Goal: Task Accomplishment & Management: Manage account settings

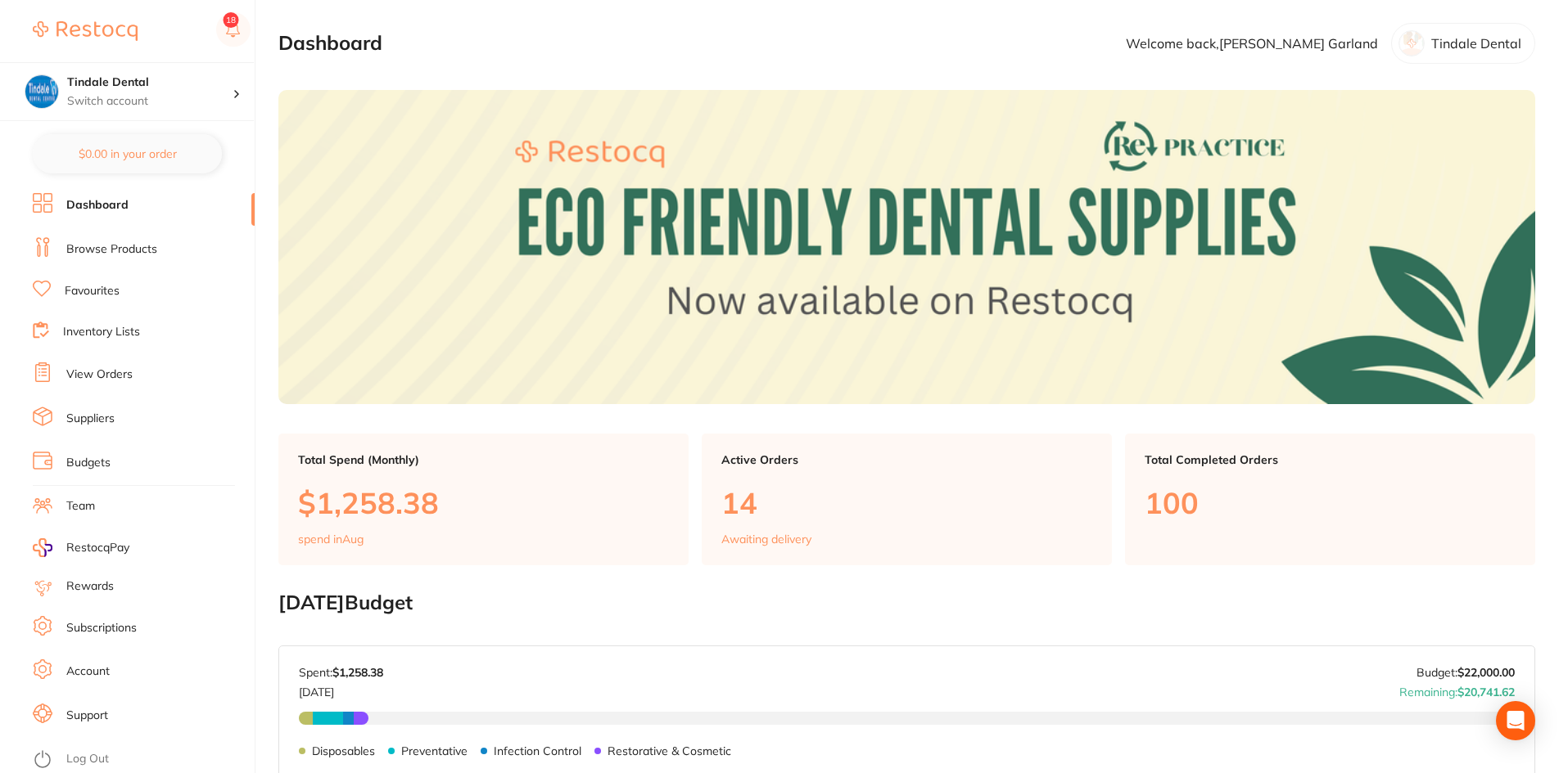
click at [104, 337] on link "Inventory Lists" at bounding box center [102, 332] width 77 height 17
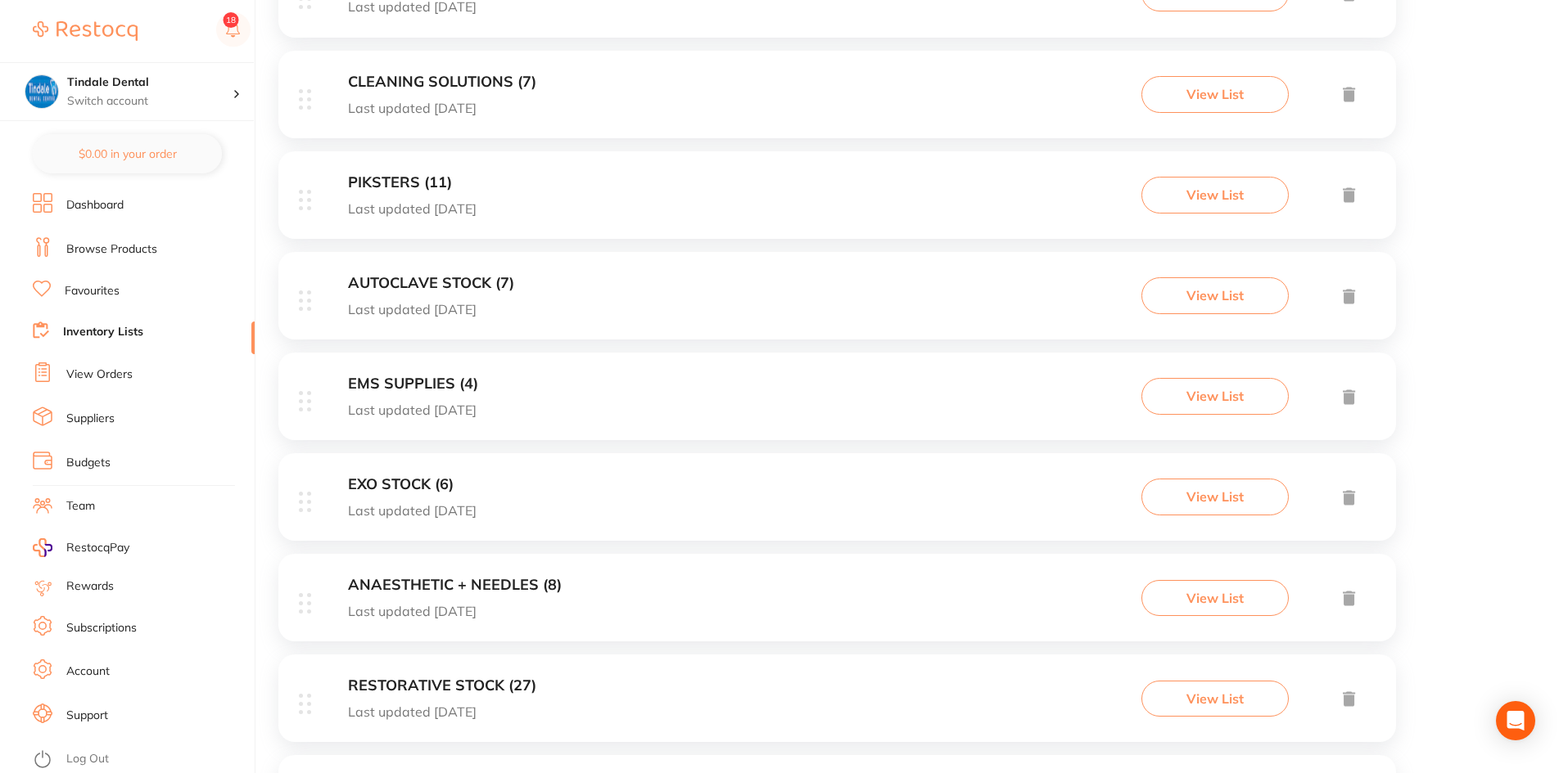
scroll to position [1211, 0]
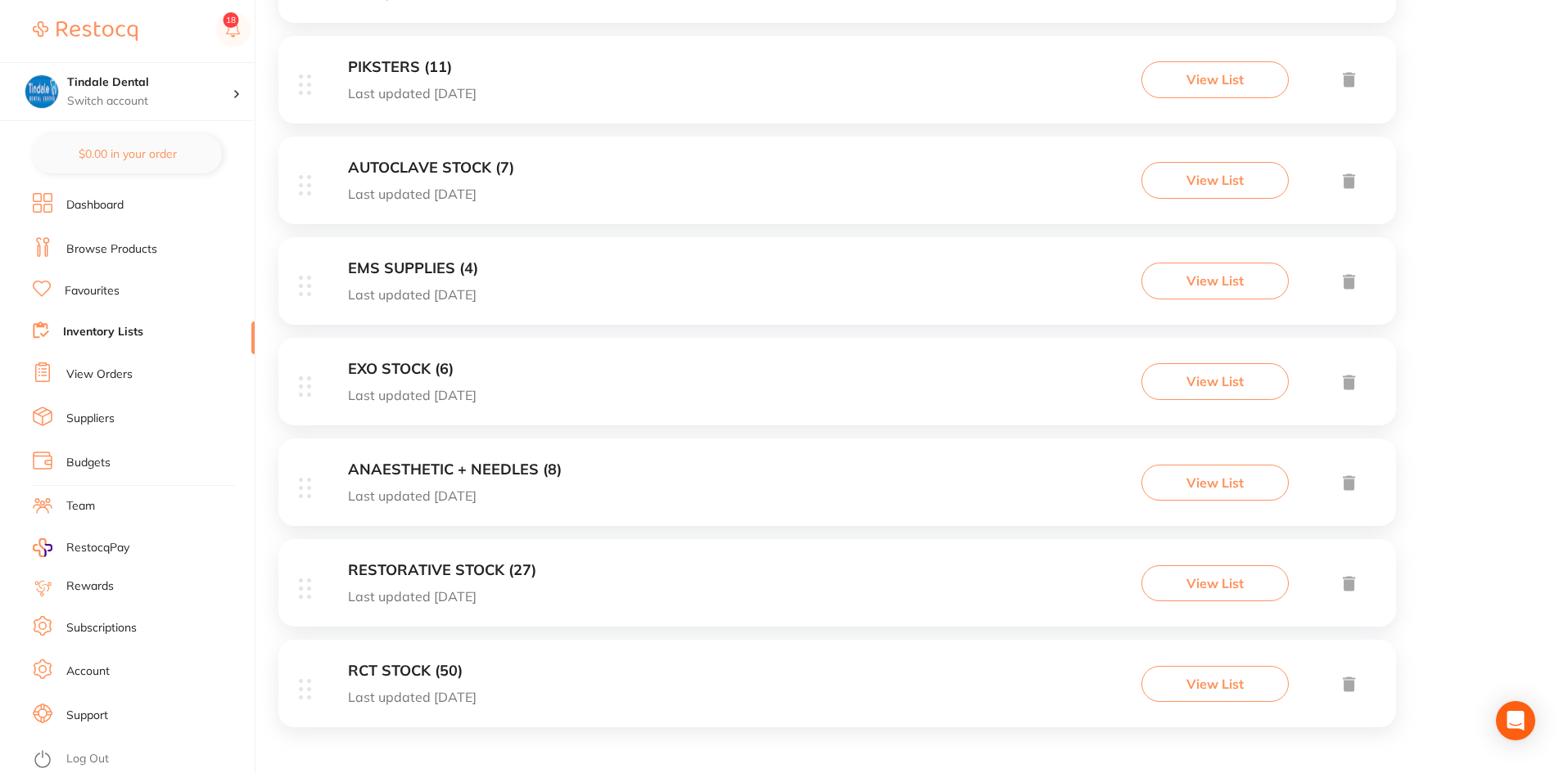
click at [464, 563] on h3 "RESTORATIVE STOCK (27)" at bounding box center [442, 571] width 189 height 18
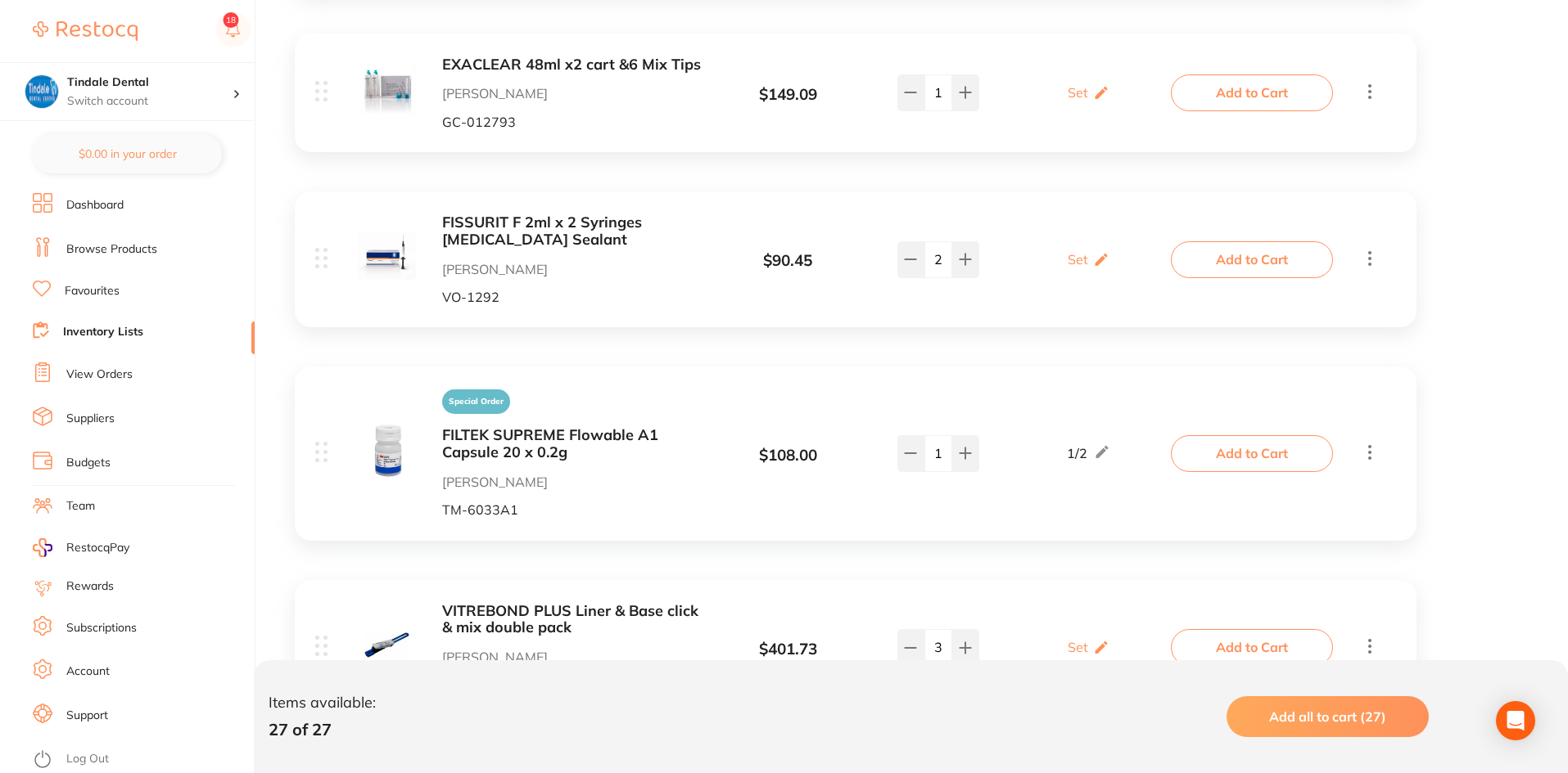
scroll to position [1882, 0]
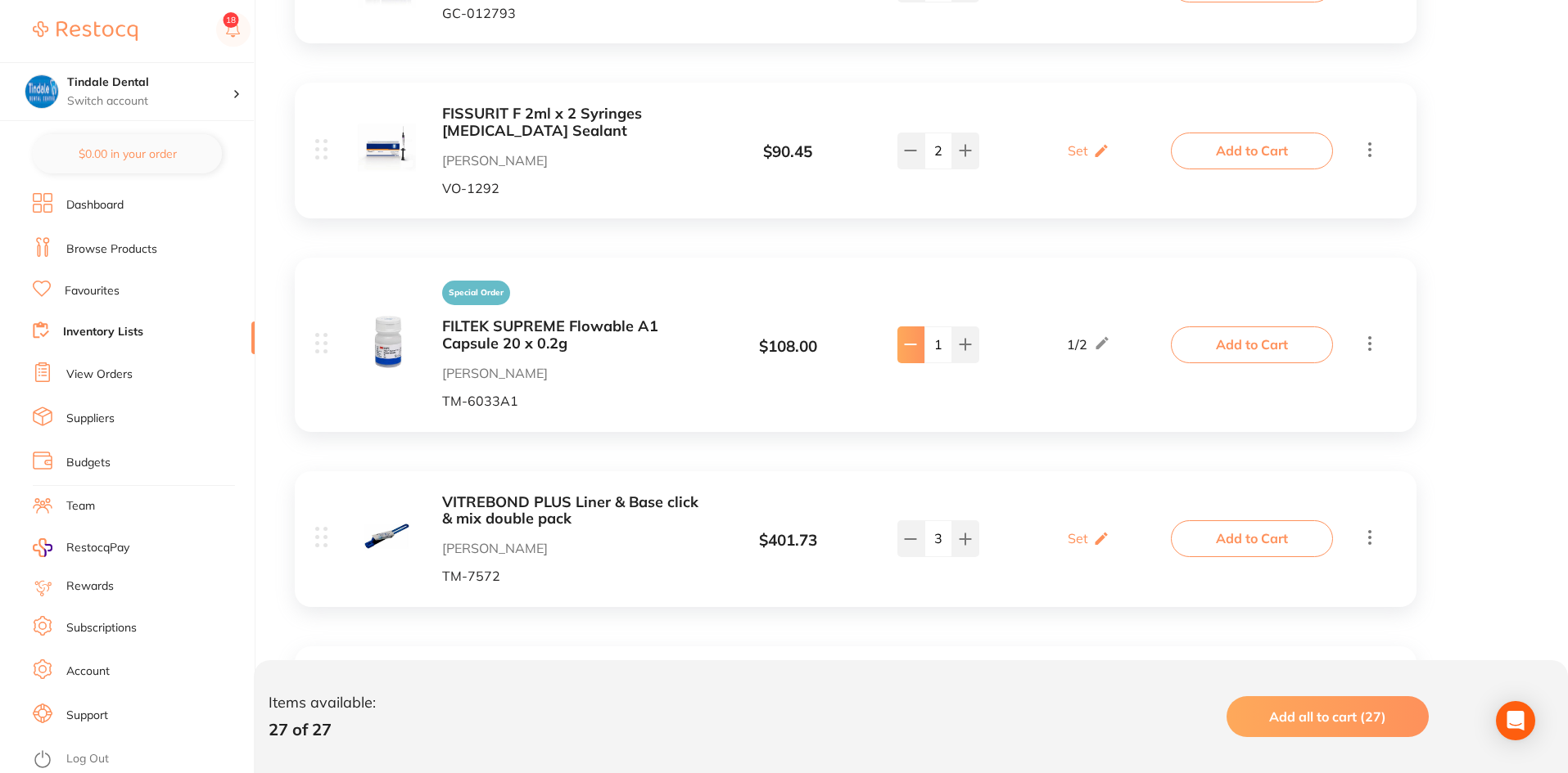
type input "0"
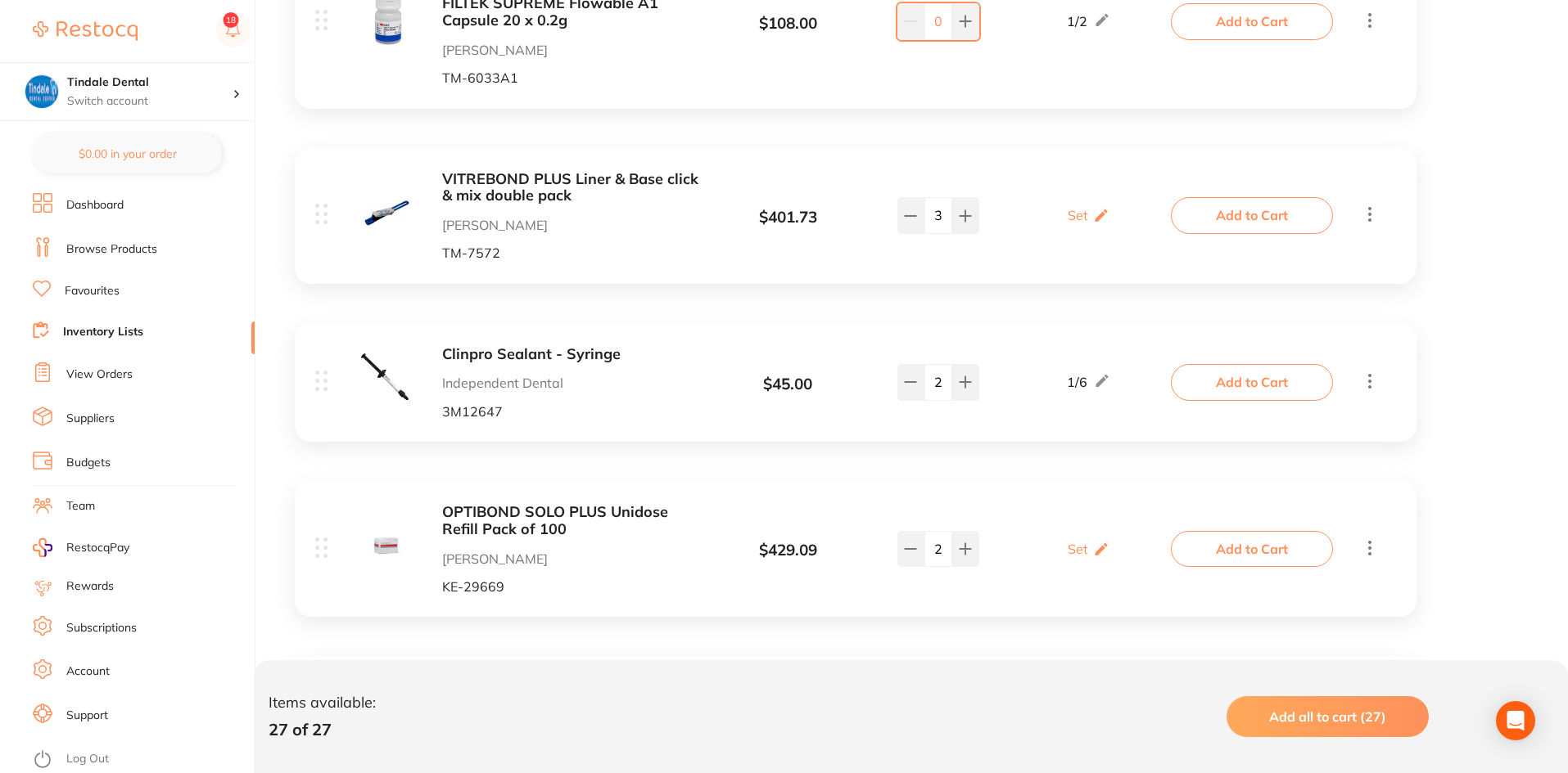
scroll to position [2291, 0]
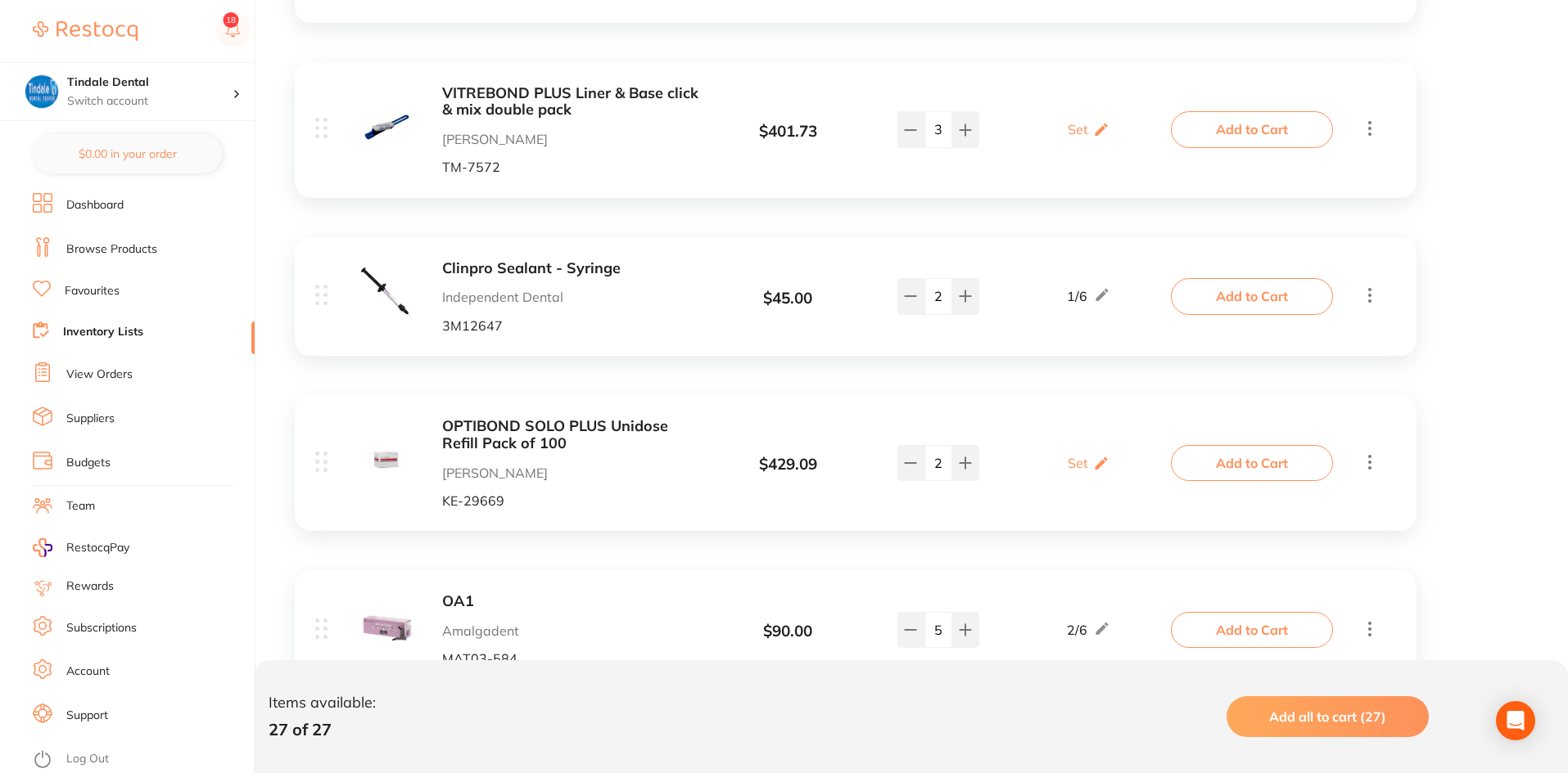
drag, startPoint x: 901, startPoint y: 133, endPoint x: 891, endPoint y: 155, distance: 24.2
type input "2"
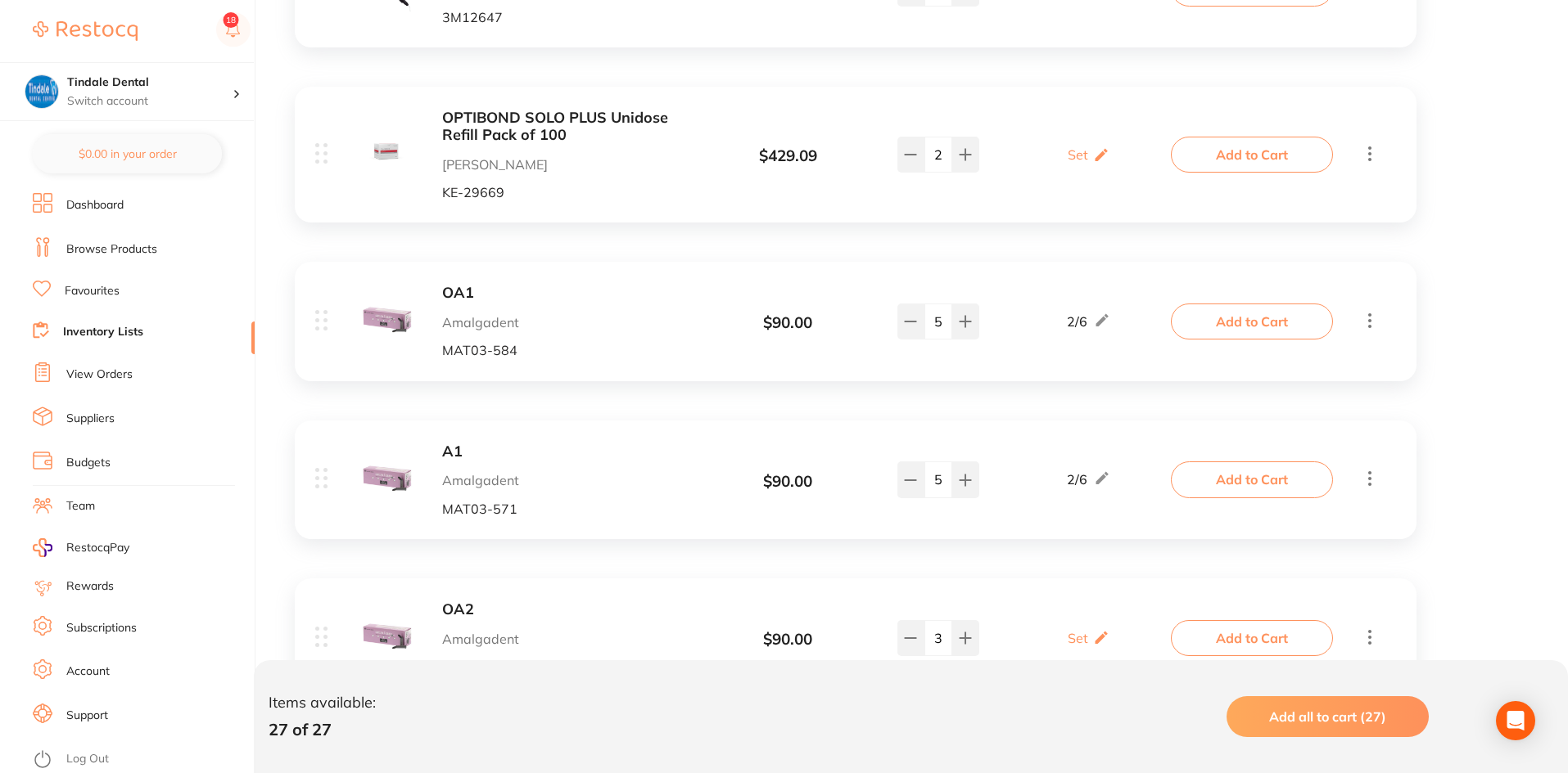
scroll to position [2782, 0]
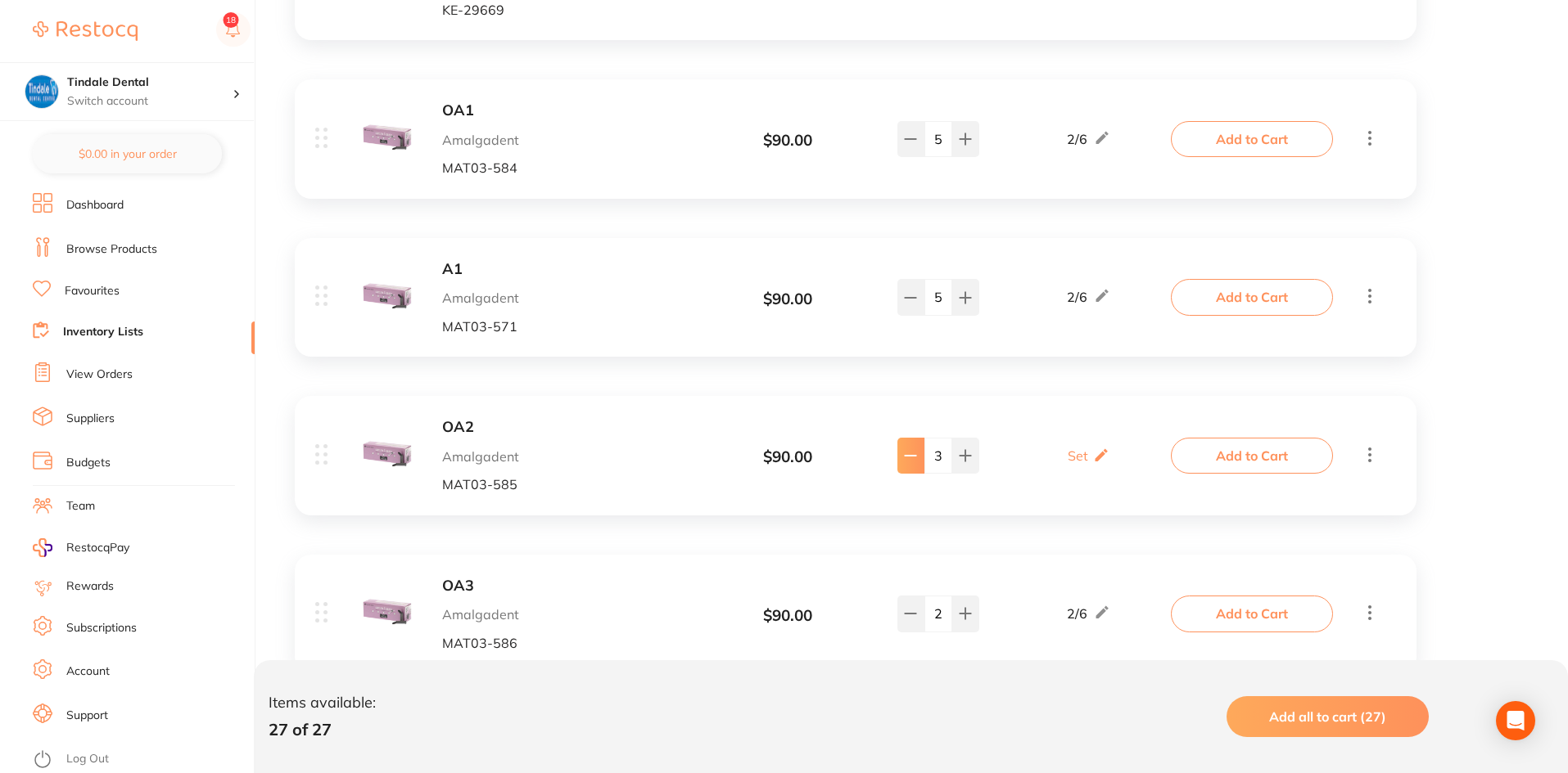
type input "0"
click at [79, 319] on ul "Dashboard Browse Products Favourites Inventory Lists View Orders Suppliers Budg…" at bounding box center [143, 483] width 222 height 580
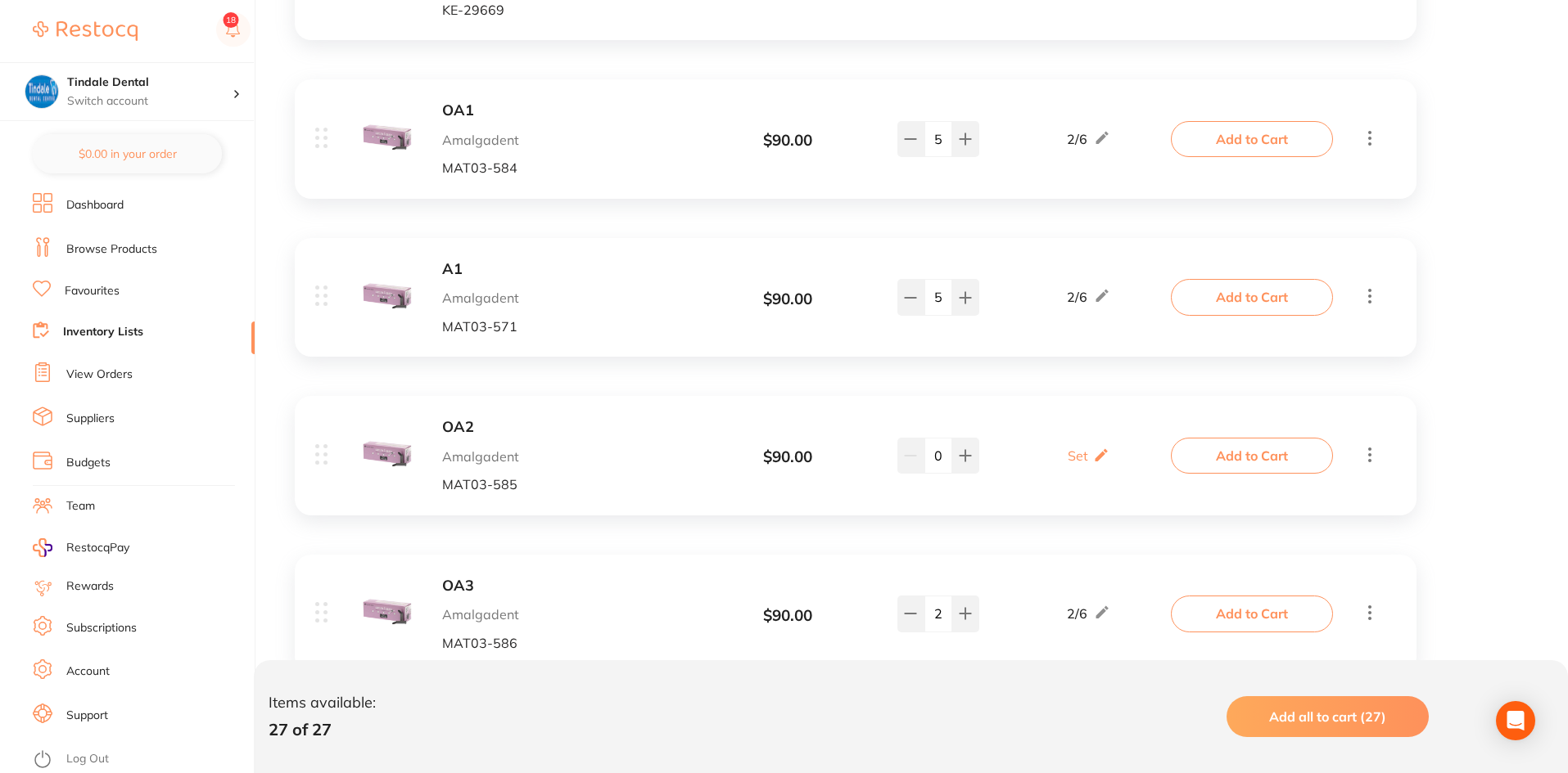
click at [78, 328] on link "Inventory Lists" at bounding box center [103, 332] width 80 height 17
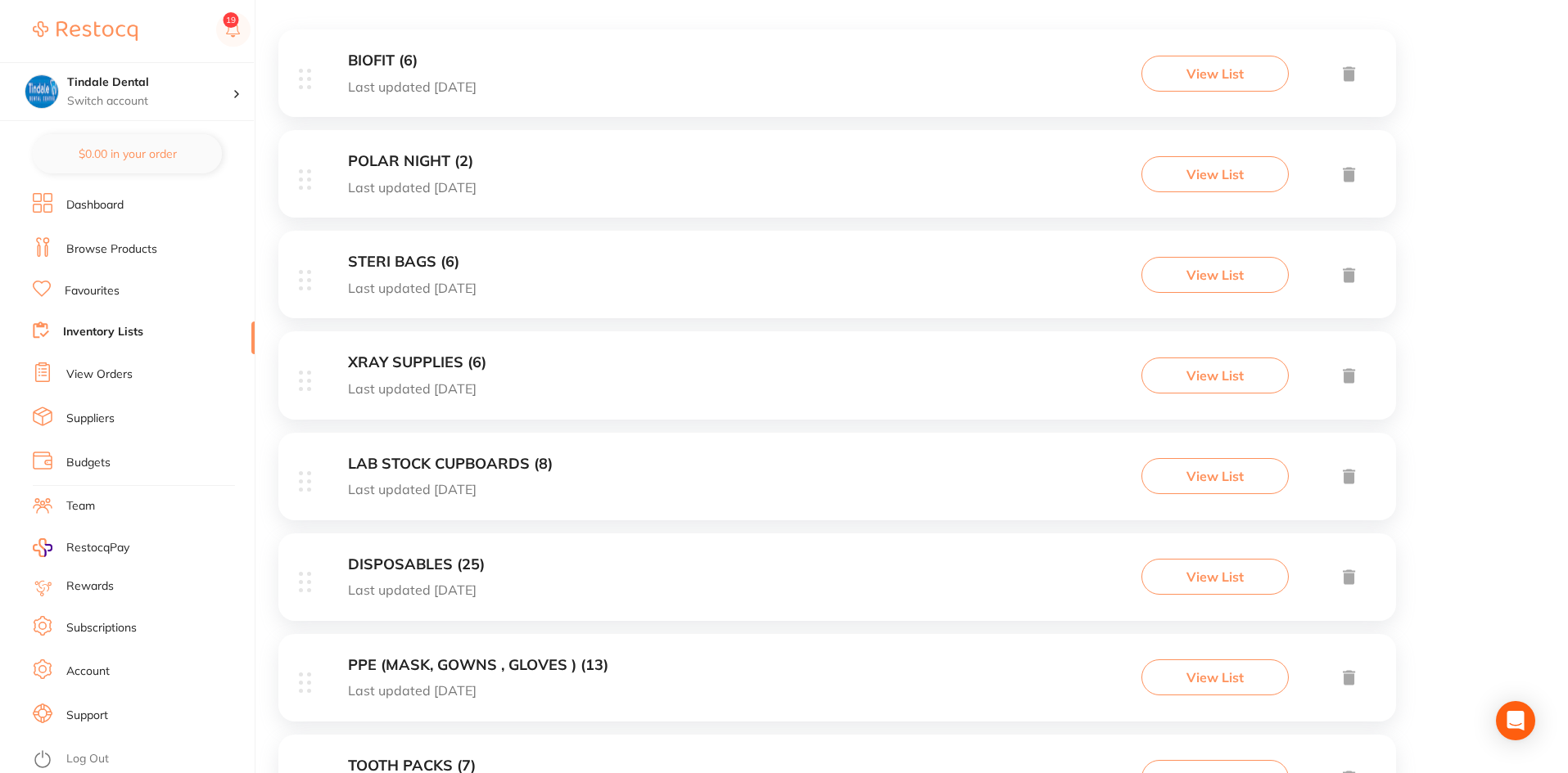
scroll to position [409, 0]
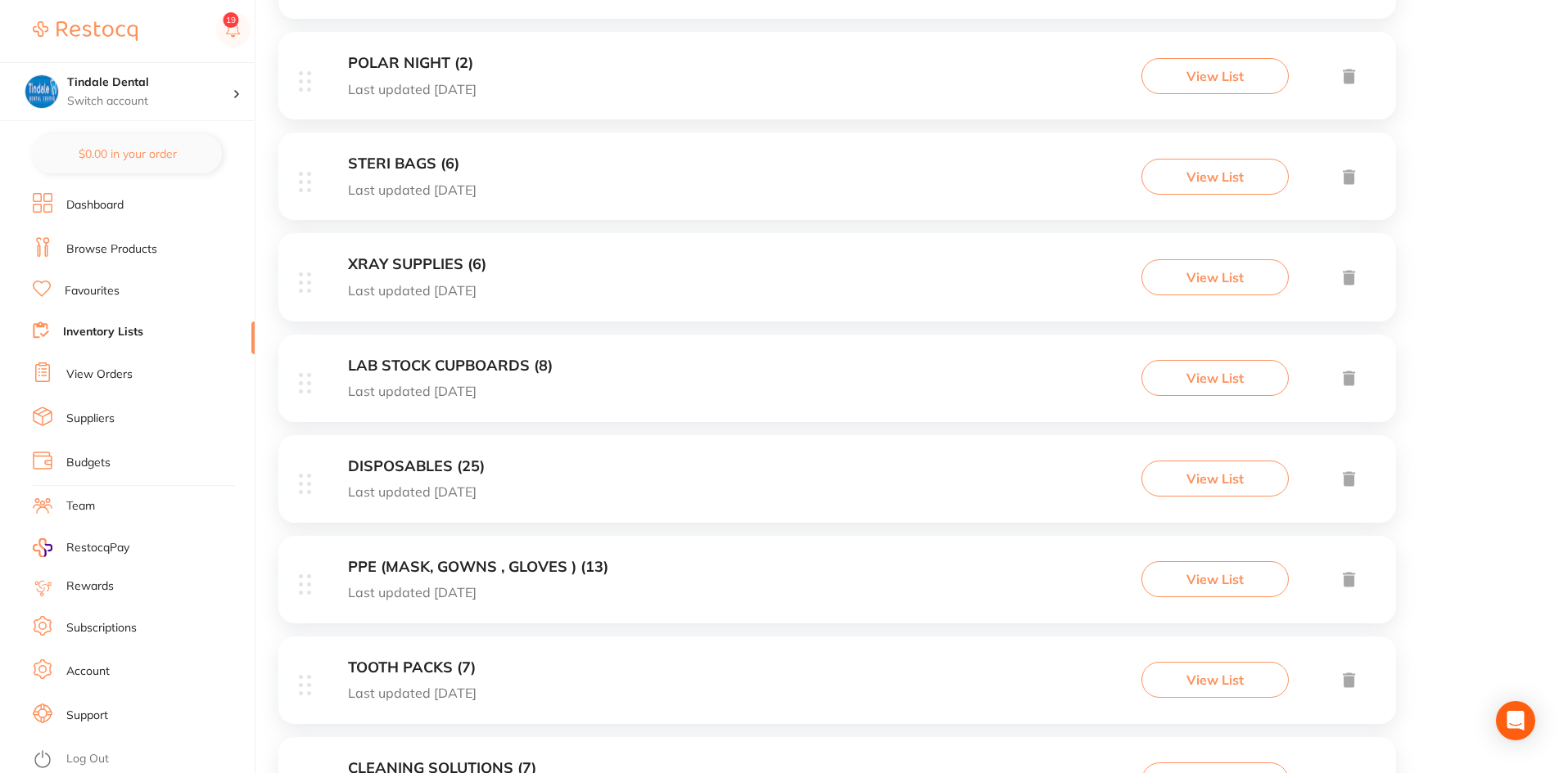
click at [510, 565] on h3 "PPE (MASK, GOWNS , GLOVES ) (13)" at bounding box center [478, 568] width 261 height 18
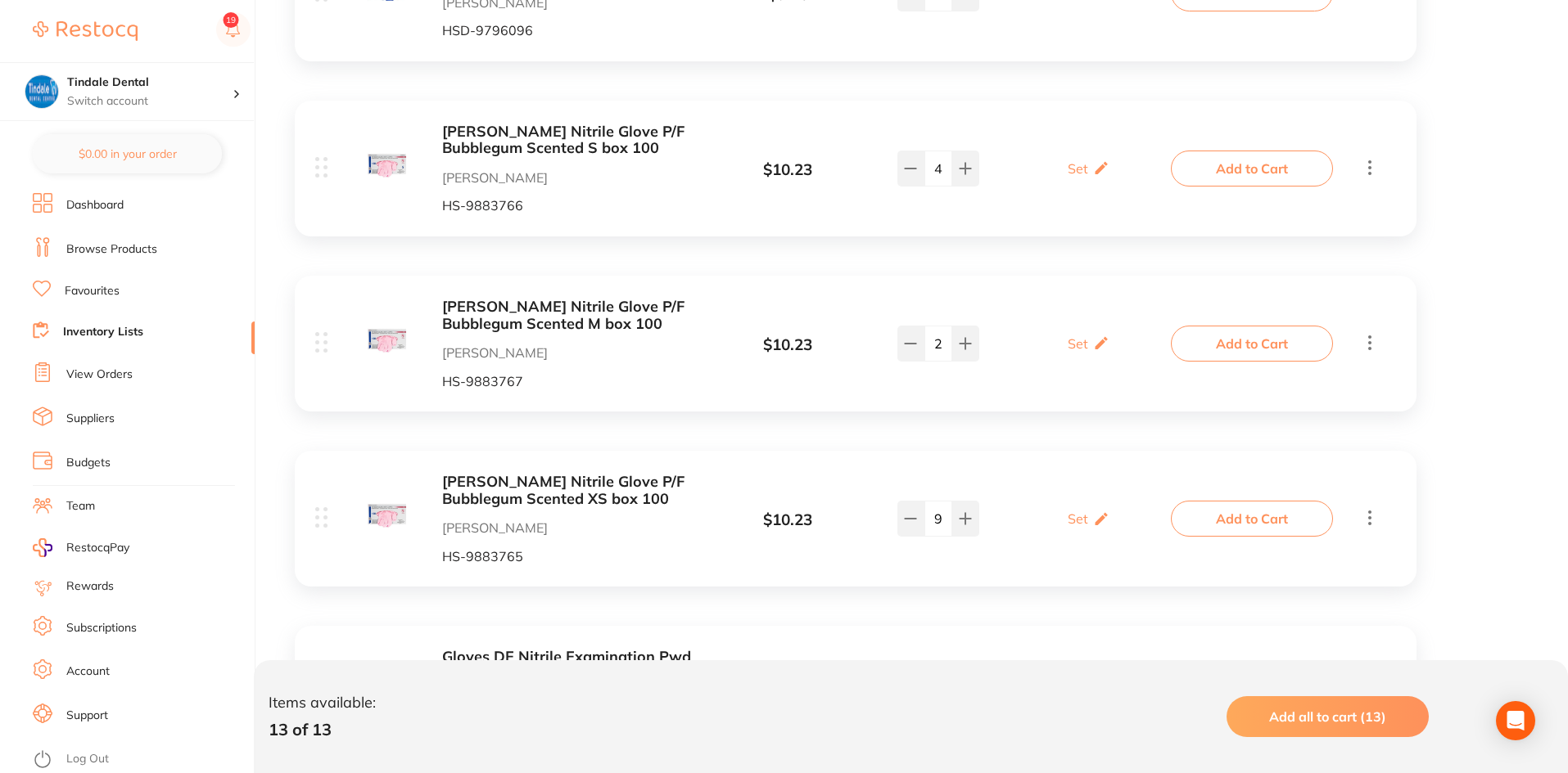
scroll to position [819, 0]
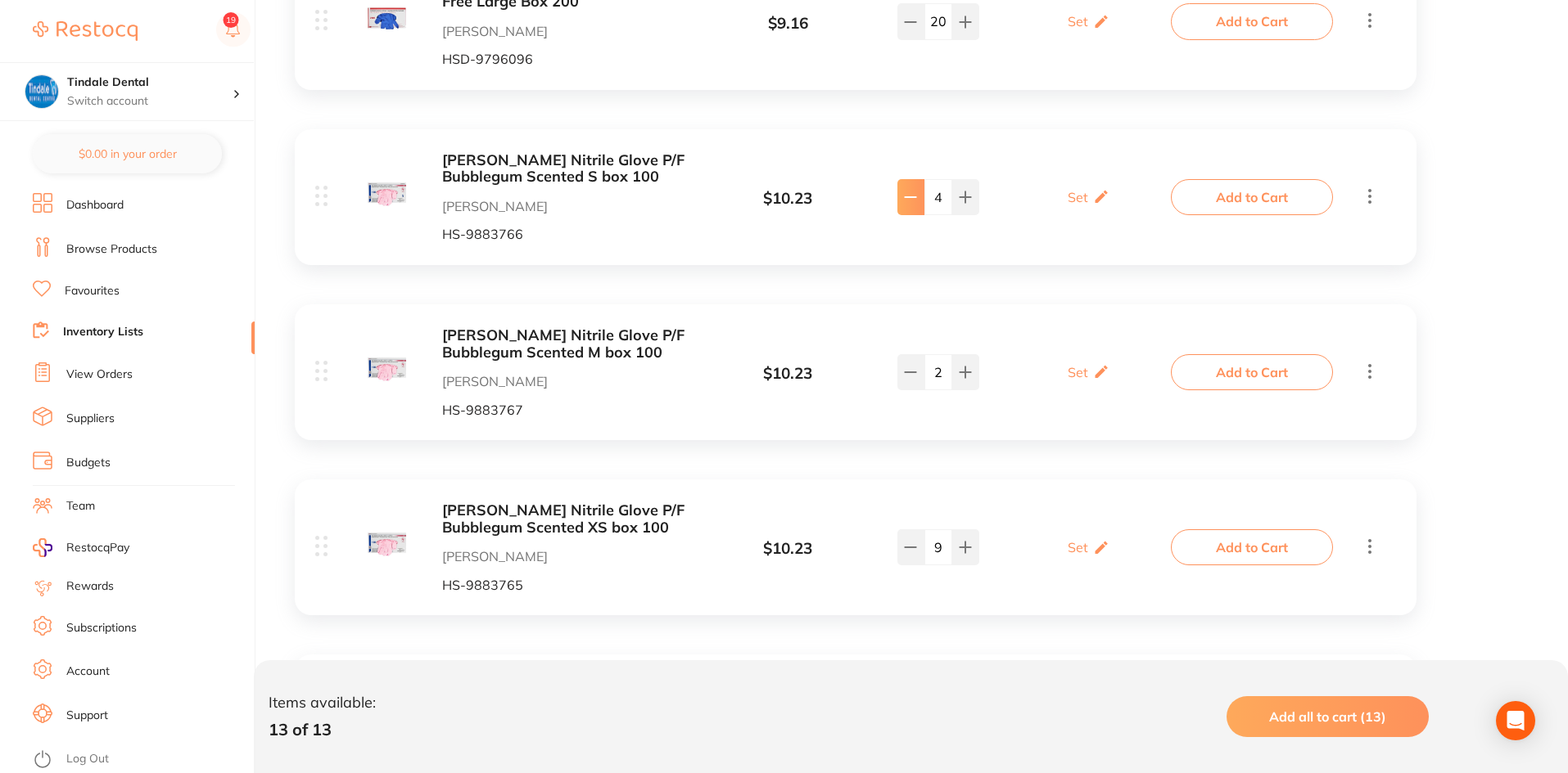
type input "3"
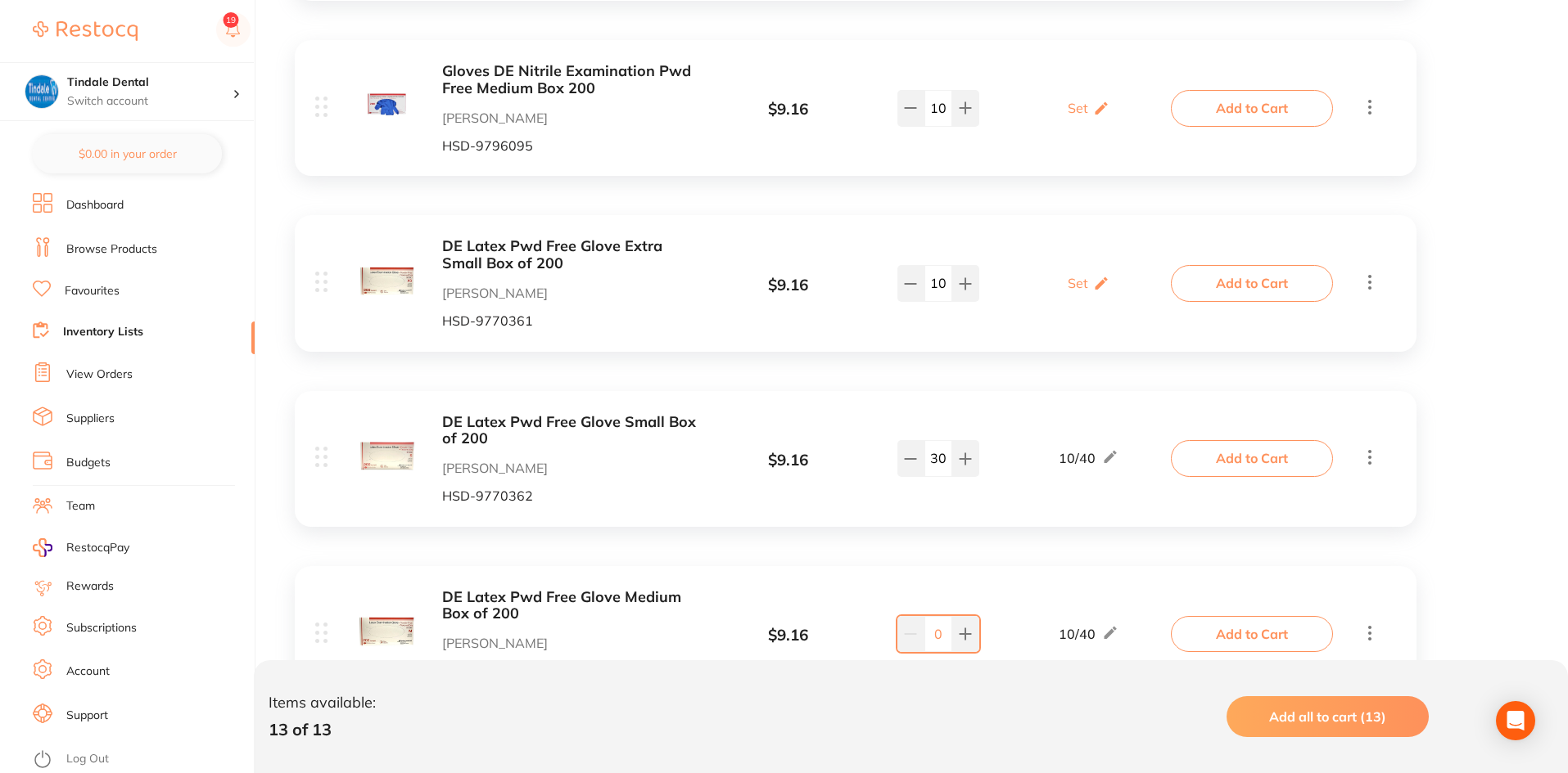
scroll to position [1636, 0]
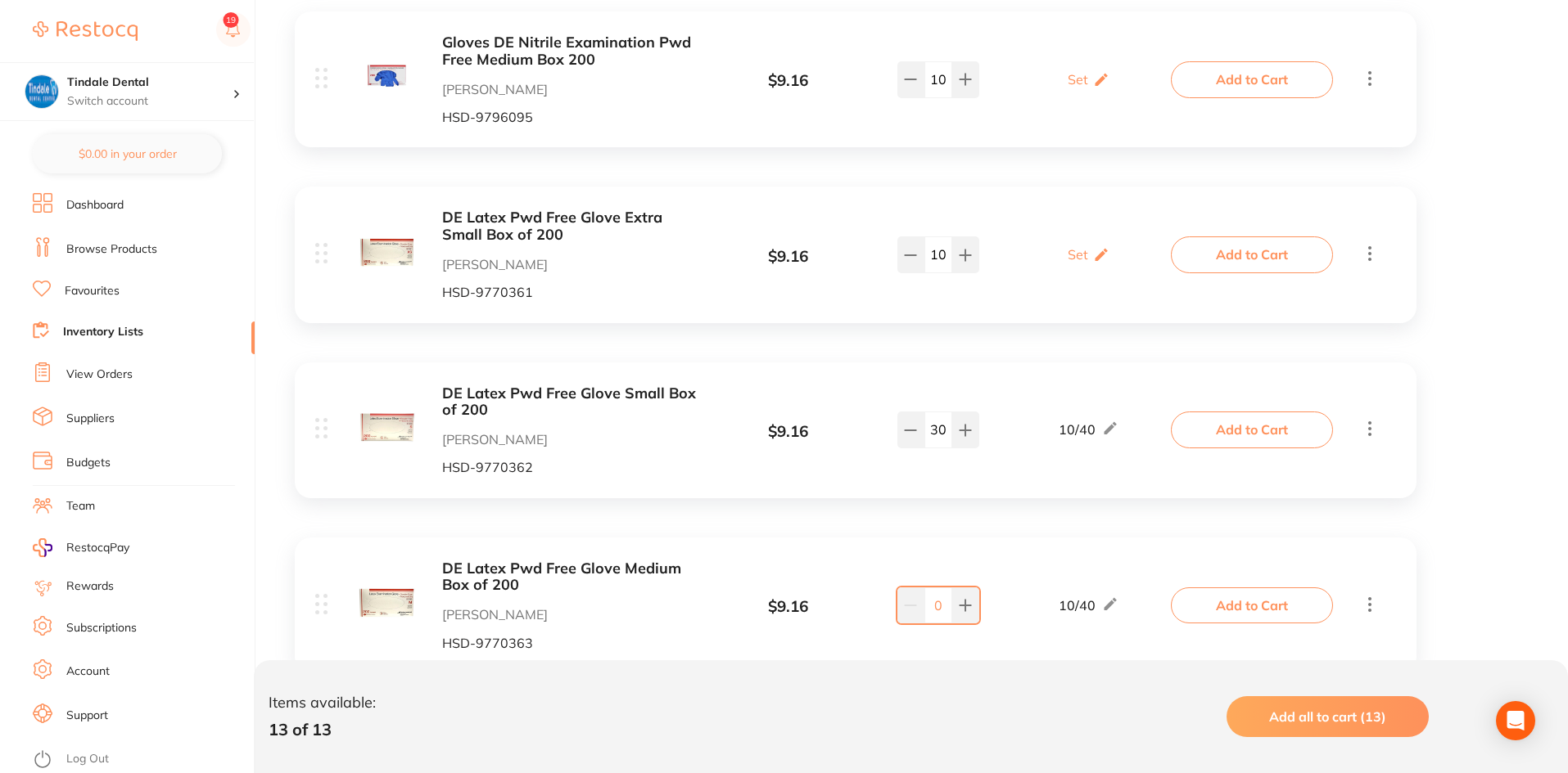
drag, startPoint x: 945, startPoint y: 426, endPoint x: 886, endPoint y: 427, distance: 59.0
click at [886, 427] on div "30" at bounding box center [938, 429] width 128 height 36
type input "20"
click at [899, 399] on div "DE Latex Pwd Free Glove Small Box of 200 Henry Schein Halas HSD-9770362 $ 9.16 …" at bounding box center [744, 430] width 859 height 90
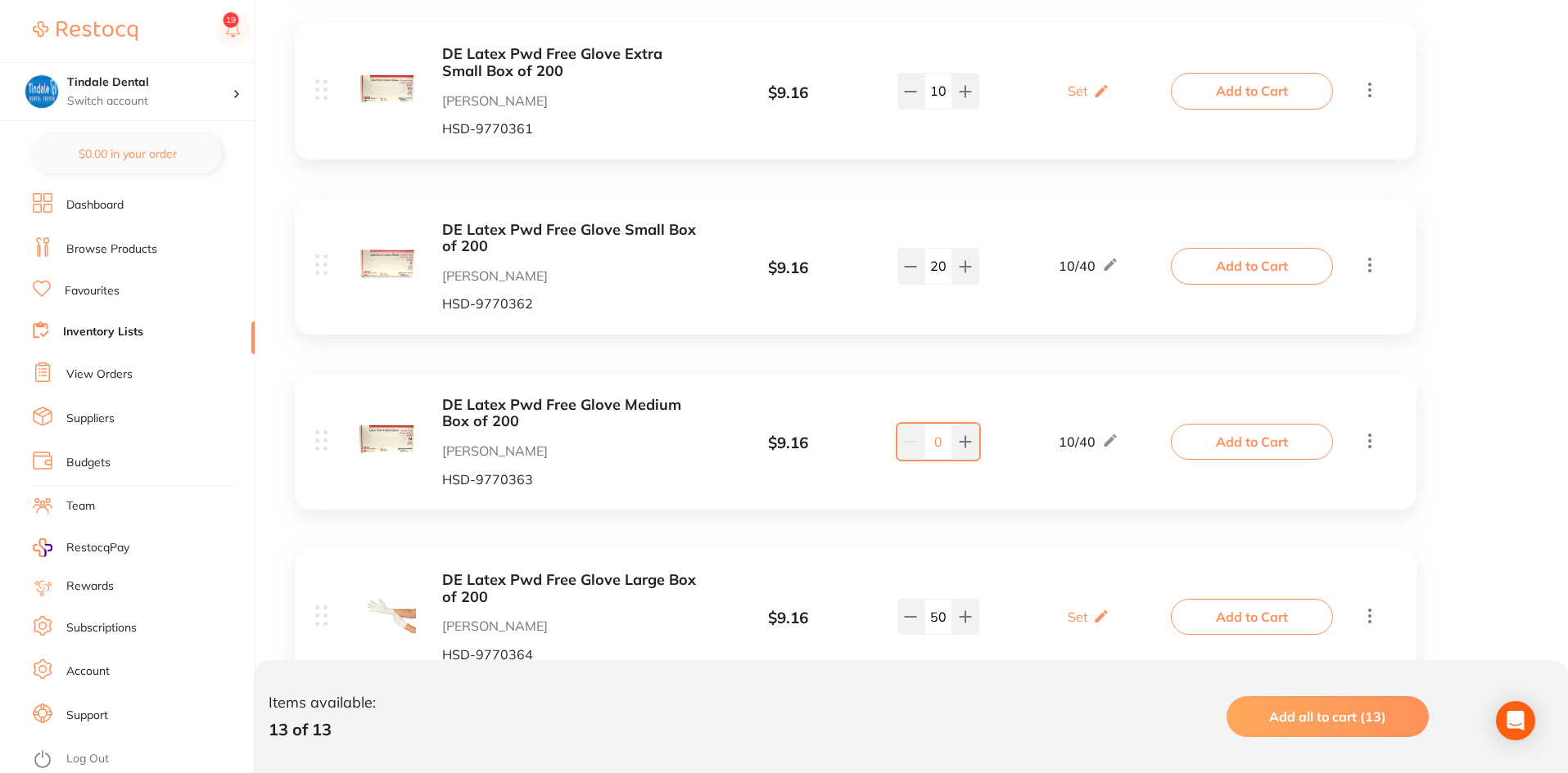
scroll to position [1882, 0]
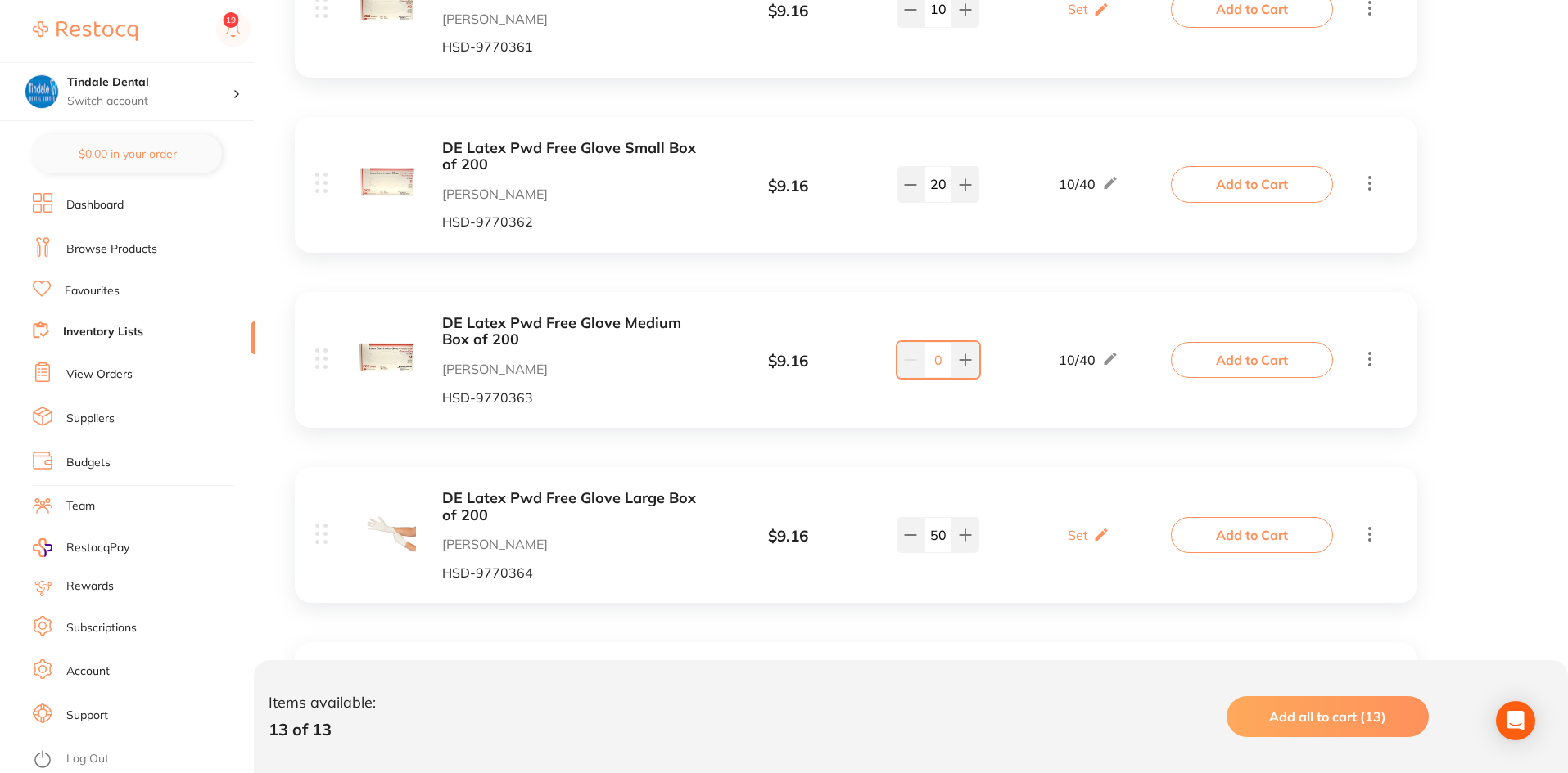
drag, startPoint x: 946, startPoint y: 535, endPoint x: 883, endPoint y: 539, distance: 63.1
click at [886, 539] on div "50" at bounding box center [938, 534] width 128 height 36
type input "40"
click at [953, 468] on div "DE Latex Pwd Free Glove Large Box of 200 Henry Schein Halas HSD-9770364 $ 9.16 …" at bounding box center [856, 535] width 1122 height 136
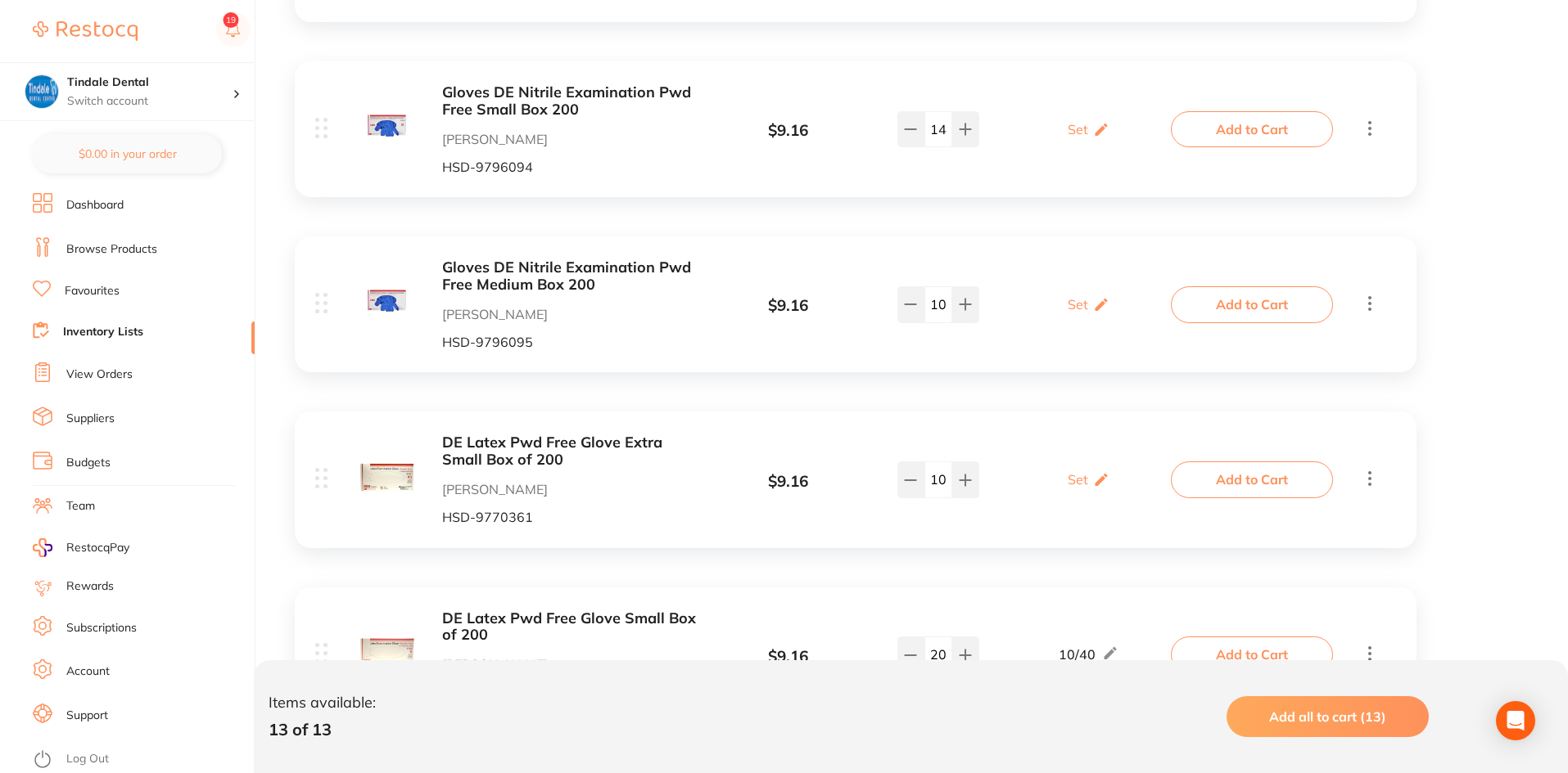
scroll to position [1392, 0]
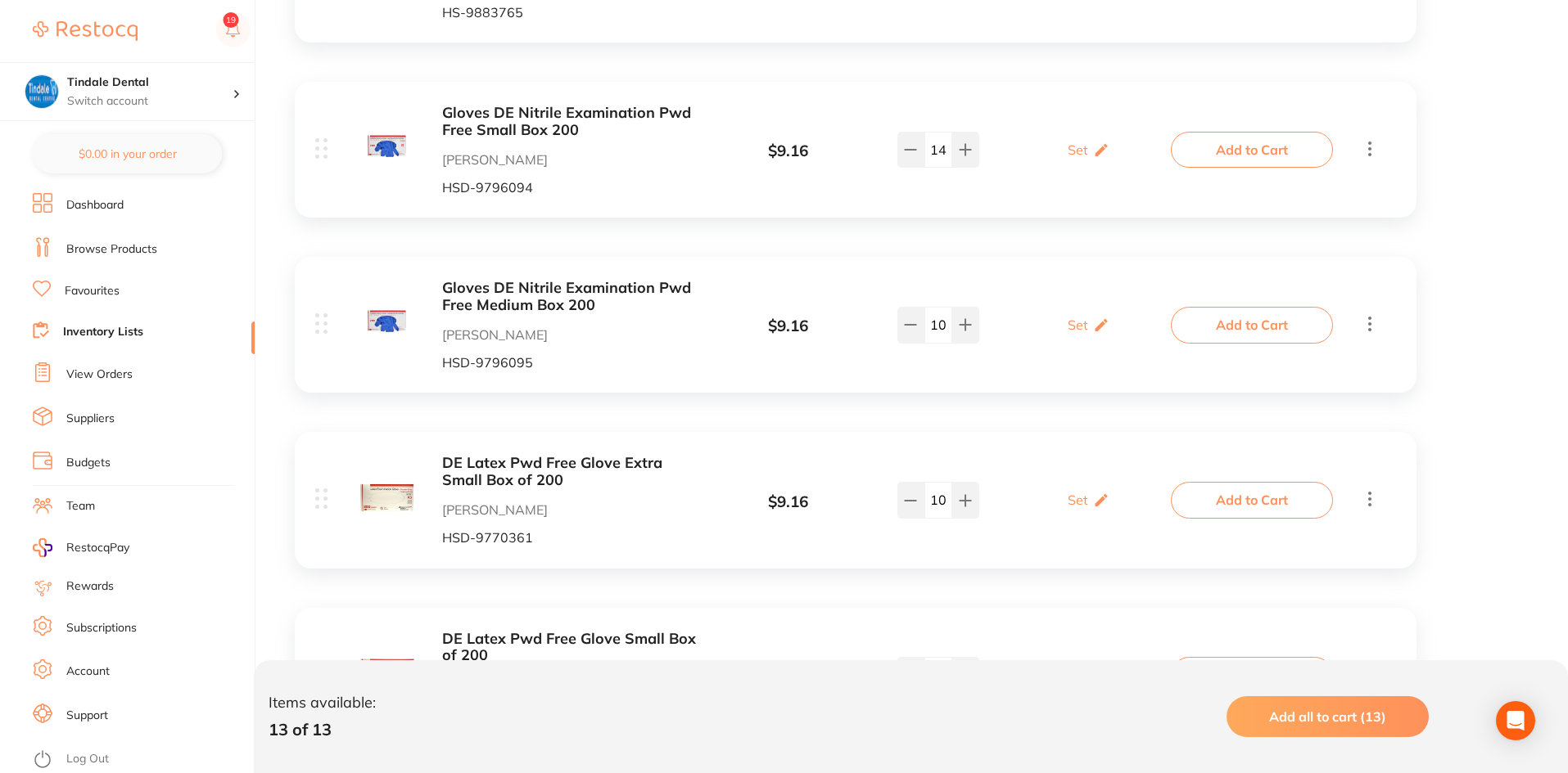
click at [102, 333] on link "Inventory Lists" at bounding box center [103, 332] width 80 height 17
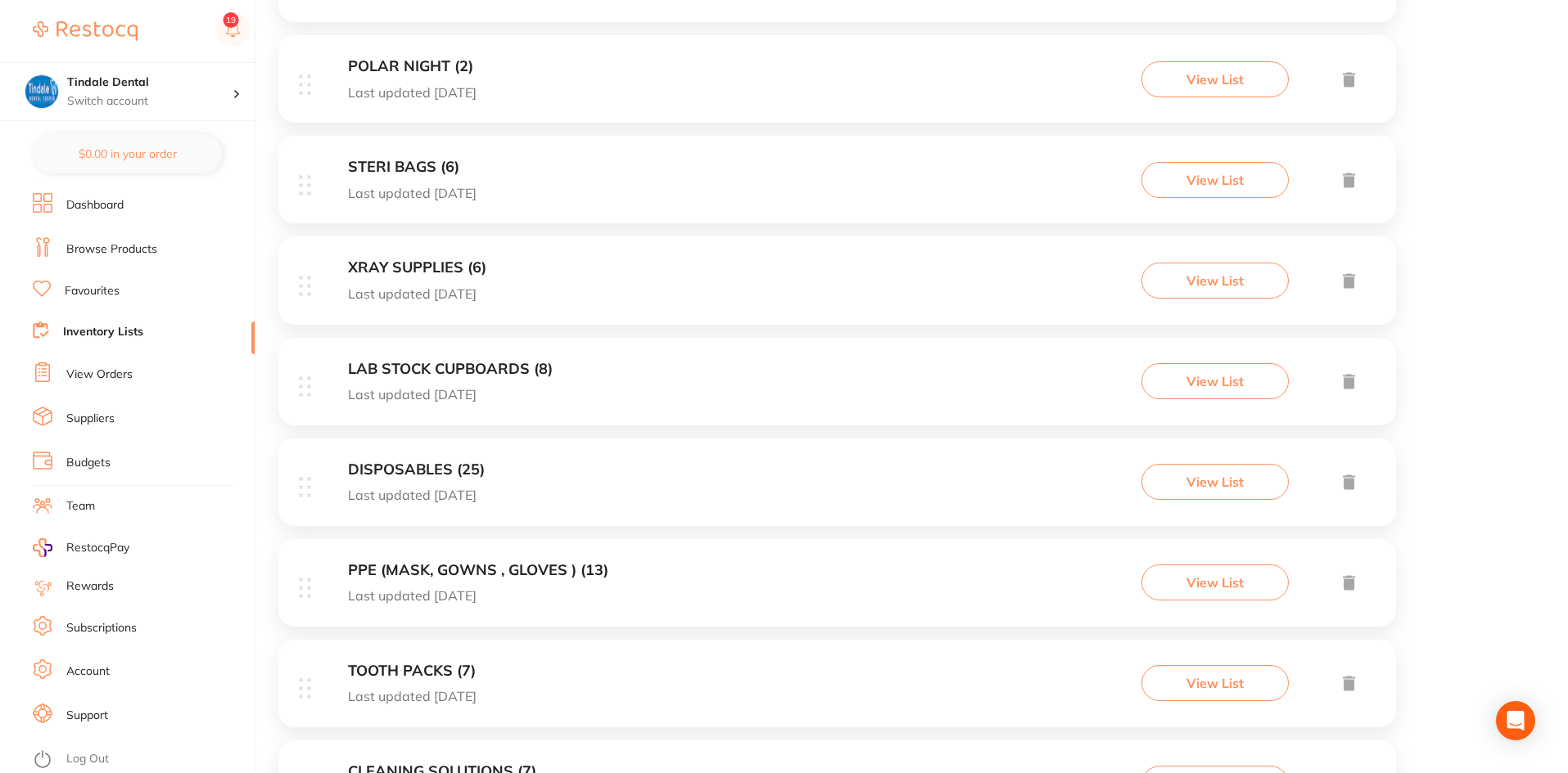
scroll to position [409, 0]
click at [419, 470] on h3 "DISPOSABLES (25)" at bounding box center [416, 467] width 137 height 18
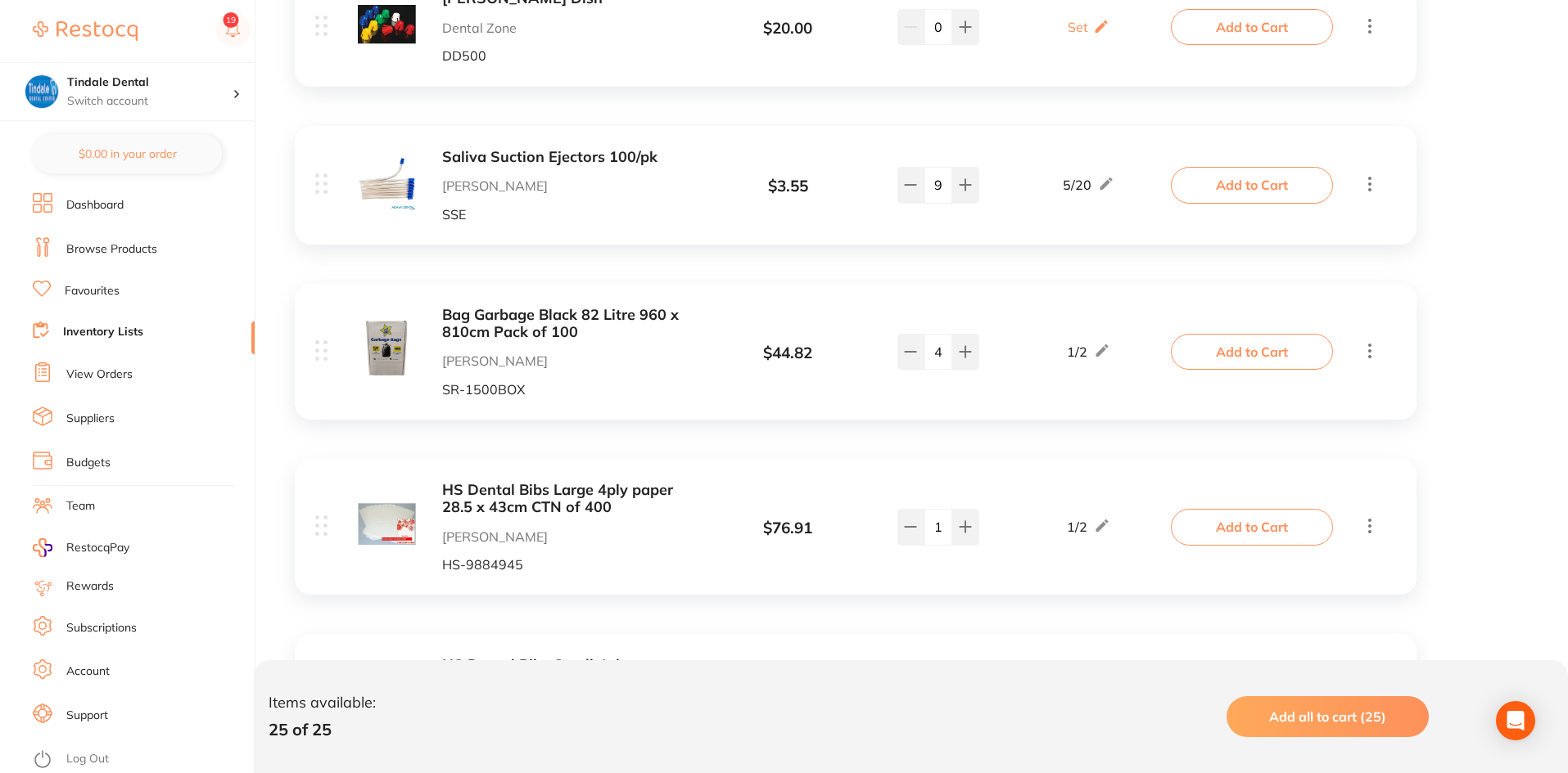
scroll to position [2455, 0]
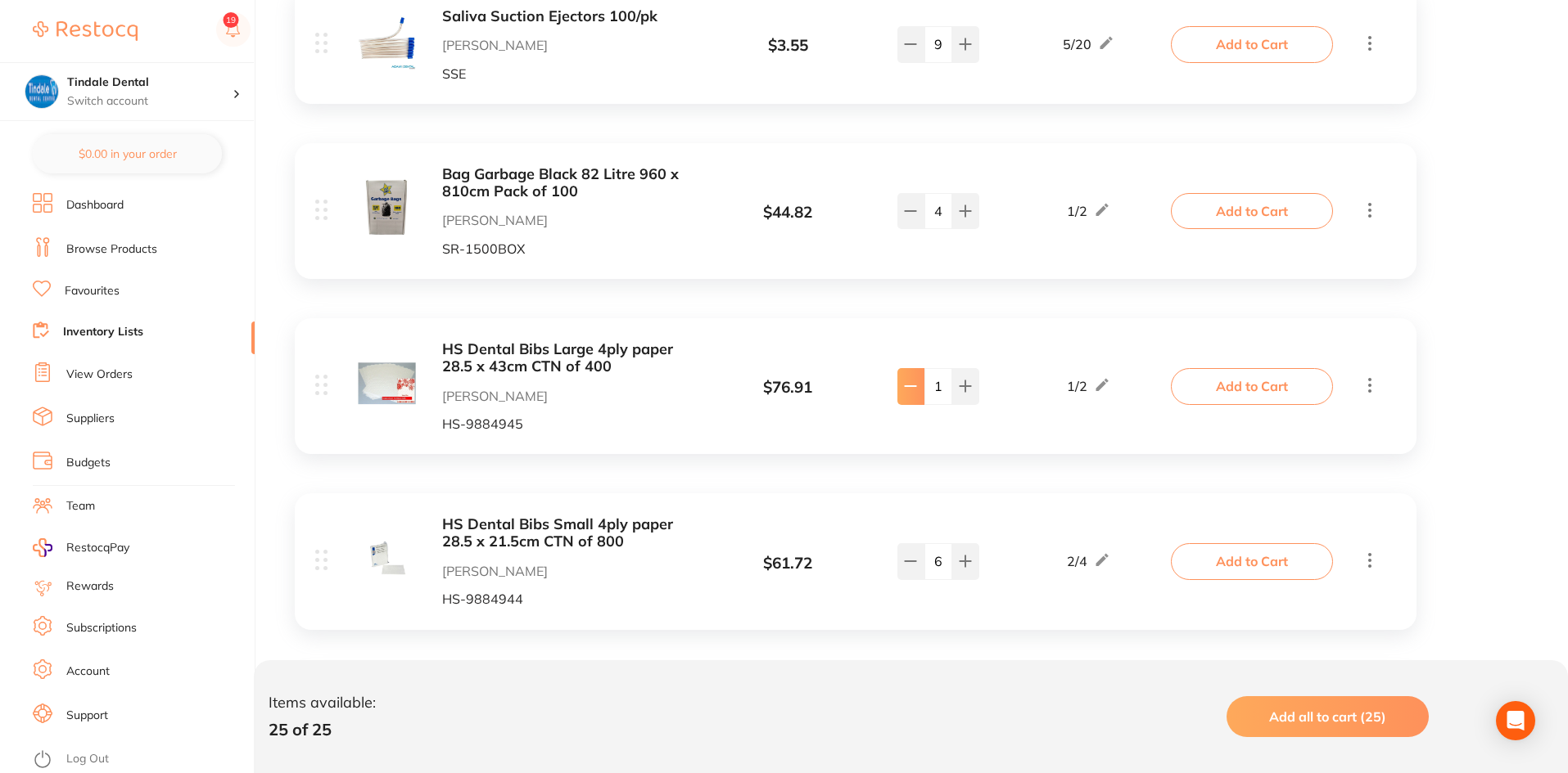
type input "0"
click at [91, 329] on link "Inventory Lists" at bounding box center [103, 332] width 80 height 17
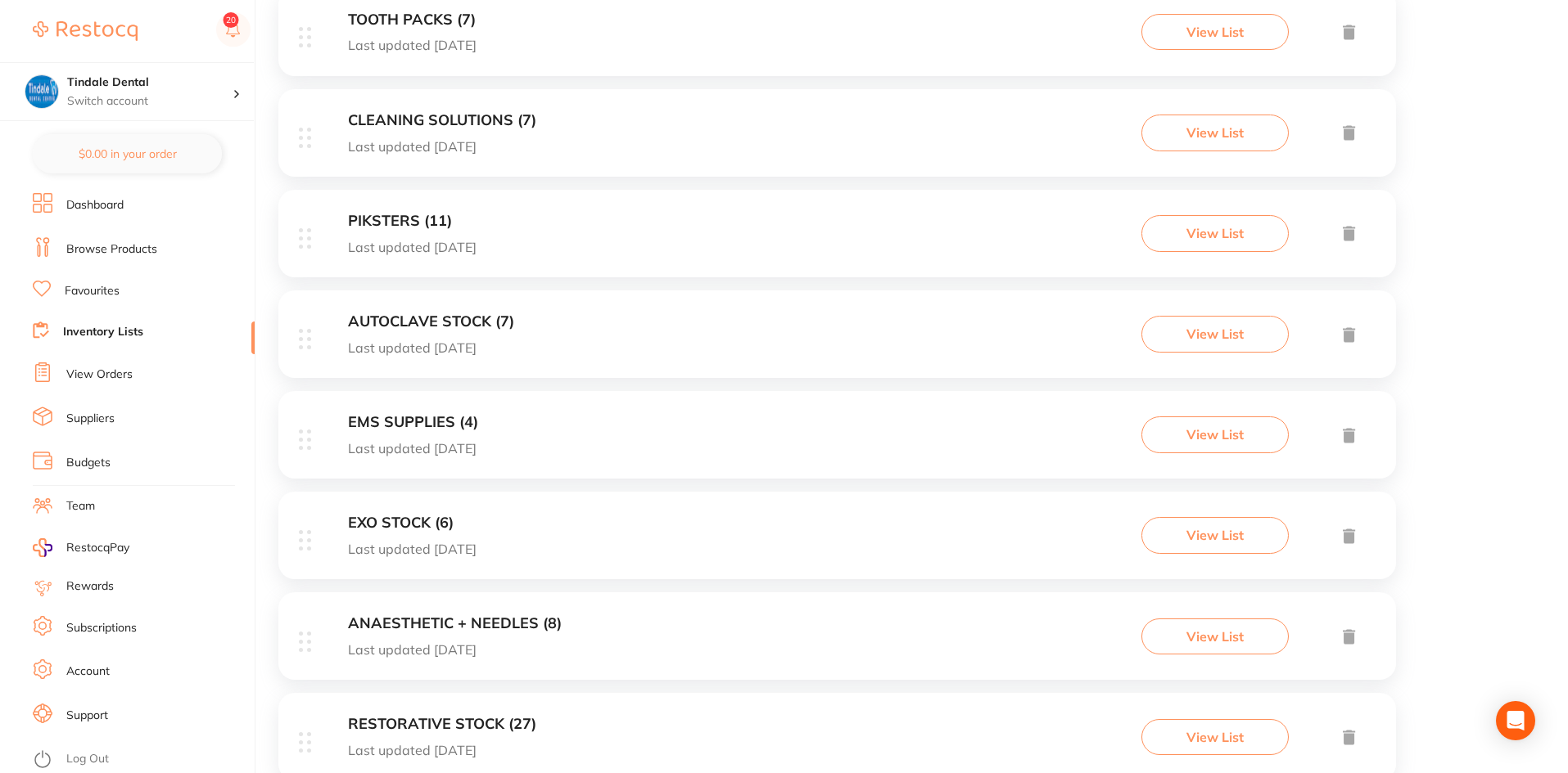
scroll to position [1063, 0]
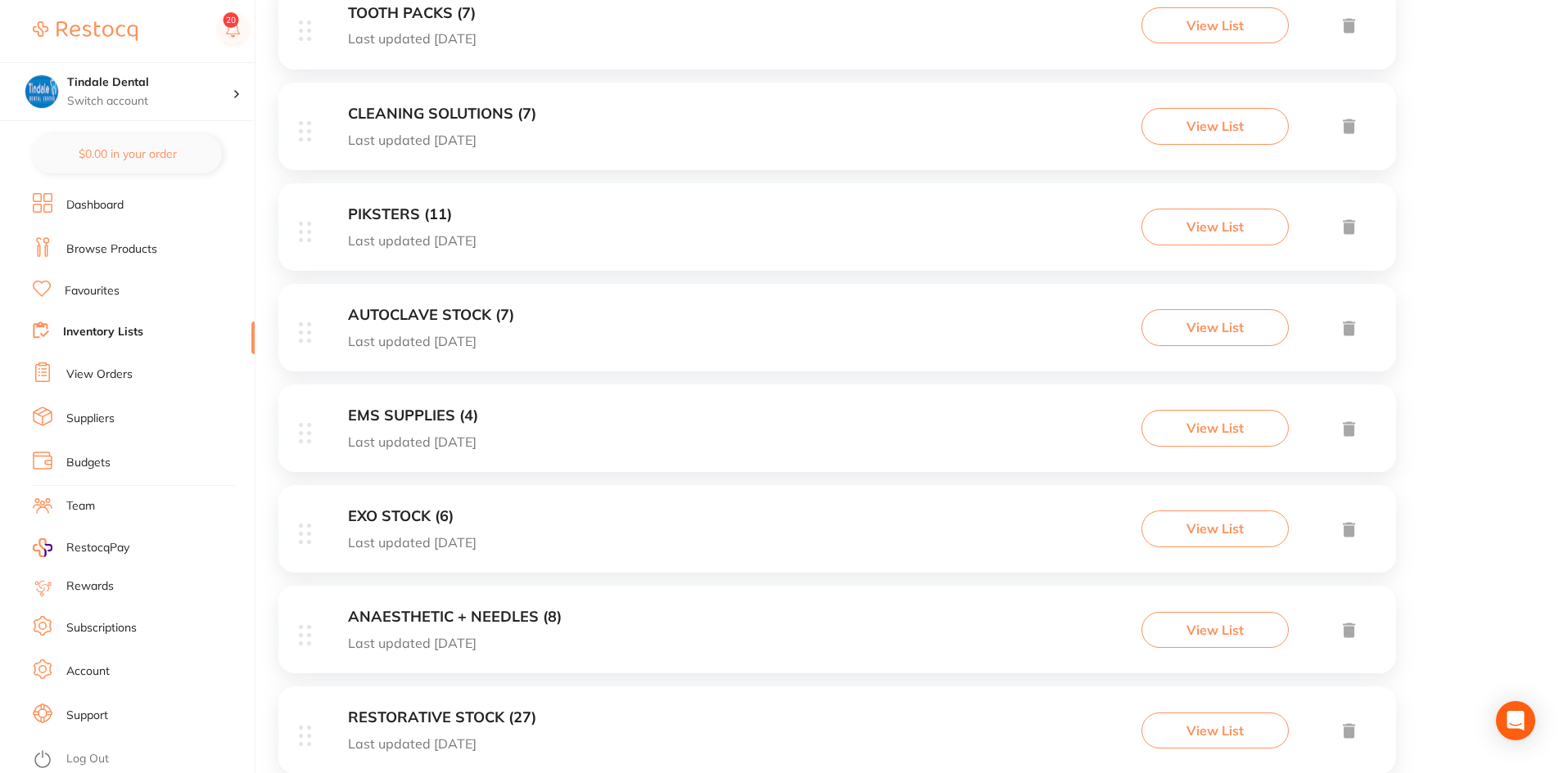
click at [445, 416] on h3 "EMS SUPPLIES (4)" at bounding box center [413, 416] width 130 height 18
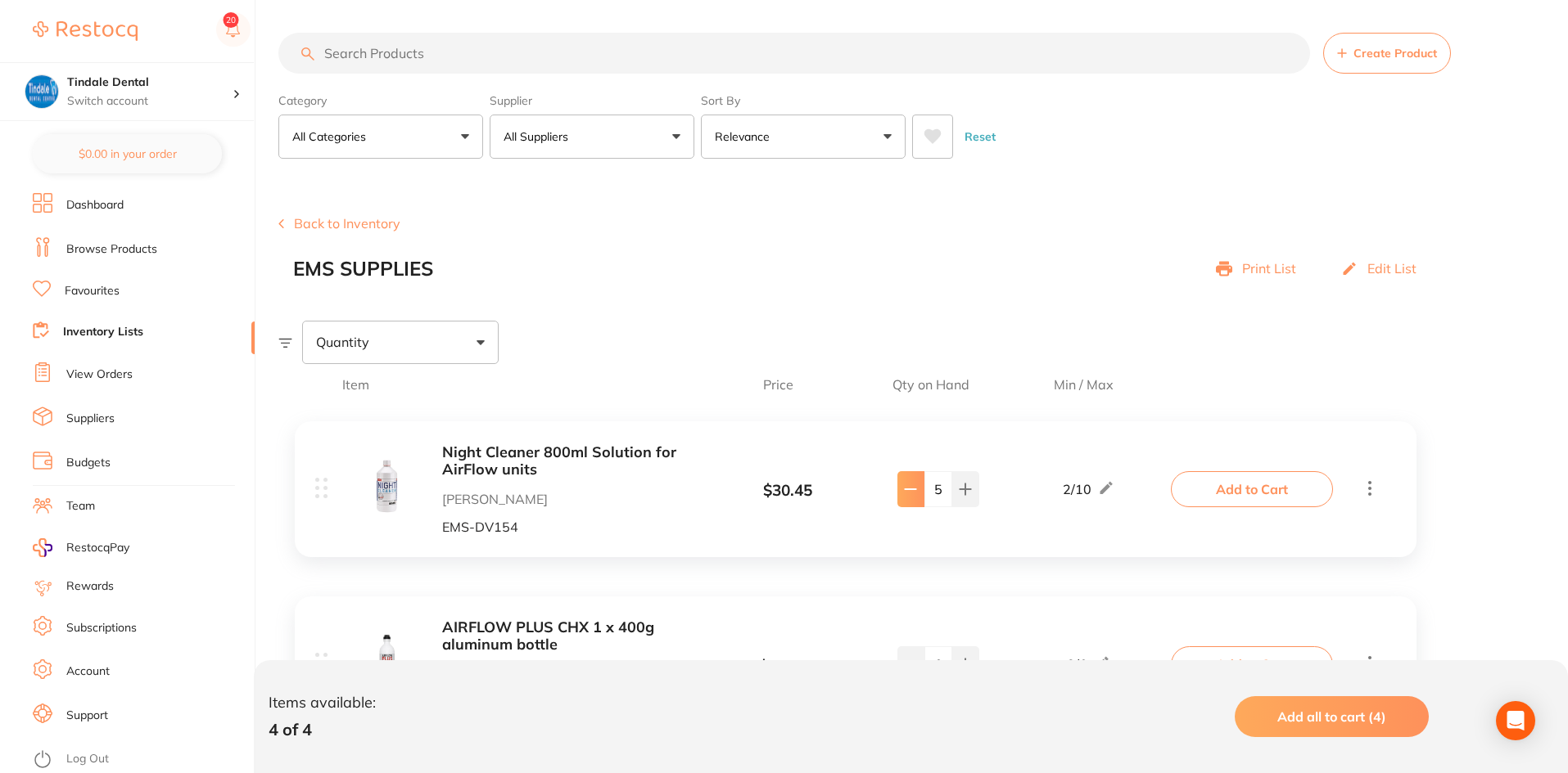
click at [903, 502] on button at bounding box center [910, 489] width 27 height 36
type input "4"
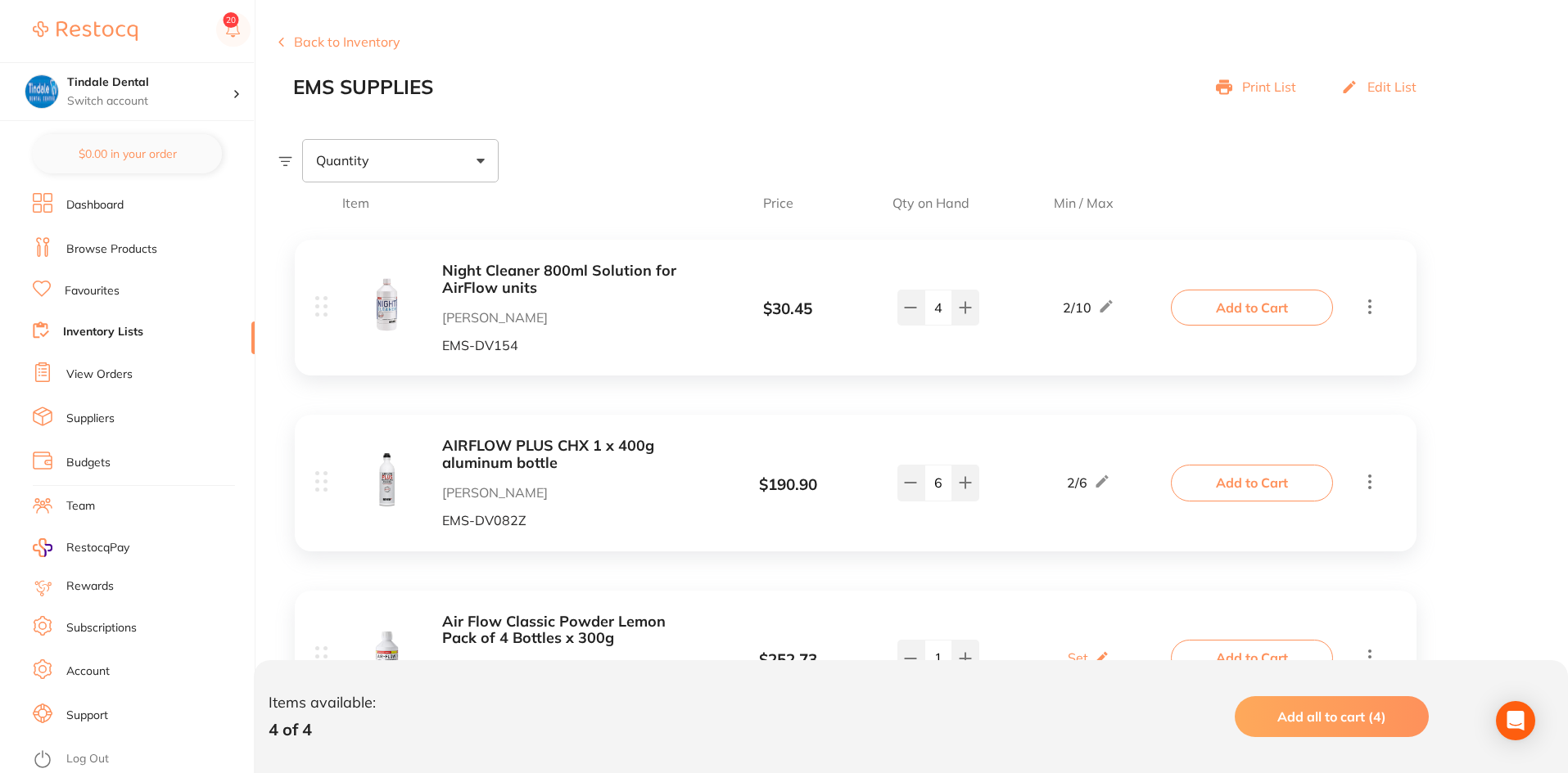
scroll to position [246, 0]
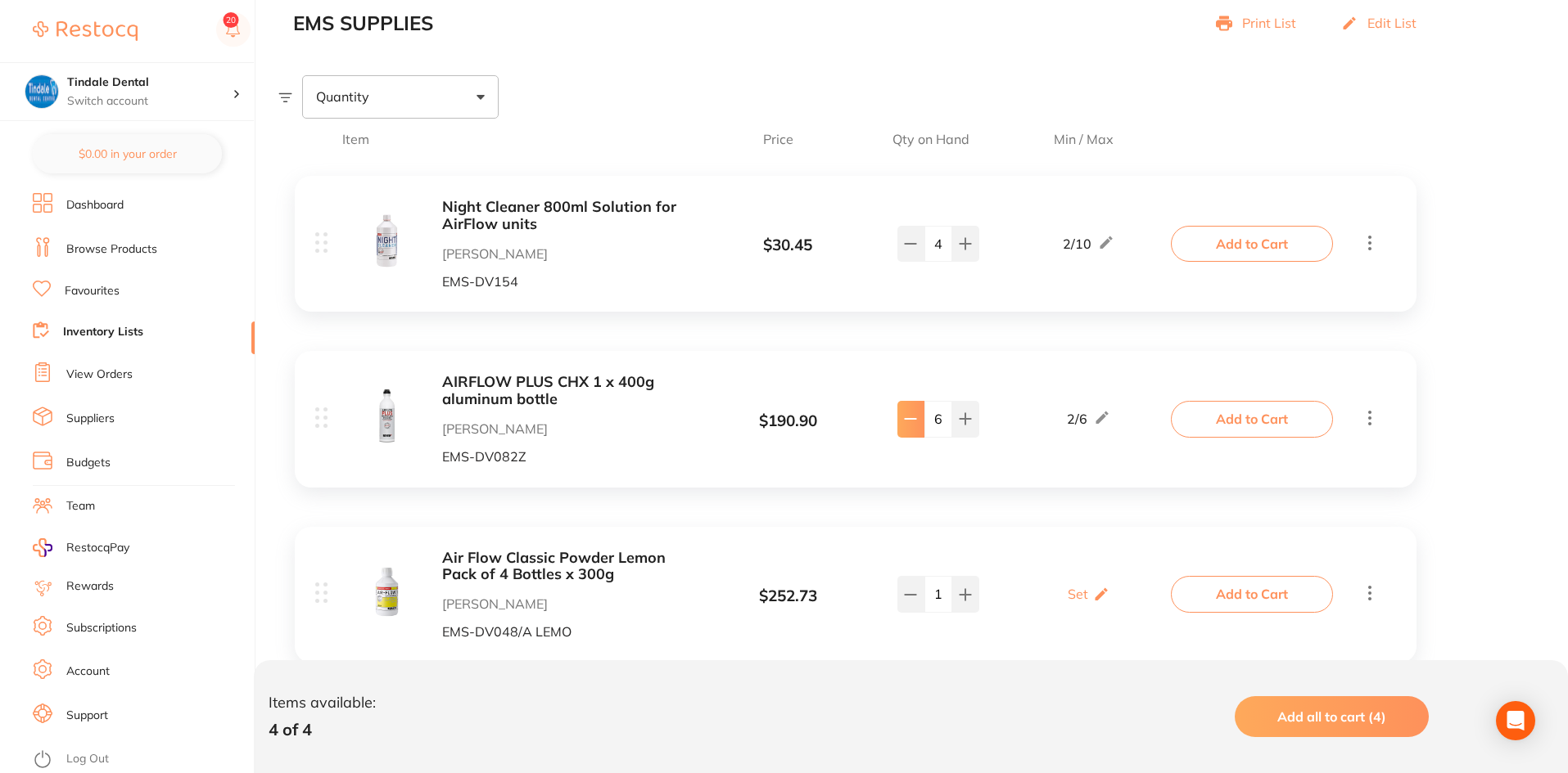
click at [916, 250] on icon at bounding box center [910, 243] width 13 height 13
type input "5"
click at [97, 327] on link "Inventory Lists" at bounding box center [103, 332] width 80 height 17
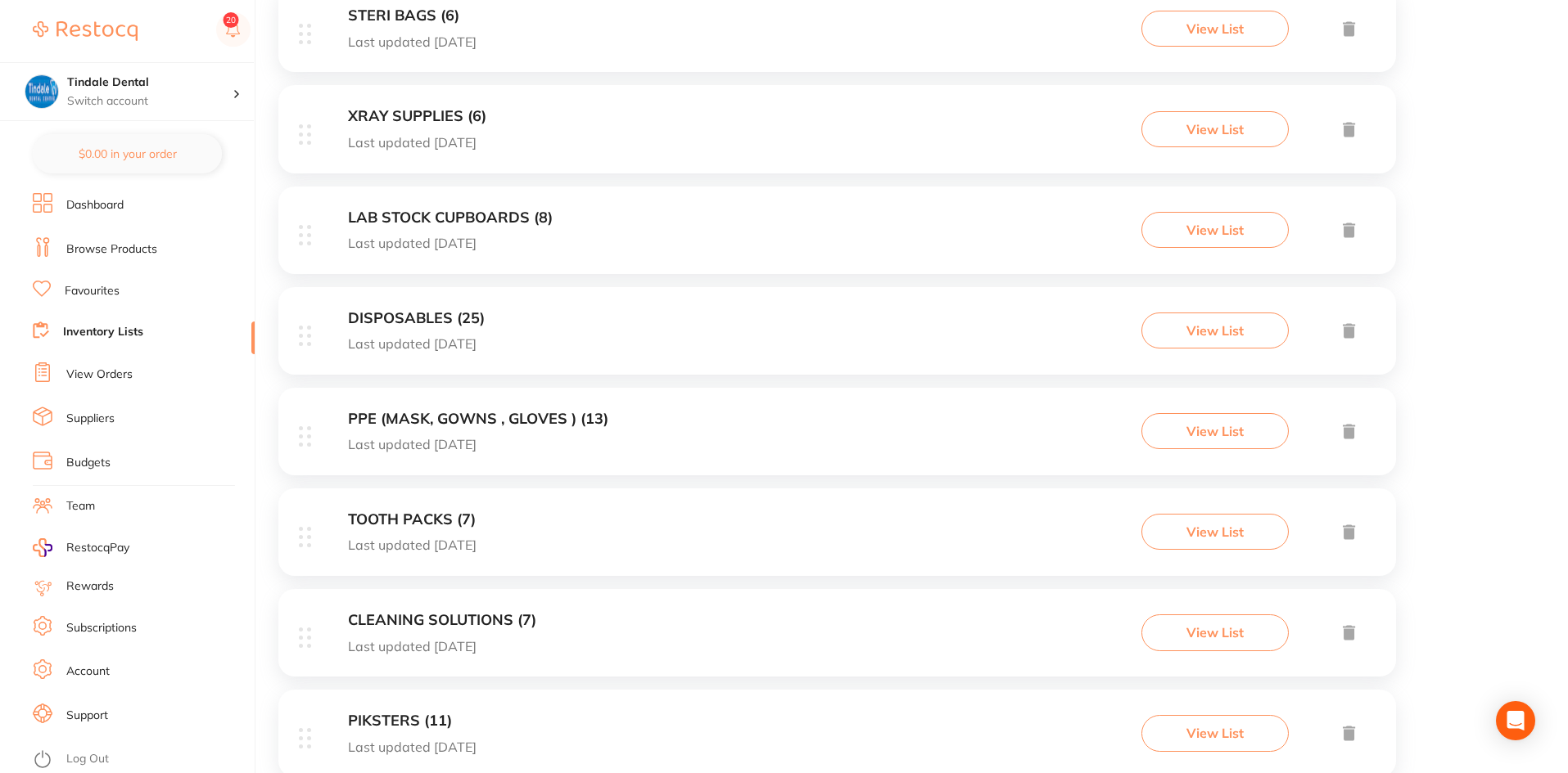
scroll to position [655, 0]
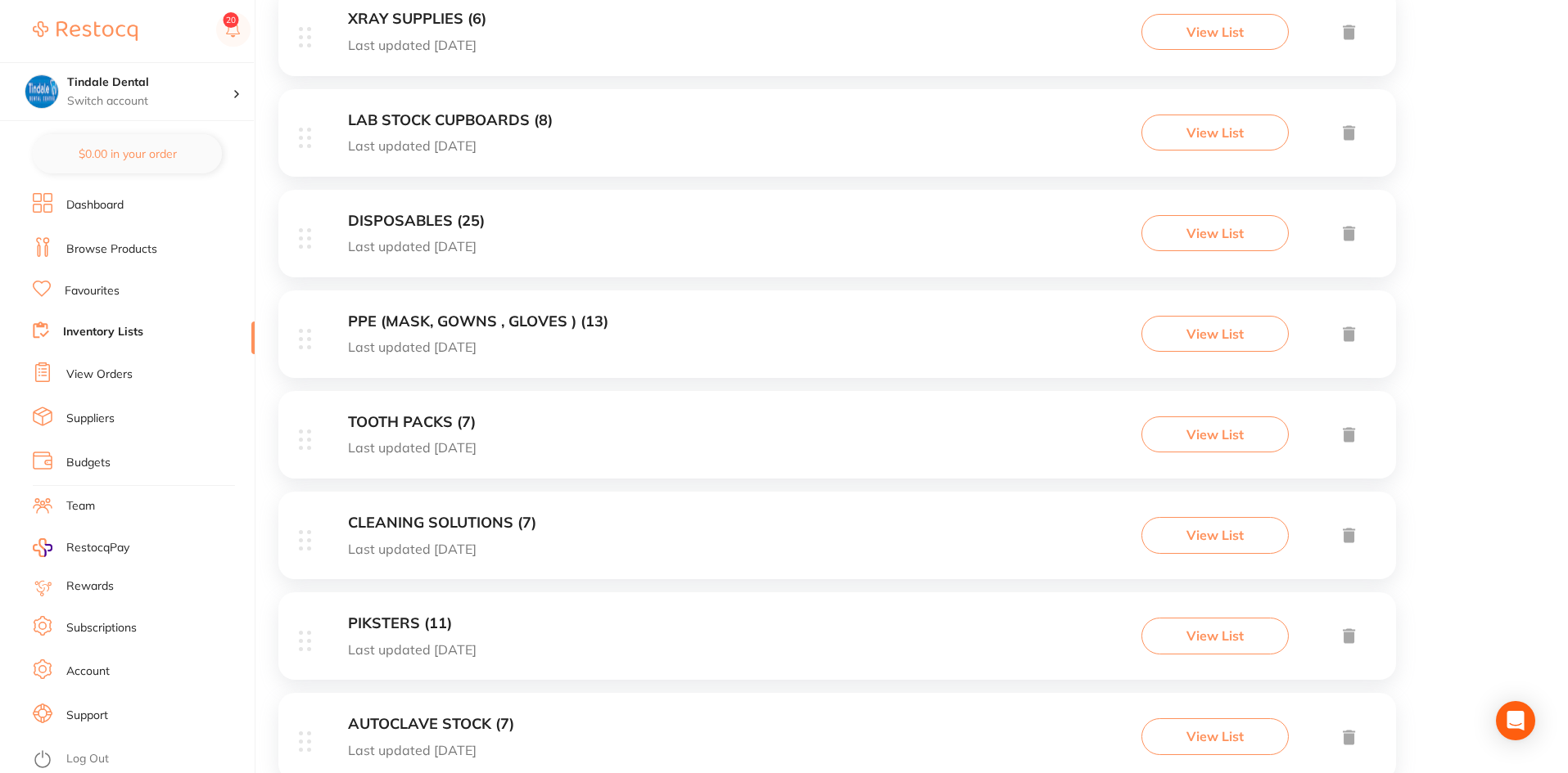
click at [435, 521] on h3 "CLEANING SOLUTIONS (7)" at bounding box center [442, 524] width 189 height 18
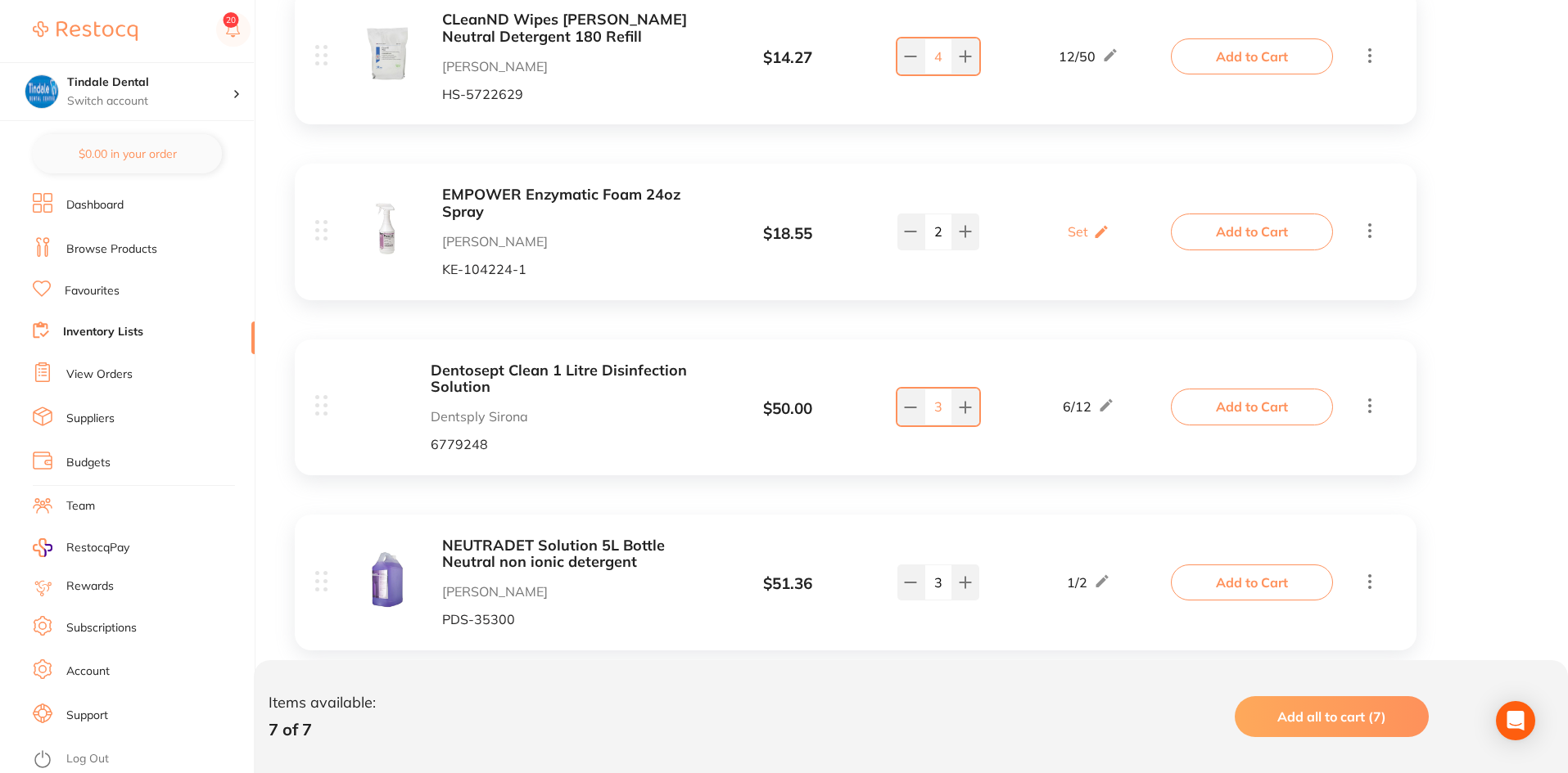
scroll to position [491, 0]
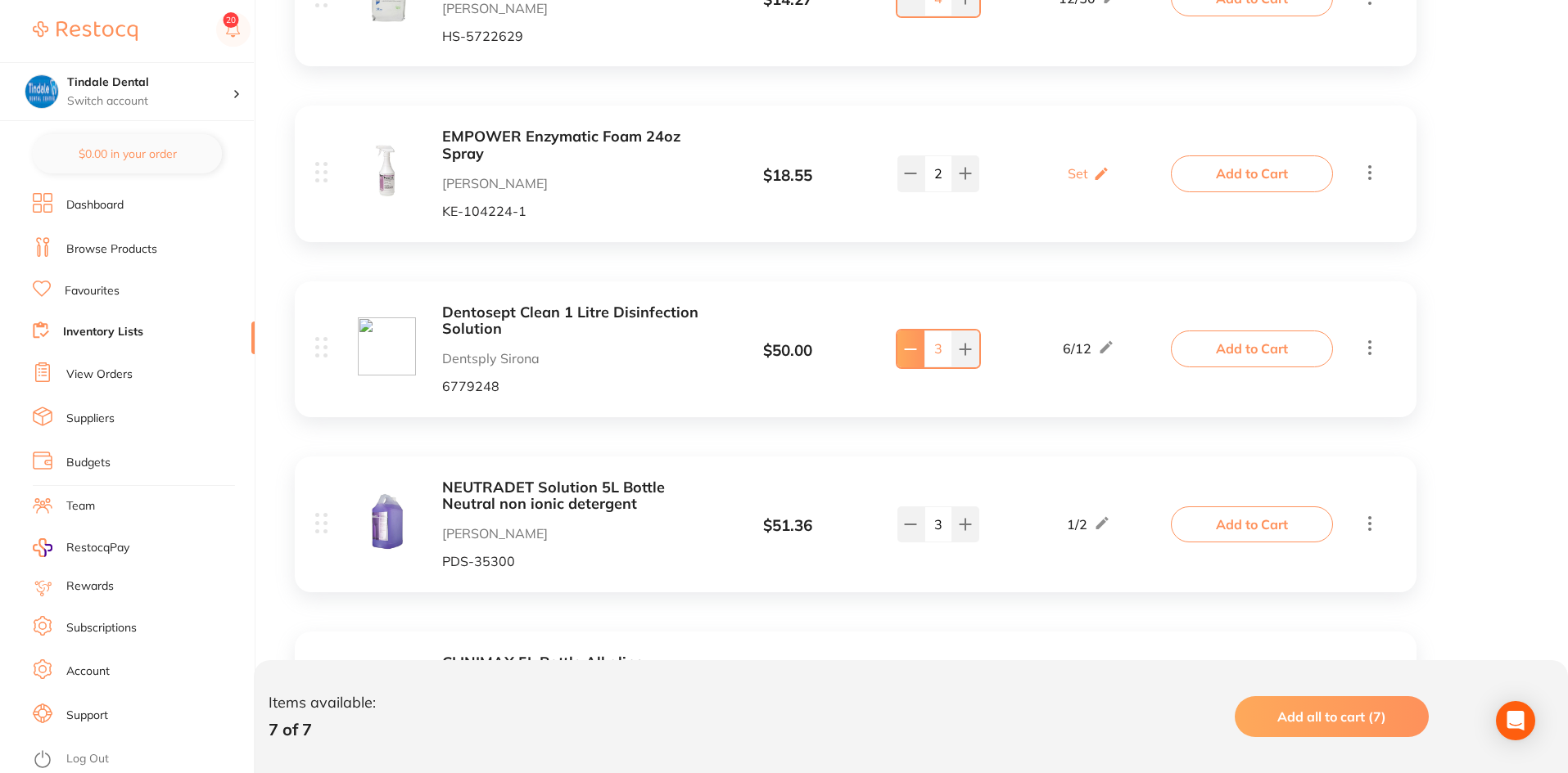
type input "1"
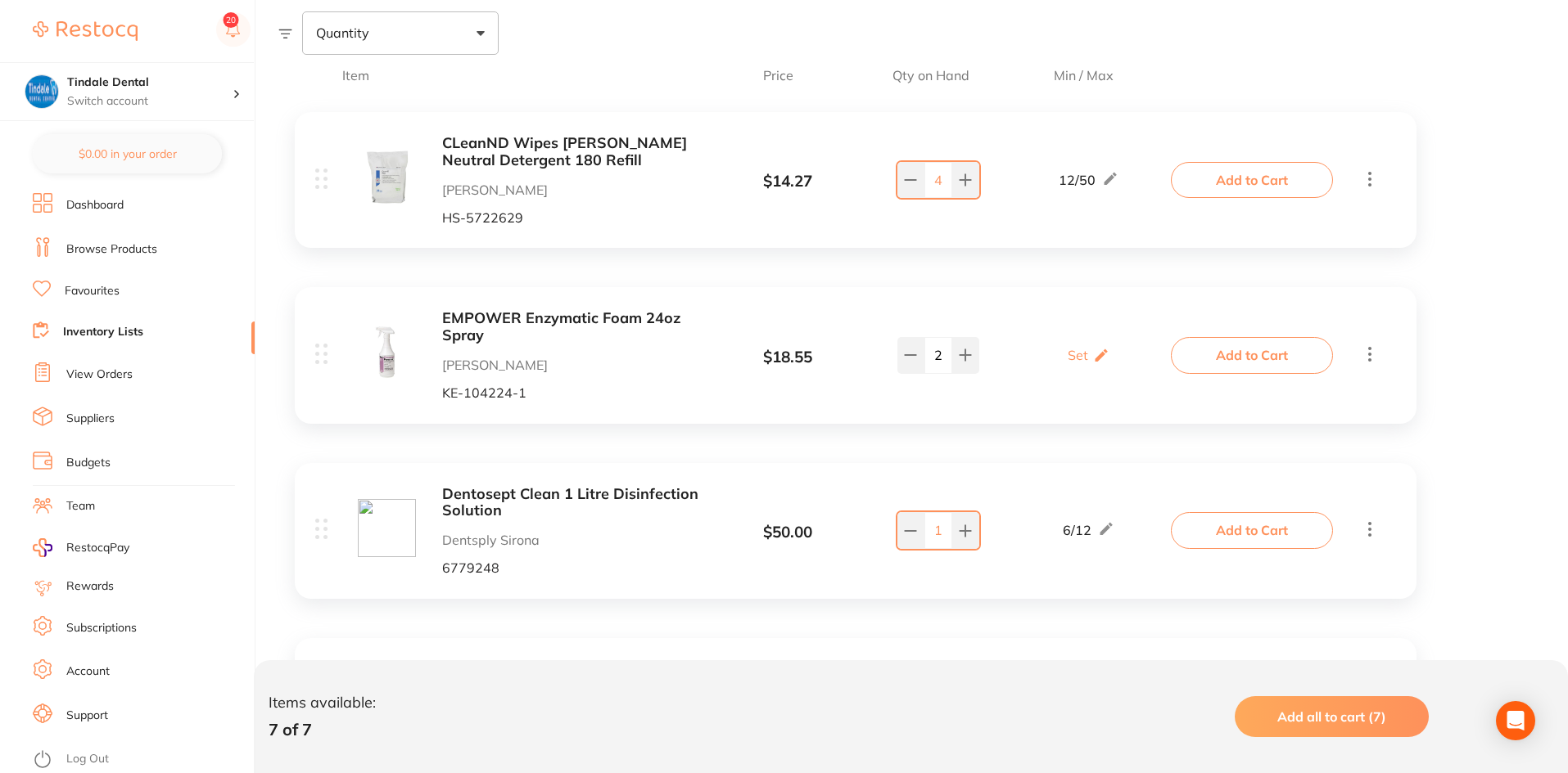
scroll to position [260, 0]
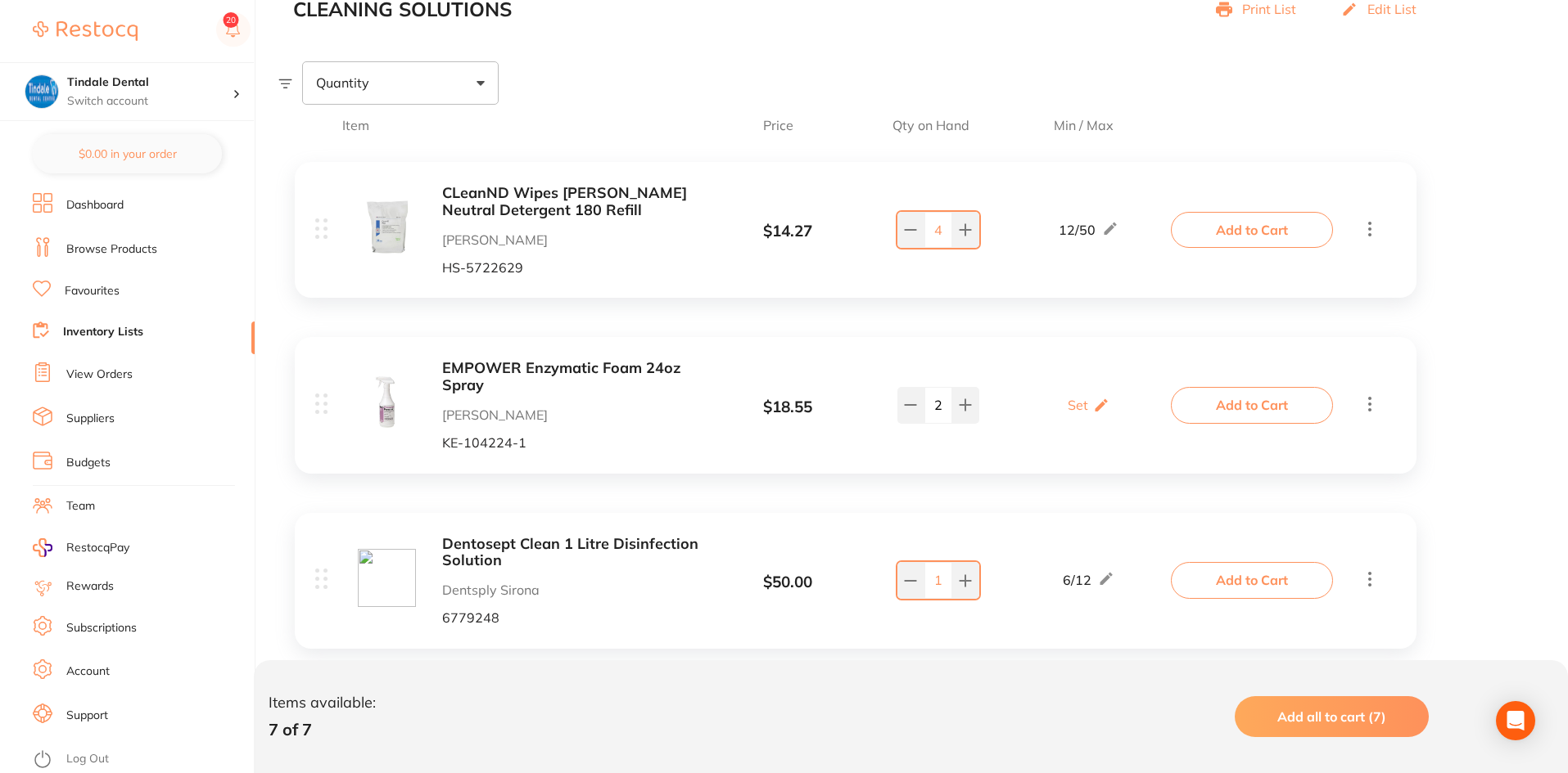
click at [116, 334] on link "Inventory Lists" at bounding box center [103, 332] width 80 height 17
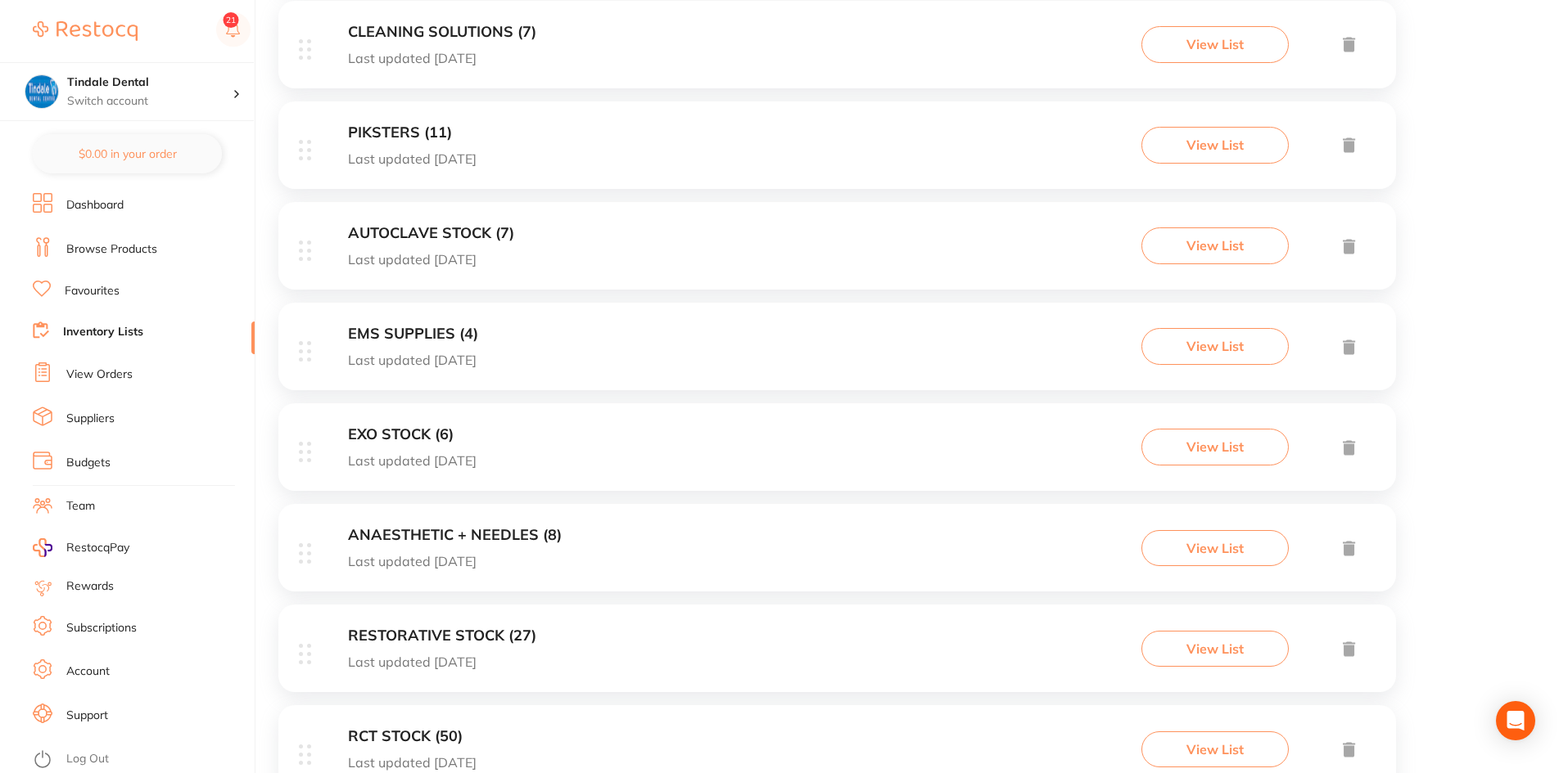
scroll to position [1211, 0]
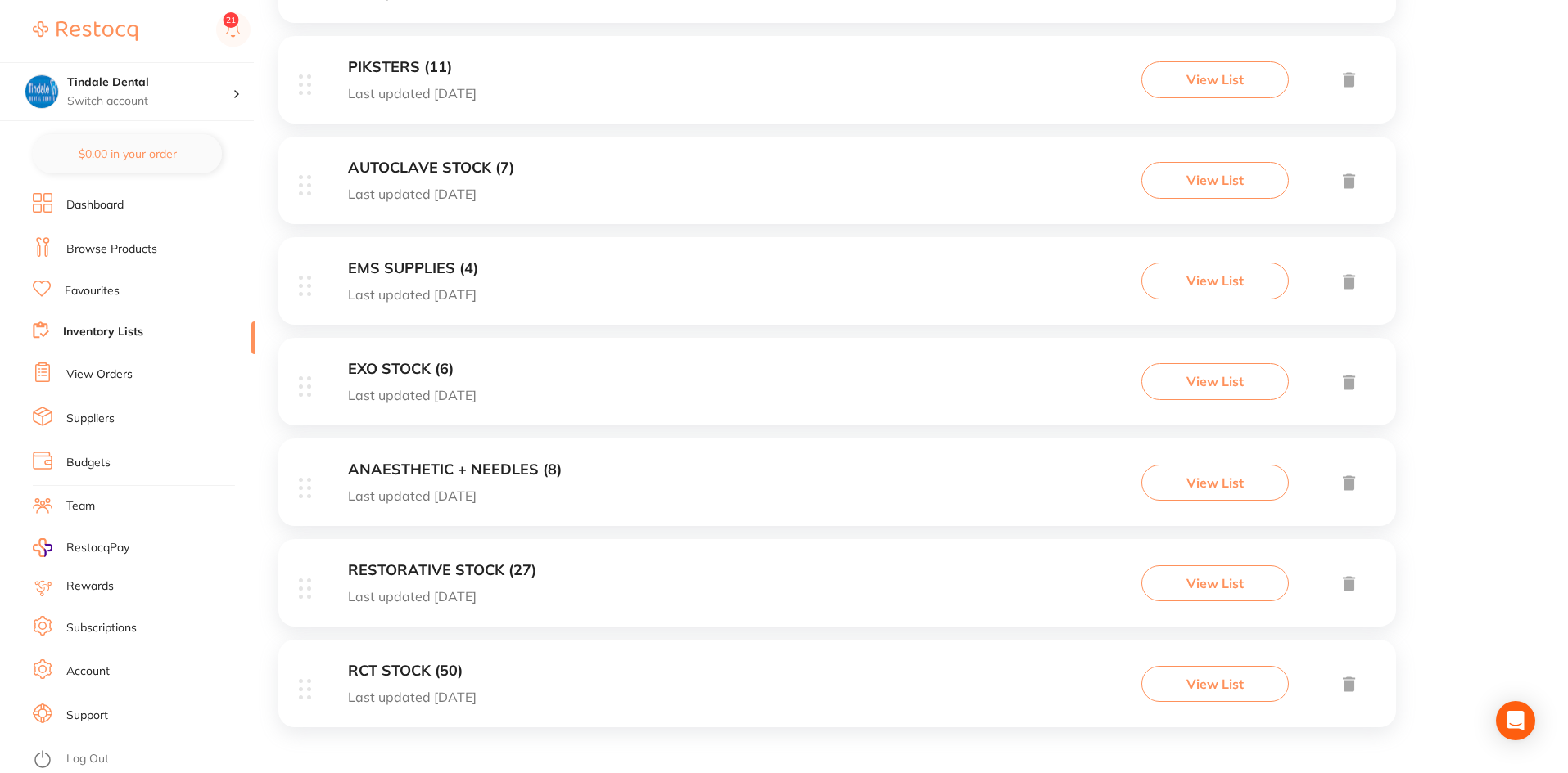
click at [455, 274] on h3 "EMS SUPPLIES (4)" at bounding box center [413, 269] width 130 height 18
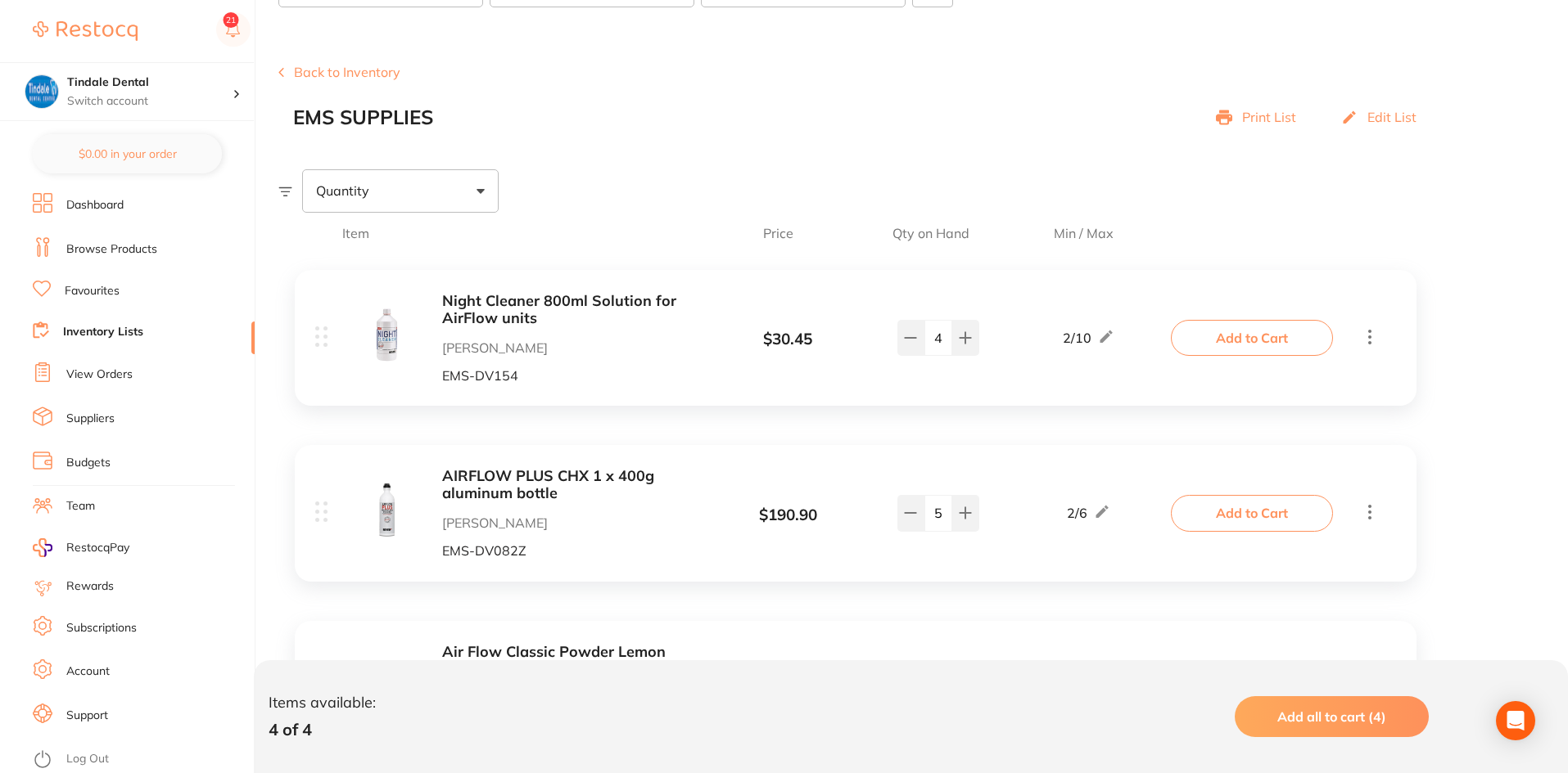
scroll to position [143, 0]
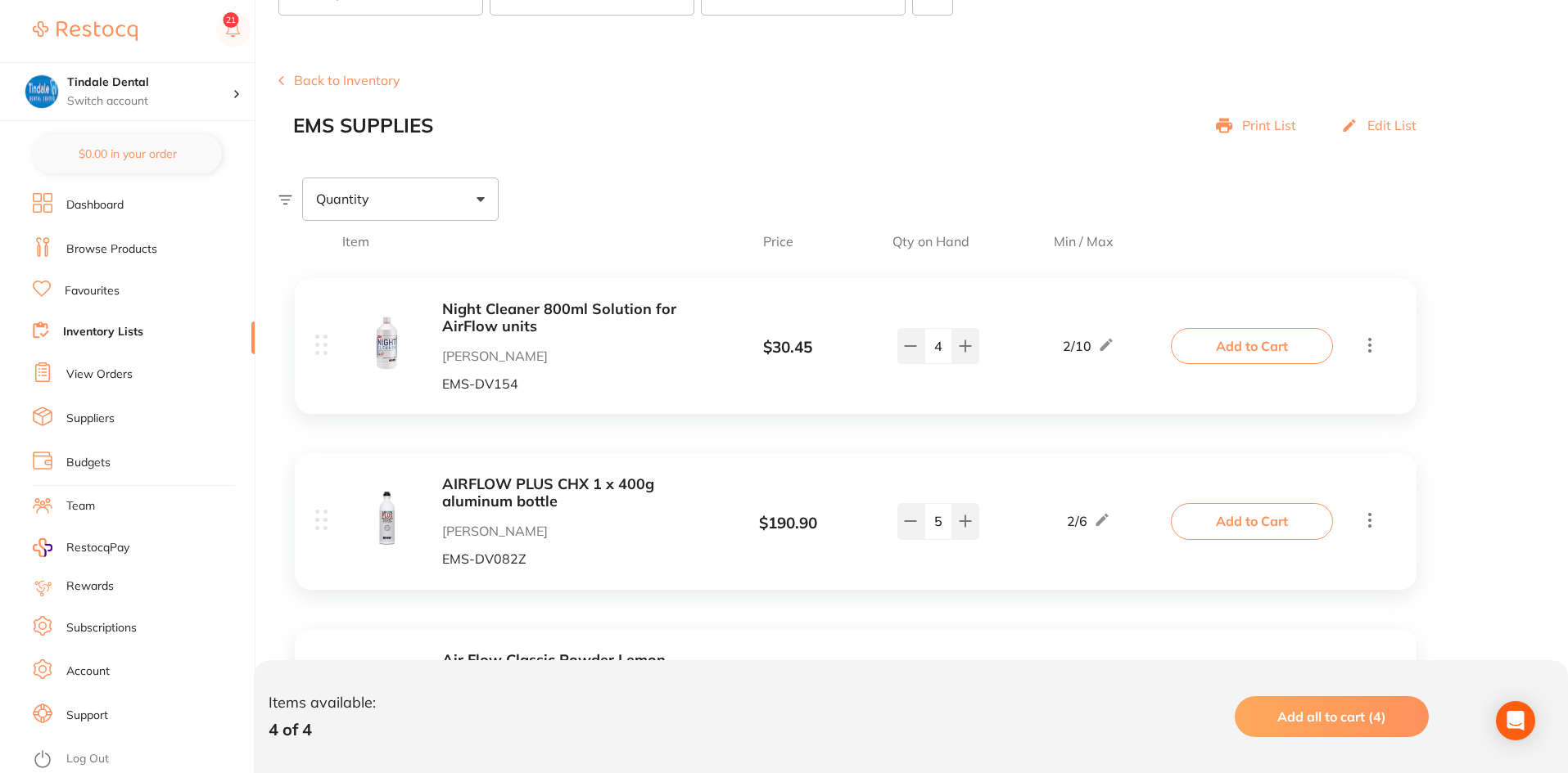
click at [97, 328] on link "Inventory Lists" at bounding box center [103, 332] width 80 height 17
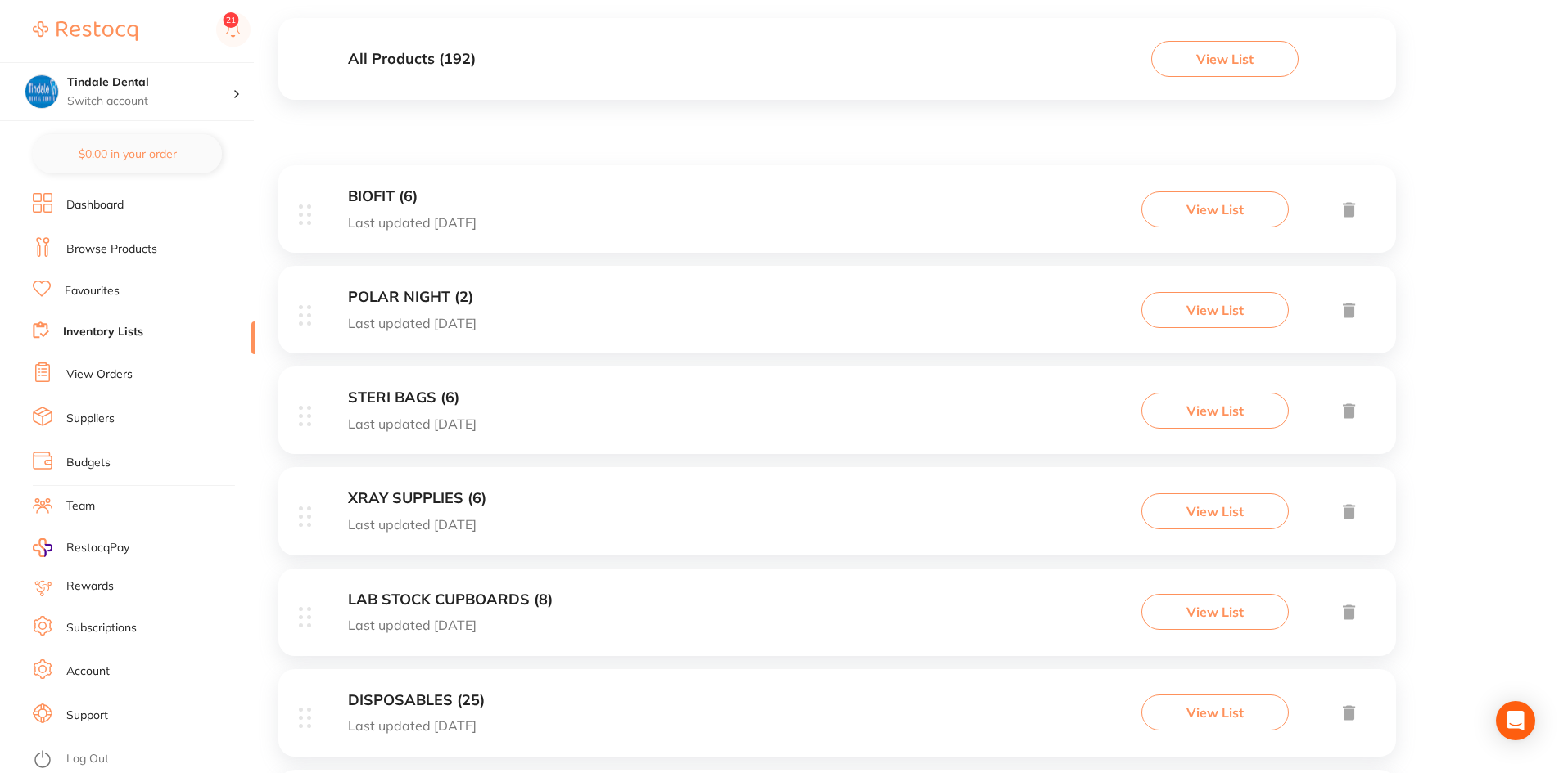
scroll to position [327, 0]
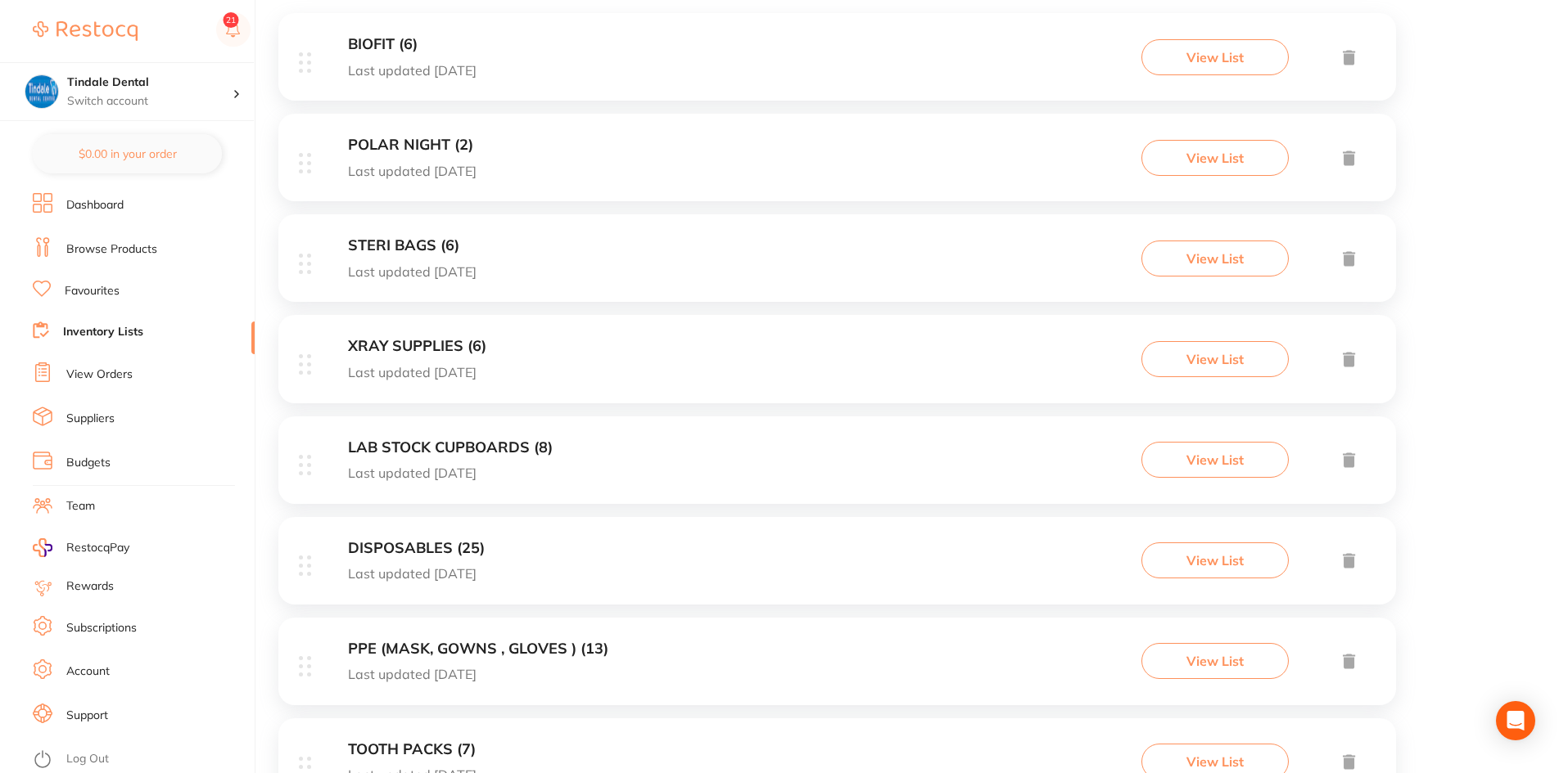
click at [420, 550] on h3 "DISPOSABLES (25)" at bounding box center [416, 549] width 137 height 18
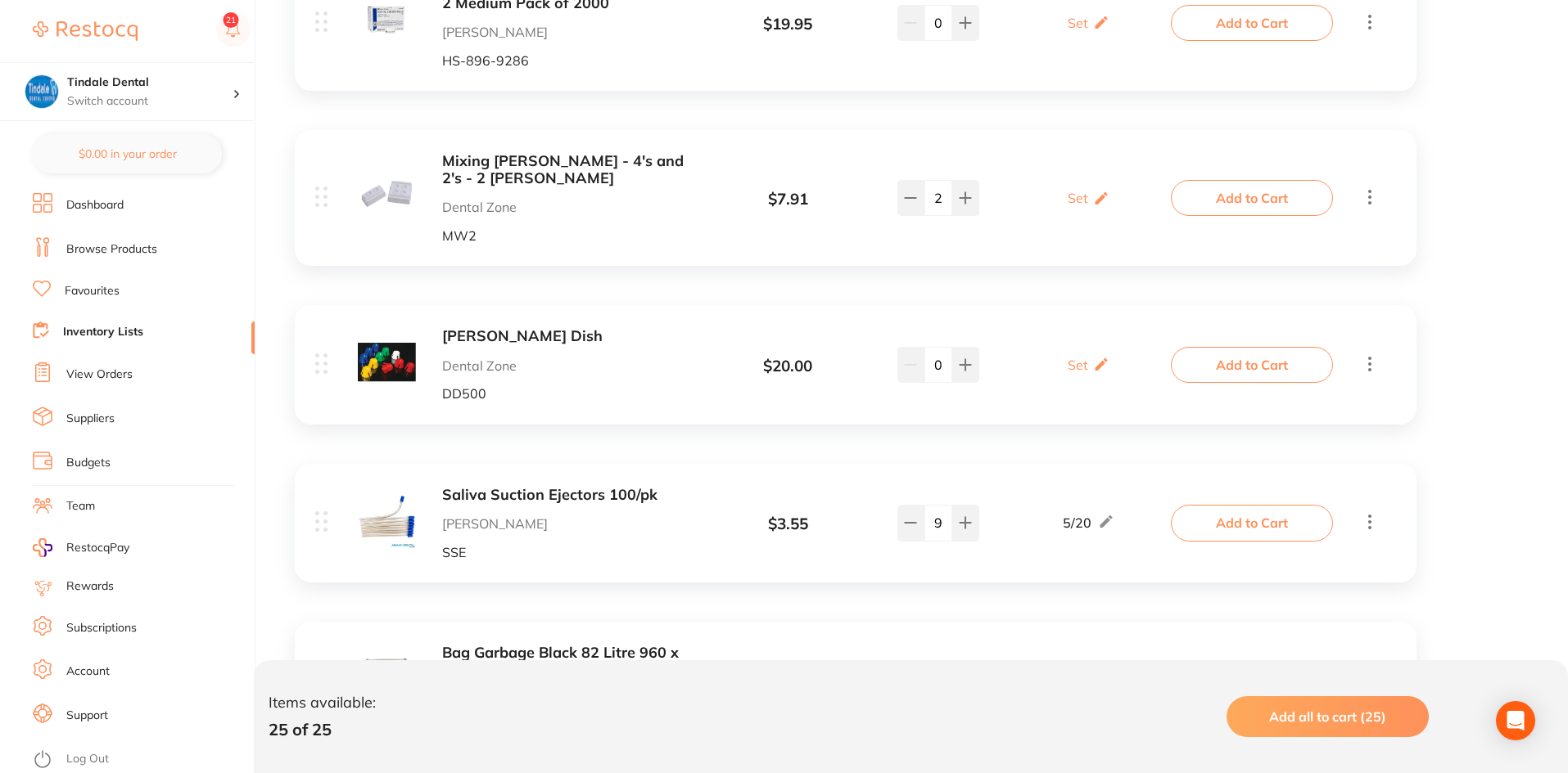
scroll to position [2291, 0]
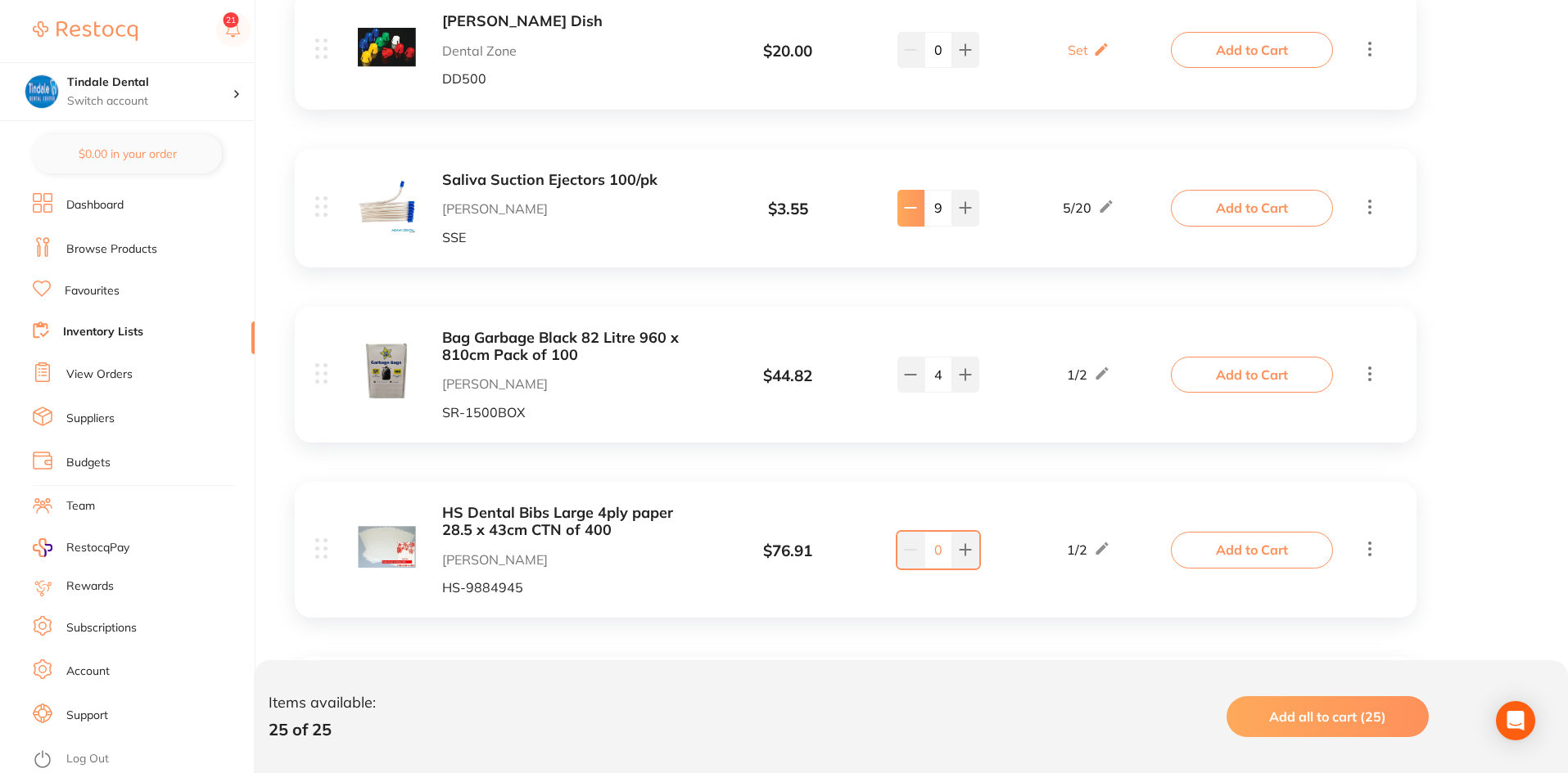
type input "8"
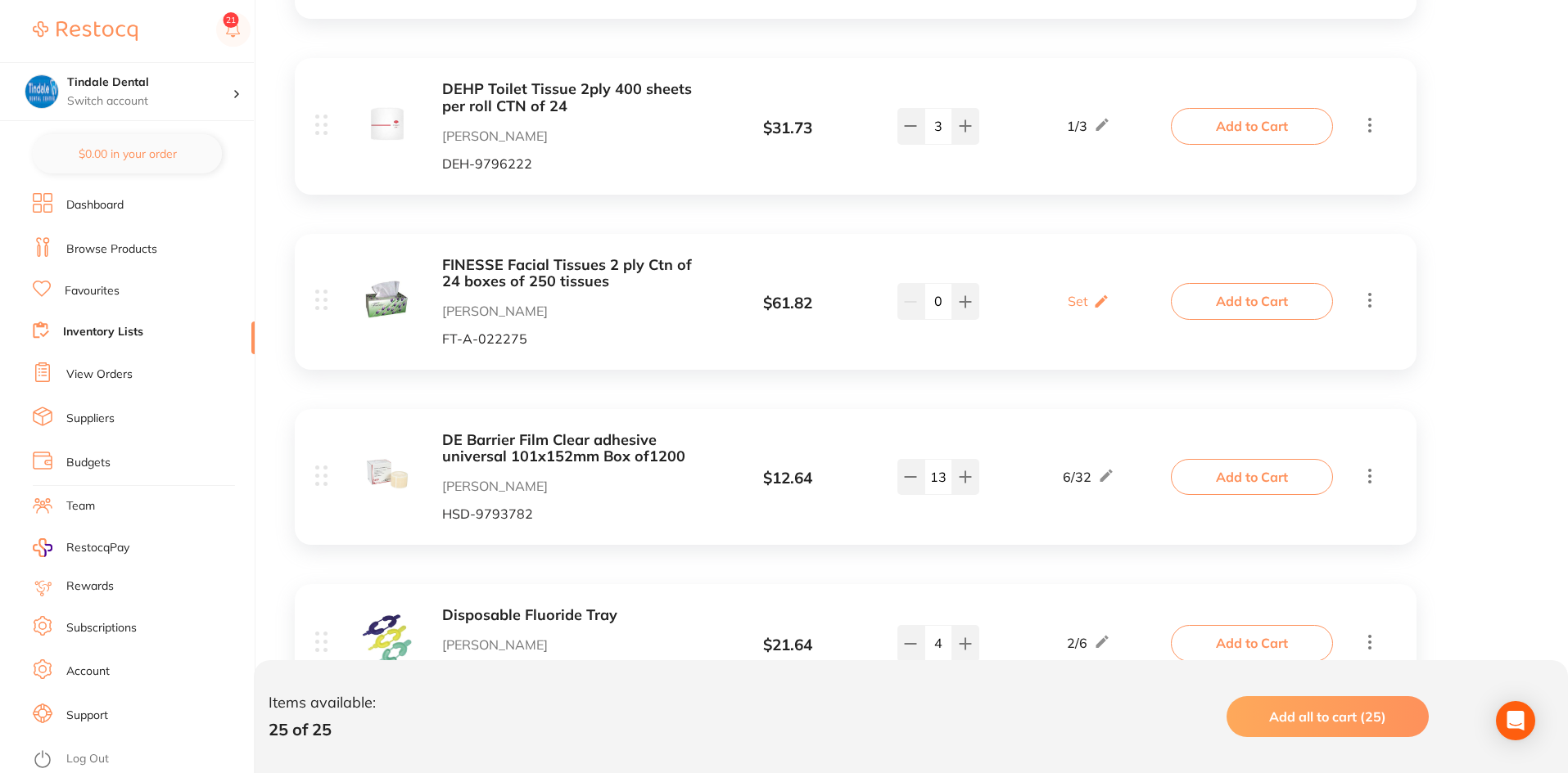
scroll to position [3601, 0]
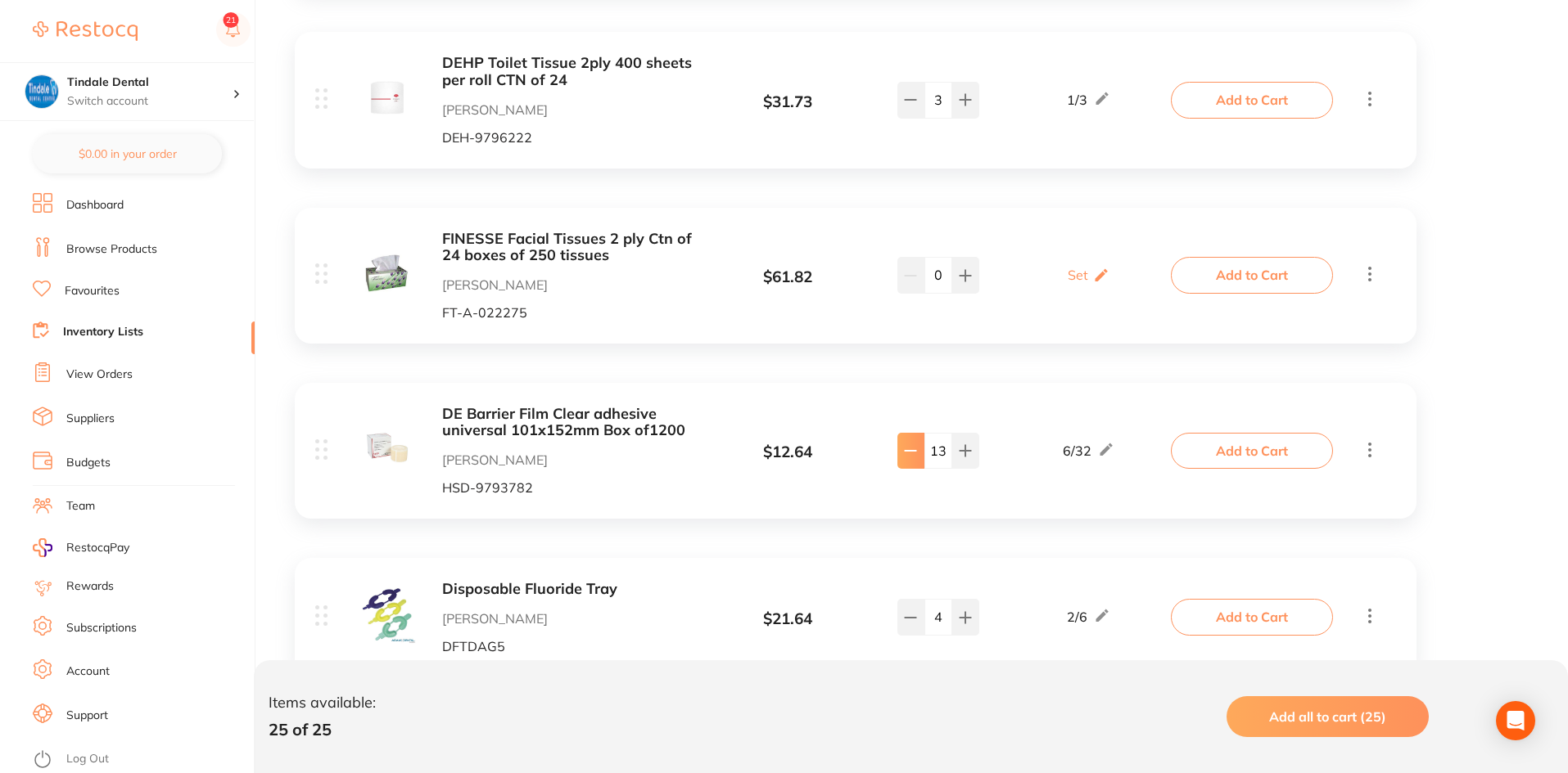
type input "11"
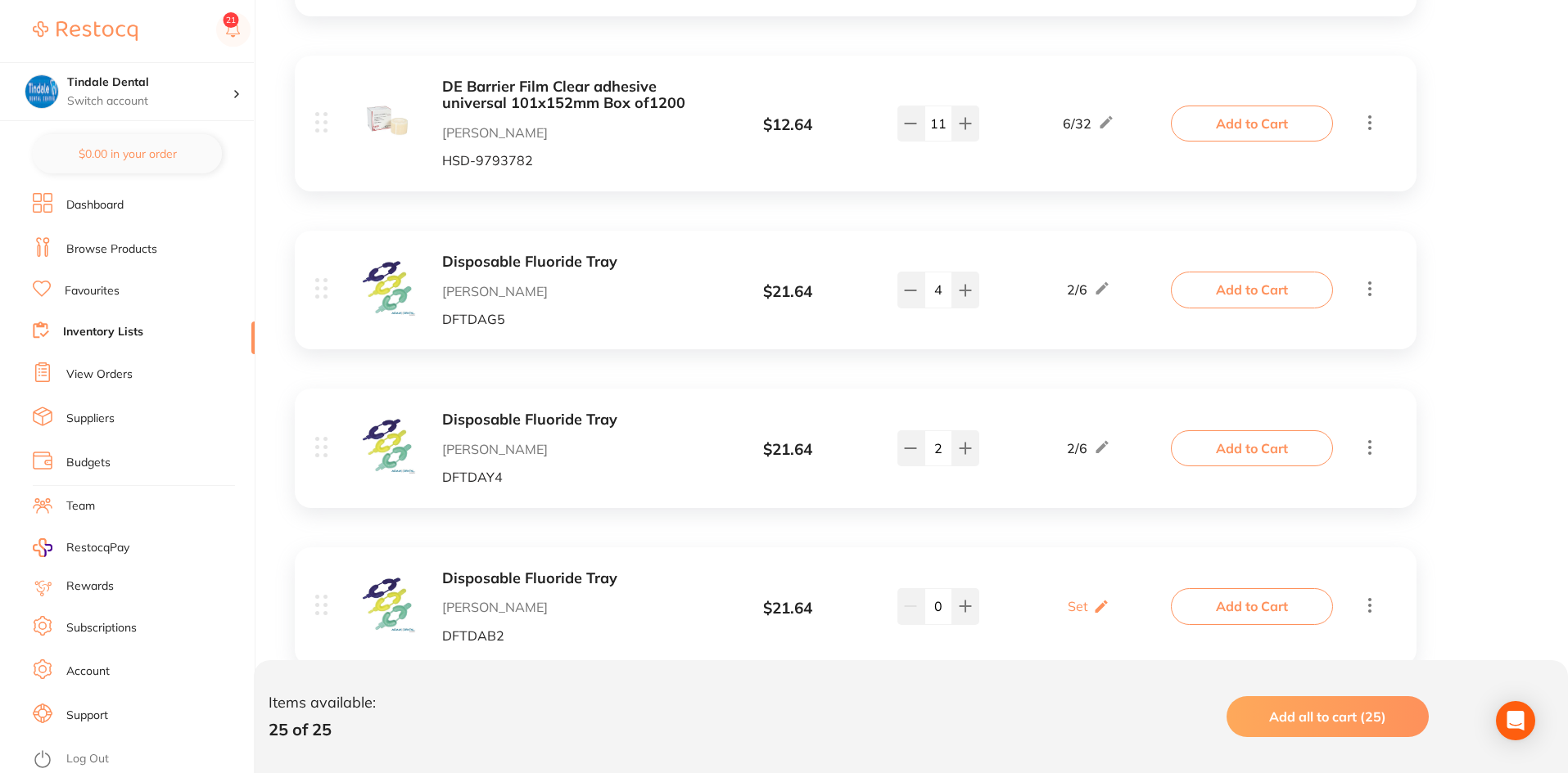
scroll to position [3965, 0]
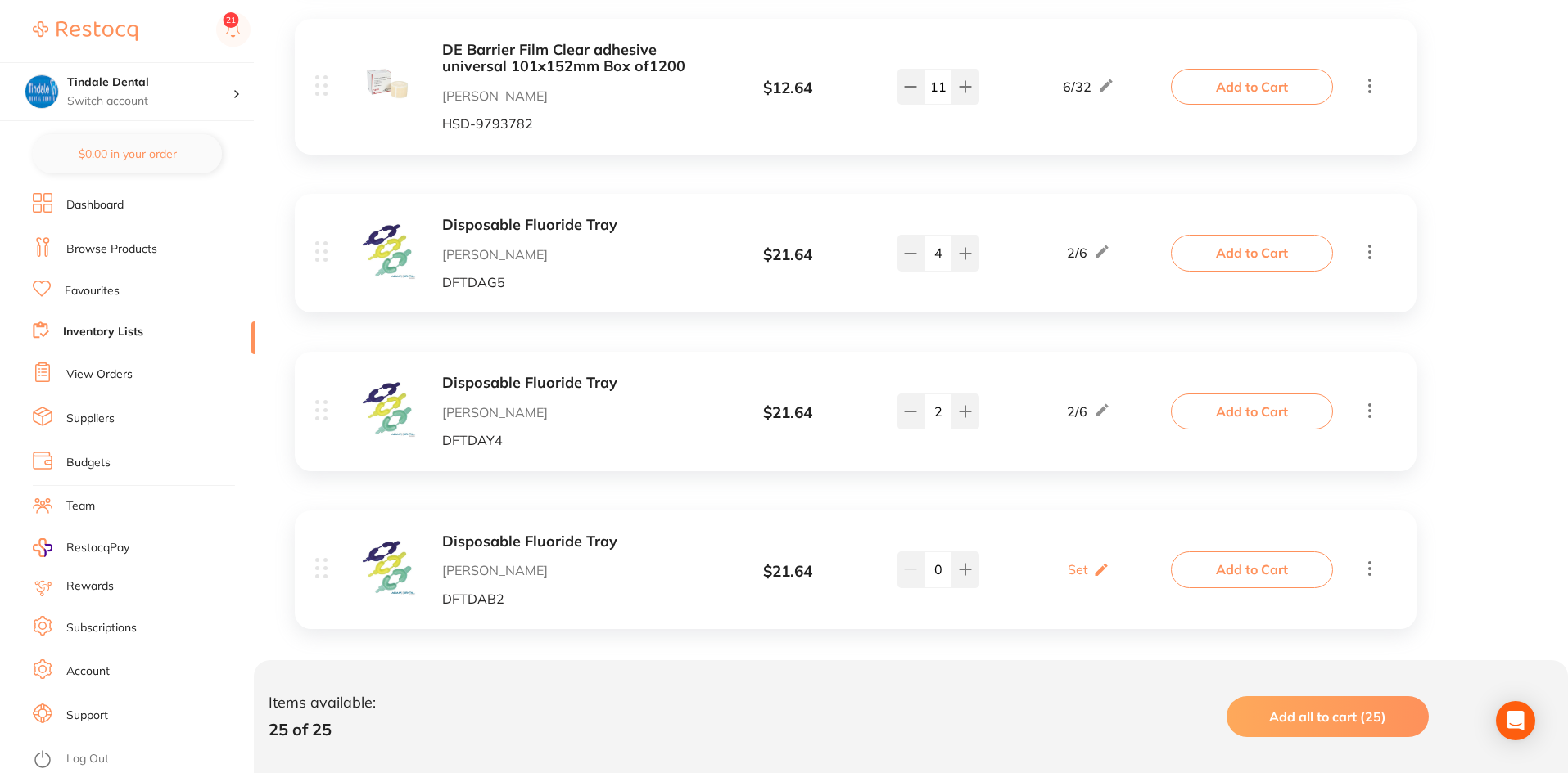
click at [125, 324] on link "Inventory Lists" at bounding box center [103, 332] width 80 height 17
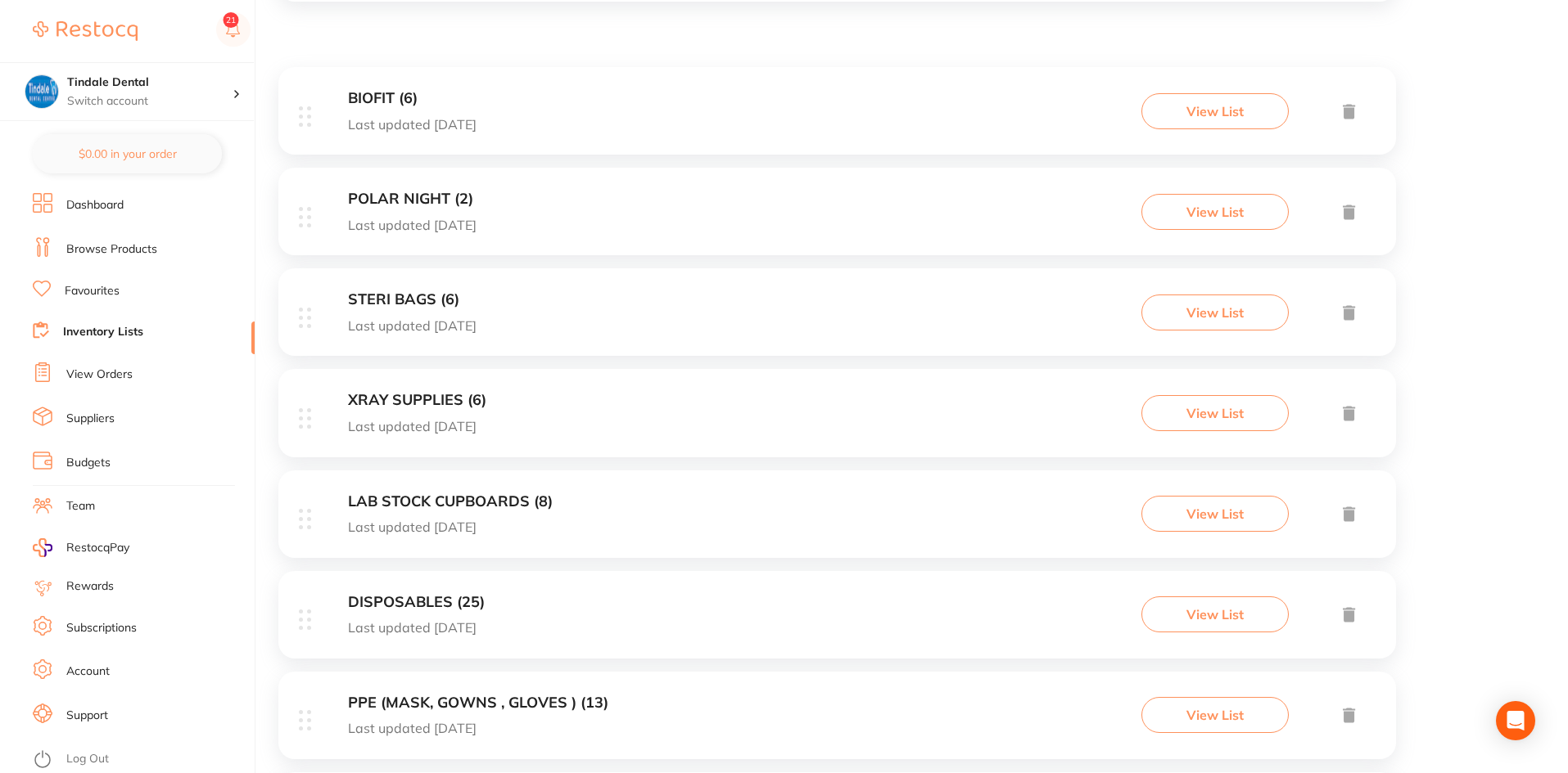
scroll to position [409, 0]
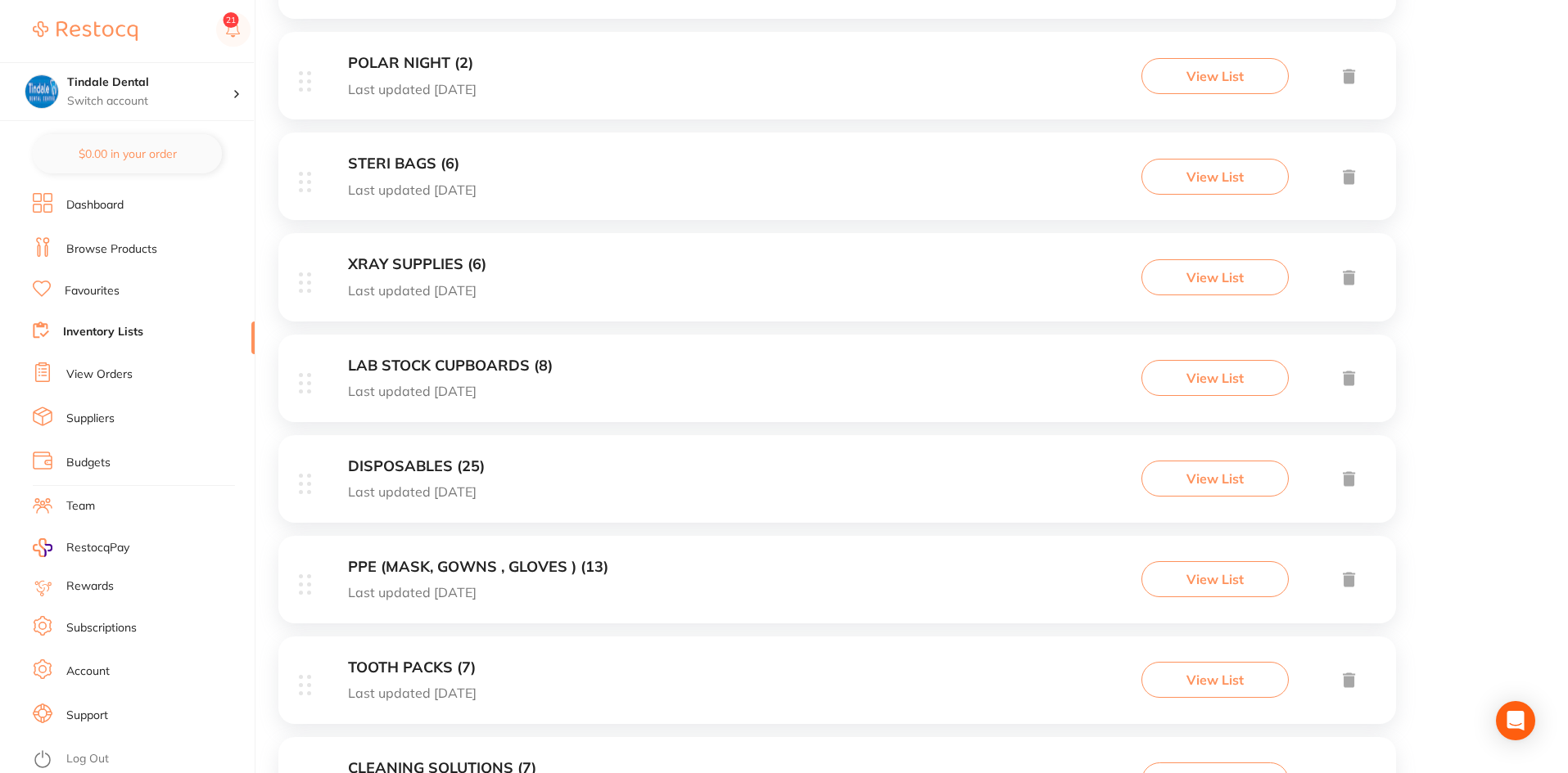
click at [432, 465] on h3 "DISPOSABLES (25)" at bounding box center [416, 467] width 137 height 18
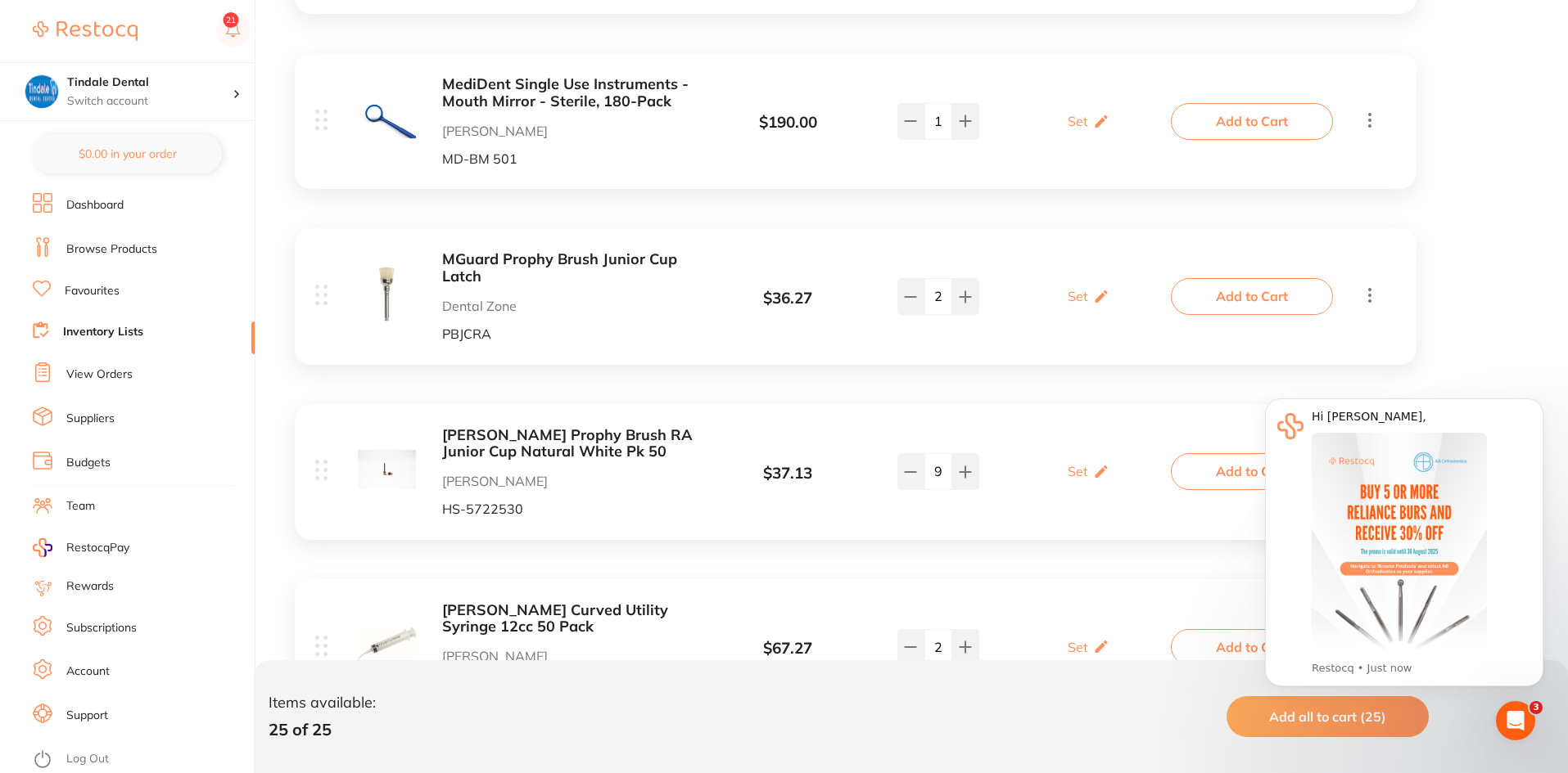
scroll to position [900, 0]
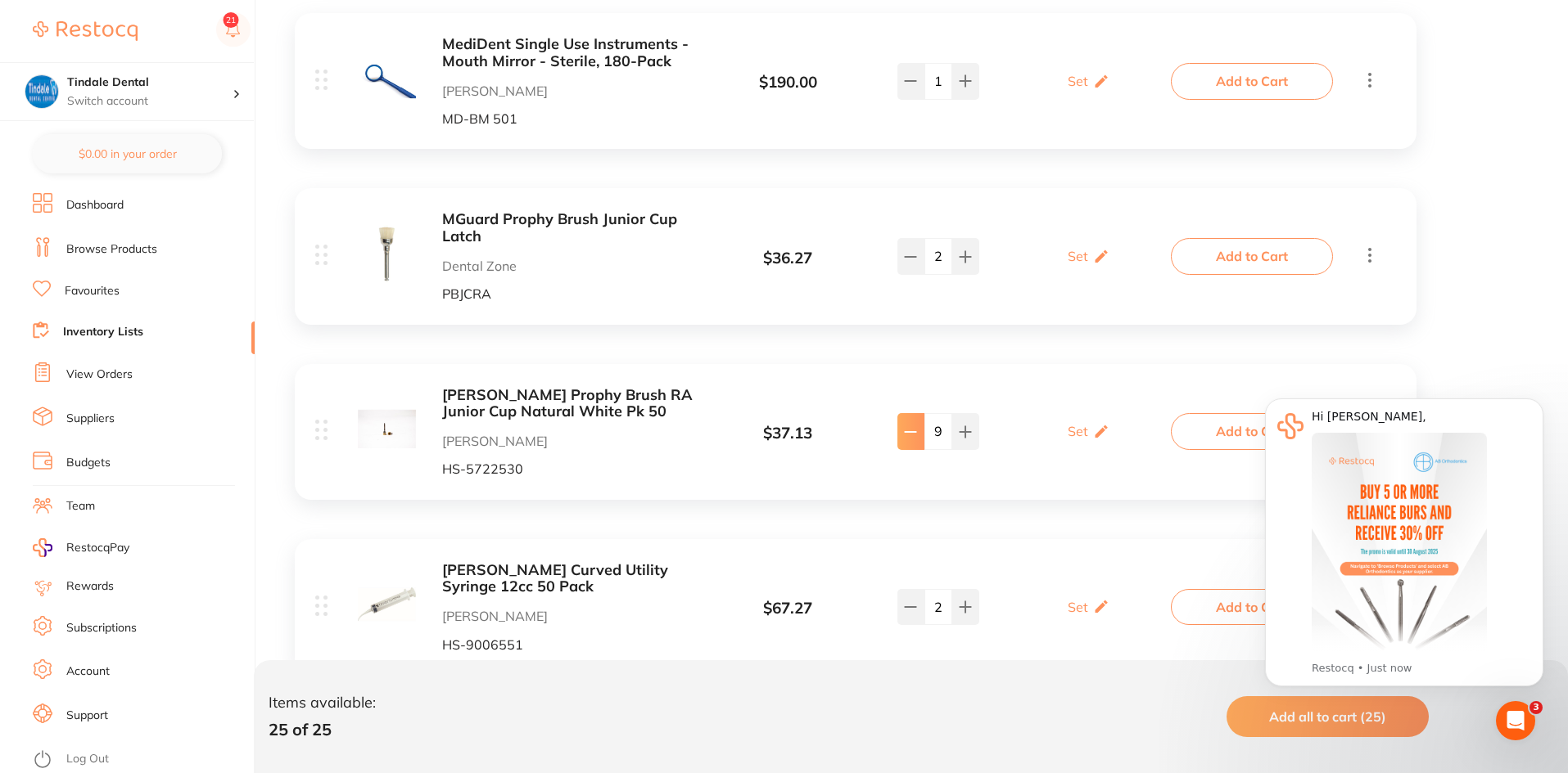
type input "7"
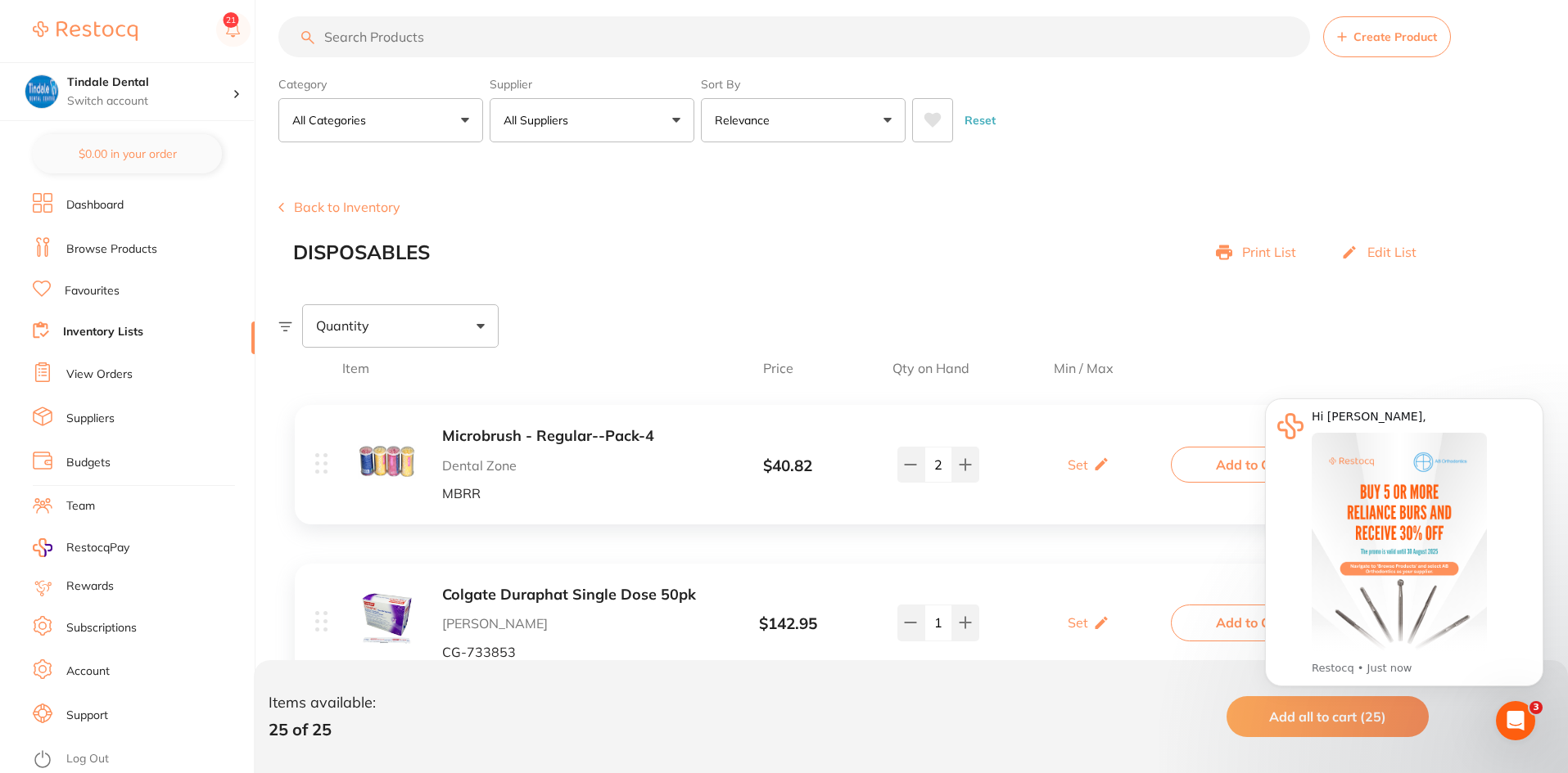
scroll to position [0, 0]
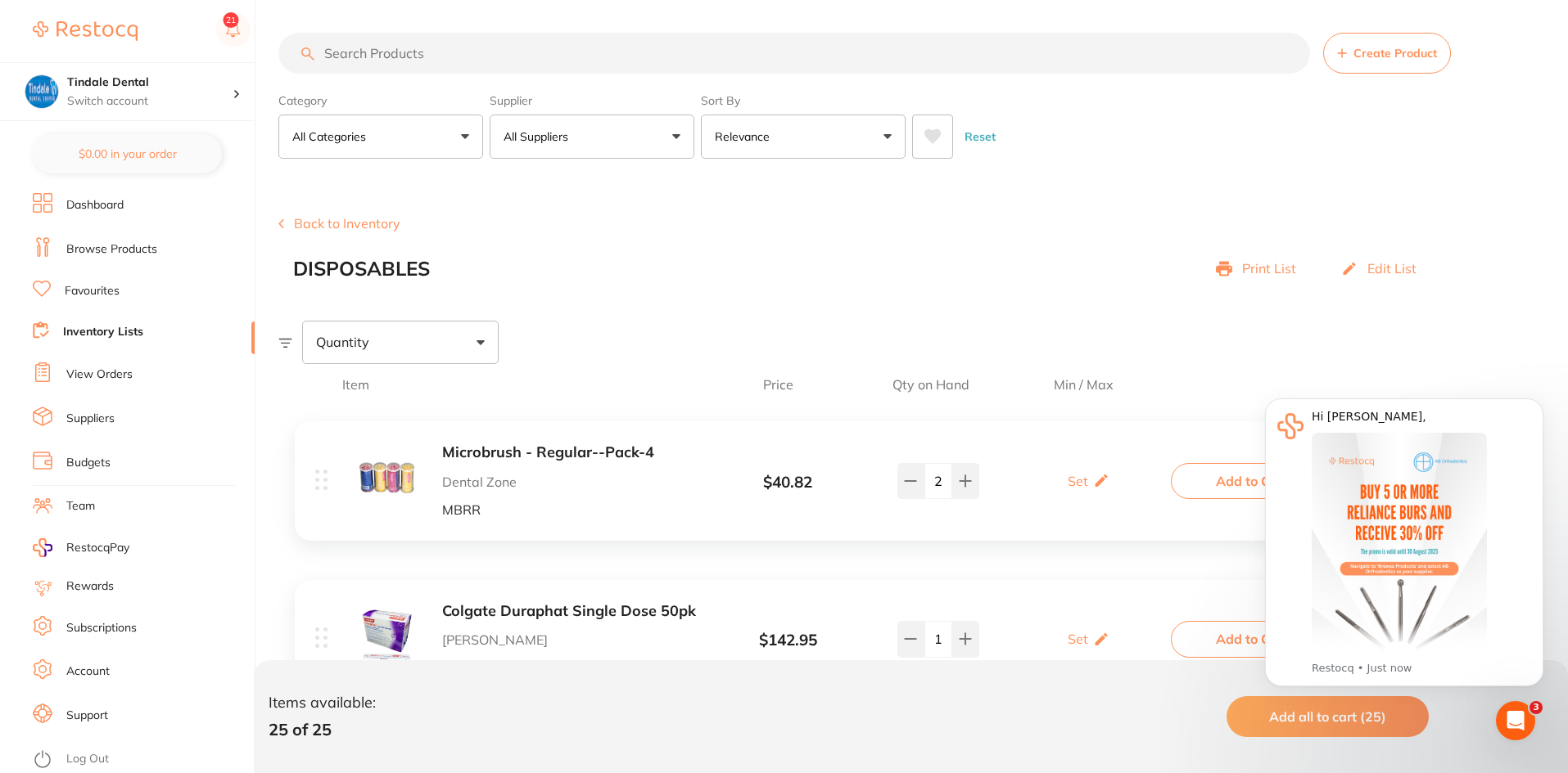
click at [126, 247] on link "Browse Products" at bounding box center [112, 249] width 91 height 17
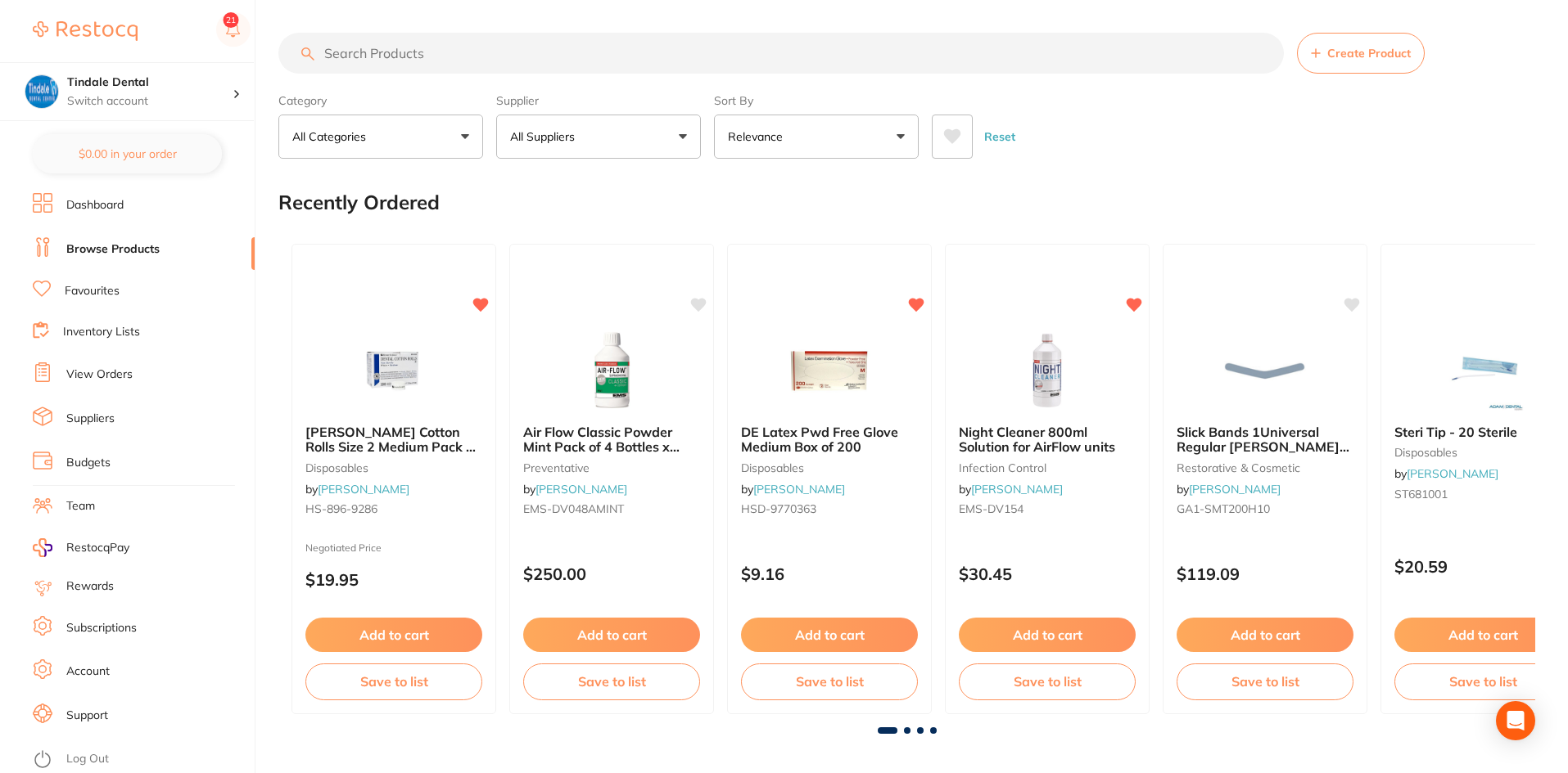
click at [397, 55] on input "search" at bounding box center [780, 53] width 1005 height 41
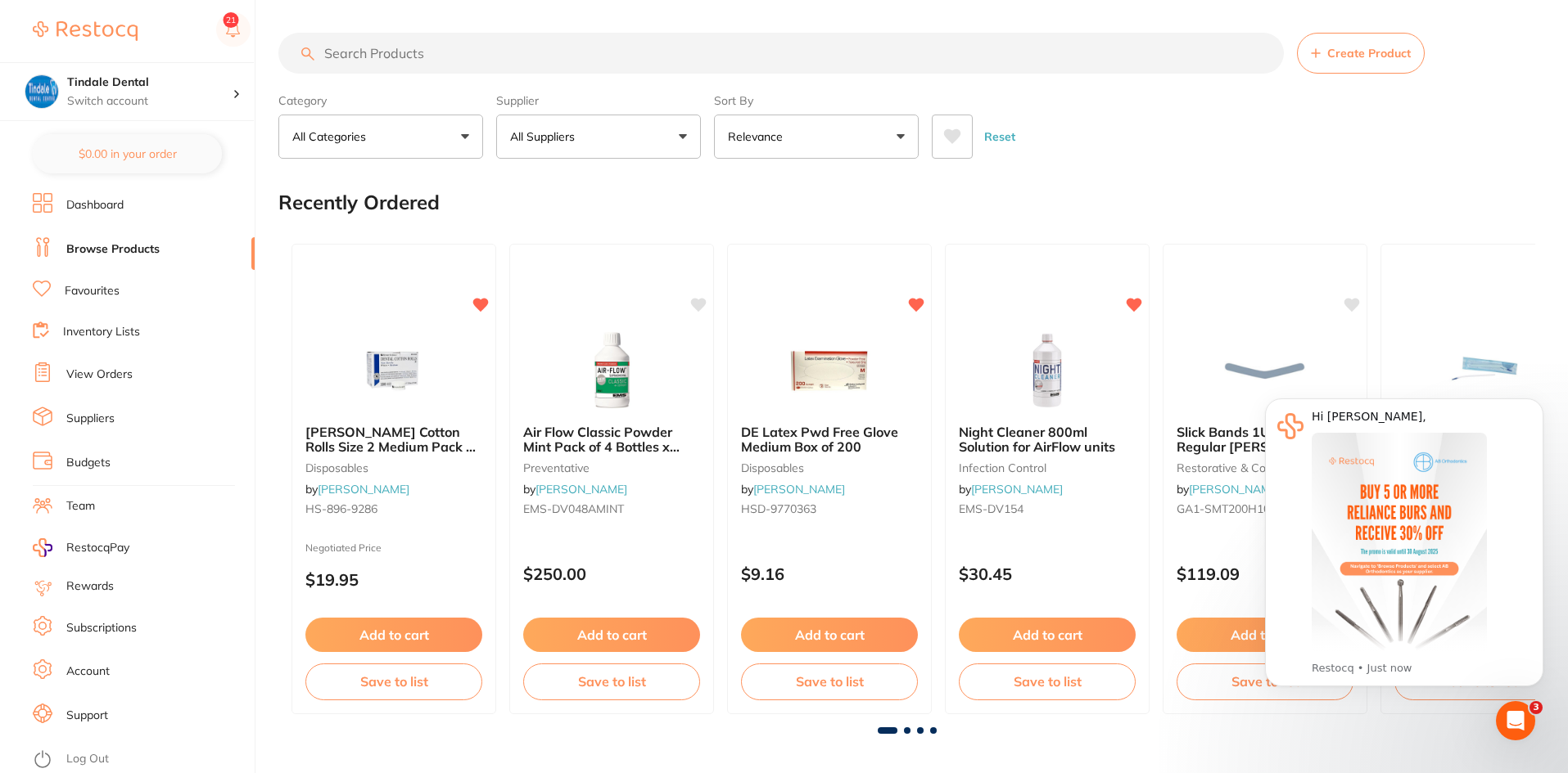
click at [397, 54] on input "search" at bounding box center [780, 53] width 1005 height 41
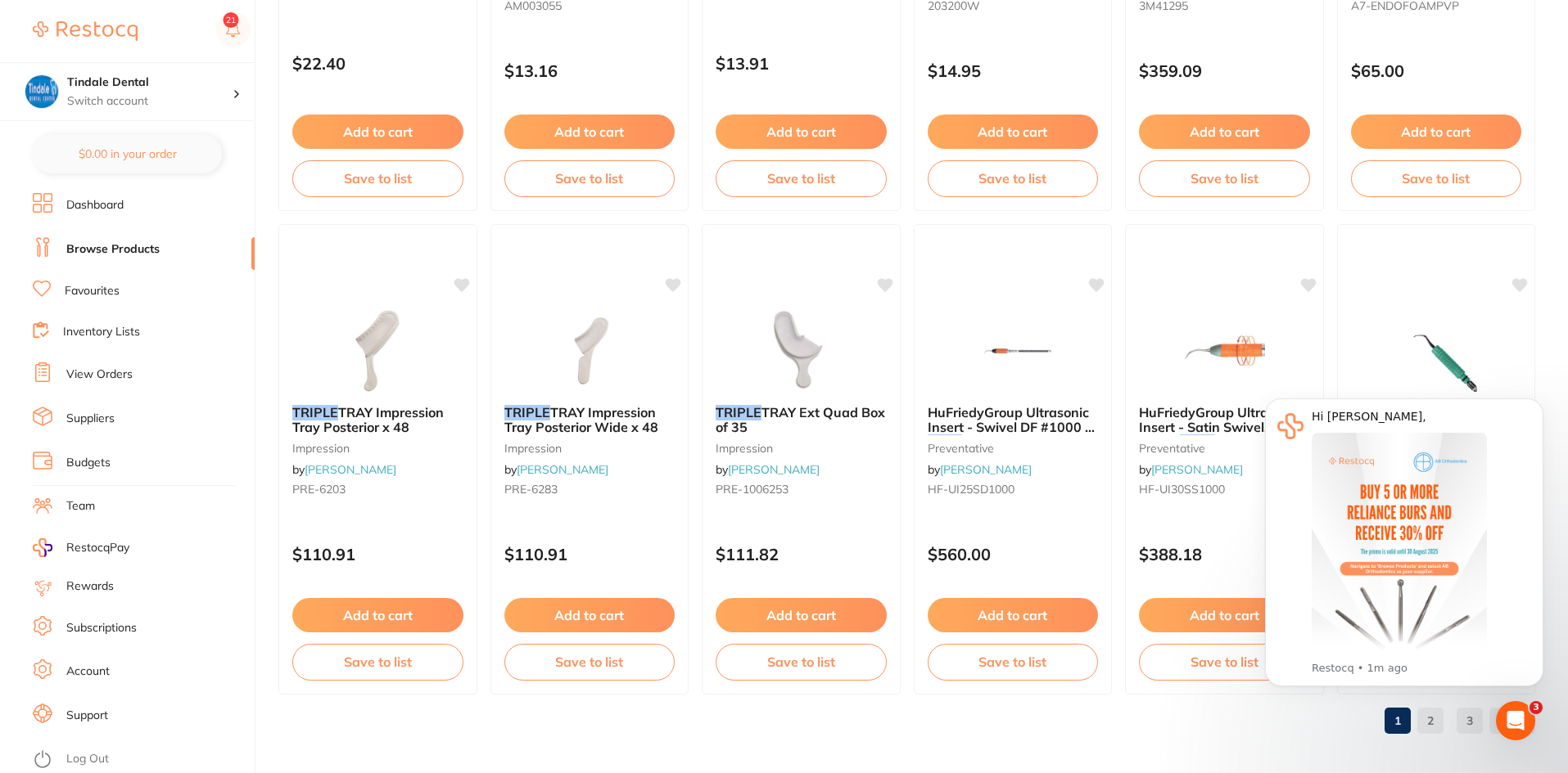
scroll to position [3883, 0]
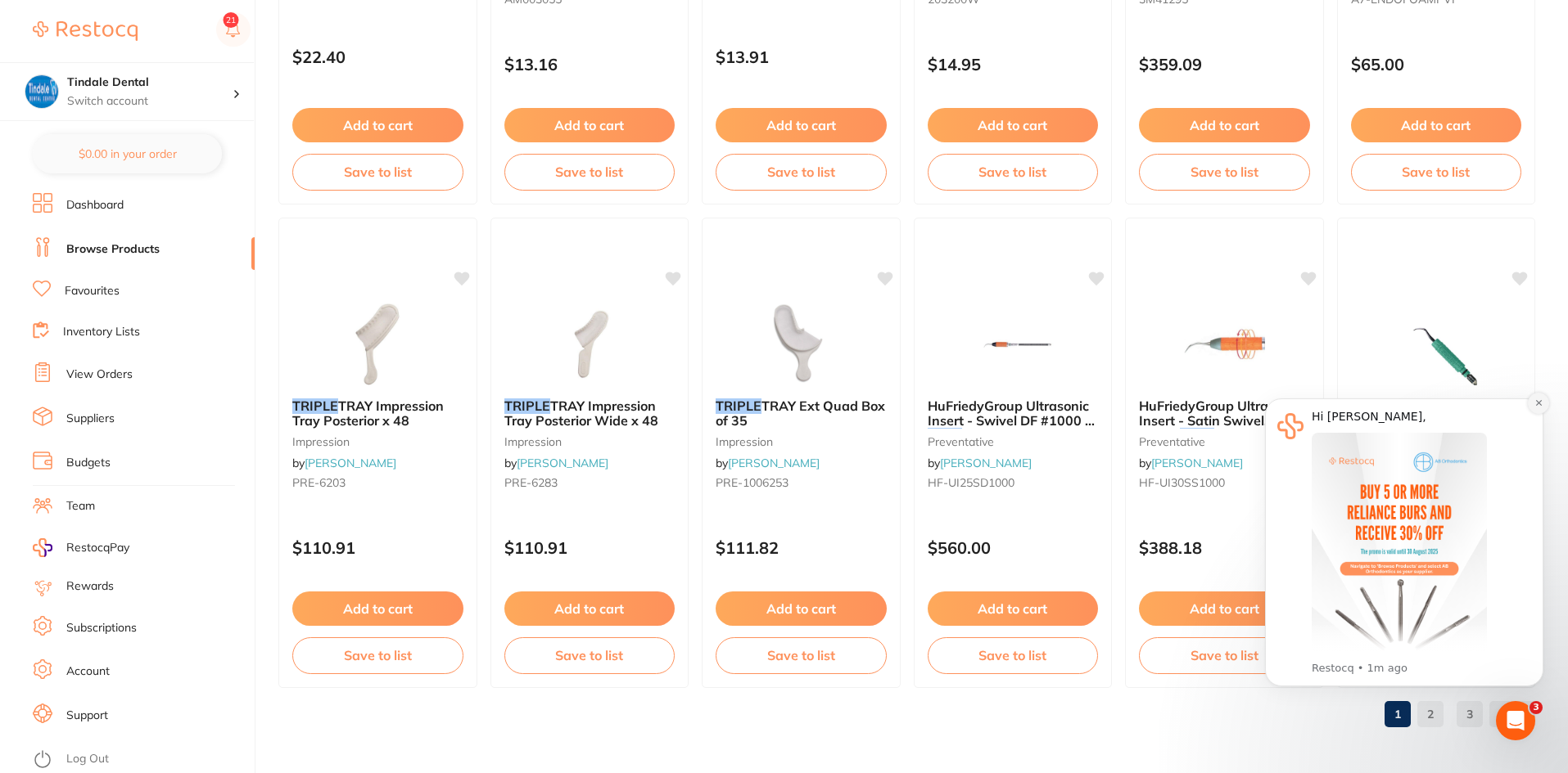
click at [1539, 399] on icon "Dismiss notification" at bounding box center [1539, 403] width 9 height 9
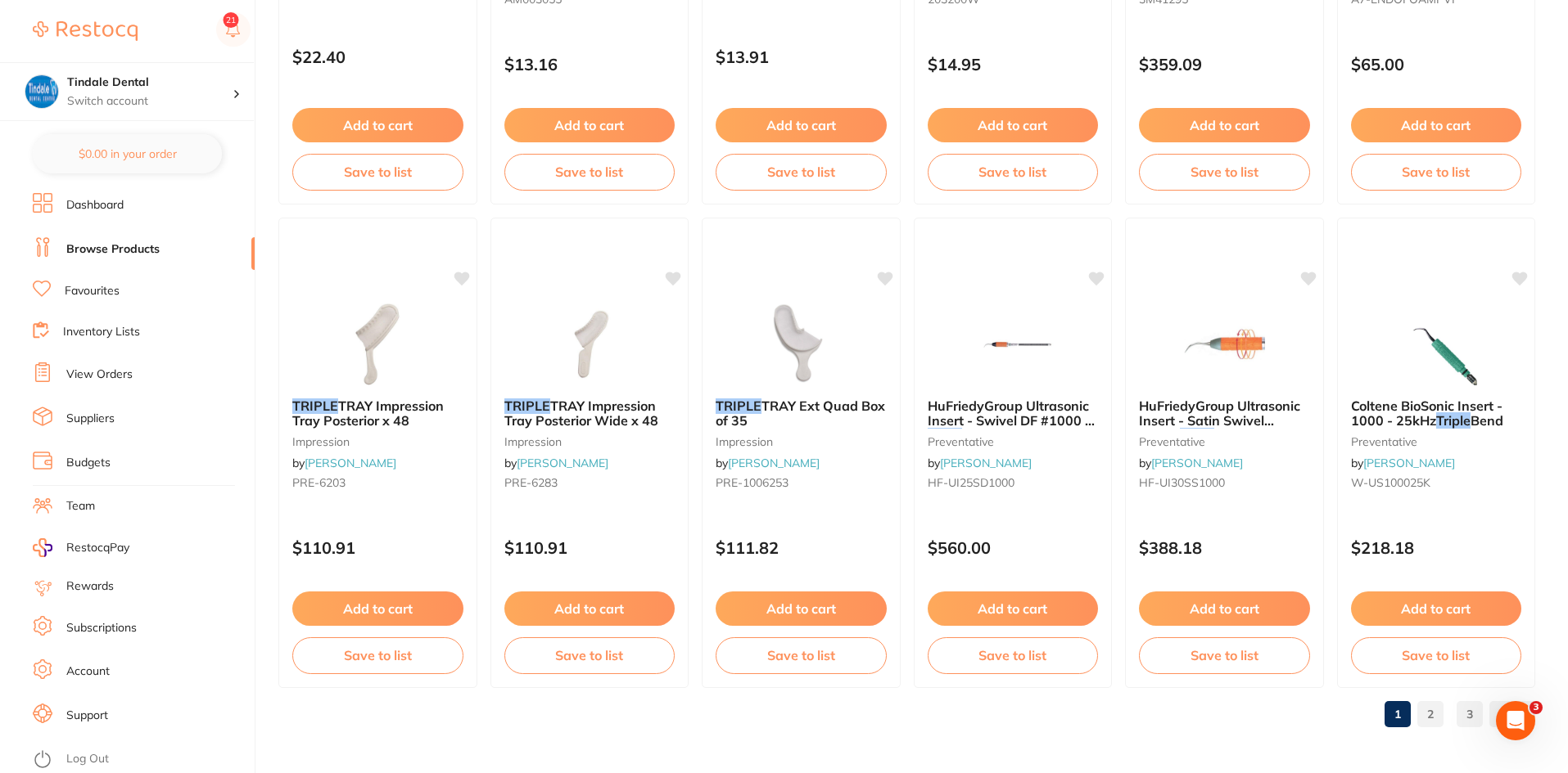
click at [1441, 714] on link "2" at bounding box center [1430, 714] width 26 height 32
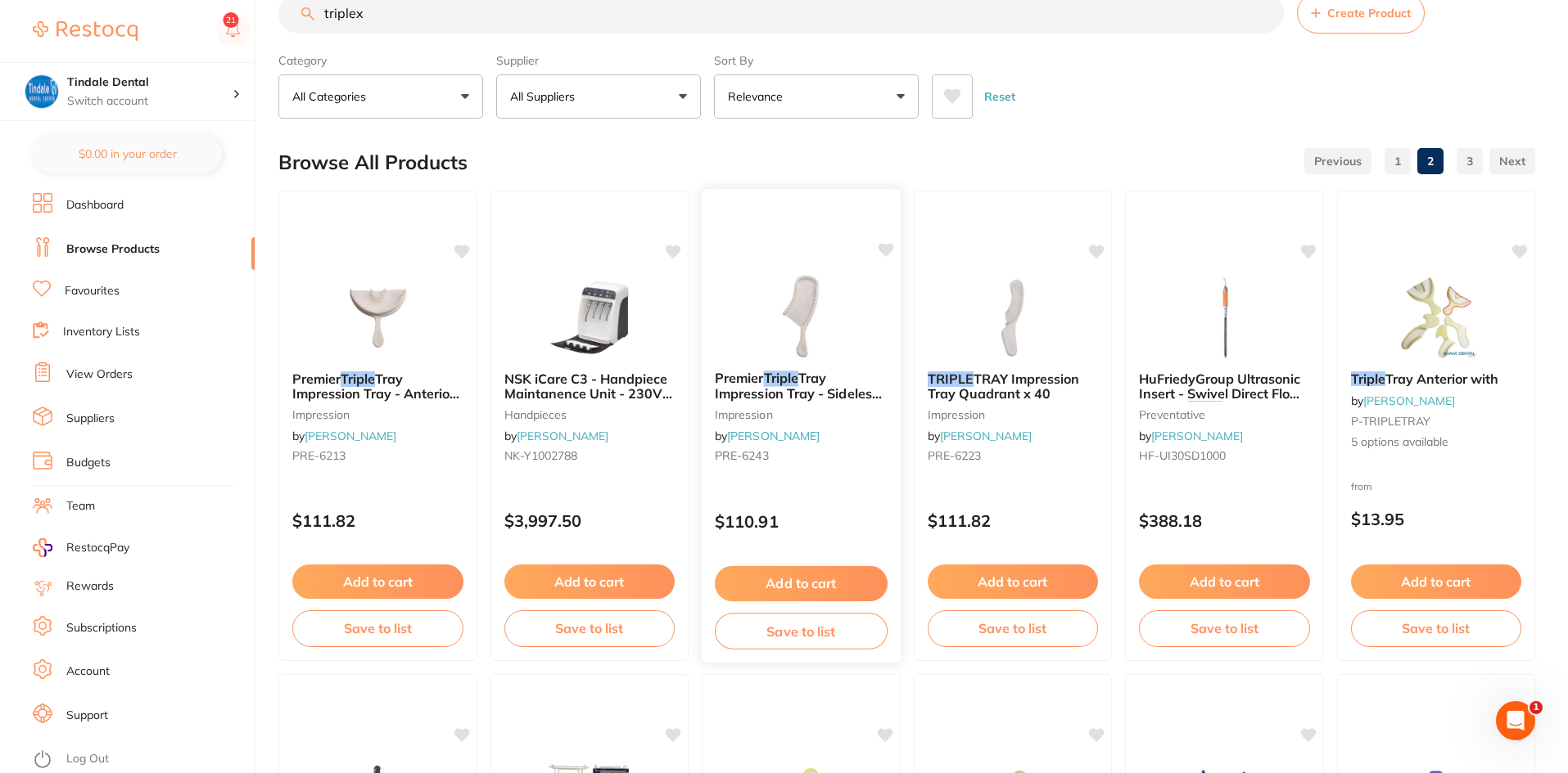
scroll to position [0, 0]
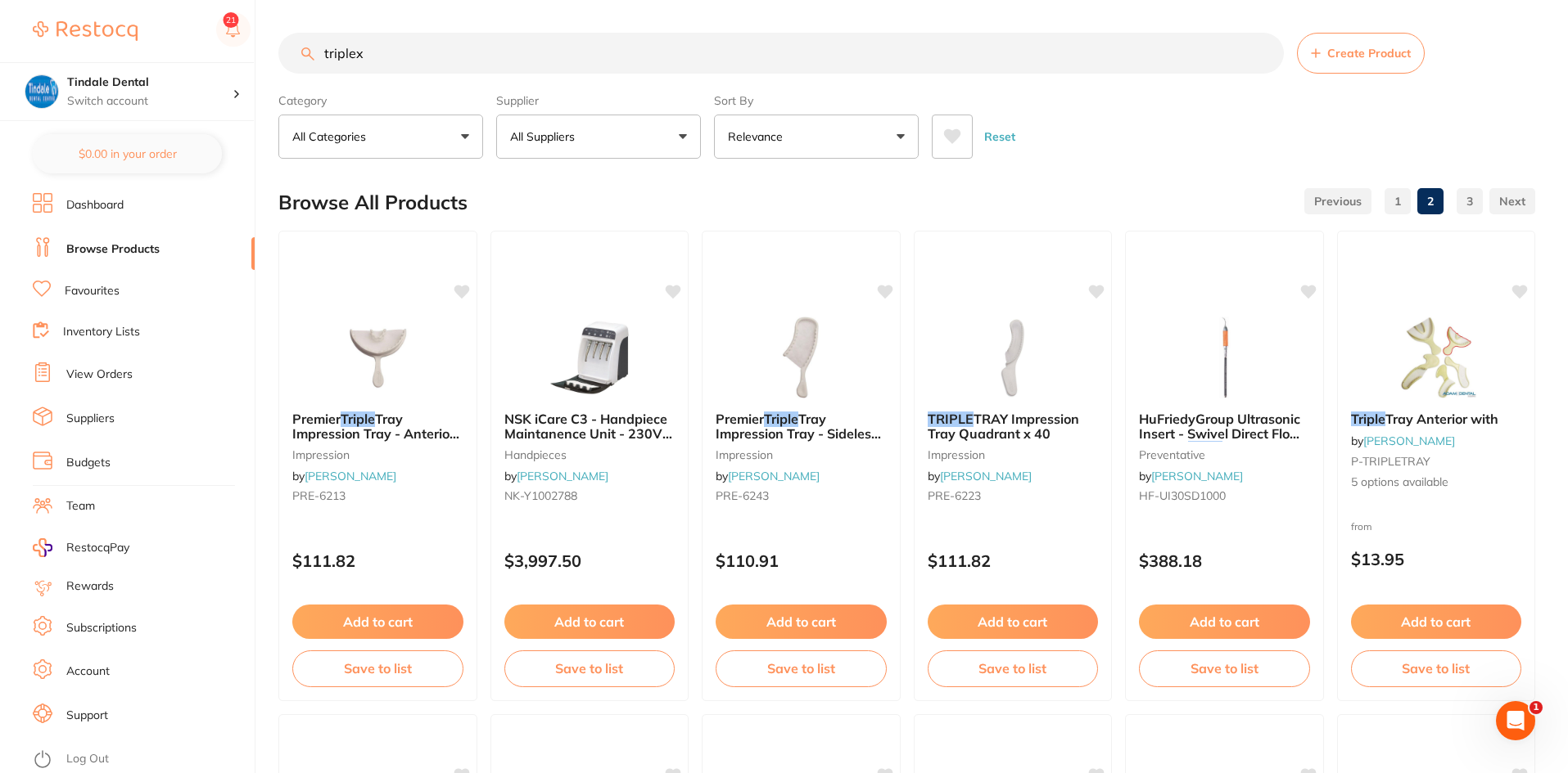
click at [425, 58] on input "triplex" at bounding box center [780, 53] width 1005 height 41
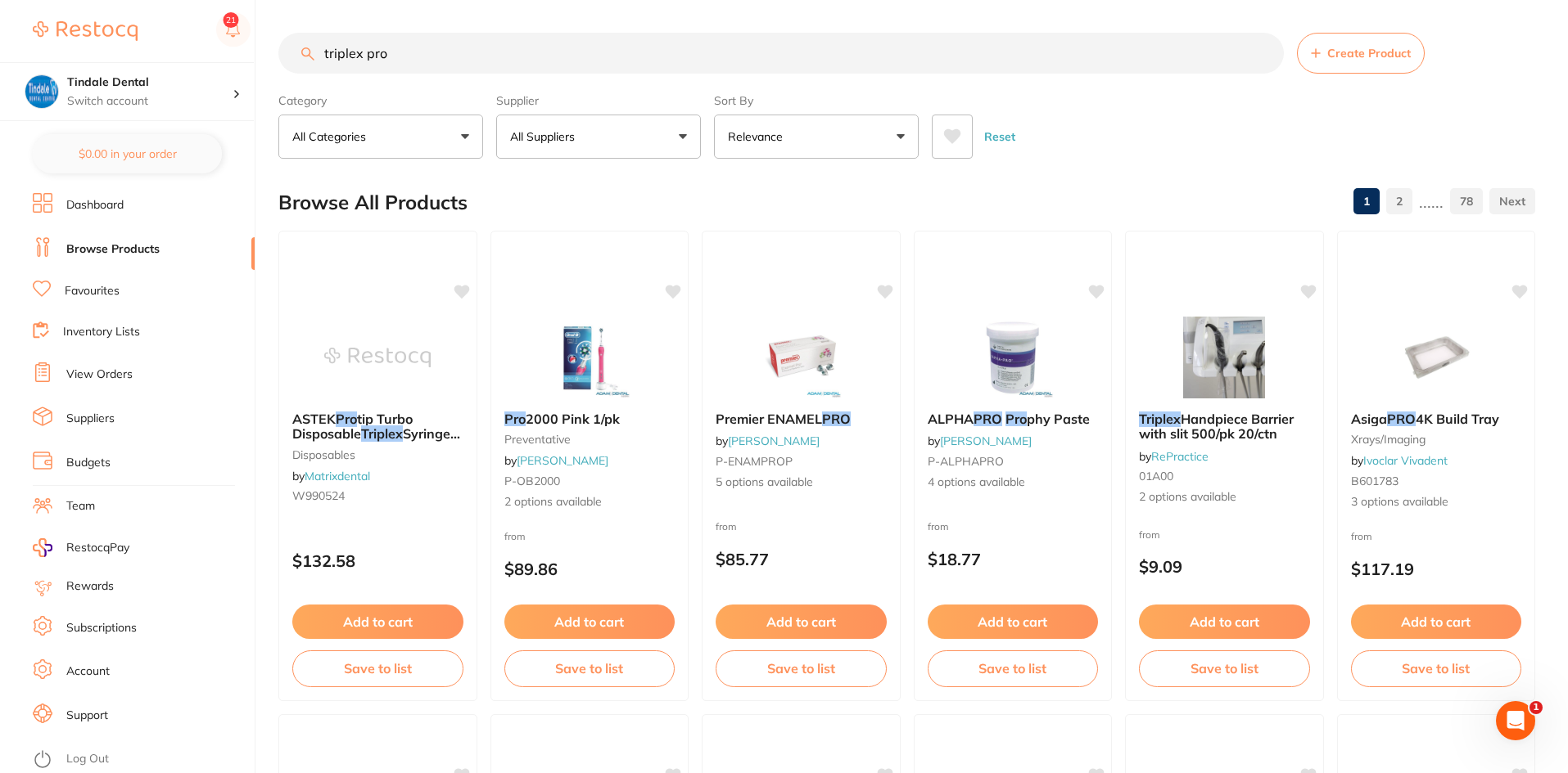
drag, startPoint x: 445, startPoint y: 64, endPoint x: 229, endPoint y: 53, distance: 216.3
click at [229, 53] on div "$0.00 Tindale Dental Switch account Tindale Dental $0.00 in your order Dashboar…" at bounding box center [784, 386] width 1568 height 773
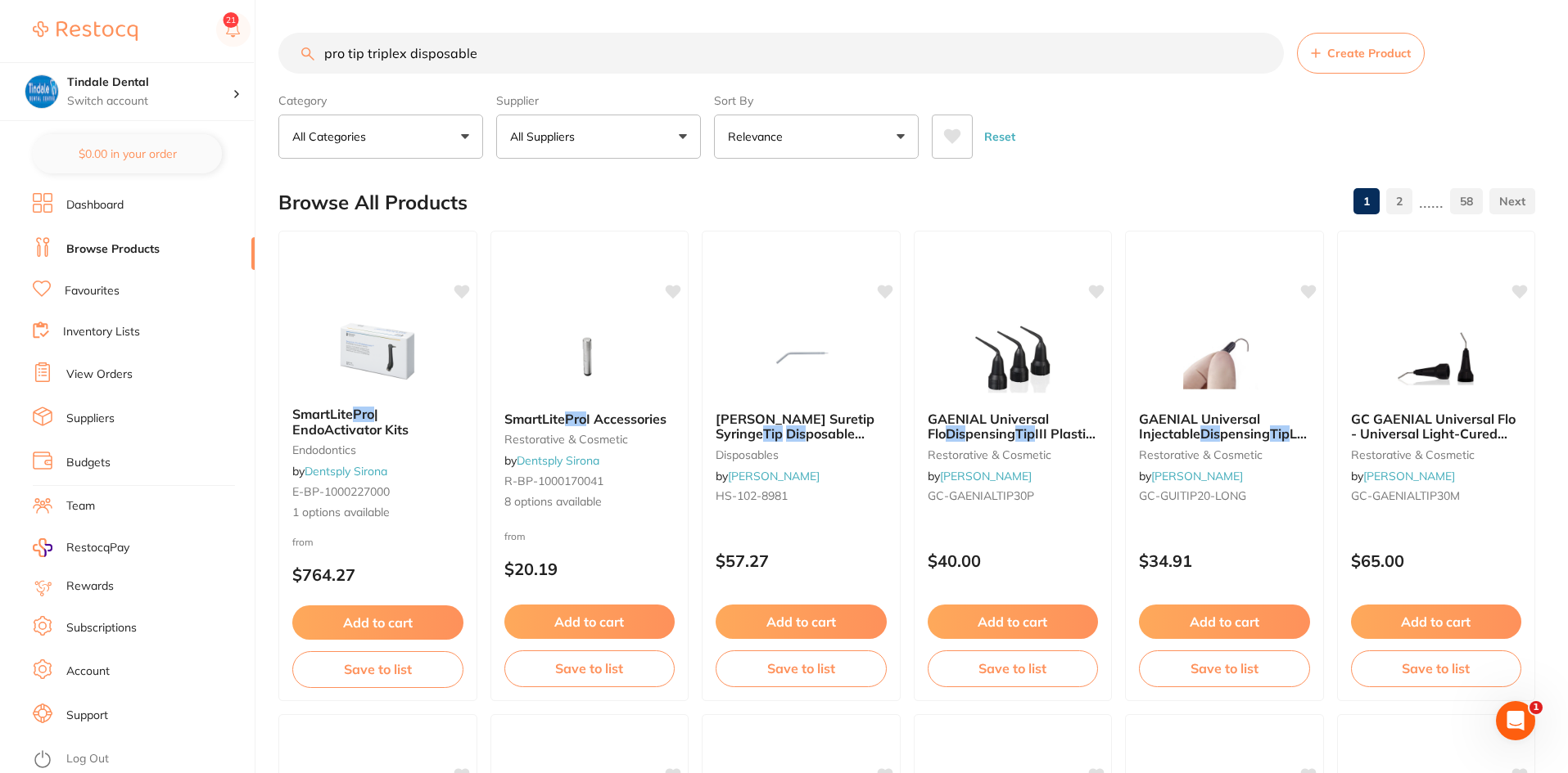
type input "pro tip triplex disposable"
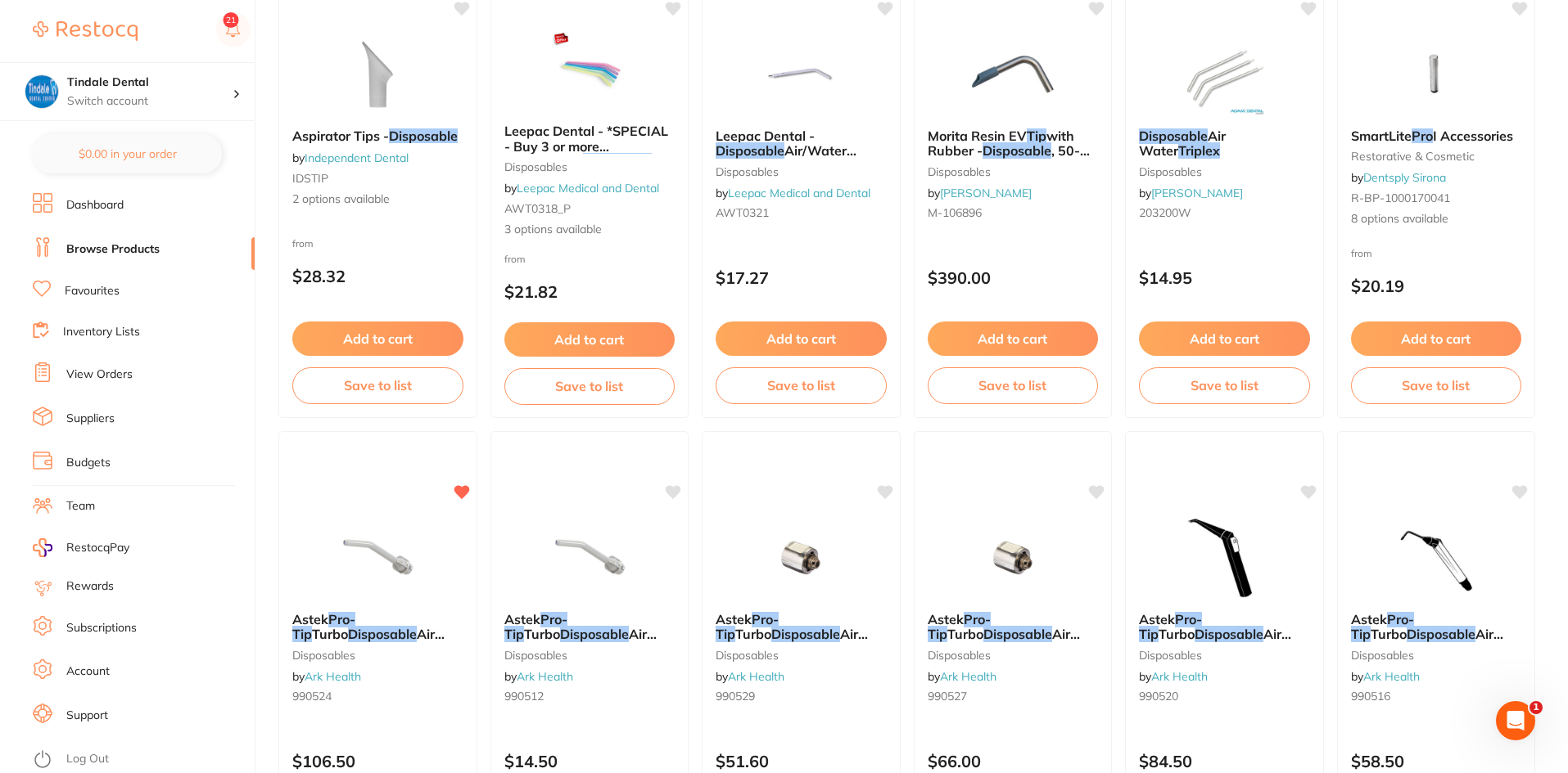
scroll to position [1392, 0]
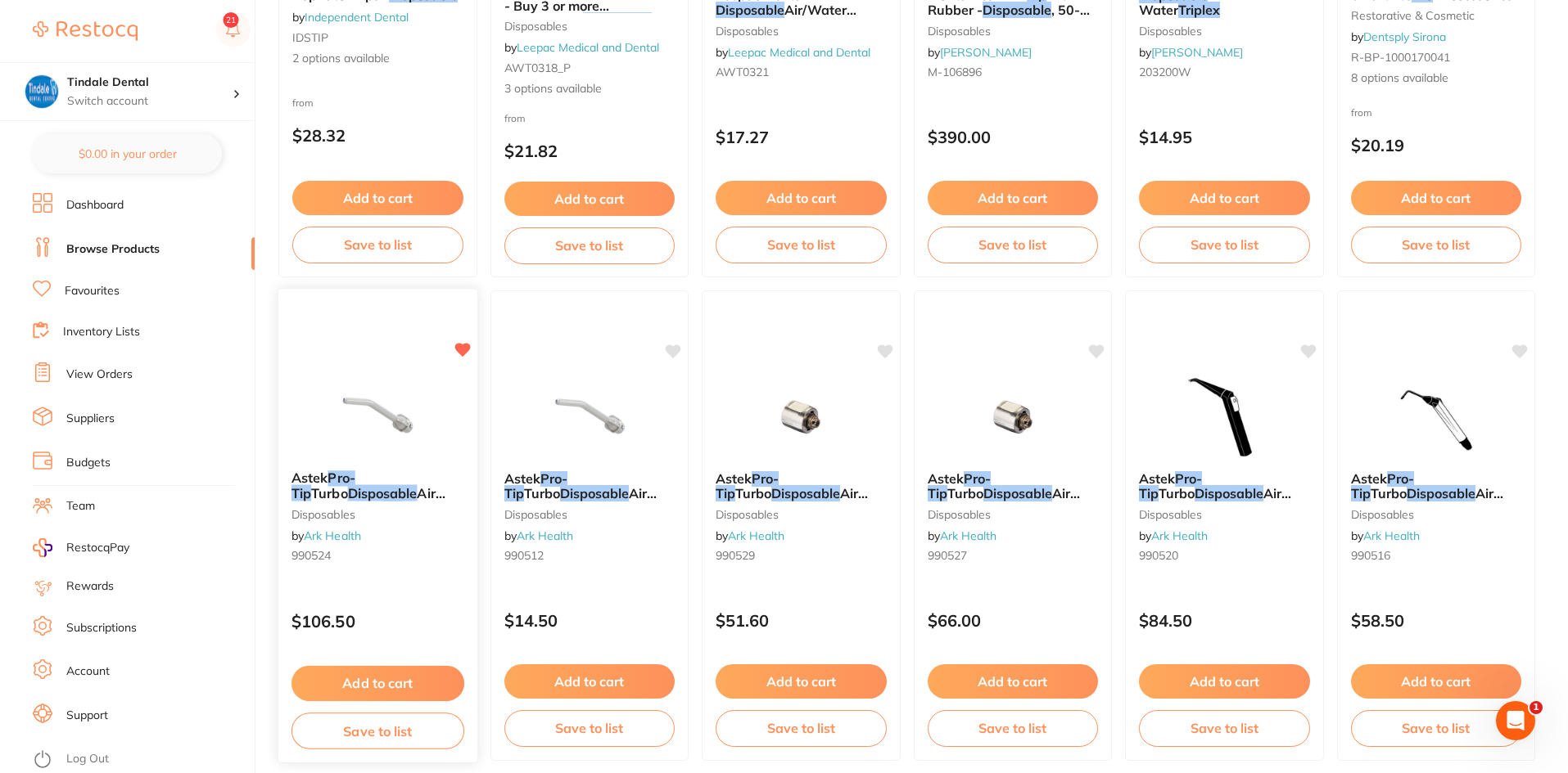
click at [410, 491] on span "Air Water Syringe" at bounding box center [368, 501] width 154 height 32
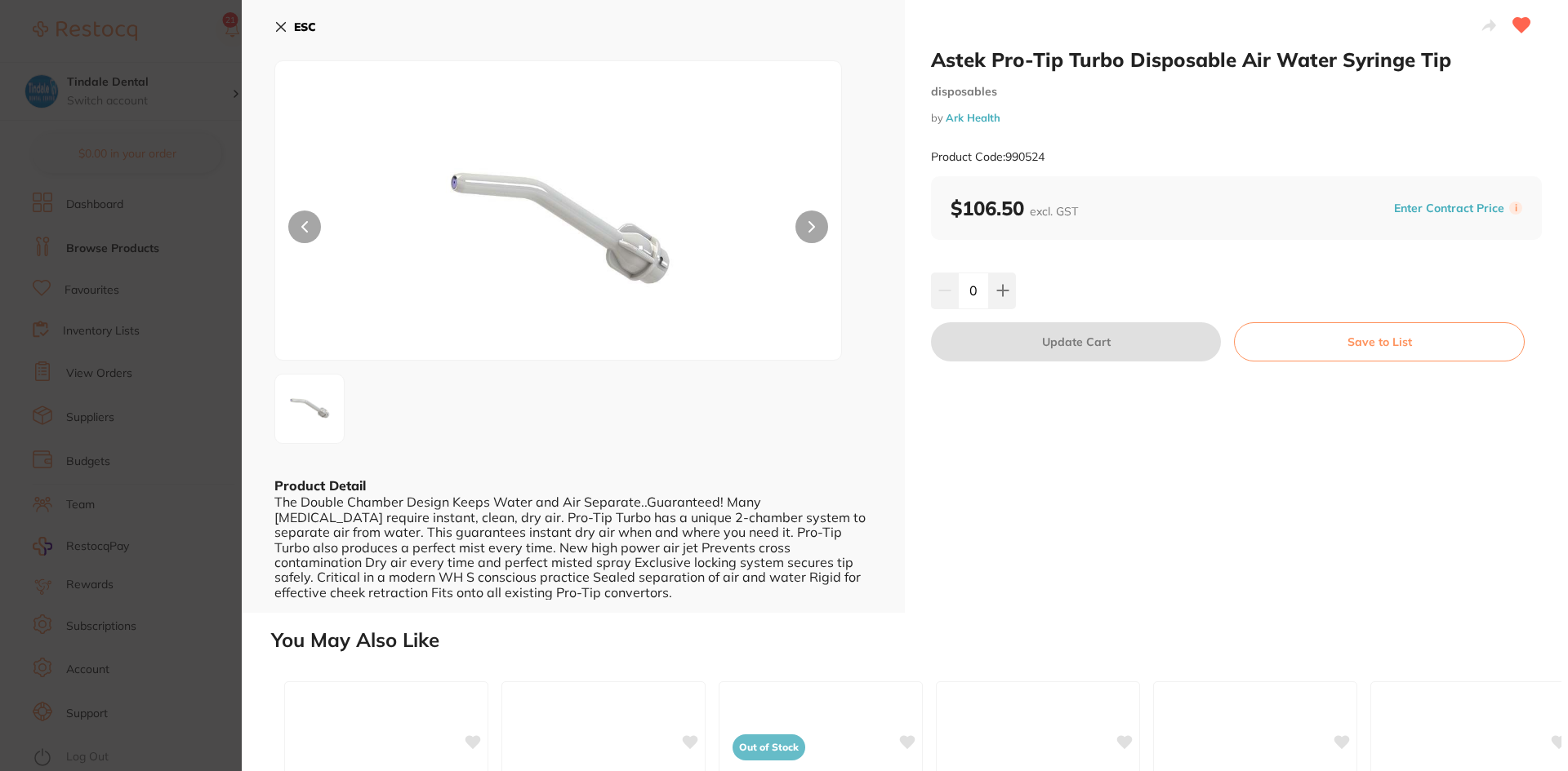
click at [1379, 345] on button "Save to List" at bounding box center [1379, 341] width 291 height 39
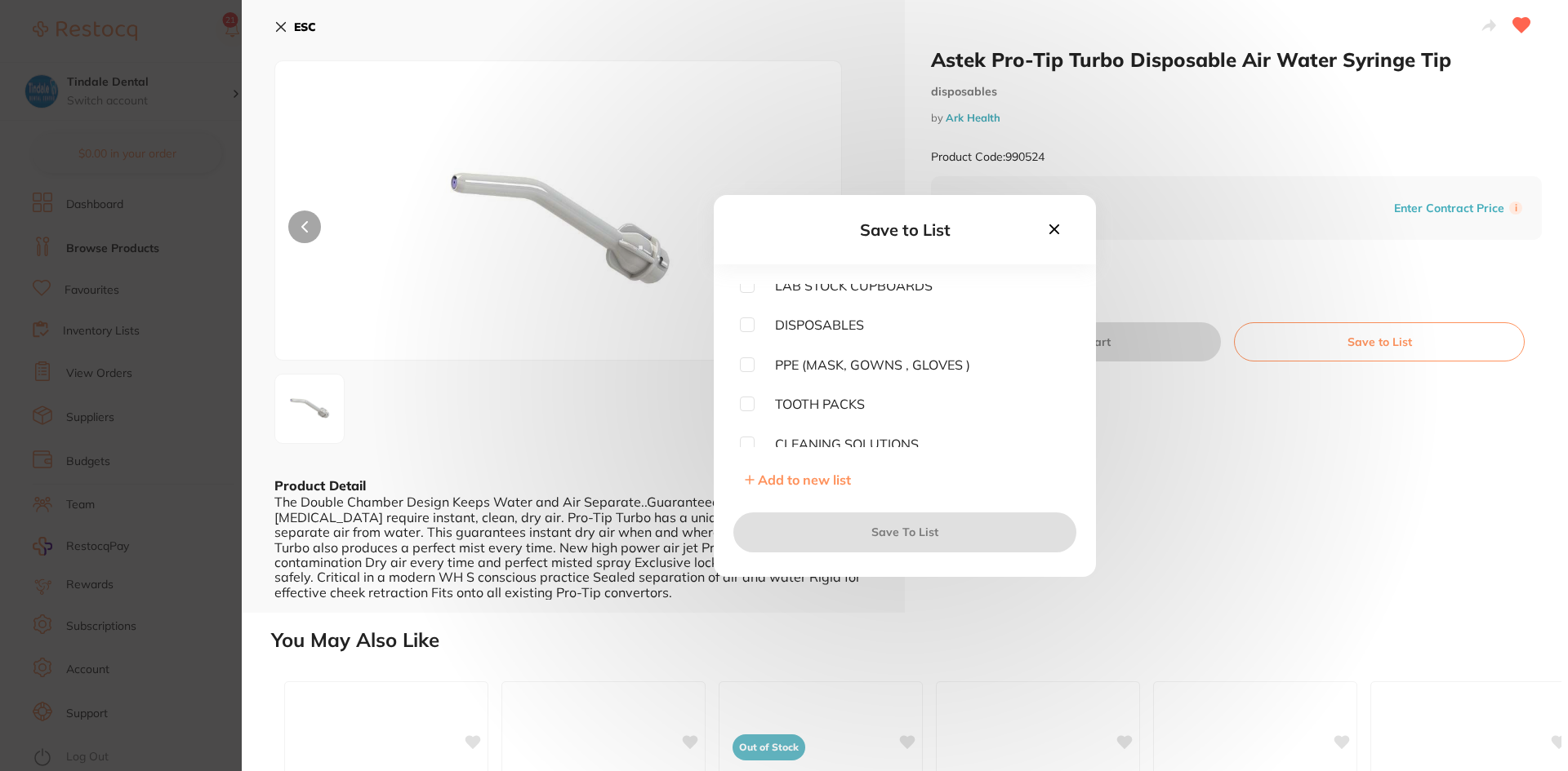
click at [743, 324] on input "checkbox" at bounding box center [747, 325] width 15 height 15
checkbox input "true"
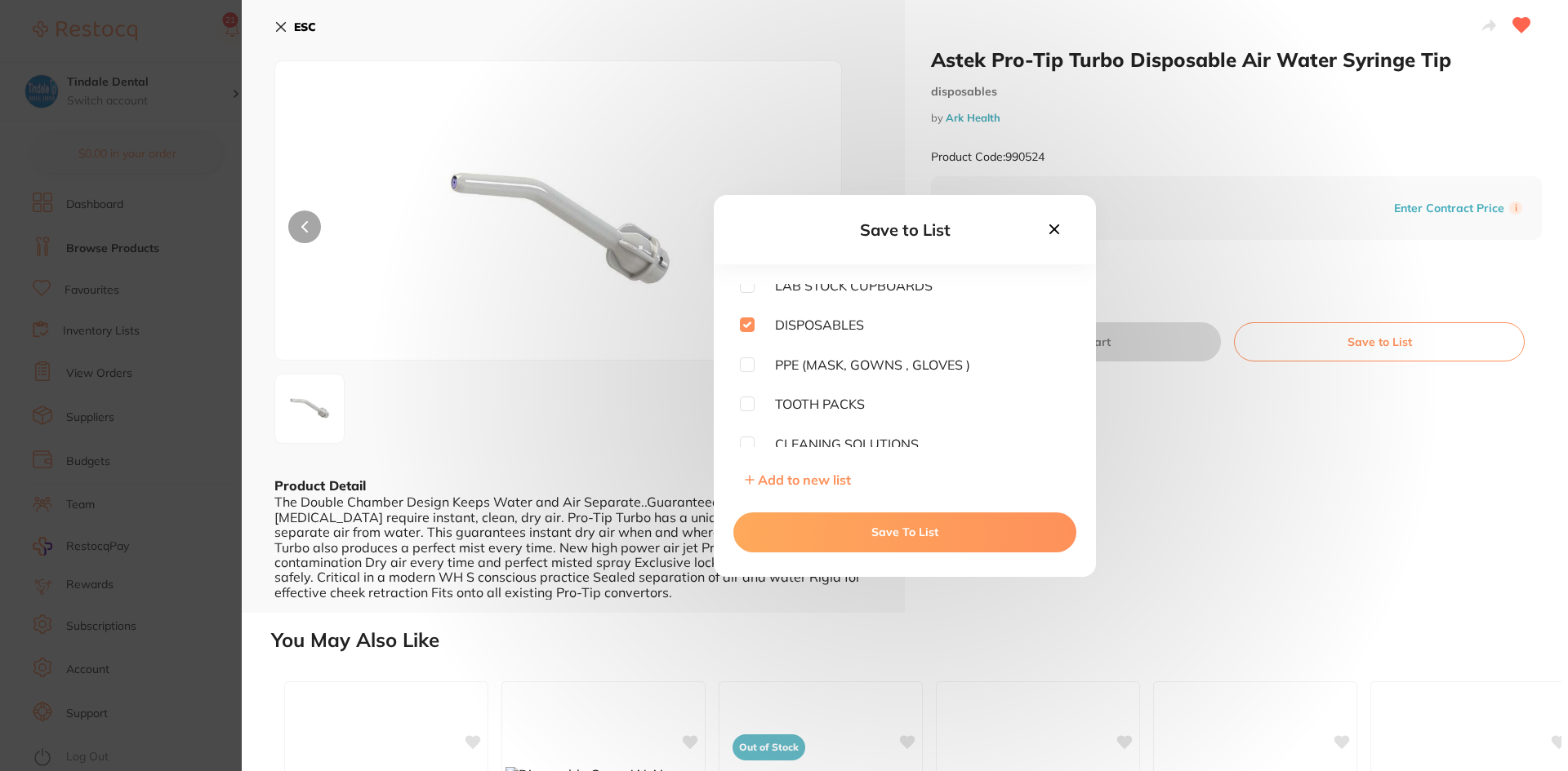
click at [880, 529] on button "Save To List" at bounding box center [905, 532] width 343 height 39
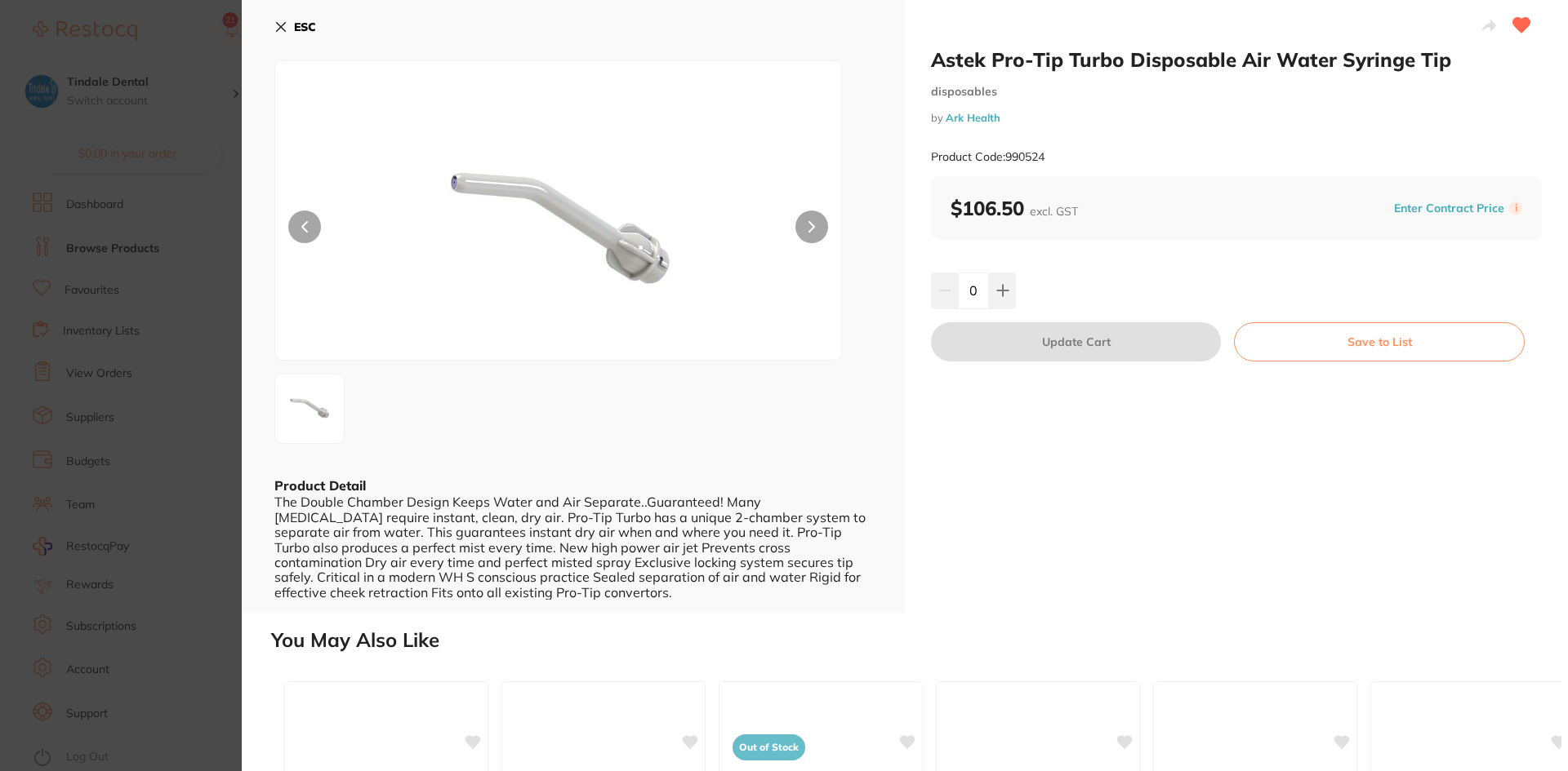
click at [286, 25] on icon at bounding box center [280, 26] width 13 height 13
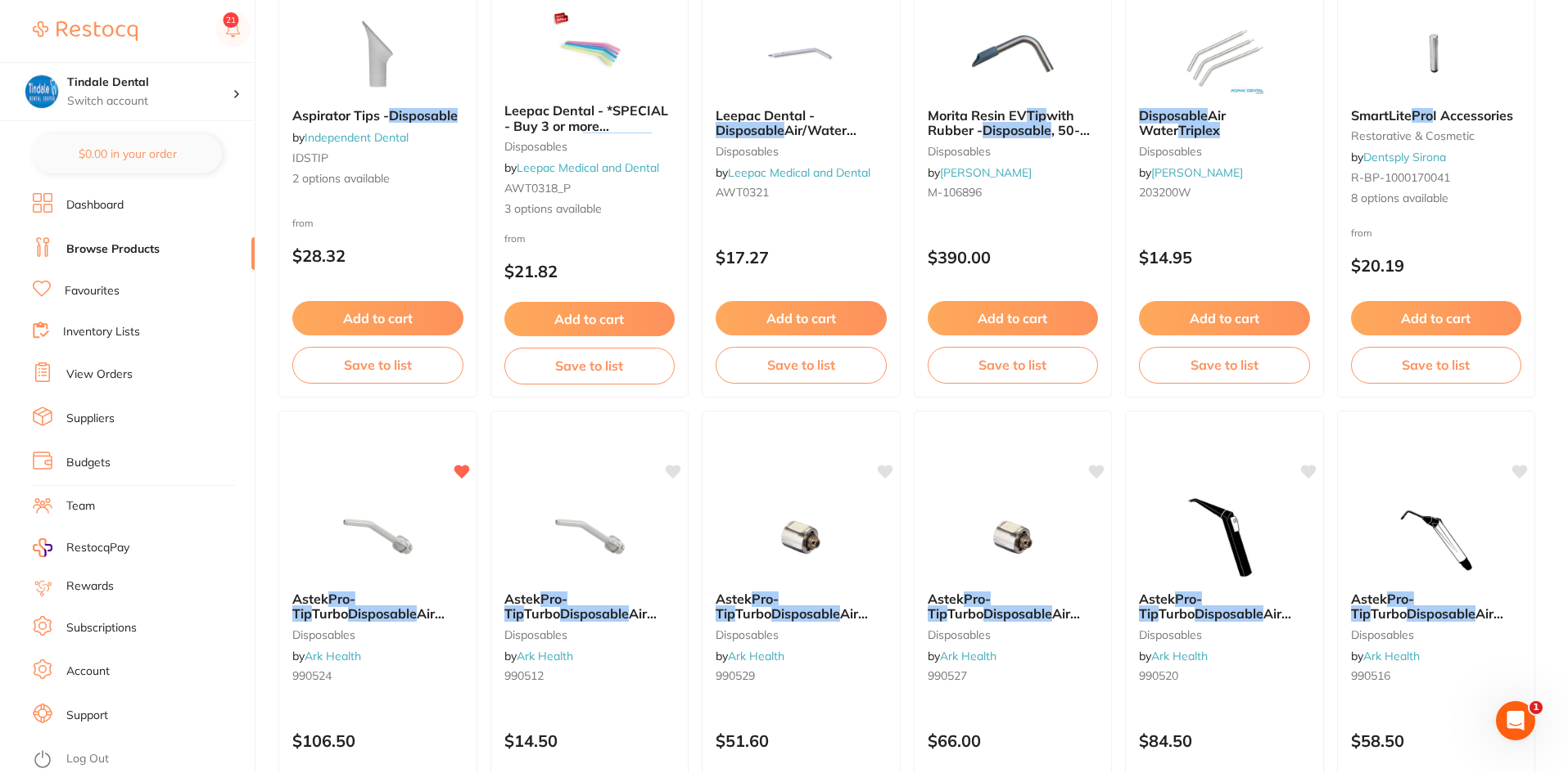
scroll to position [1063, 0]
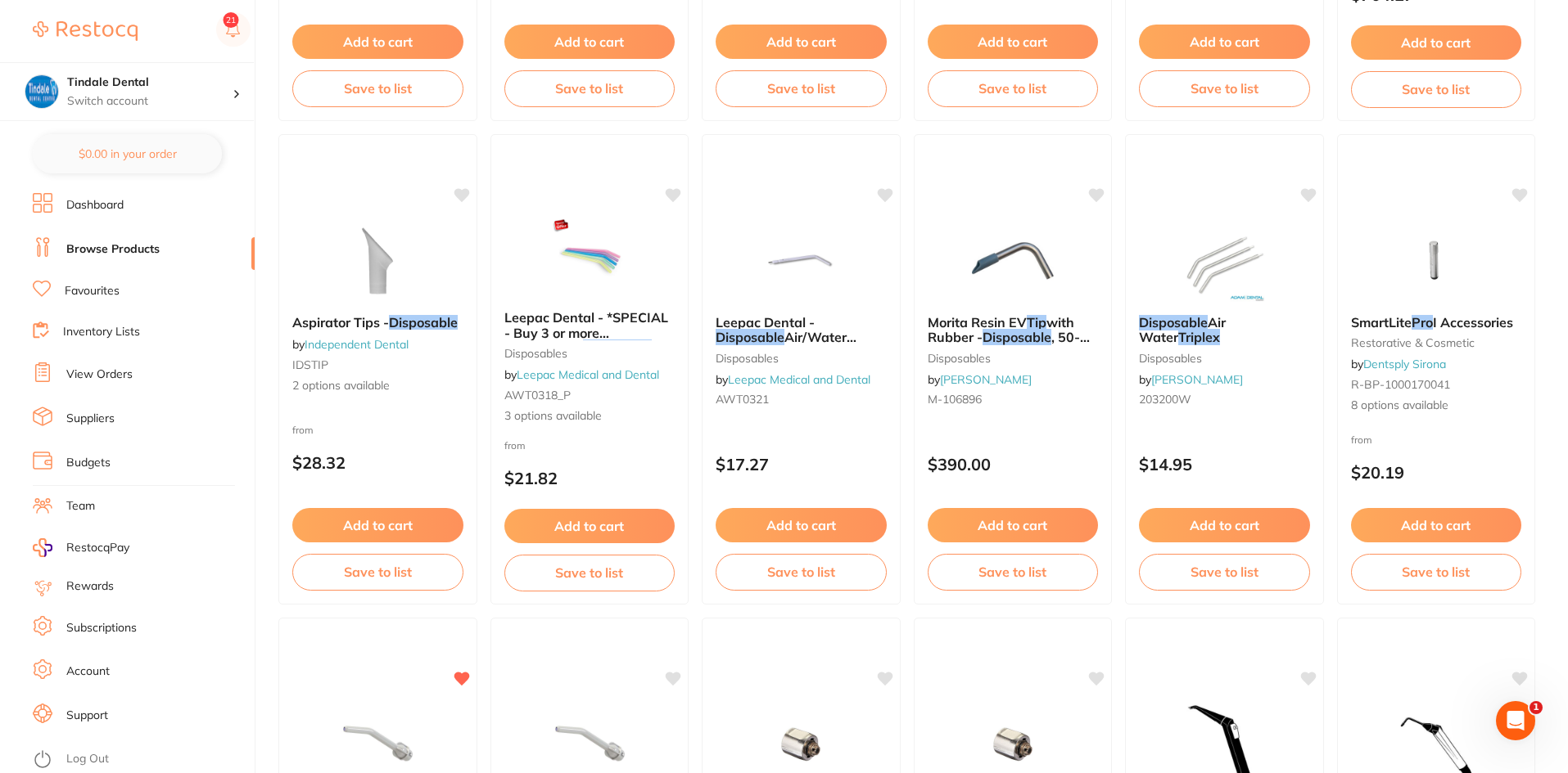
click at [118, 244] on link "Browse Products" at bounding box center [113, 249] width 93 height 17
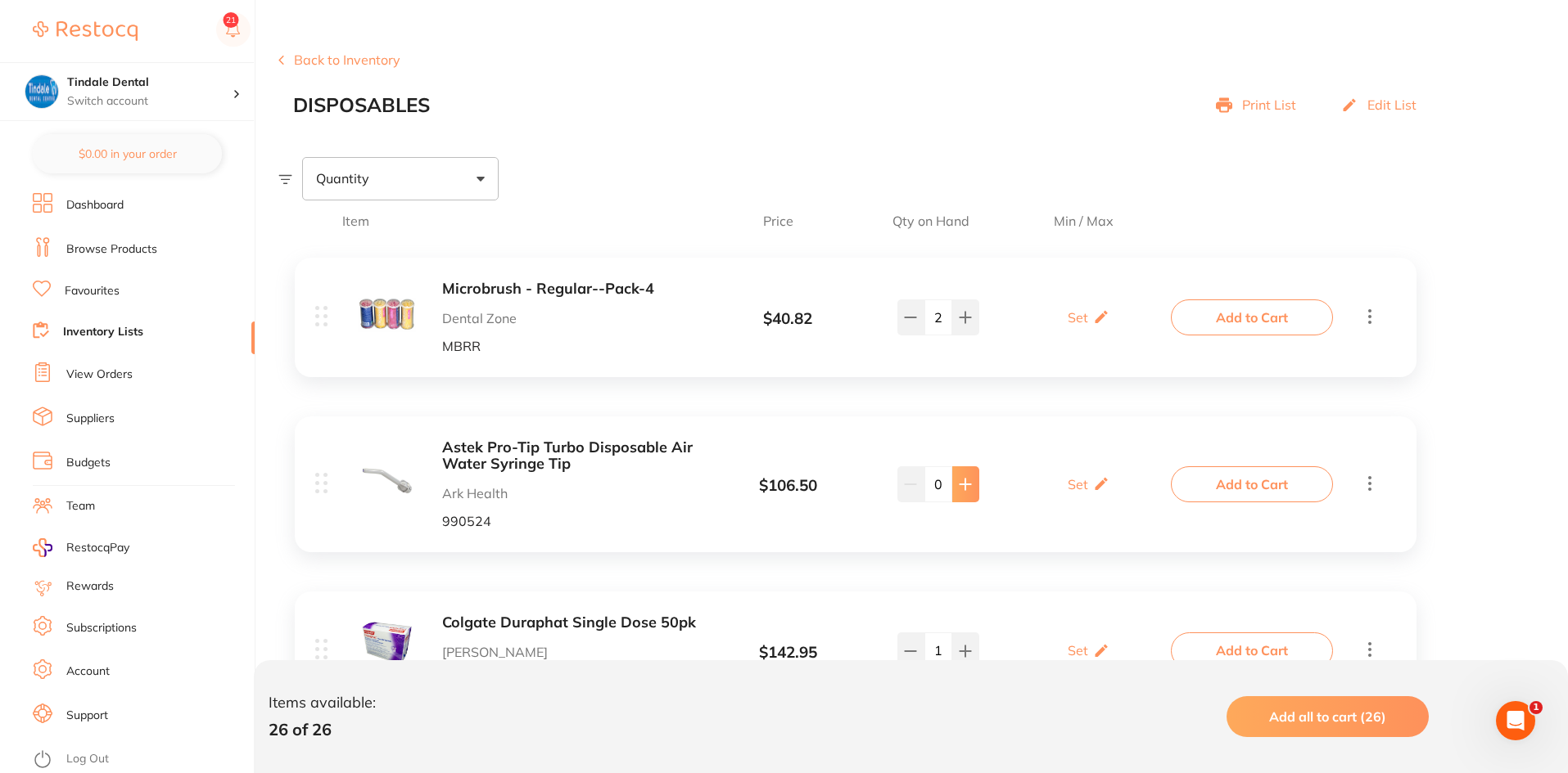
click at [957, 335] on button at bounding box center [966, 317] width 27 height 36
type input "3"
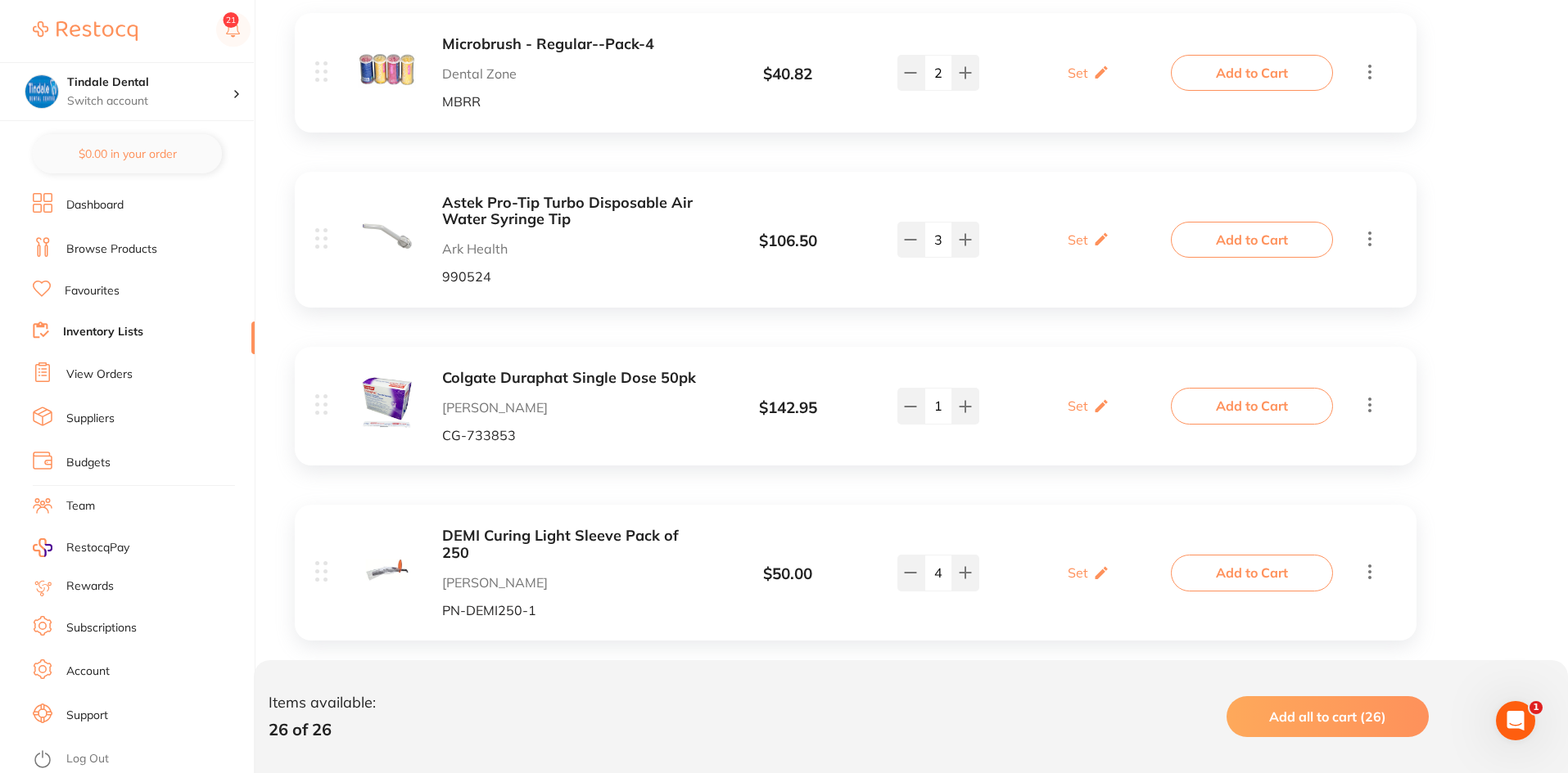
scroll to position [409, 0]
click at [921, 90] on button at bounding box center [910, 72] width 27 height 36
type input "3"
click at [132, 326] on link "Inventory Lists" at bounding box center [103, 332] width 80 height 17
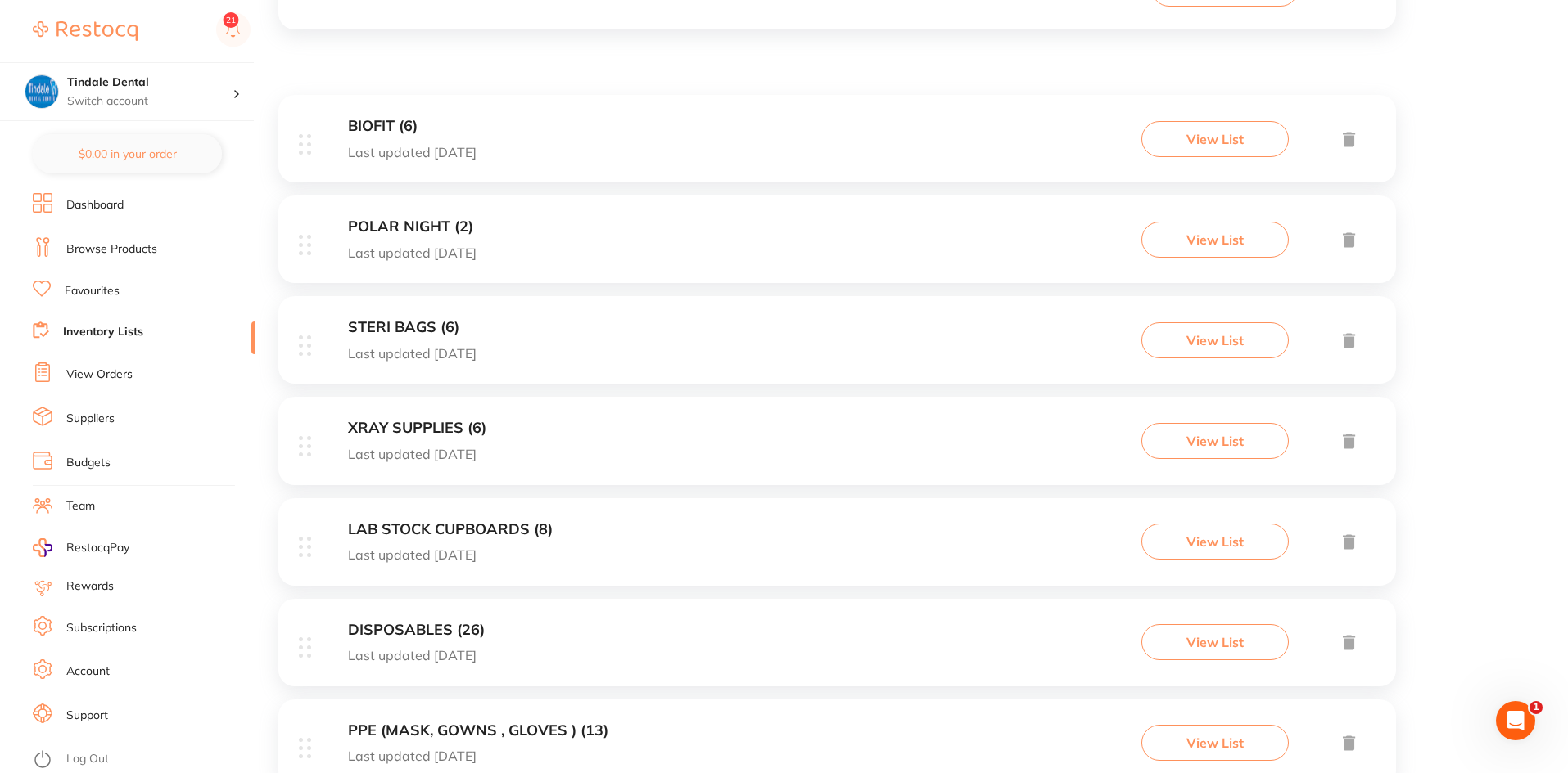
click at [453, 431] on h3 "XRAY SUPPLIES (6)" at bounding box center [417, 428] width 139 height 18
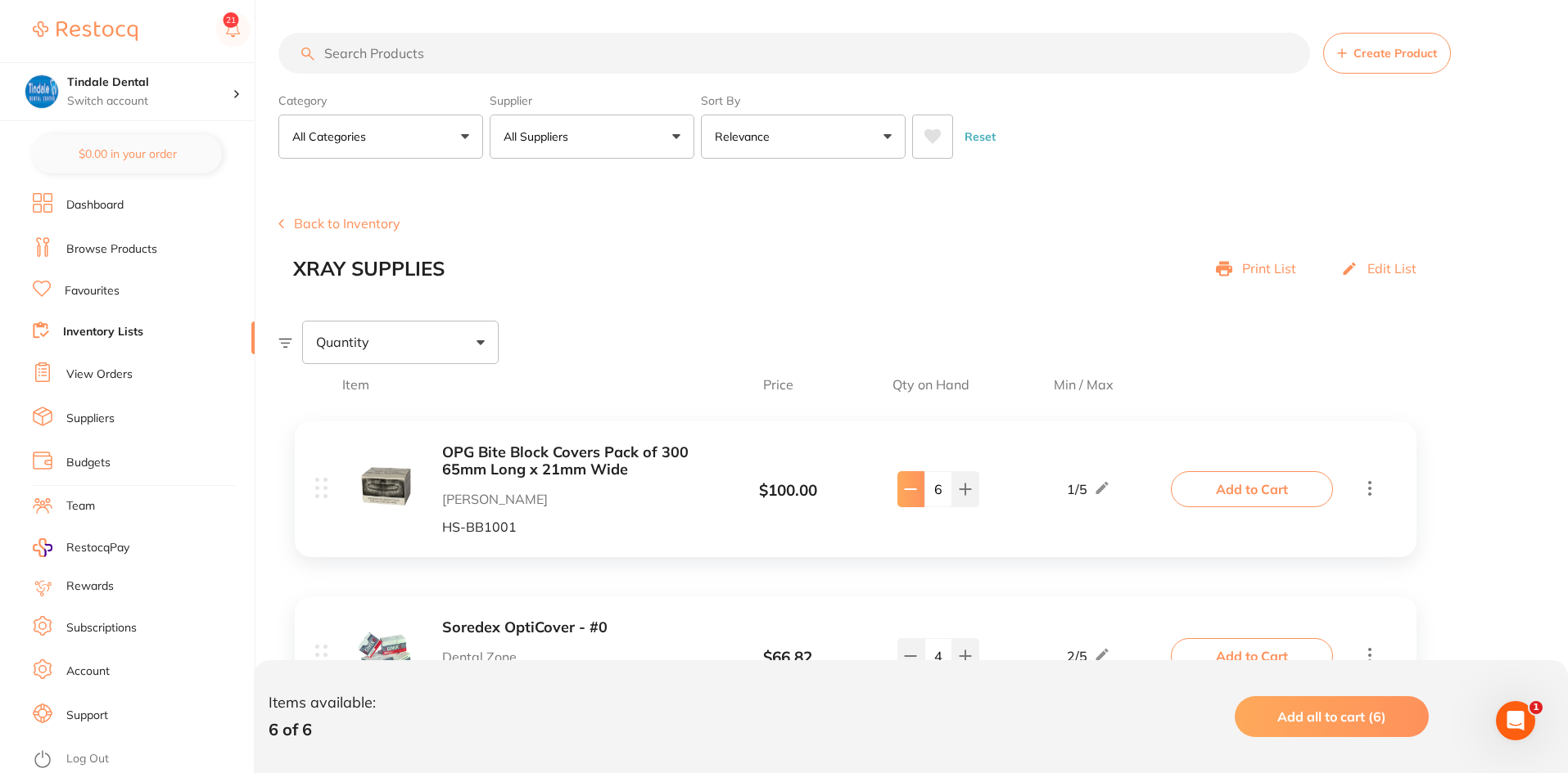
click at [898, 492] on button at bounding box center [910, 489] width 27 height 36
type input "5"
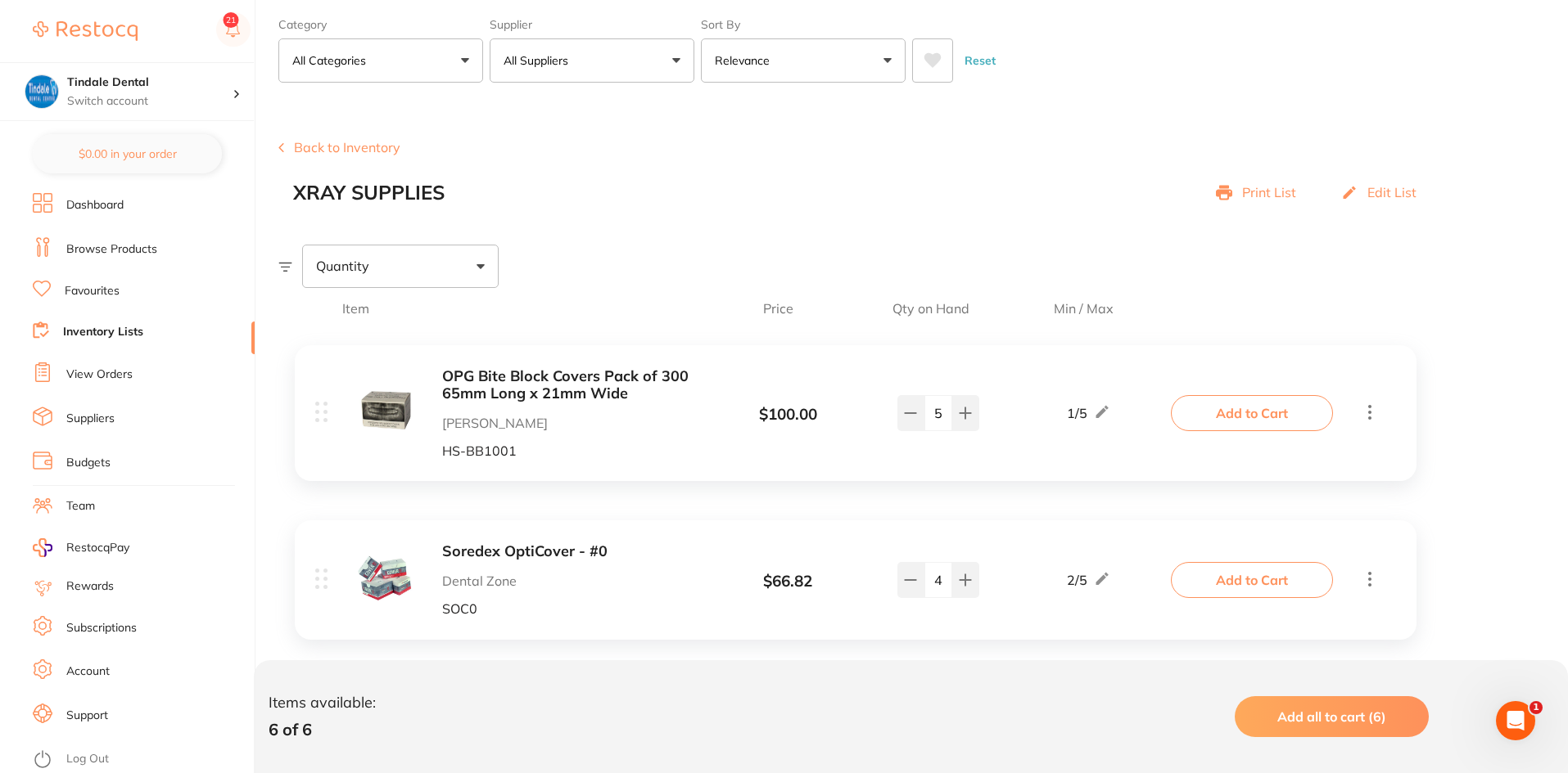
scroll to position [164, 0]
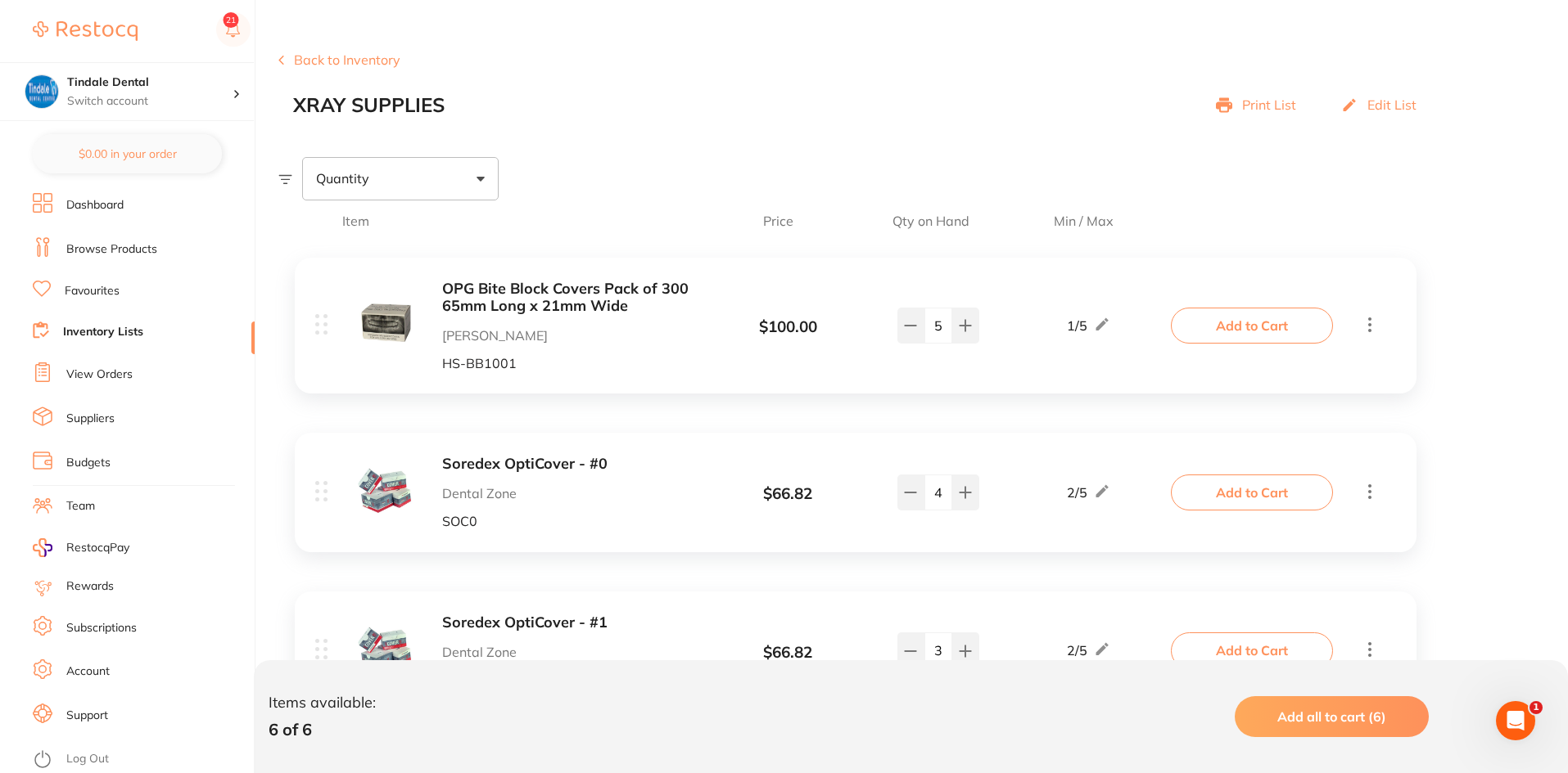
click at [100, 372] on link "View Orders" at bounding box center [100, 375] width 67 height 17
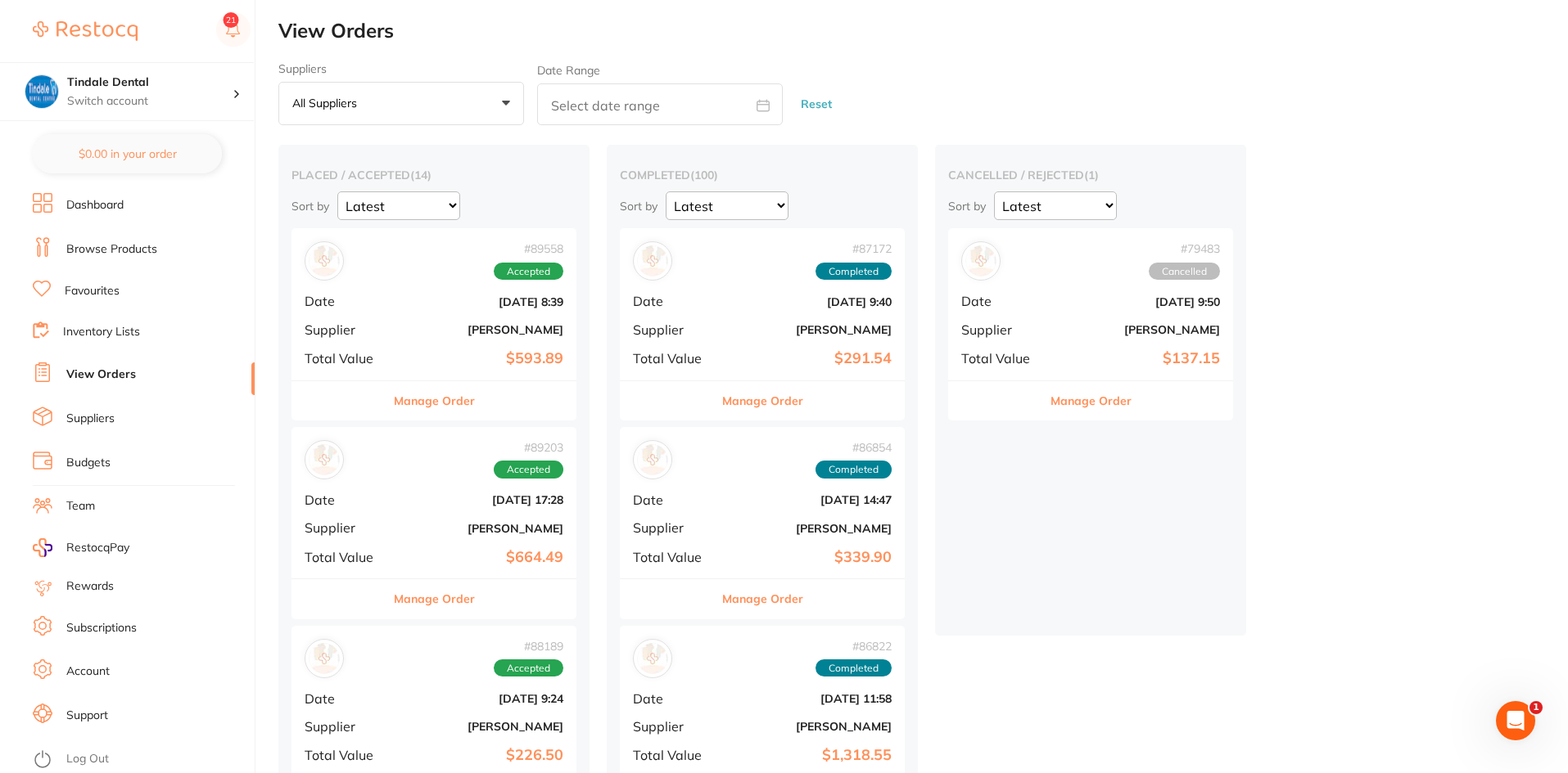
click at [773, 402] on button "Manage Order" at bounding box center [763, 401] width 81 height 39
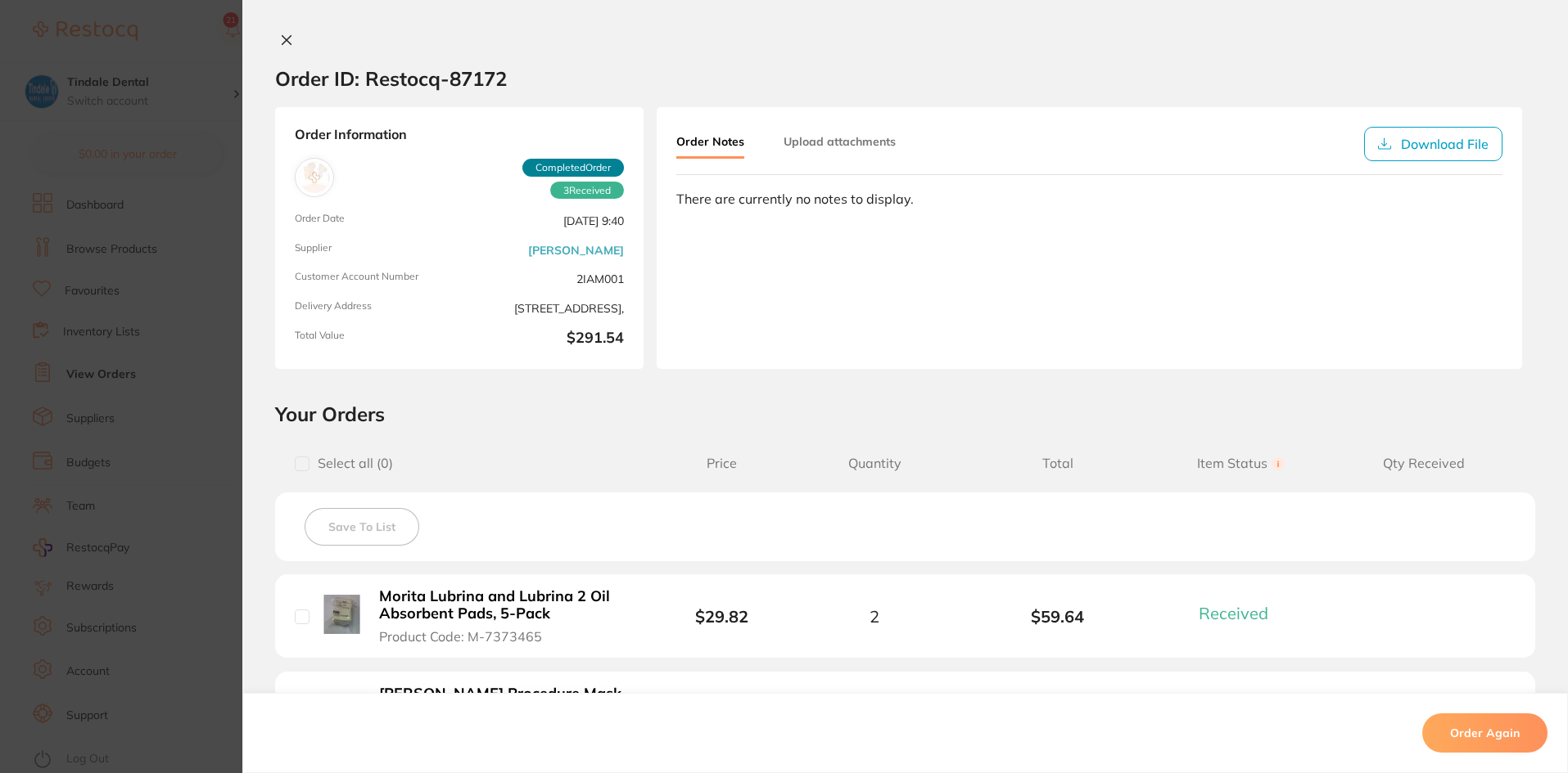
click at [283, 38] on icon at bounding box center [286, 39] width 13 height 13
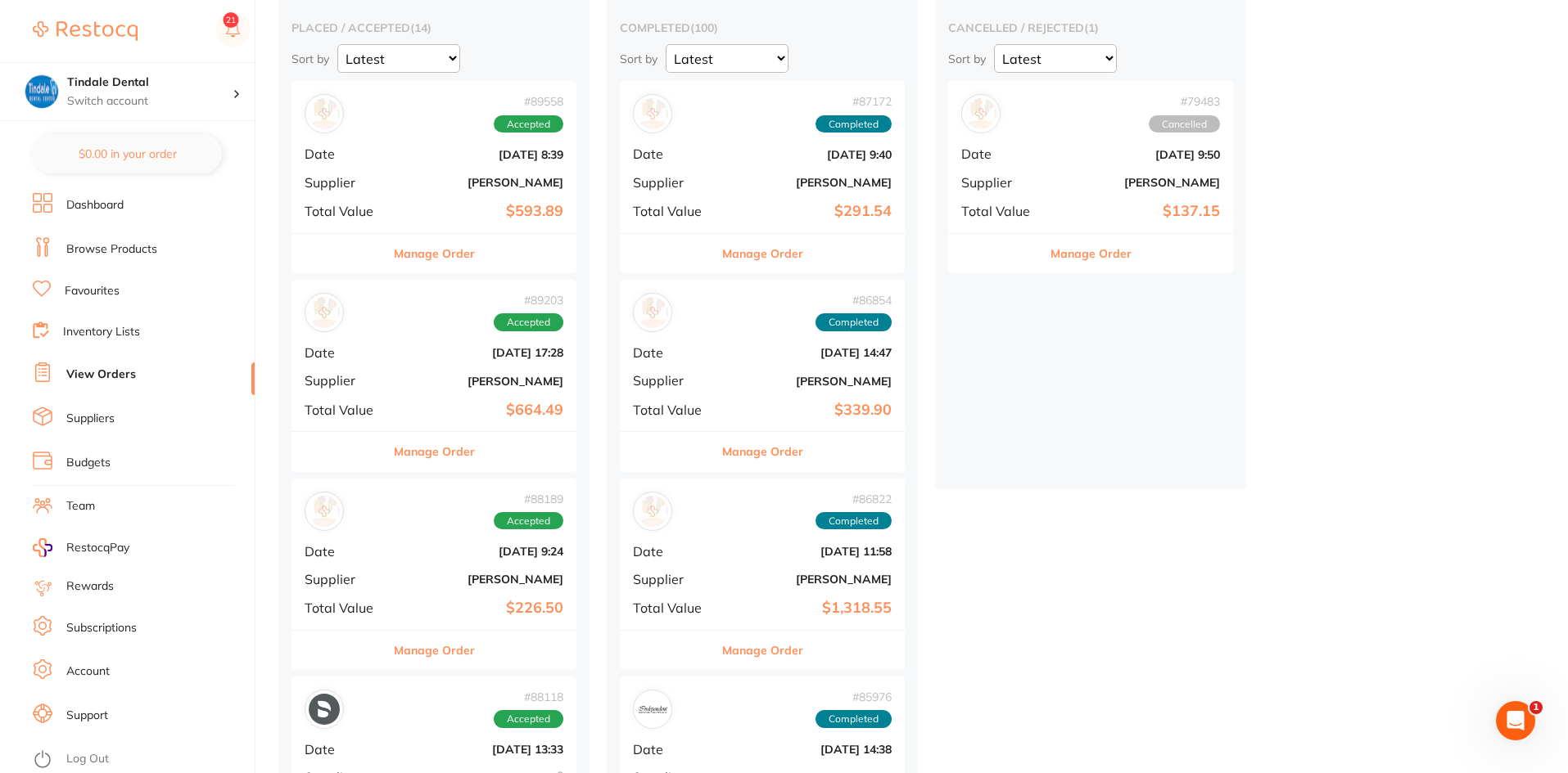
scroll to position [164, 0]
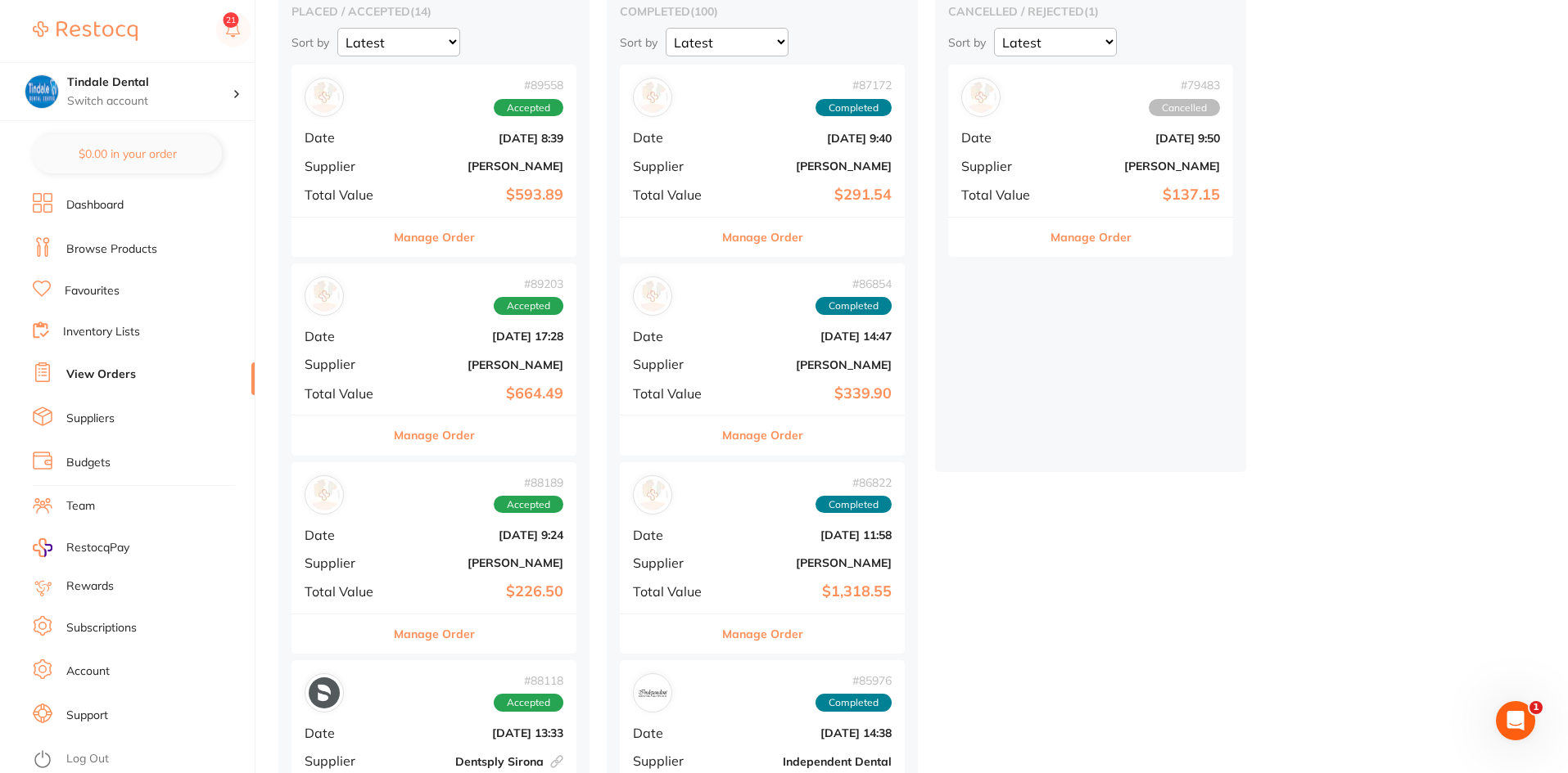
click at [742, 636] on button "Manage Order" at bounding box center [763, 633] width 81 height 39
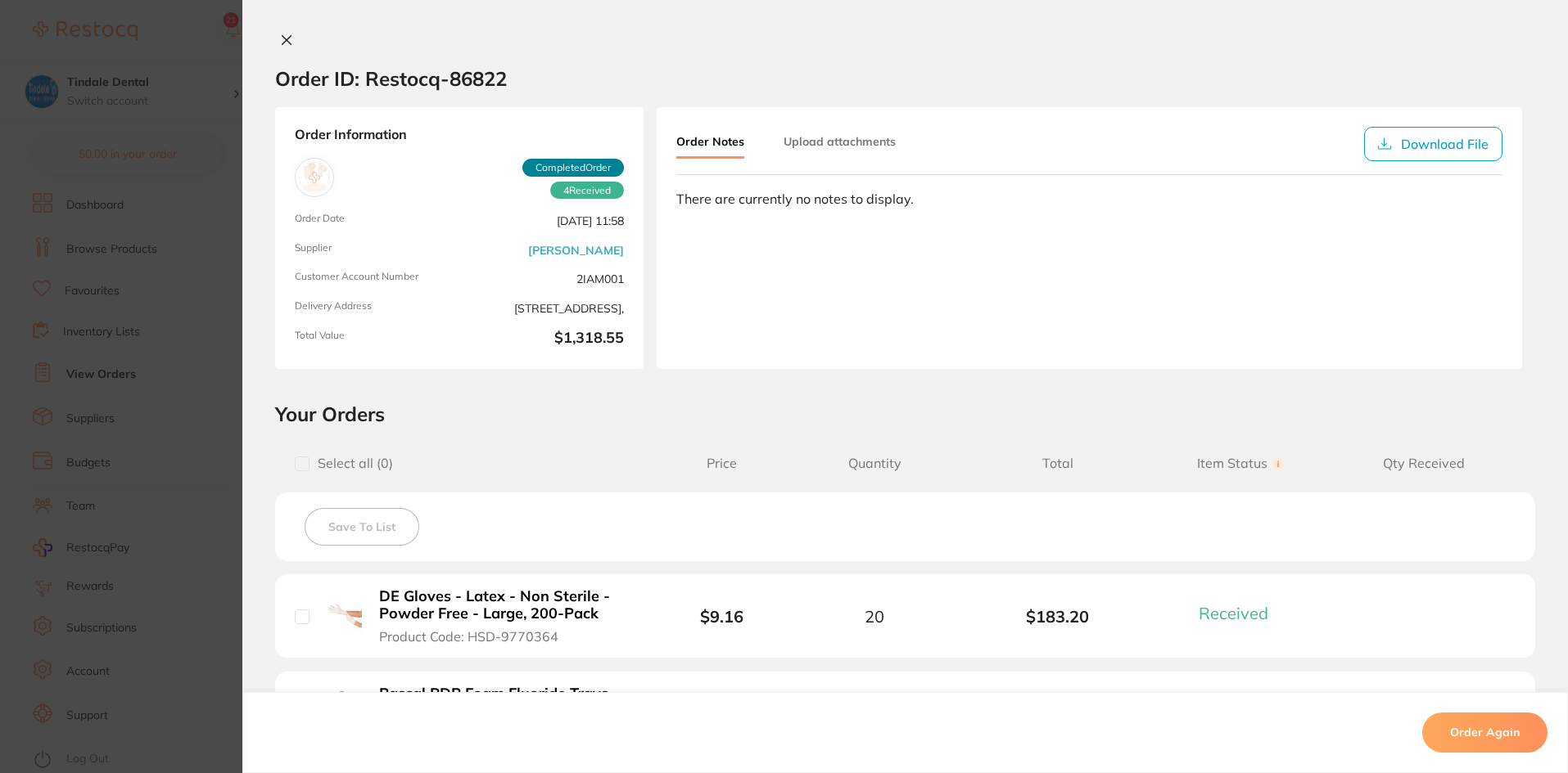
click at [284, 34] on icon at bounding box center [286, 39] width 13 height 13
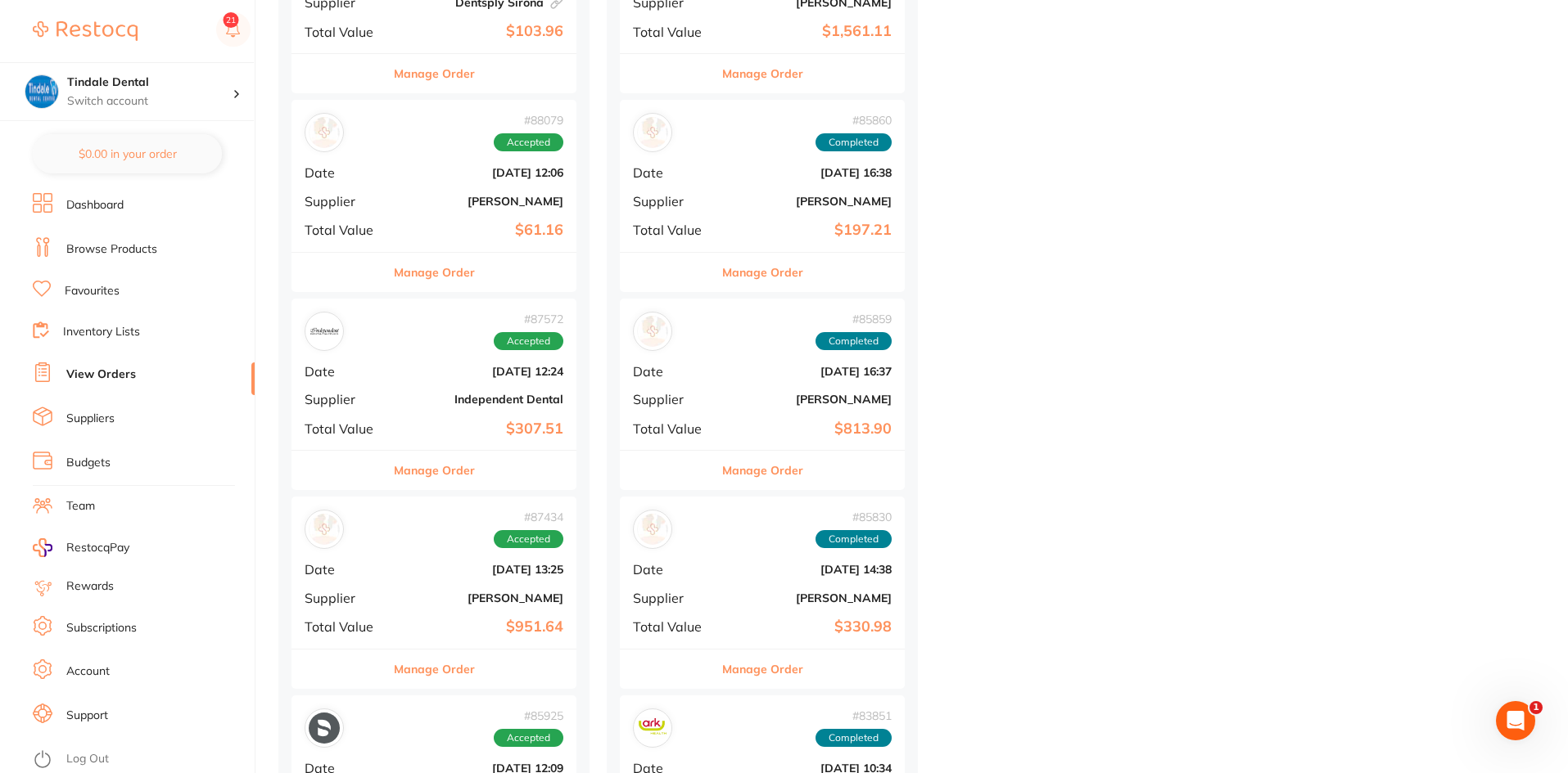
scroll to position [1227, 0]
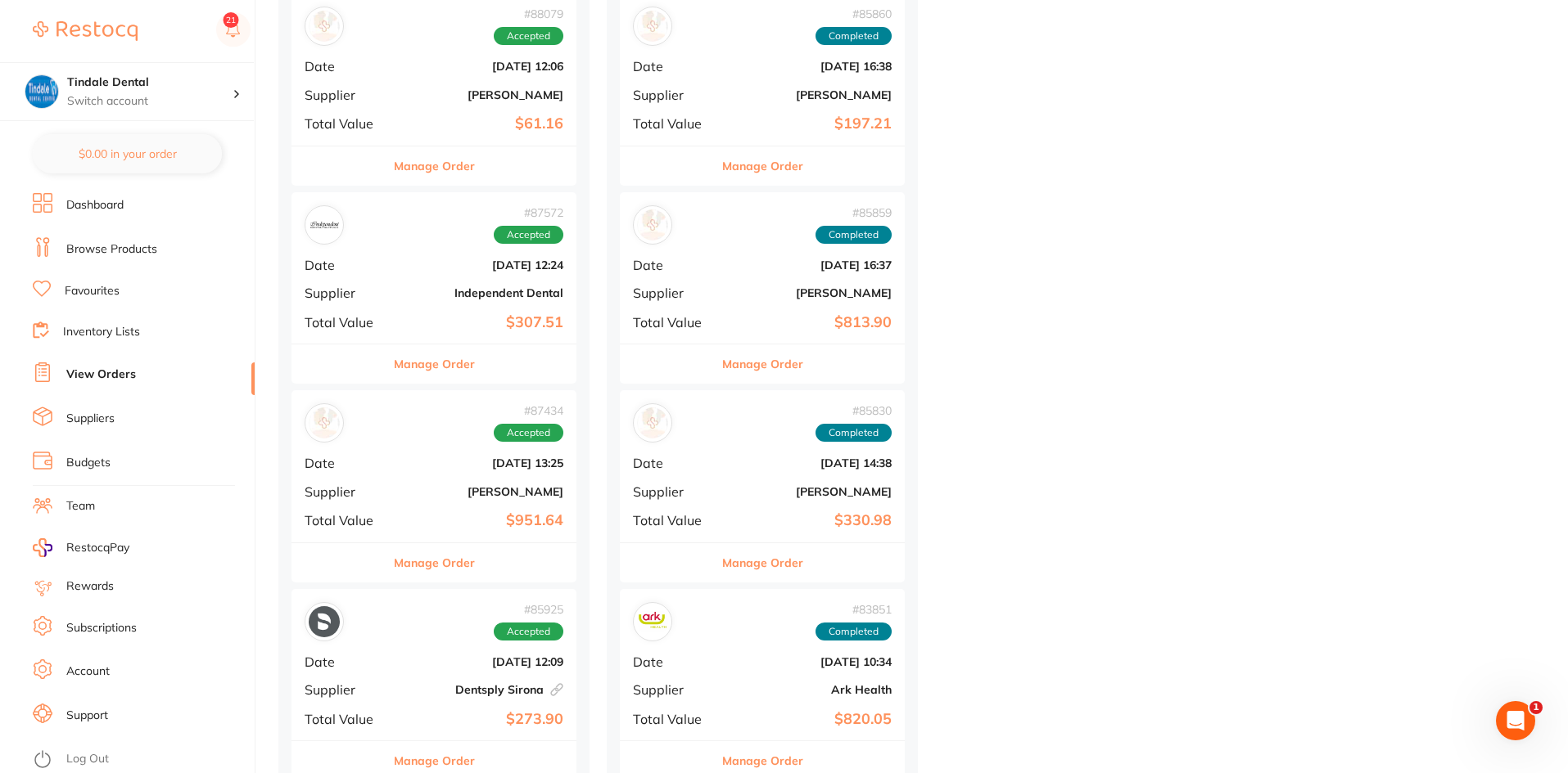
click at [439, 567] on button "Manage Order" at bounding box center [435, 562] width 81 height 39
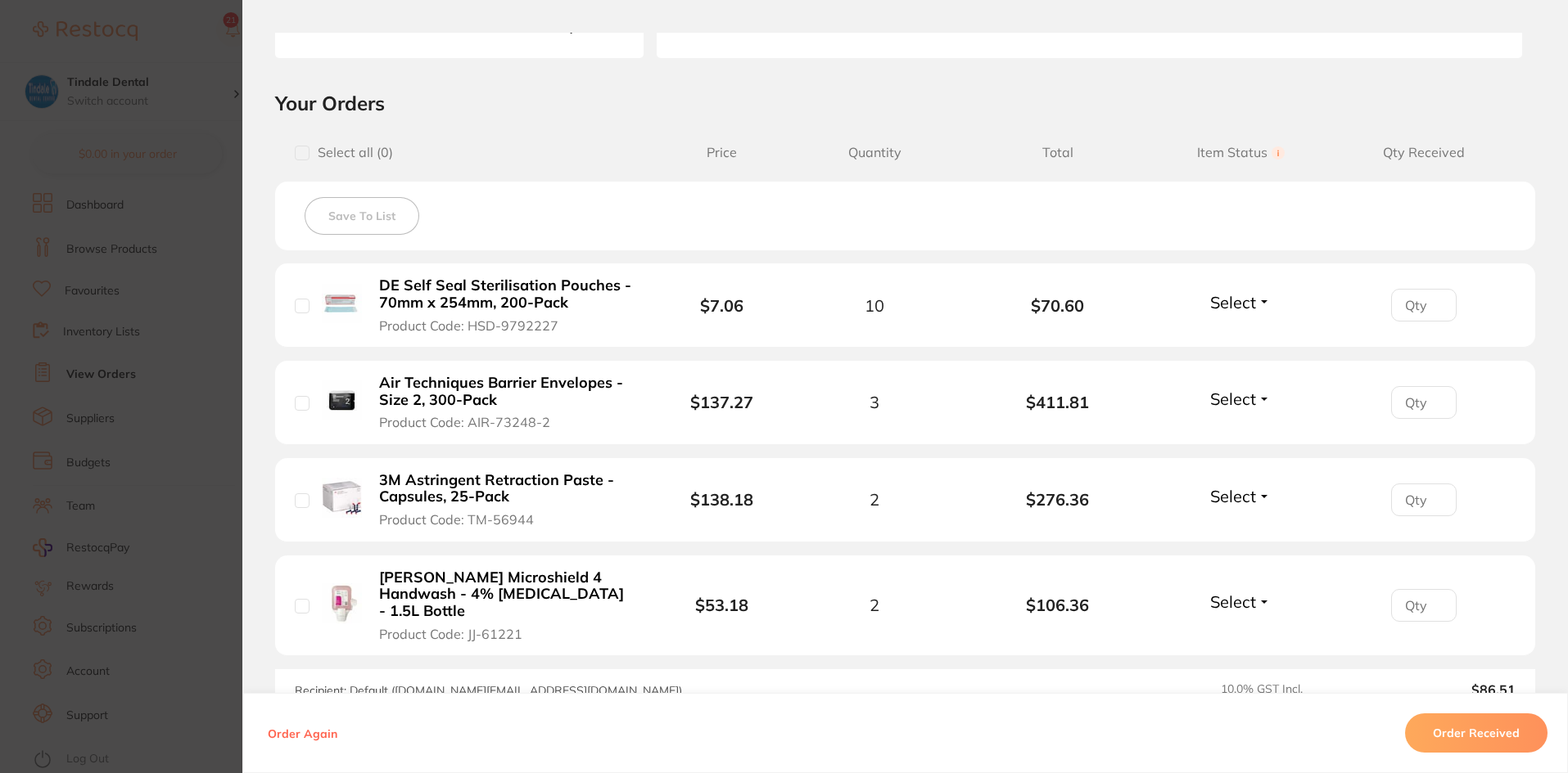
scroll to position [327, 0]
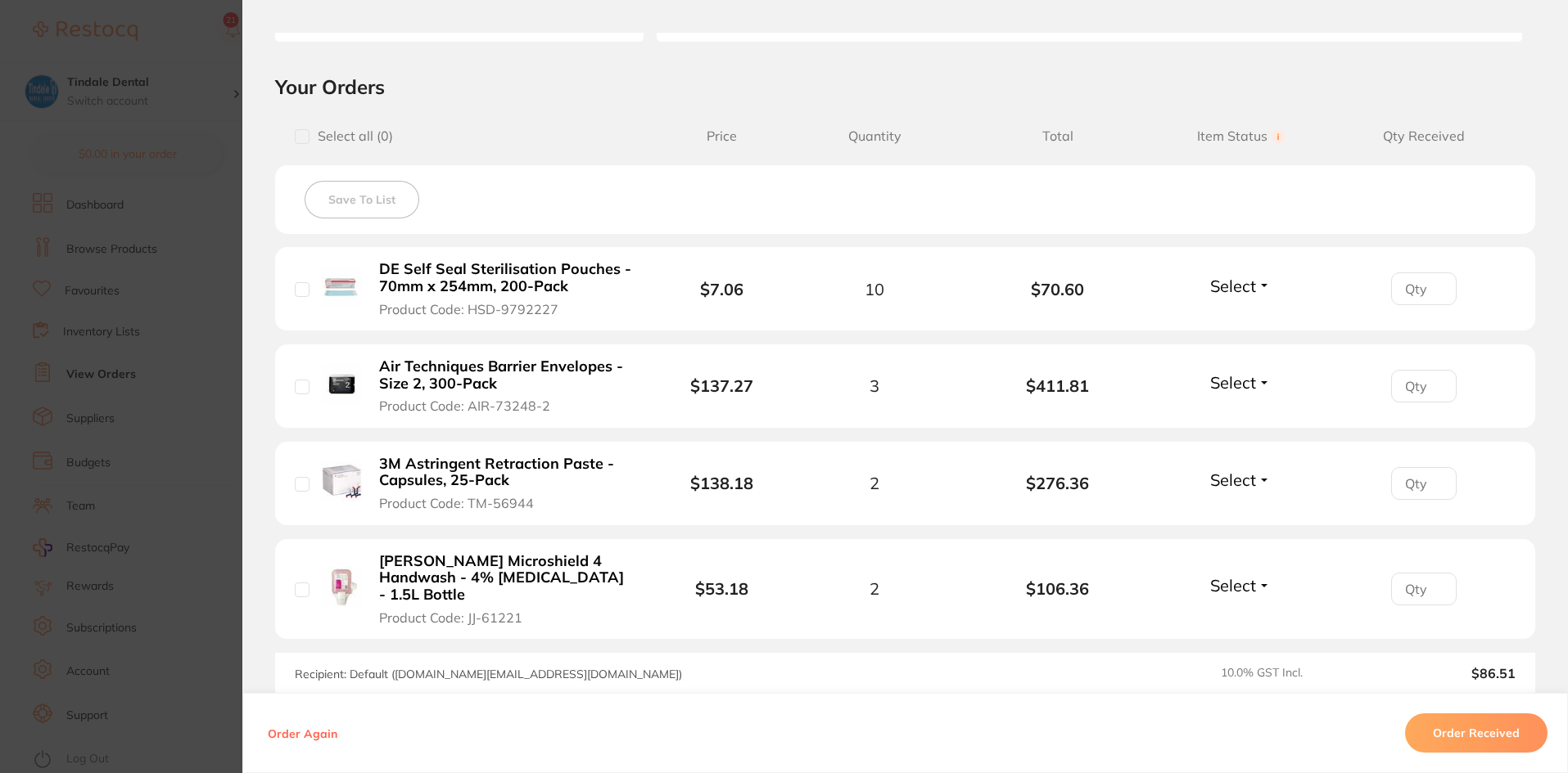
click at [1254, 479] on button "Select" at bounding box center [1241, 479] width 70 height 20
click at [1239, 517] on span "Received" at bounding box center [1241, 515] width 42 height 12
click at [1435, 305] on input "1" at bounding box center [1424, 289] width 66 height 32
type input "2"
click at [1435, 305] on input "2" at bounding box center [1424, 289] width 66 height 32
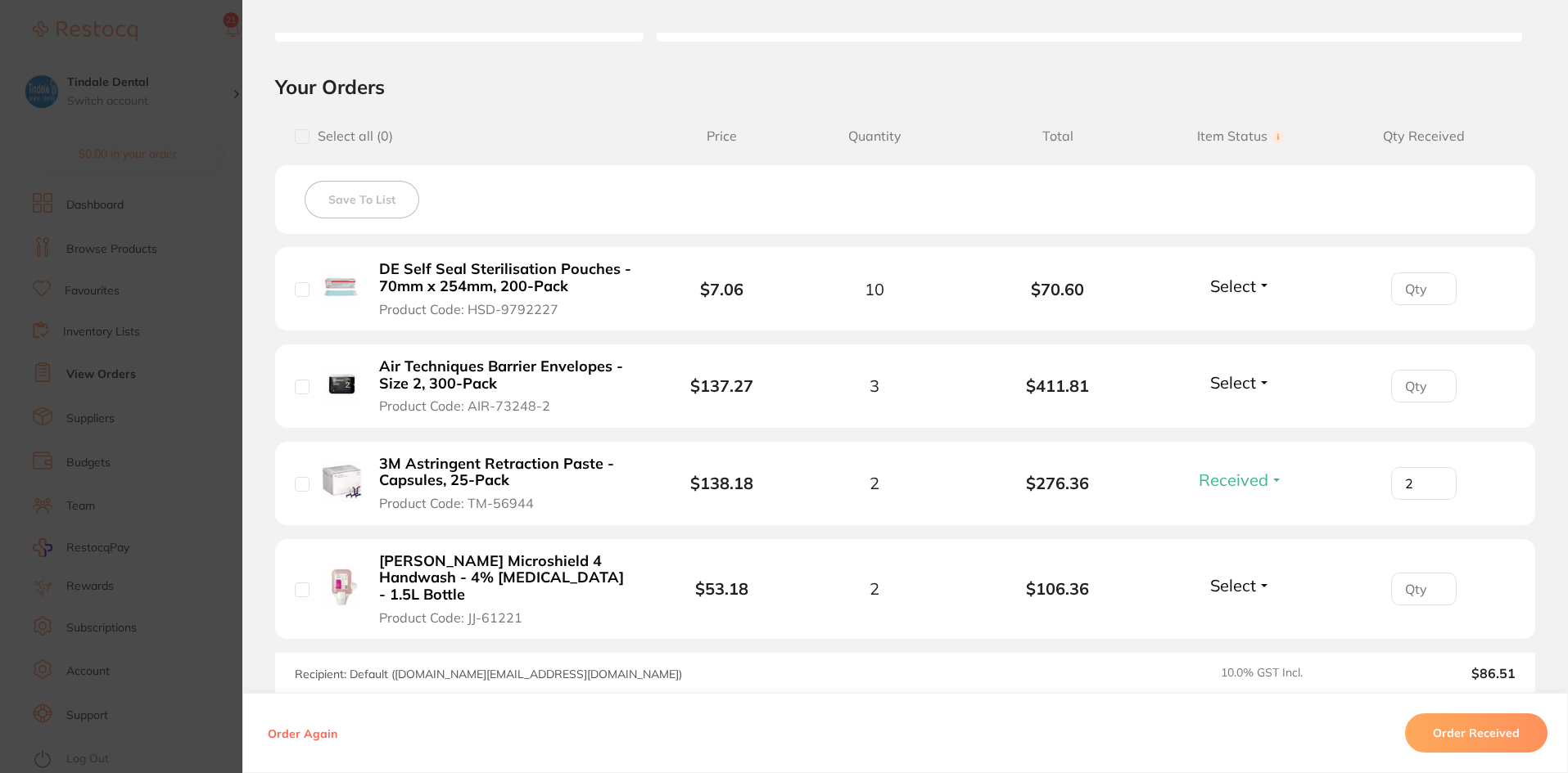
click at [1241, 279] on span "Select" at bounding box center [1233, 285] width 46 height 20
click at [1240, 323] on span "Received" at bounding box center [1241, 321] width 42 height 12
click at [1421, 290] on input "number" at bounding box center [1424, 289] width 66 height 32
click at [1435, 283] on input "1" at bounding box center [1424, 289] width 66 height 32
click at [1435, 280] on input "1" at bounding box center [1424, 289] width 66 height 32
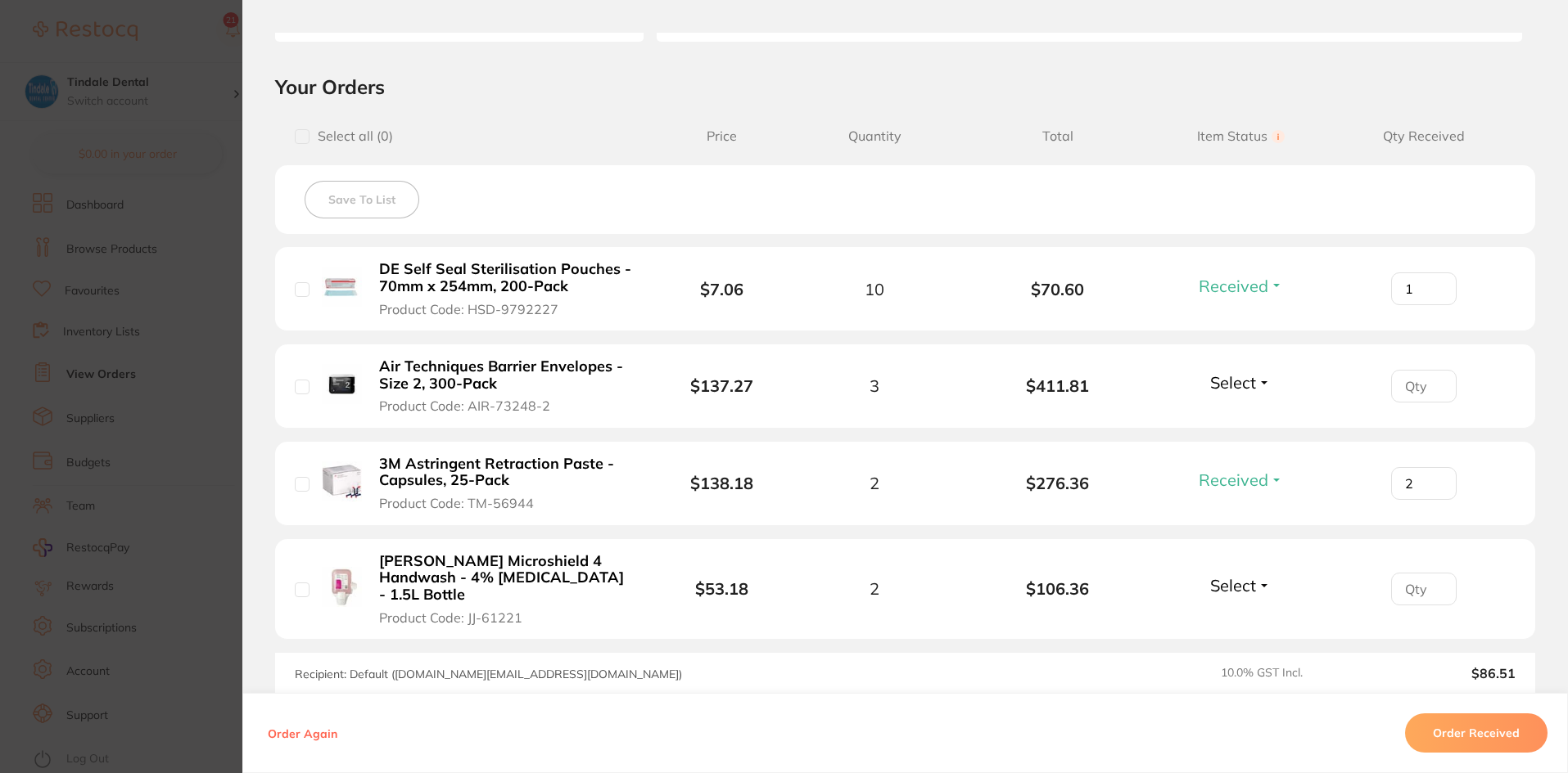
drag, startPoint x: 1435, startPoint y: 280, endPoint x: 1426, endPoint y: 288, distance: 12.0
click at [1432, 282] on input "1" at bounding box center [1424, 289] width 66 height 32
click at [1429, 285] on input "2" at bounding box center [1424, 289] width 66 height 32
click at [1429, 285] on input "3" at bounding box center [1424, 289] width 66 height 32
click at [1429, 285] on input "4" at bounding box center [1424, 289] width 66 height 32
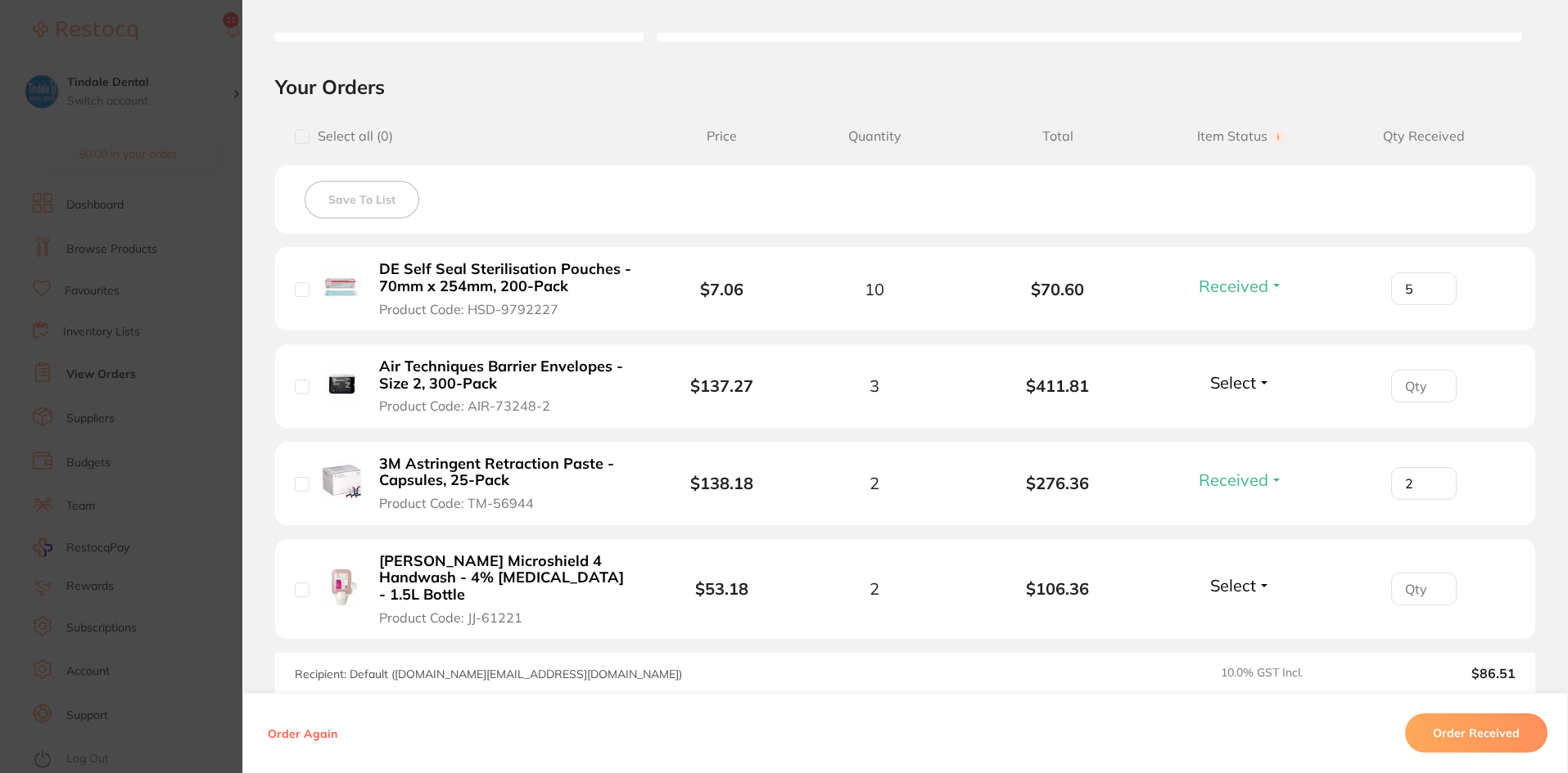
click at [1429, 285] on input "5" at bounding box center [1424, 289] width 66 height 32
click at [1429, 285] on input "6" at bounding box center [1424, 289] width 66 height 32
click at [1429, 285] on input "7" at bounding box center [1424, 289] width 66 height 32
click at [1429, 285] on input "8" at bounding box center [1424, 289] width 66 height 32
click at [1429, 285] on input "9" at bounding box center [1424, 289] width 66 height 32
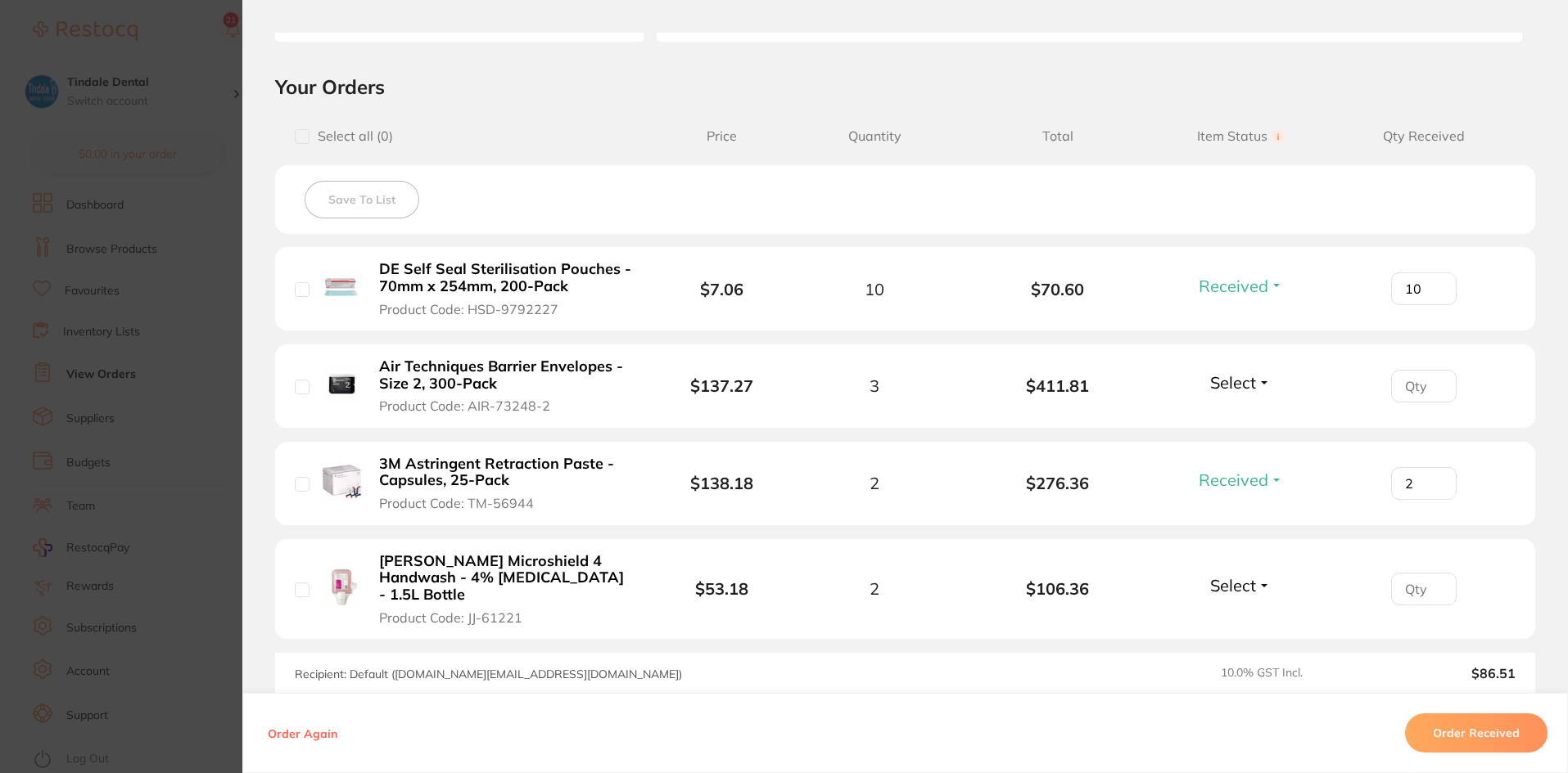
type input "10"
click at [1429, 285] on input "10" at bounding box center [1424, 289] width 66 height 32
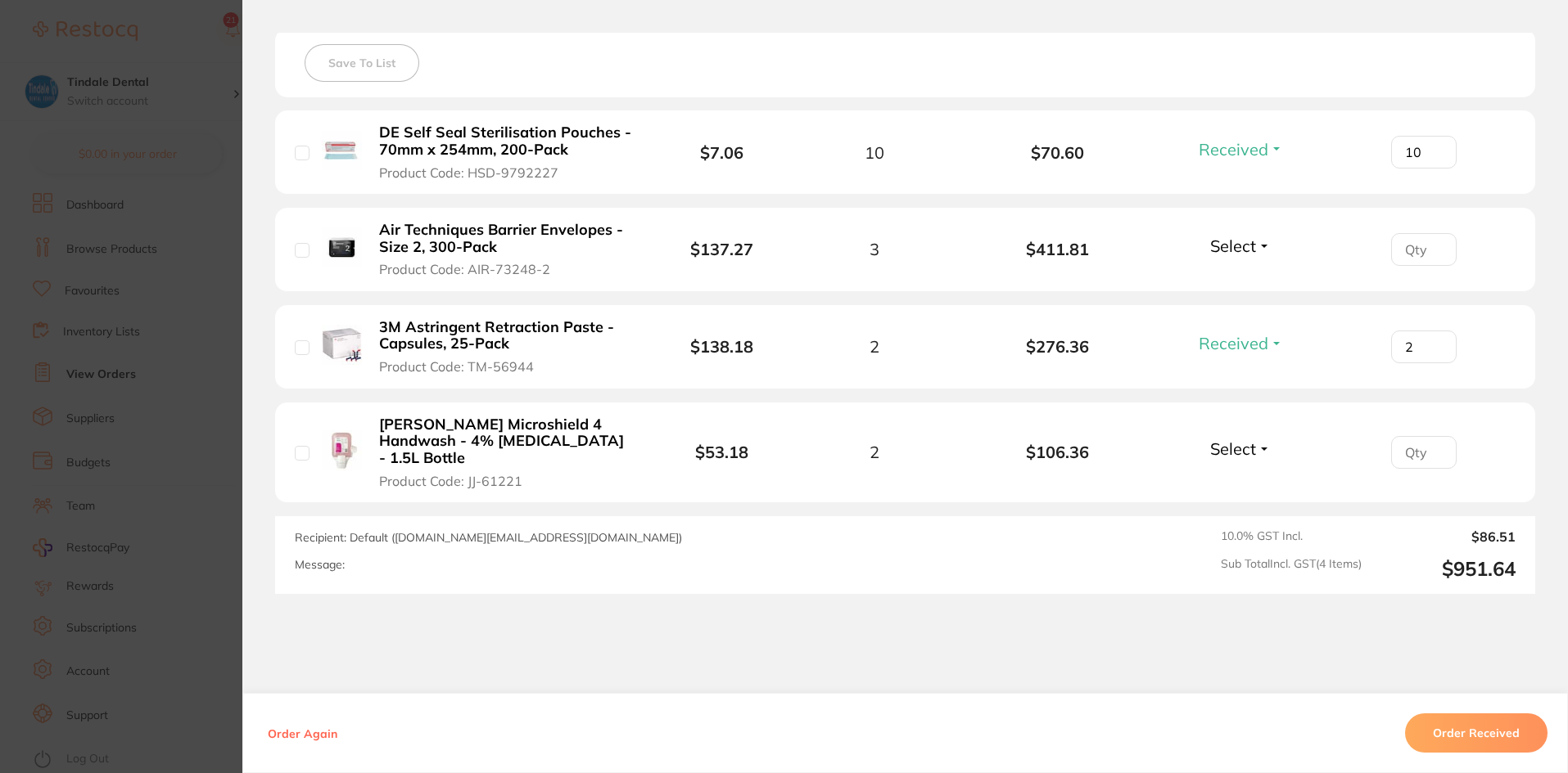
scroll to position [491, 0]
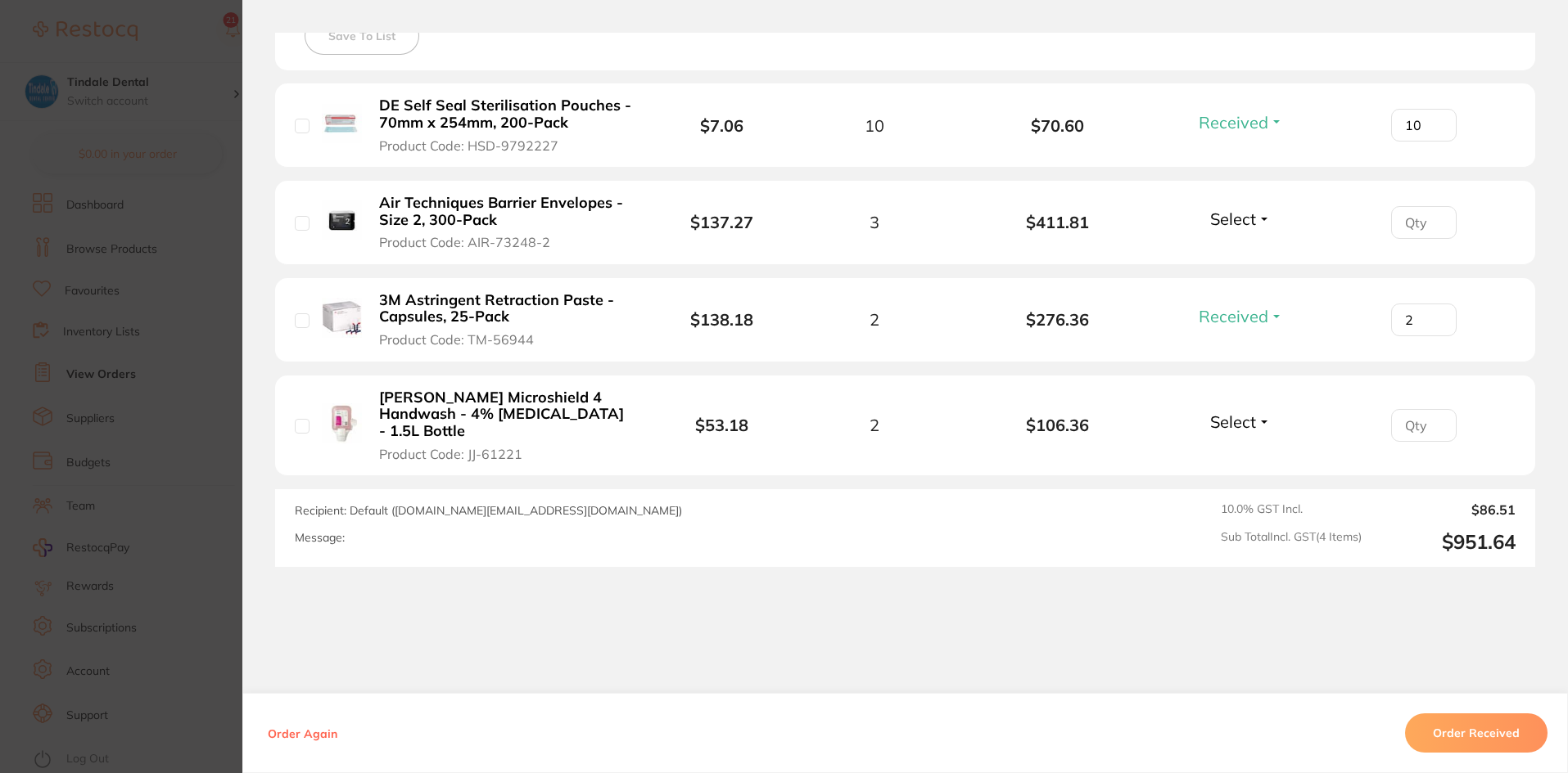
click at [1249, 217] on span "Select" at bounding box center [1233, 218] width 46 height 20
click at [1247, 258] on span "Received" at bounding box center [1241, 254] width 42 height 12
click at [1430, 141] on input "1" at bounding box center [1424, 125] width 66 height 32
click at [1430, 141] on input "2" at bounding box center [1424, 125] width 66 height 32
type input "3"
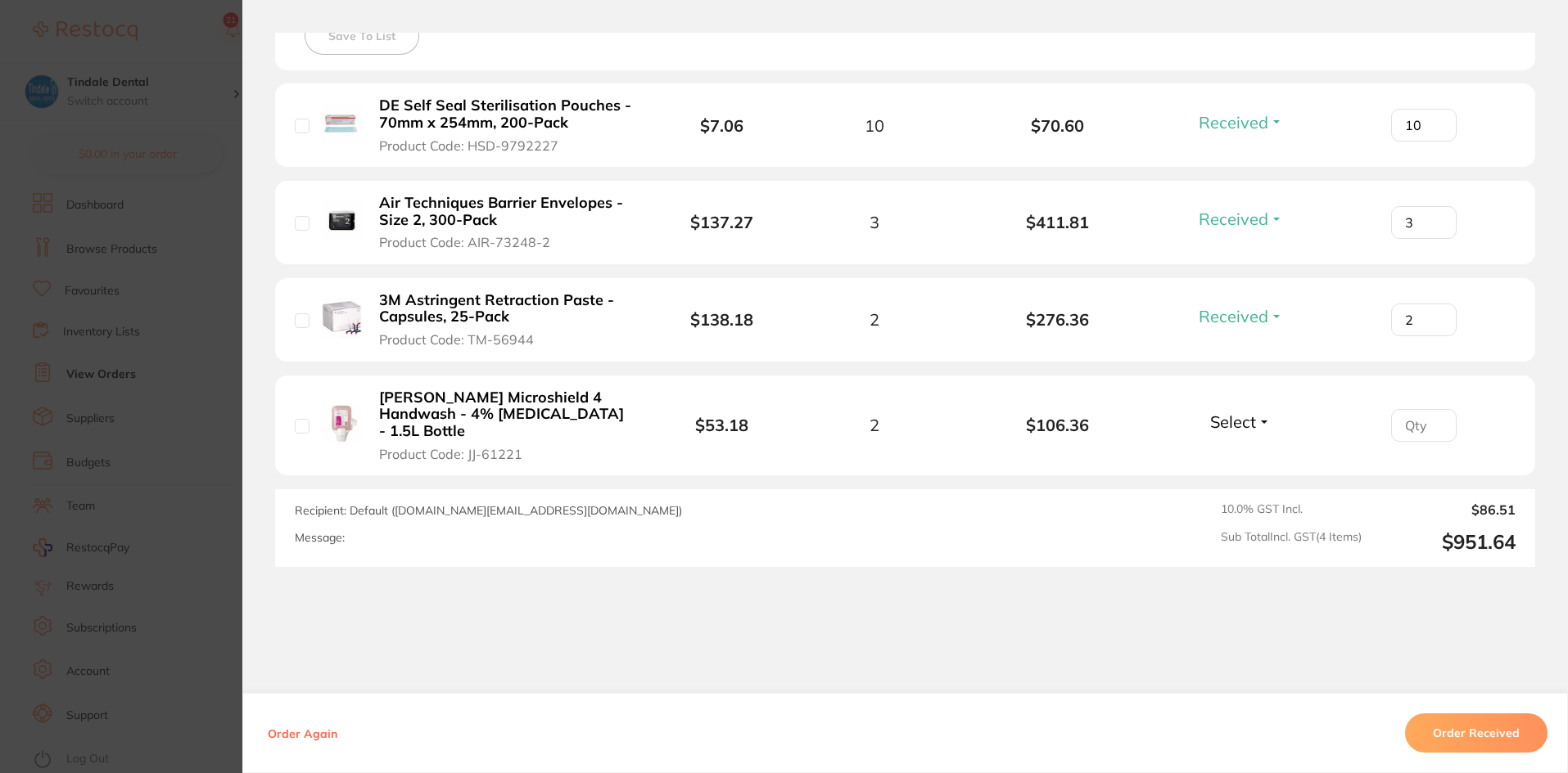
click at [1430, 141] on input "3" at bounding box center [1424, 125] width 66 height 32
click at [1435, 141] on input "number" at bounding box center [1424, 125] width 66 height 32
click at [1428, 141] on input "1" at bounding box center [1424, 125] width 66 height 32
type input "2"
click at [1428, 141] on input "2" at bounding box center [1424, 125] width 66 height 32
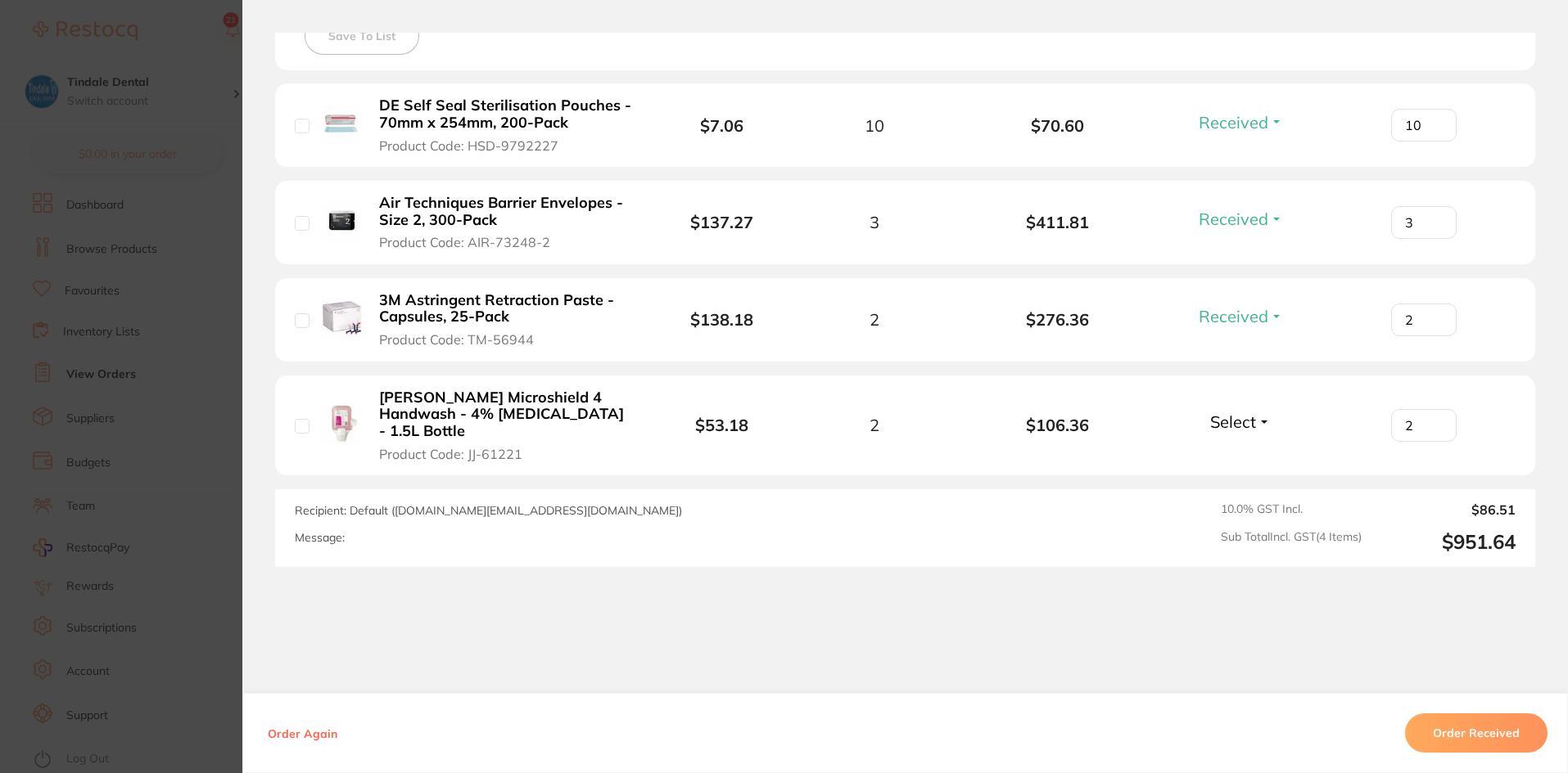
click at [1234, 417] on span "Select" at bounding box center [1233, 421] width 46 height 20
click at [1247, 451] on span "Received" at bounding box center [1241, 457] width 42 height 12
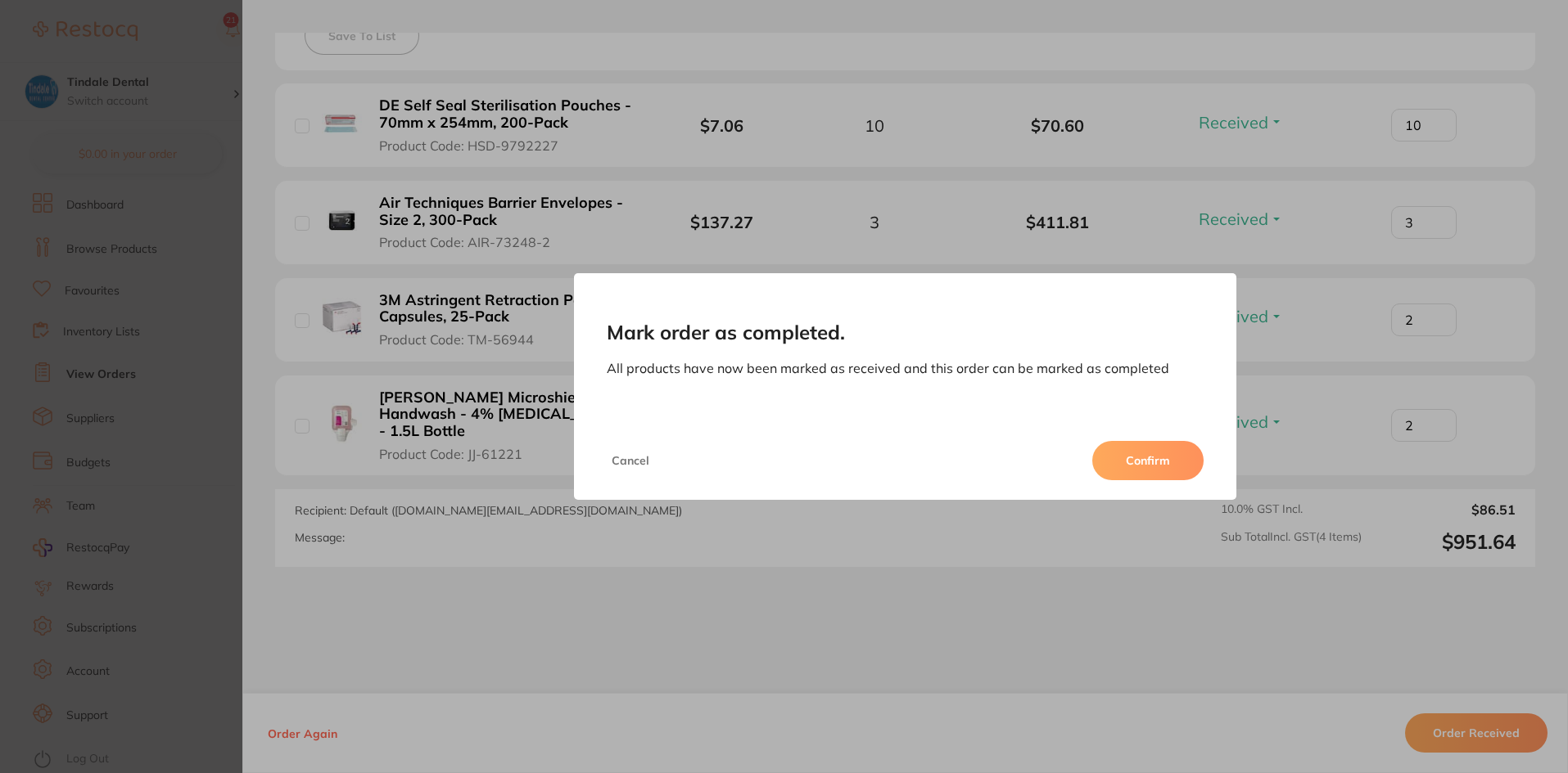
click at [1133, 468] on button "Confirm" at bounding box center [1147, 461] width 111 height 39
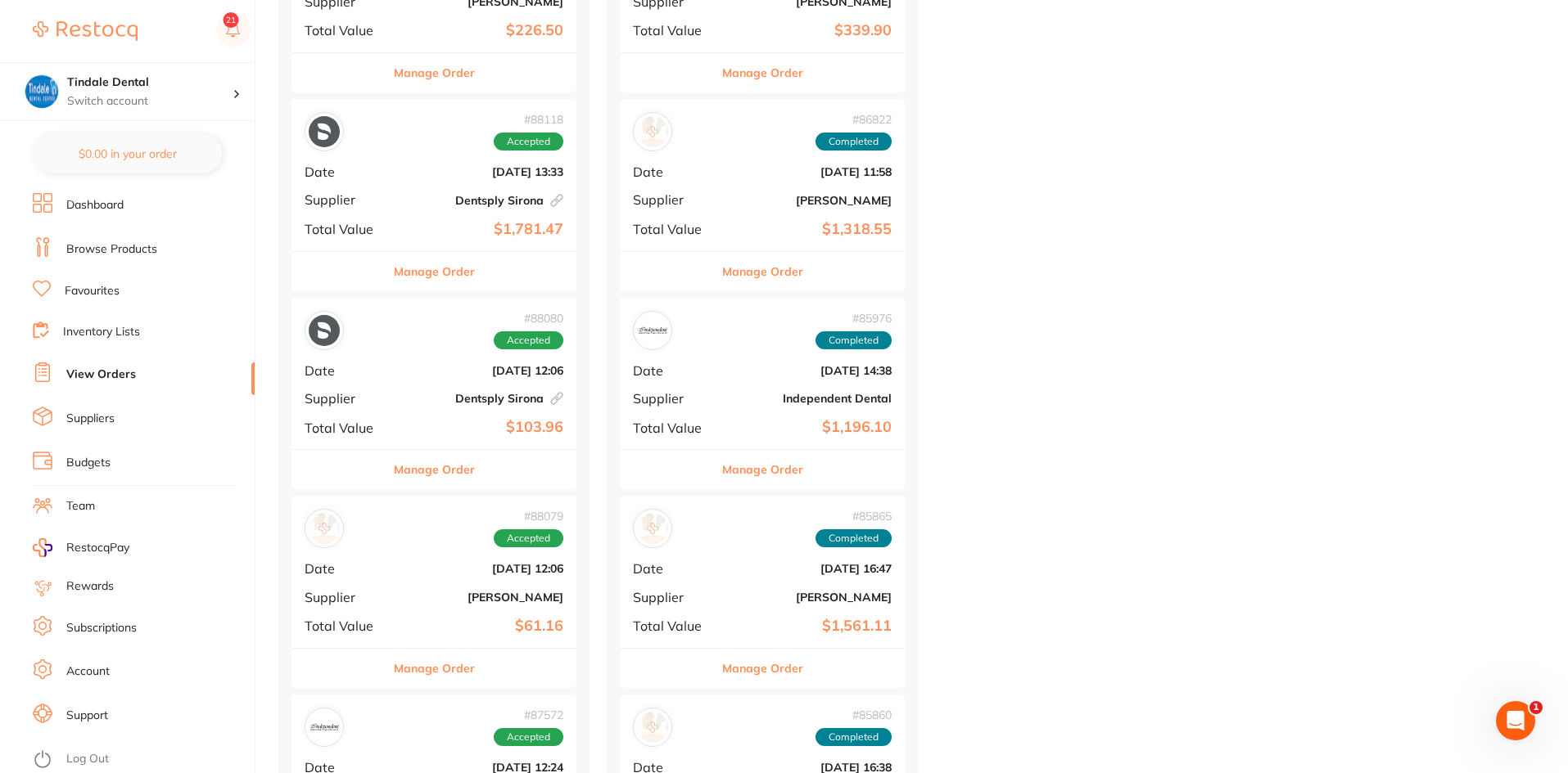
scroll to position [573, 0]
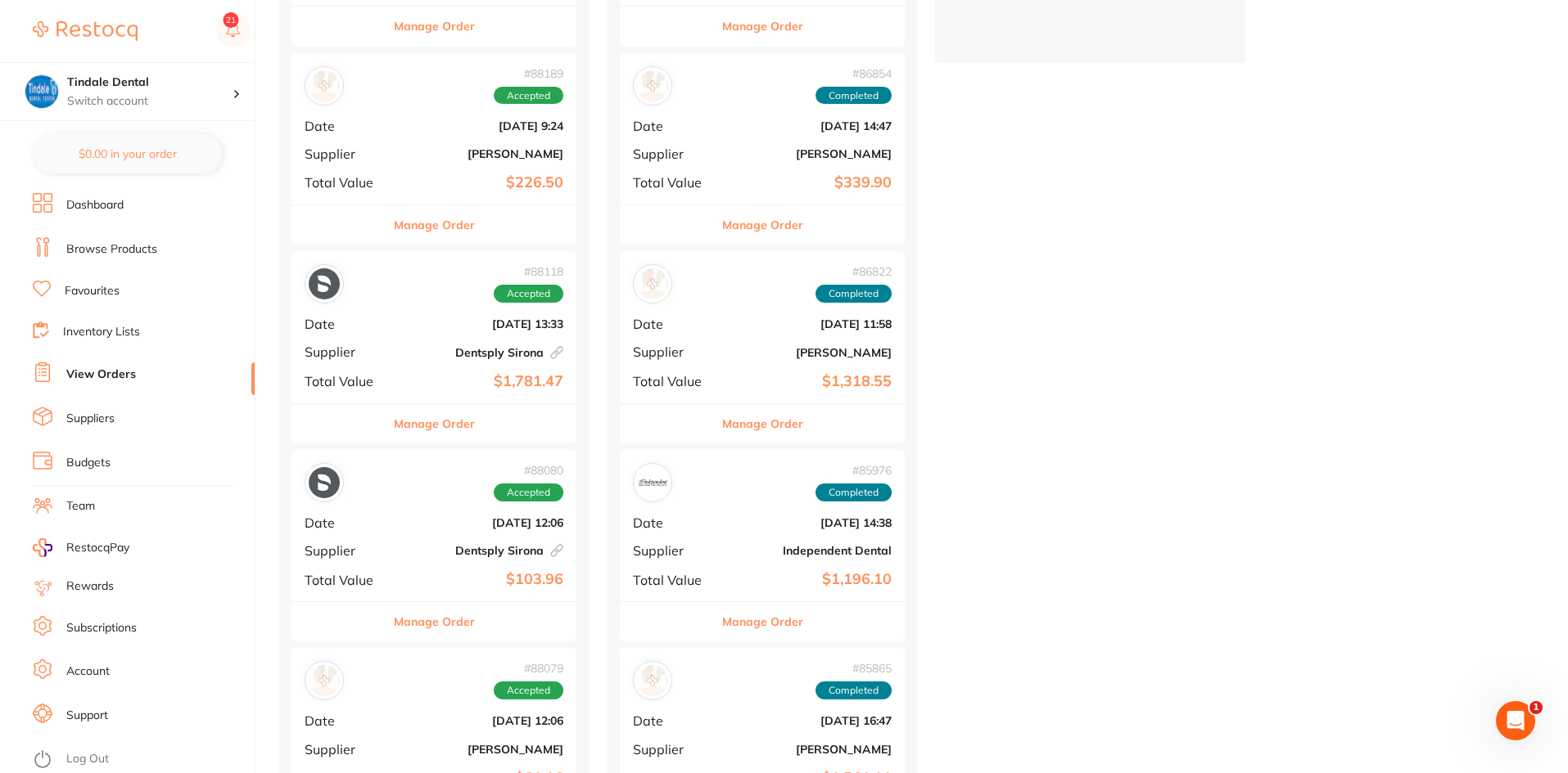
click at [779, 423] on button "Manage Order" at bounding box center [763, 424] width 81 height 39
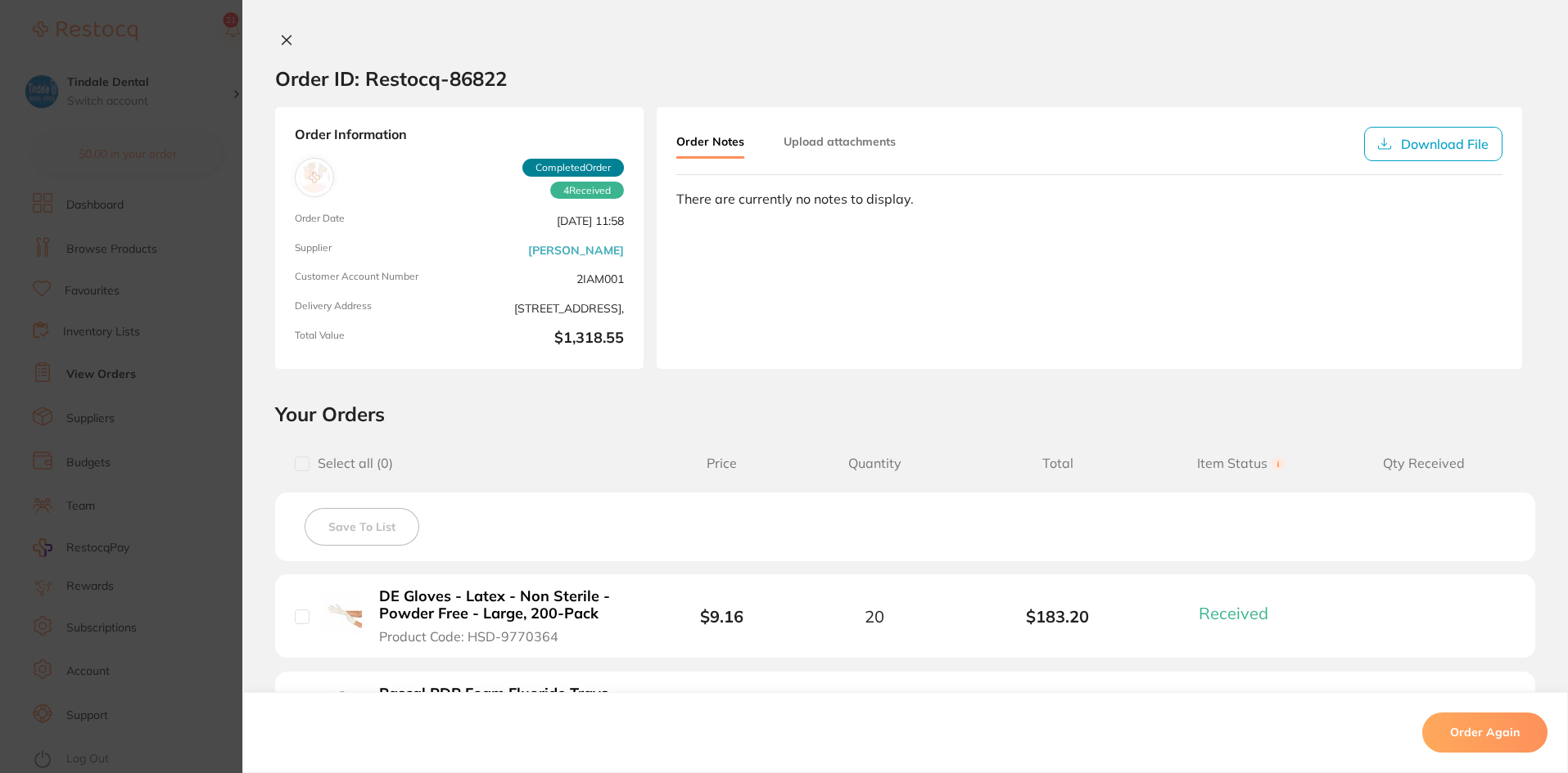
scroll to position [327, 0]
click at [283, 38] on icon at bounding box center [287, 40] width 9 height 9
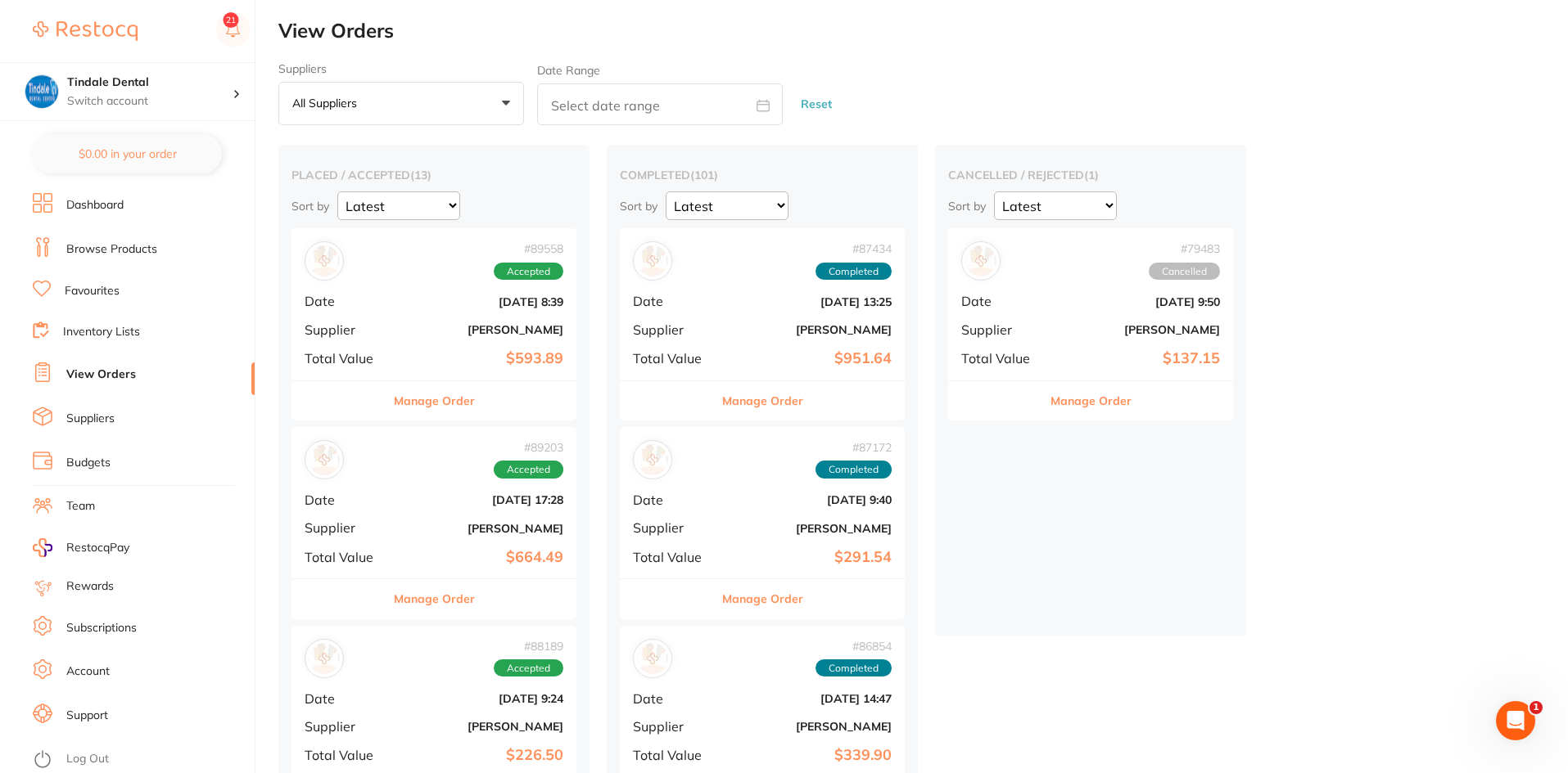
click at [436, 597] on button "Manage Order" at bounding box center [435, 598] width 81 height 39
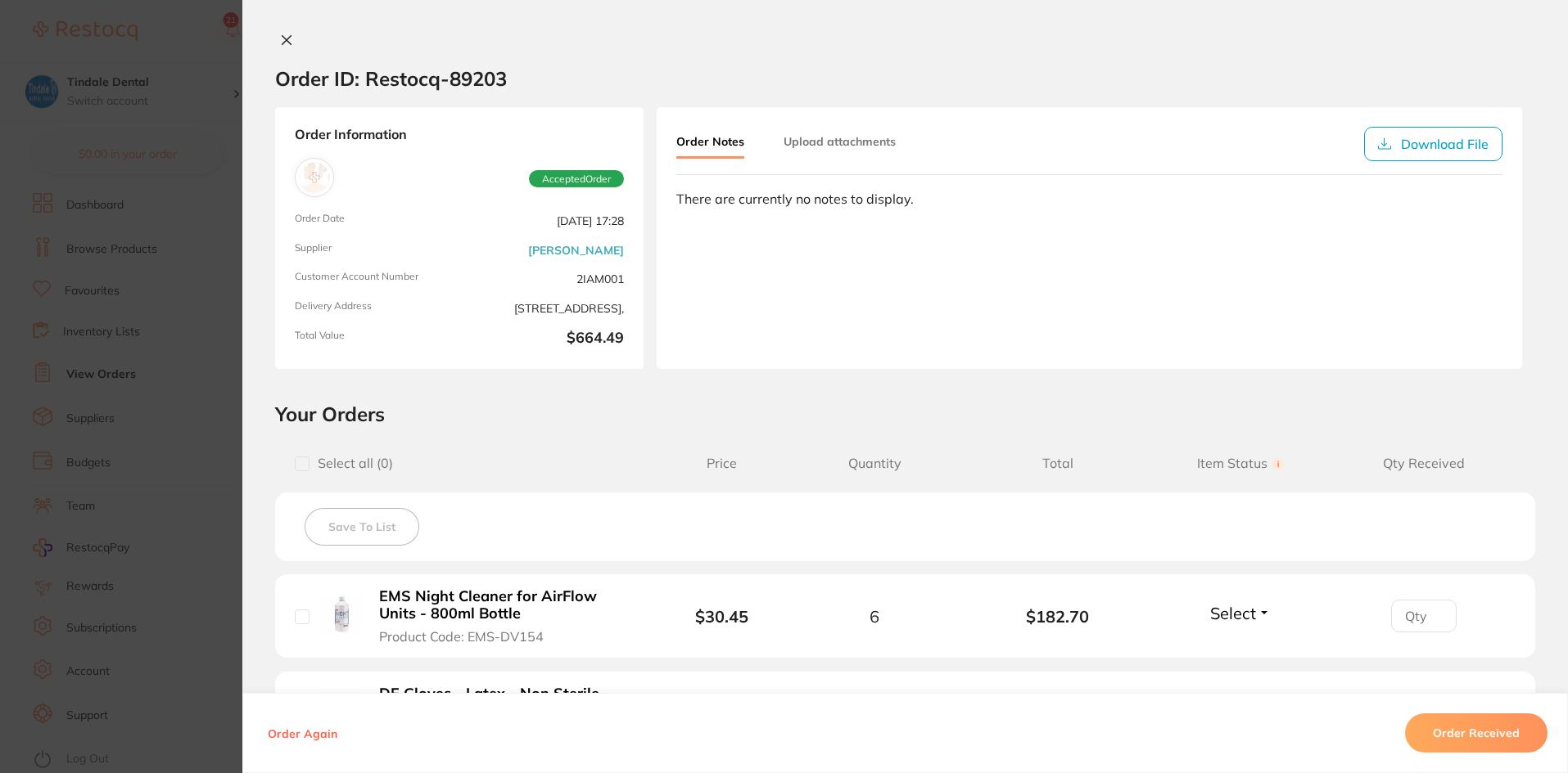
click at [283, 39] on icon at bounding box center [287, 40] width 9 height 9
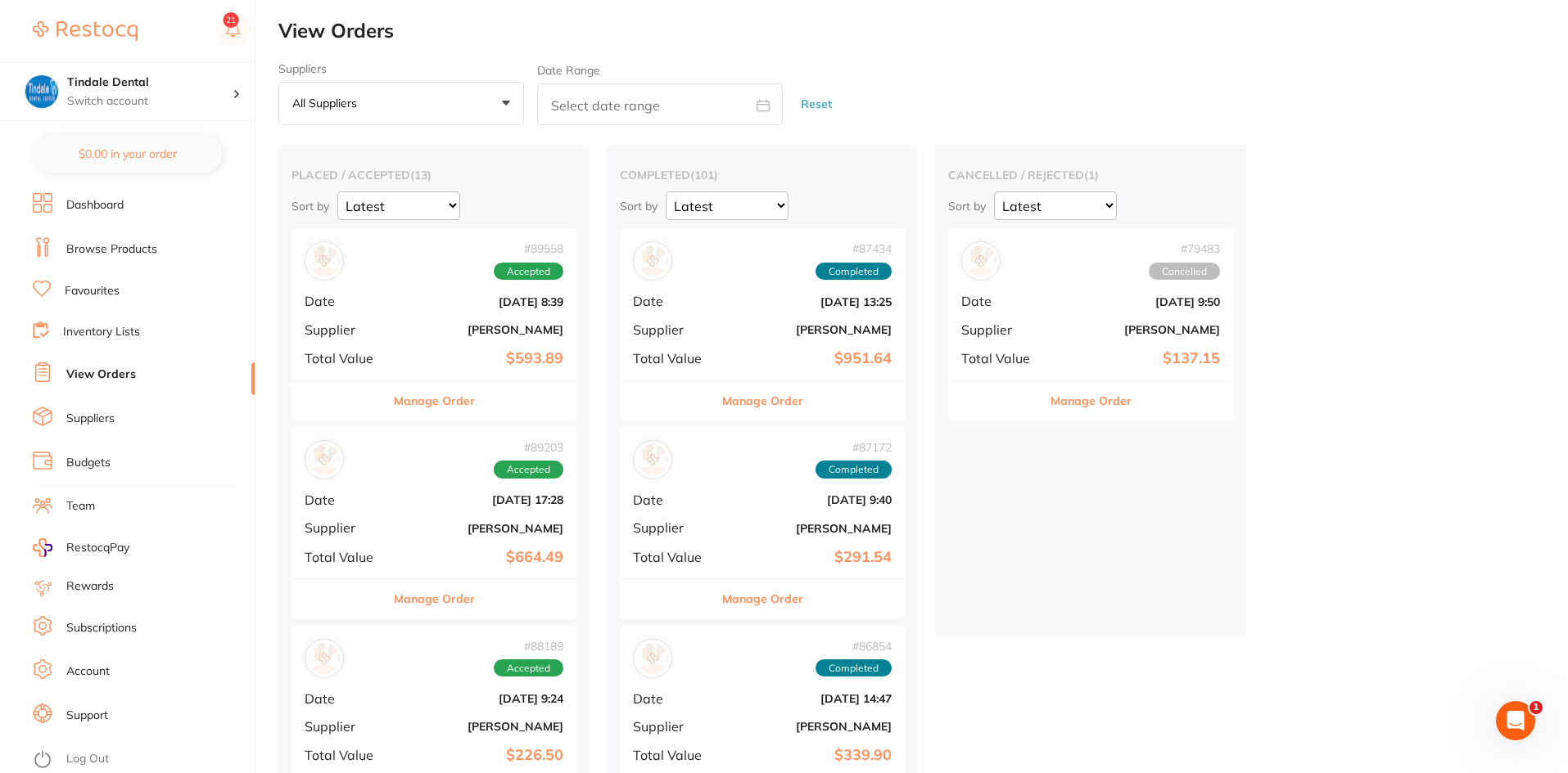
click at [437, 598] on button "Manage Order" at bounding box center [435, 598] width 81 height 39
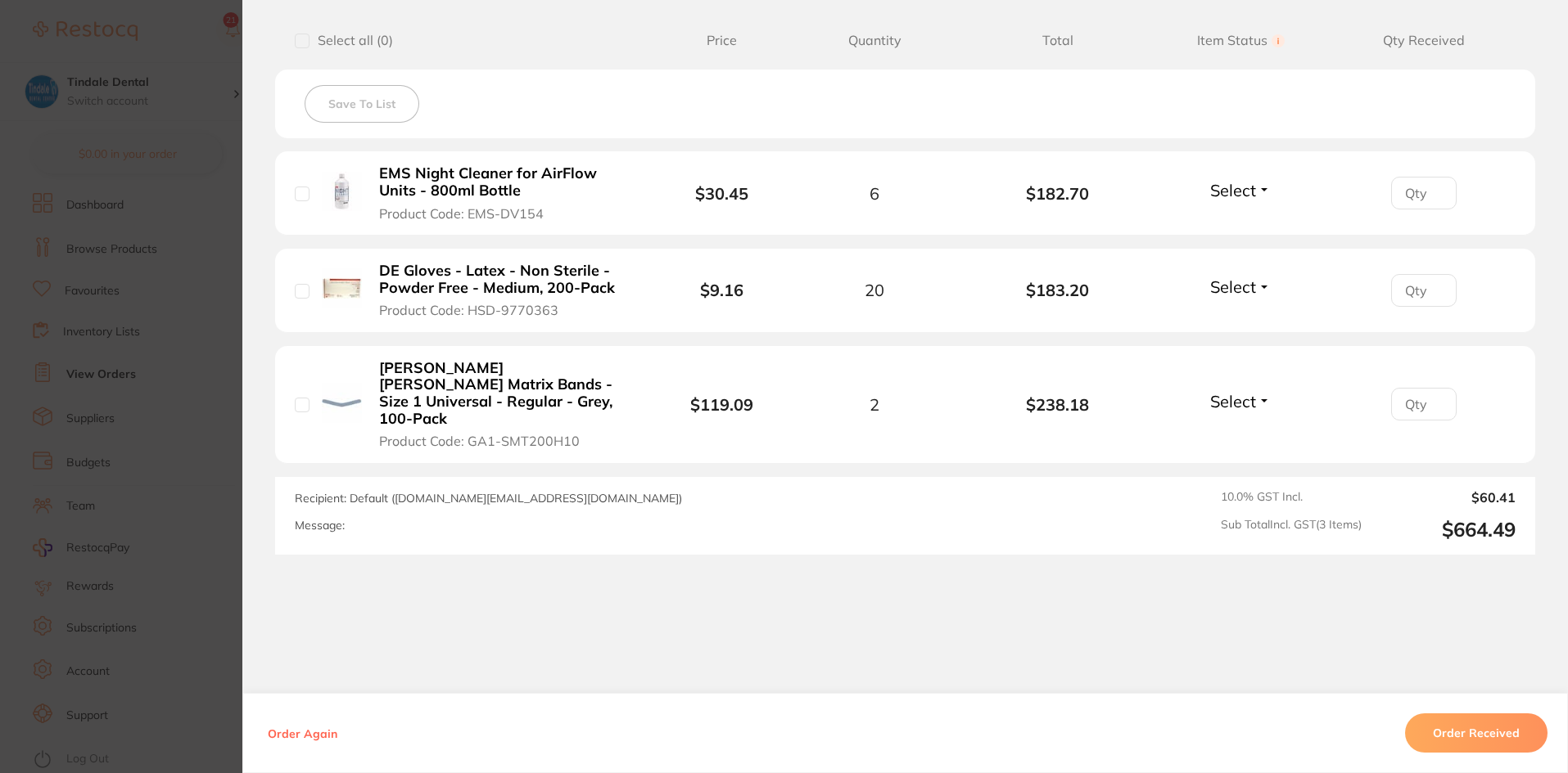
scroll to position [432, 0]
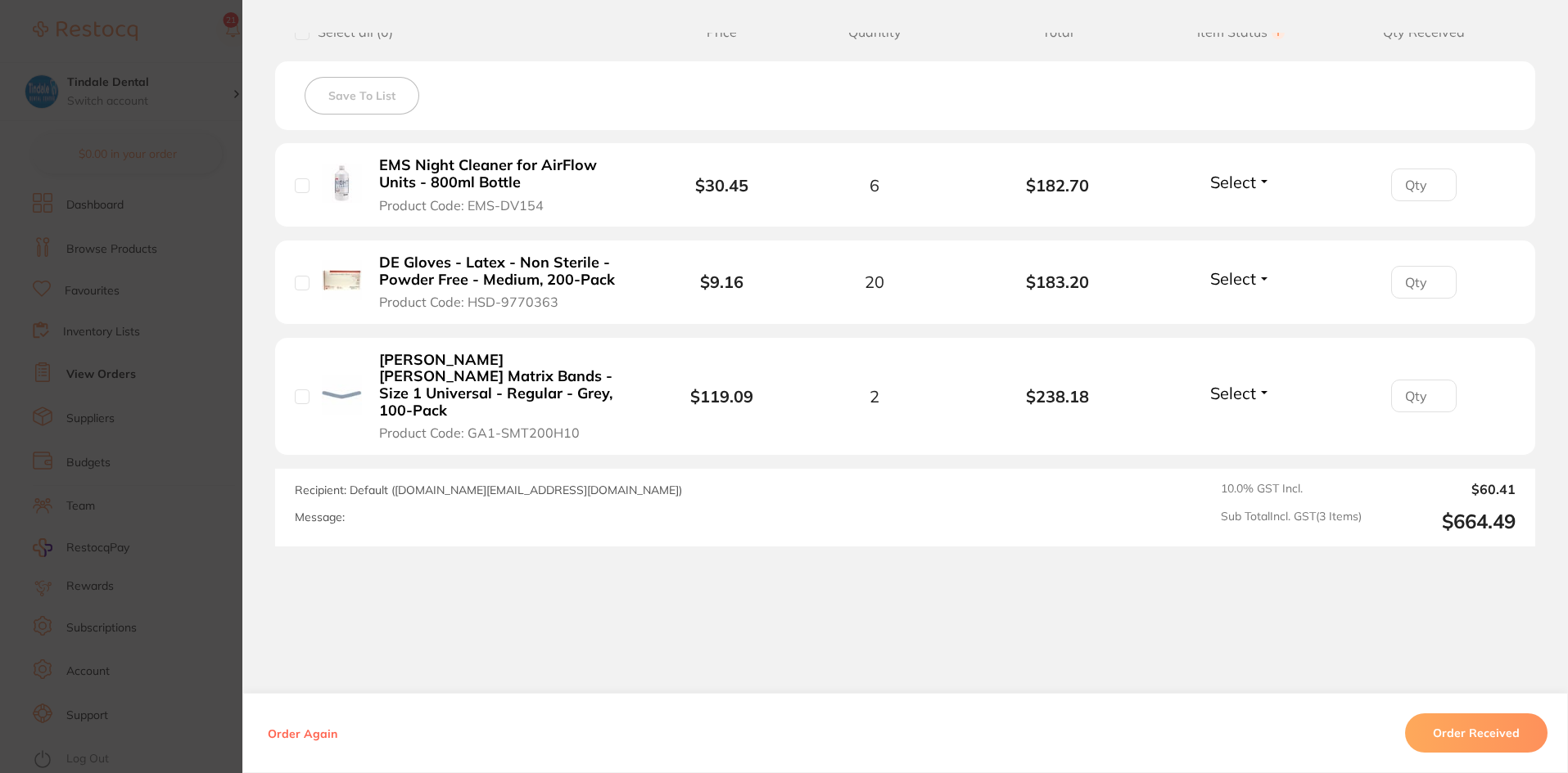
click at [1464, 728] on button "Order Received" at bounding box center [1476, 733] width 142 height 39
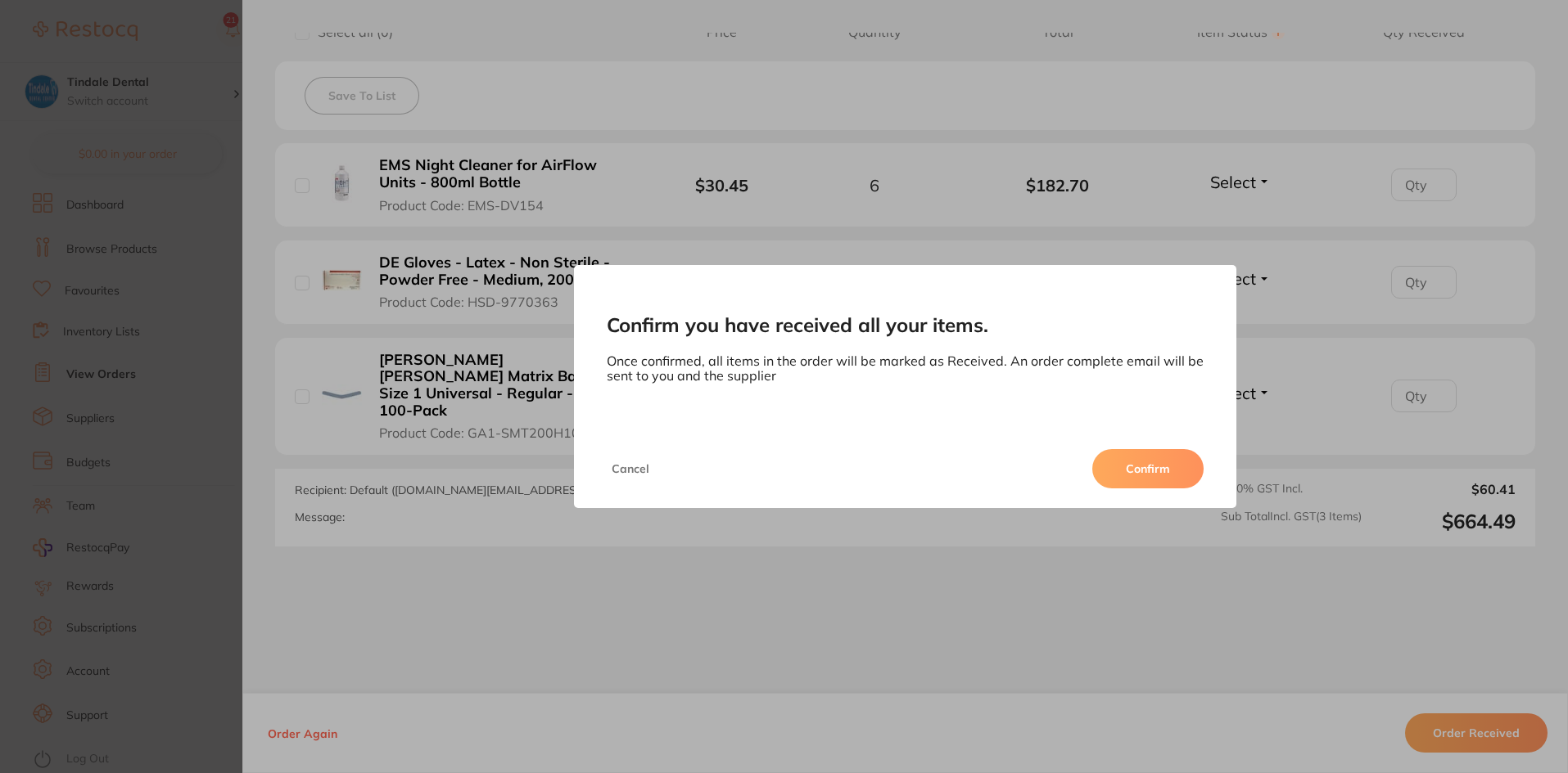
click at [1157, 468] on button "Confirm" at bounding box center [1147, 469] width 111 height 39
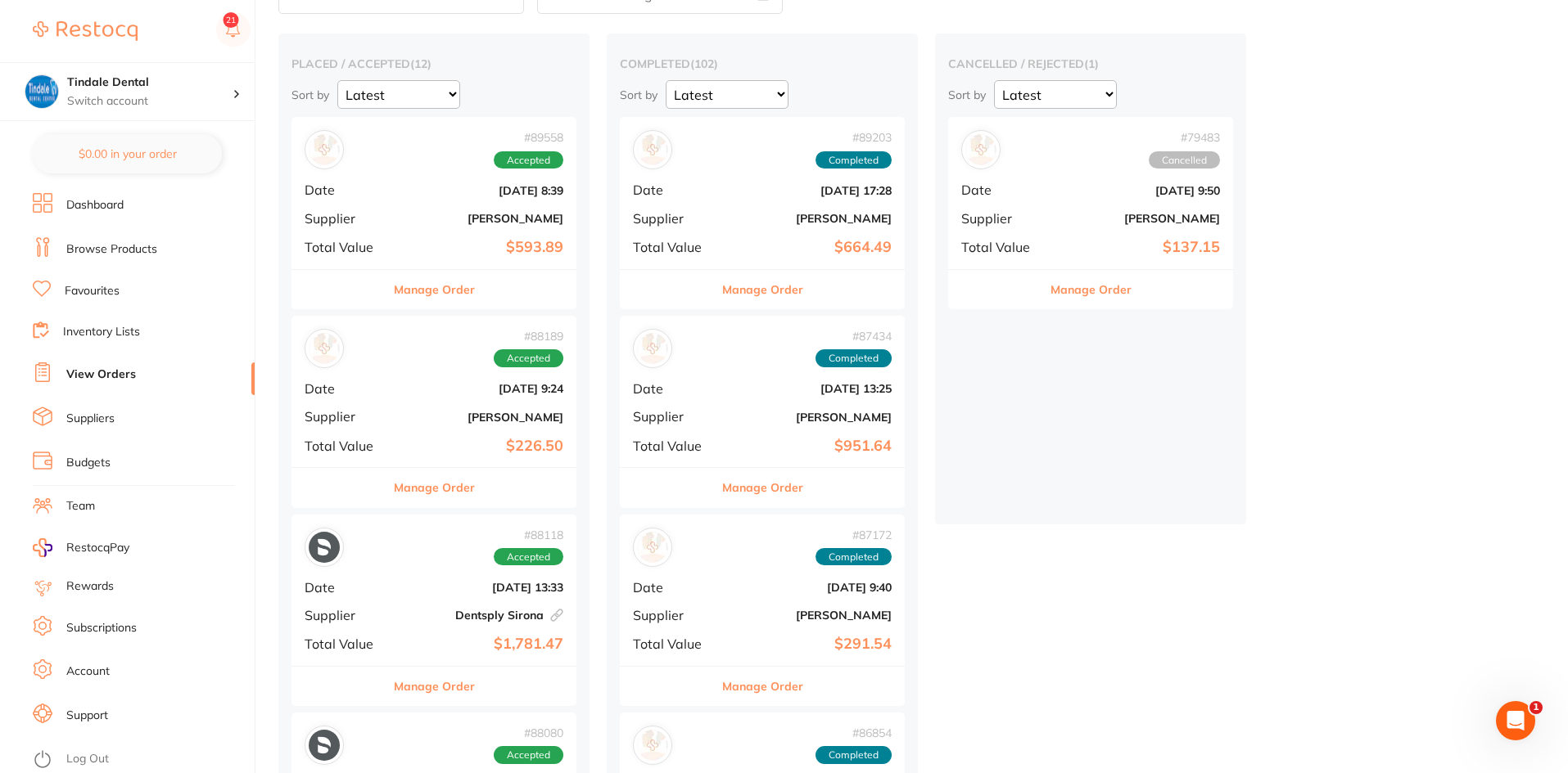
scroll to position [82, 0]
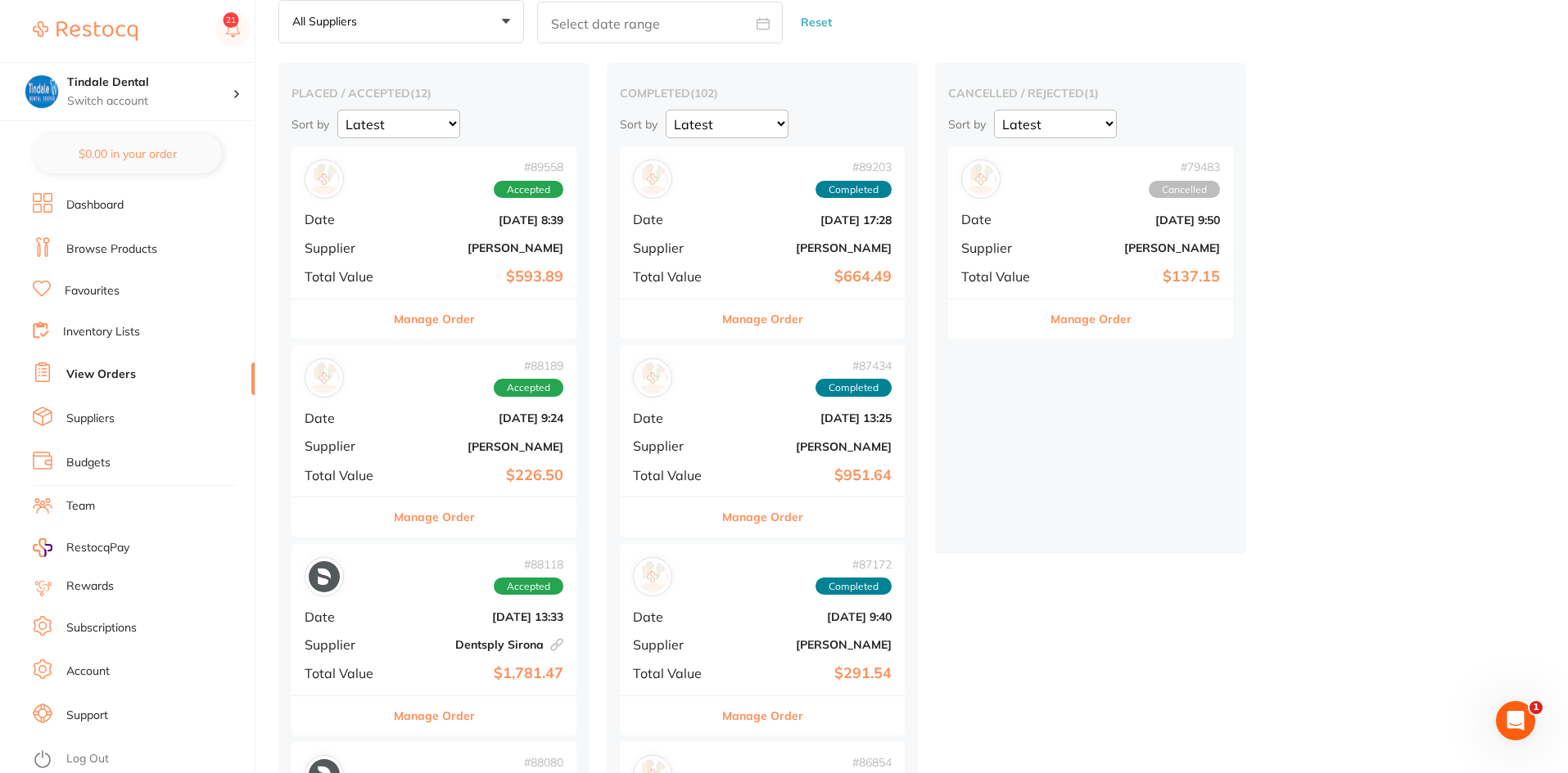
click at [116, 333] on link "Inventory Lists" at bounding box center [102, 332] width 77 height 17
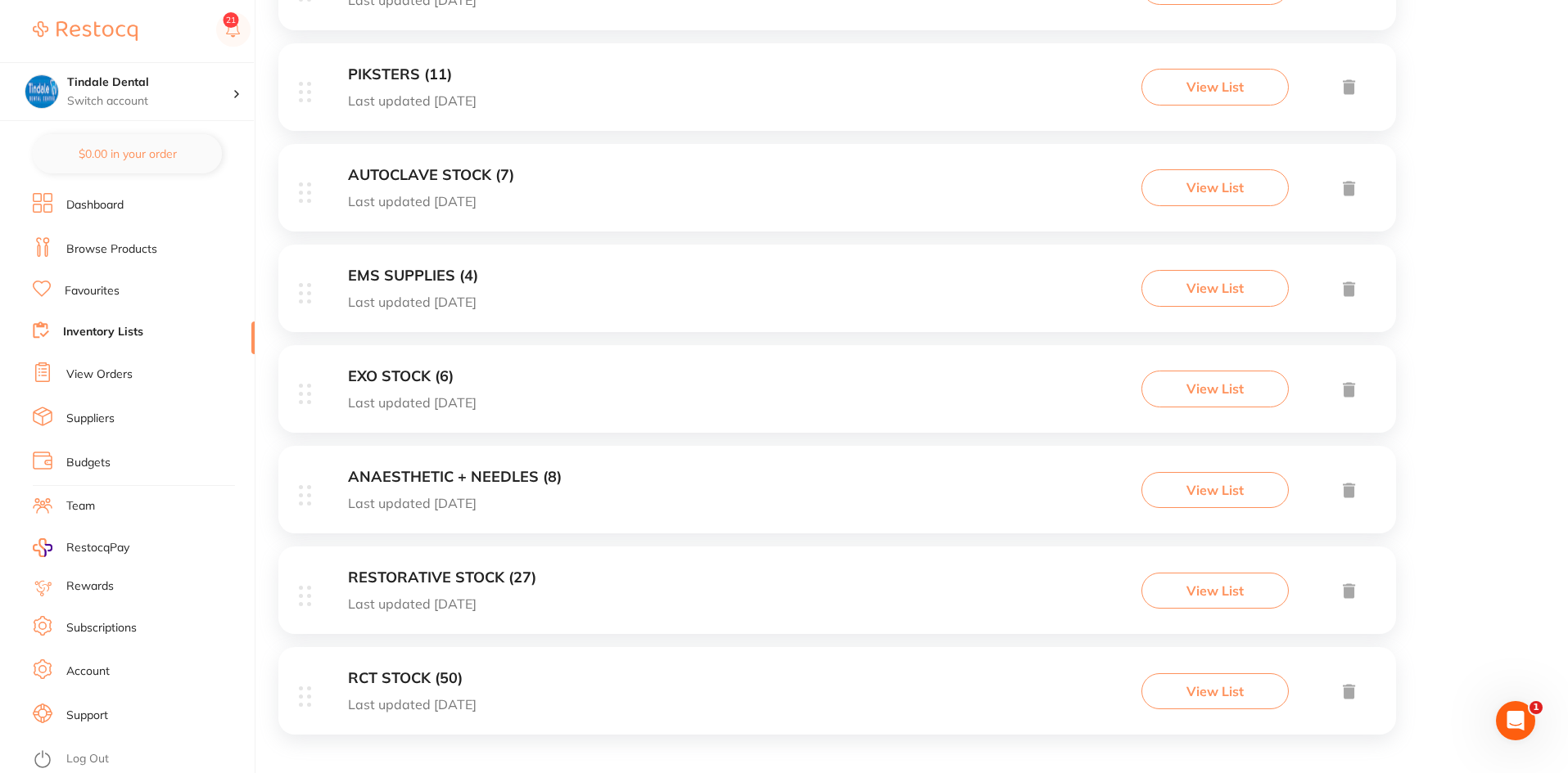
scroll to position [1211, 0]
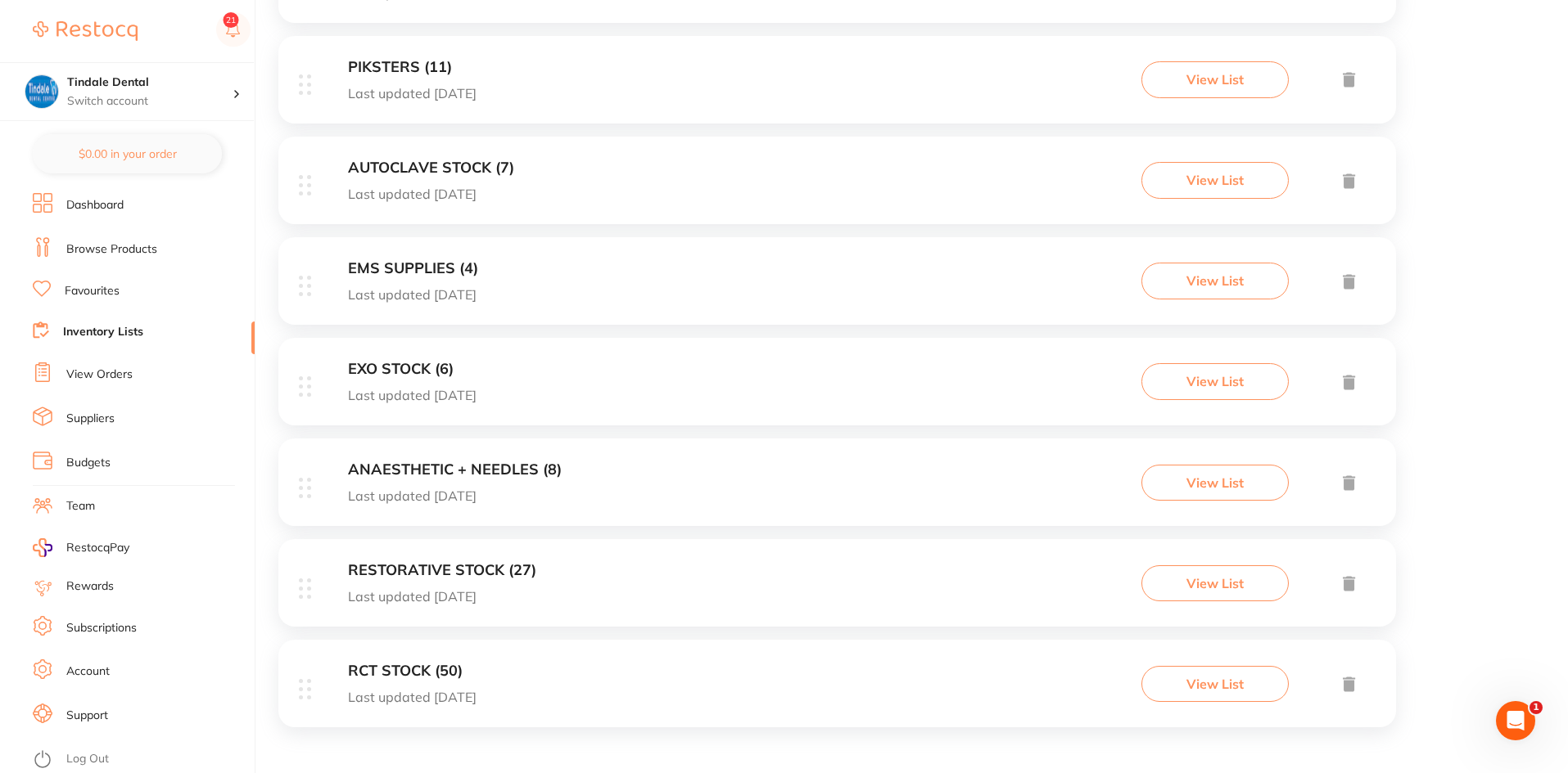
click at [437, 566] on h3 "RESTORATIVE STOCK (27)" at bounding box center [442, 571] width 189 height 18
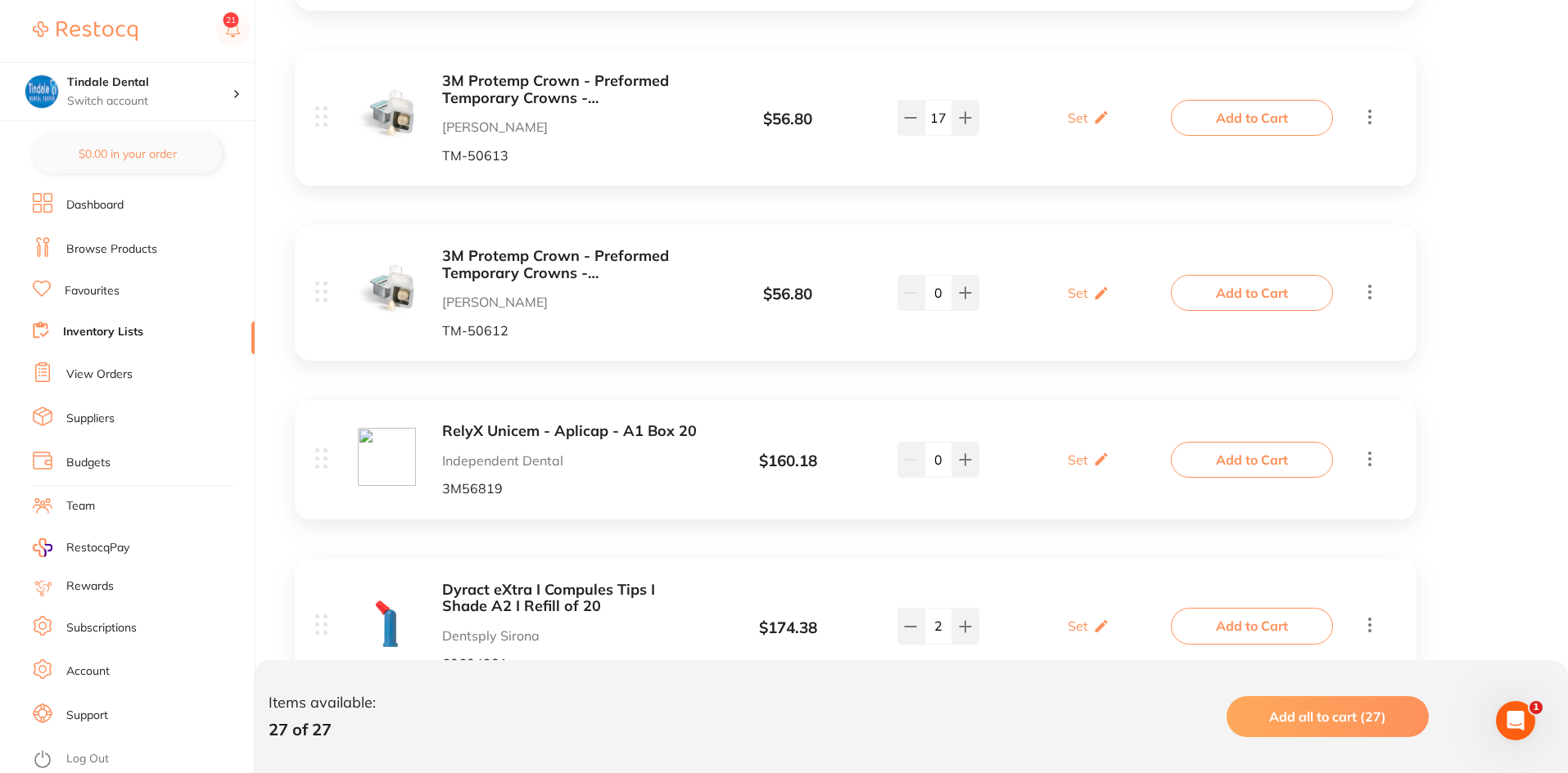
scroll to position [1227, 0]
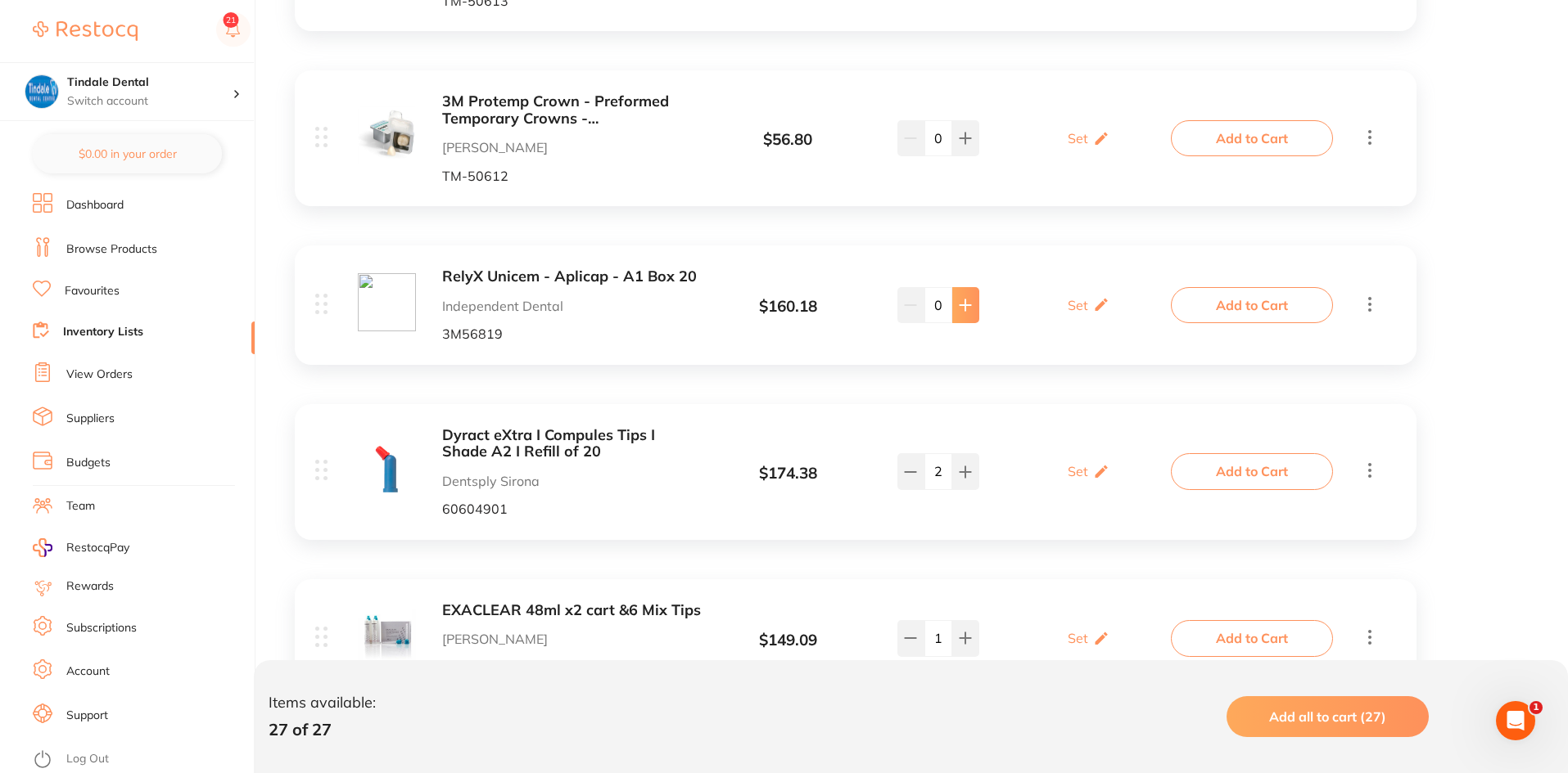
type input "2"
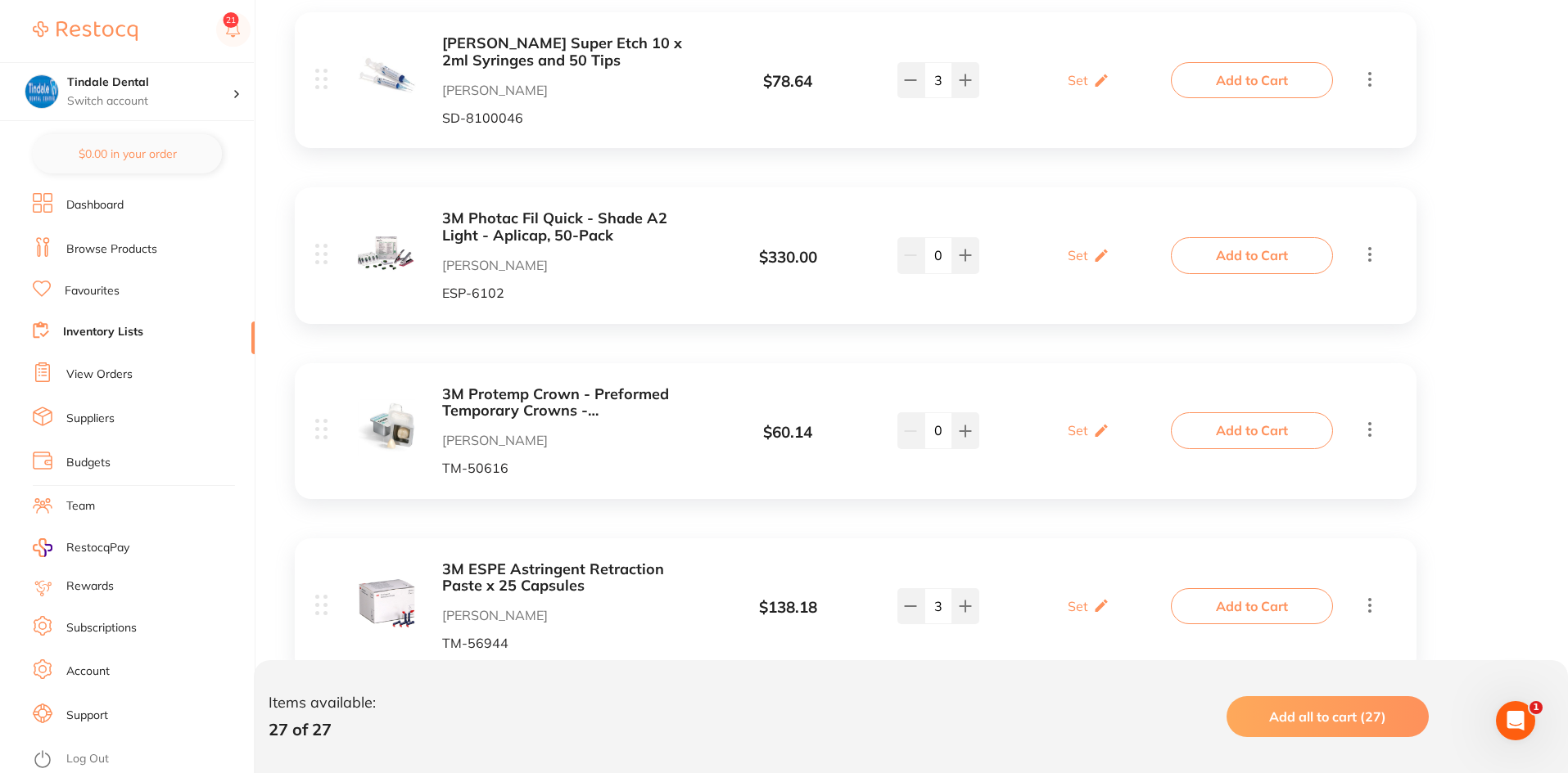
scroll to position [0, 0]
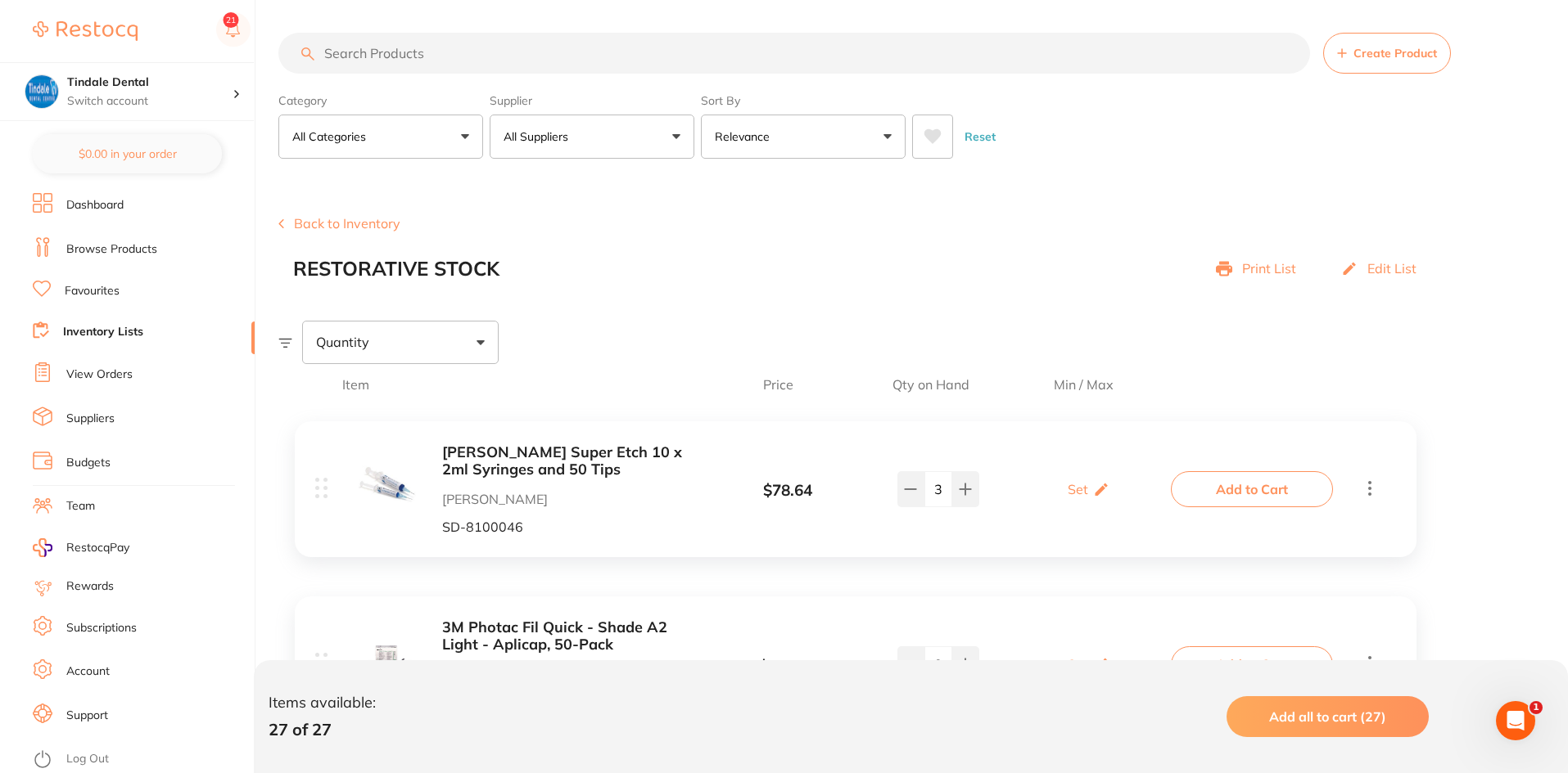
click at [76, 326] on link "Inventory Lists" at bounding box center [103, 332] width 80 height 17
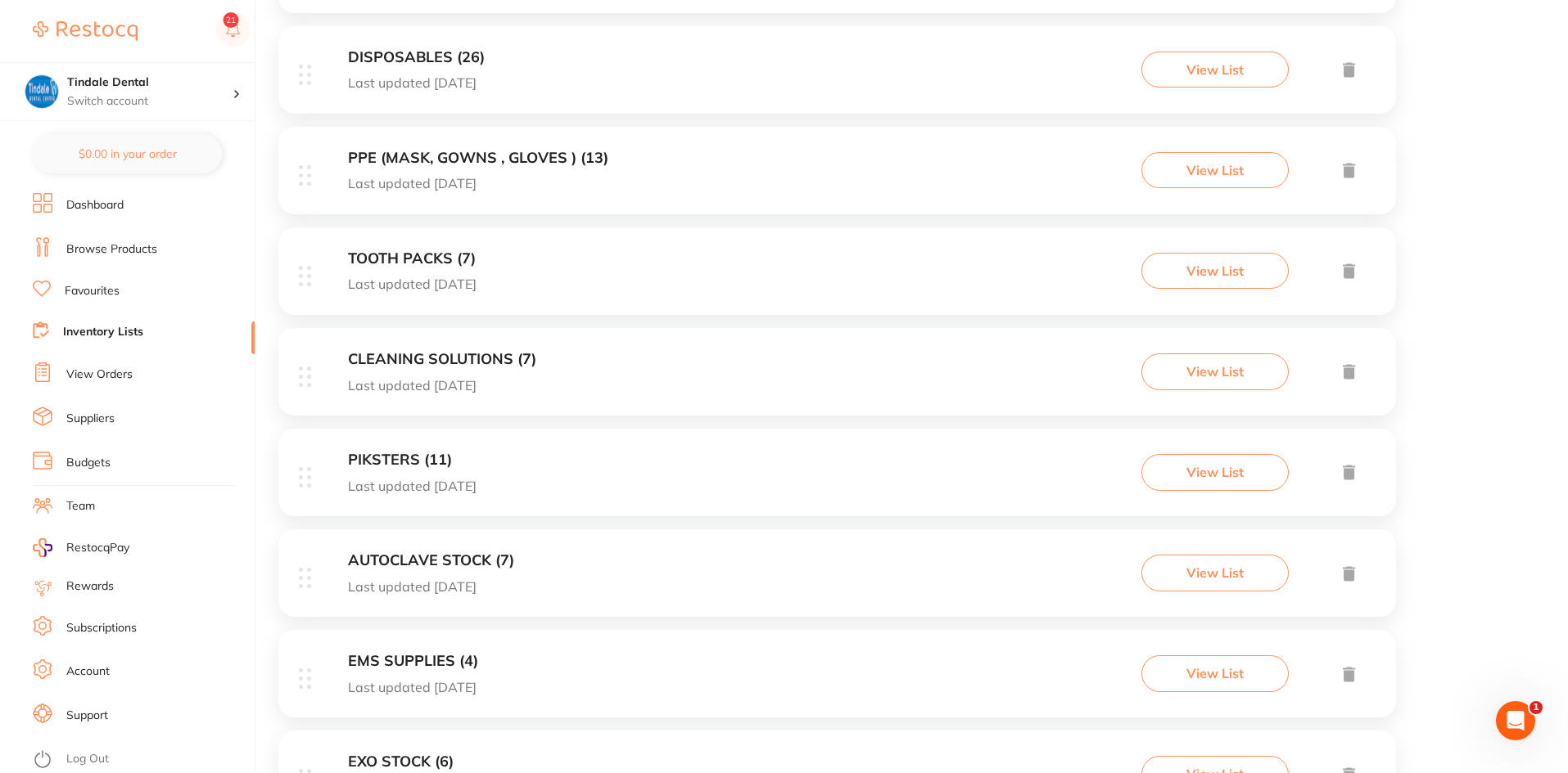
scroll to position [982, 0]
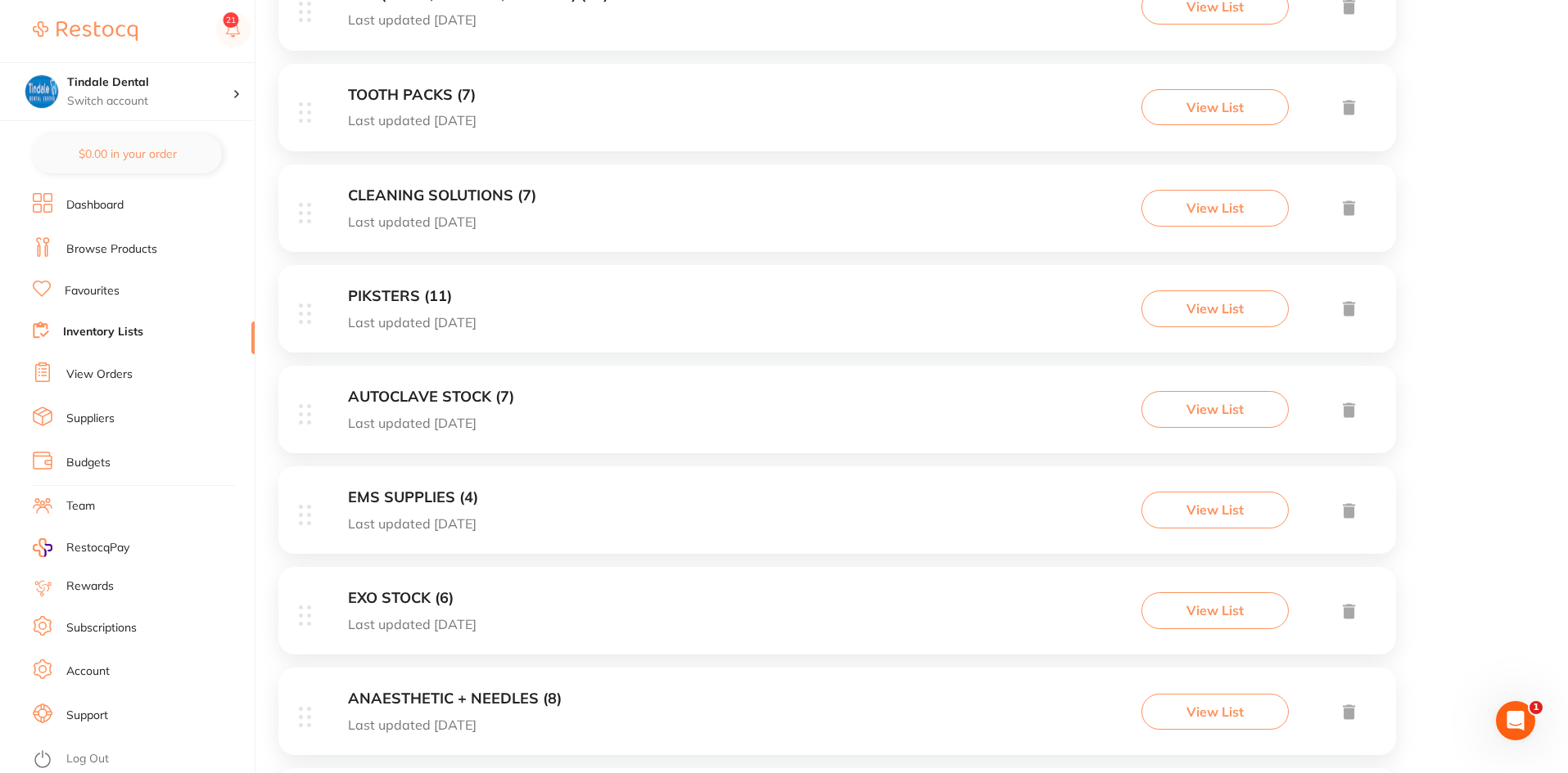
click at [427, 593] on h3 "EXO STOCK (6)" at bounding box center [412, 598] width 128 height 18
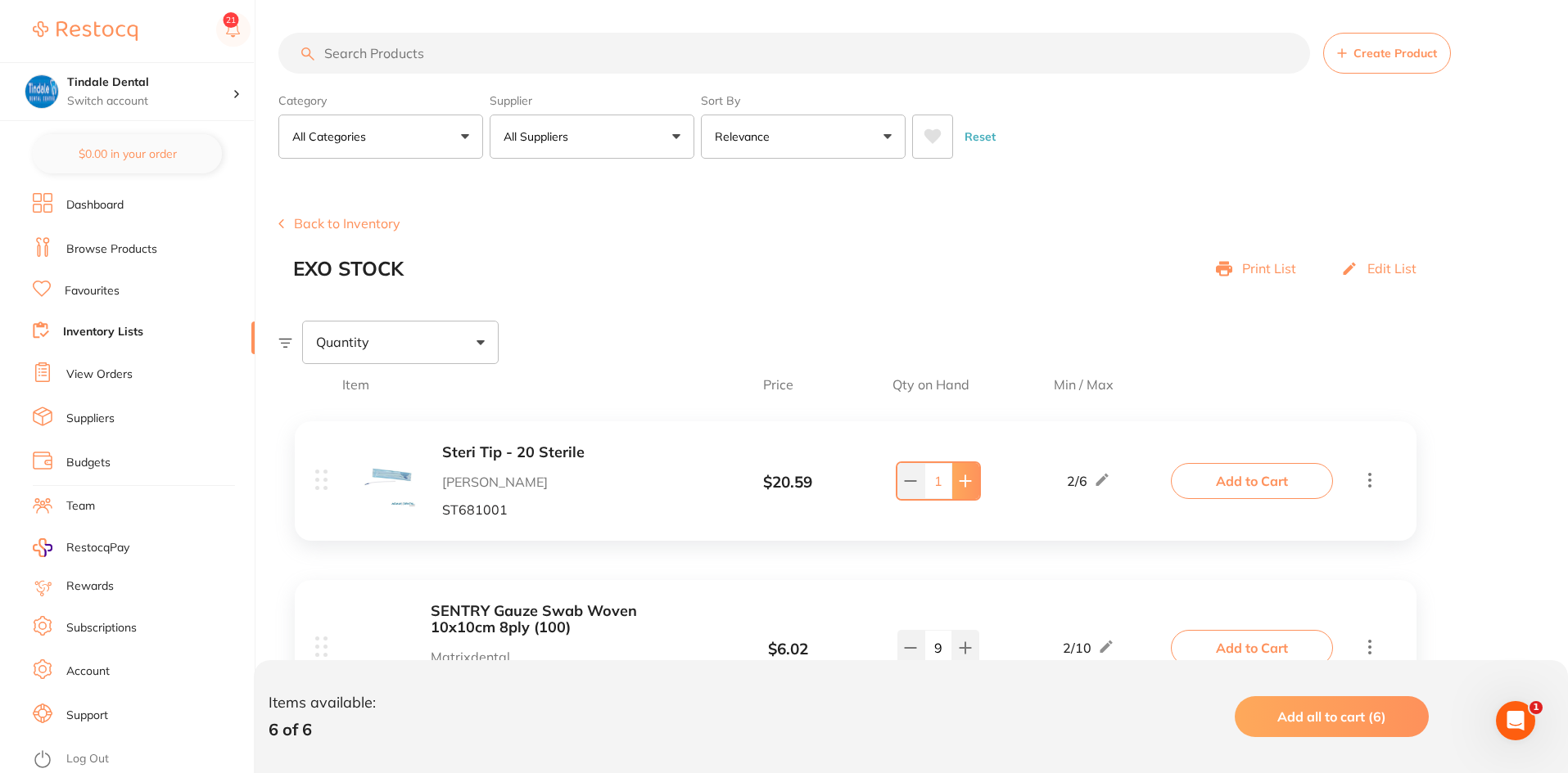
click at [961, 486] on icon at bounding box center [965, 481] width 13 height 13
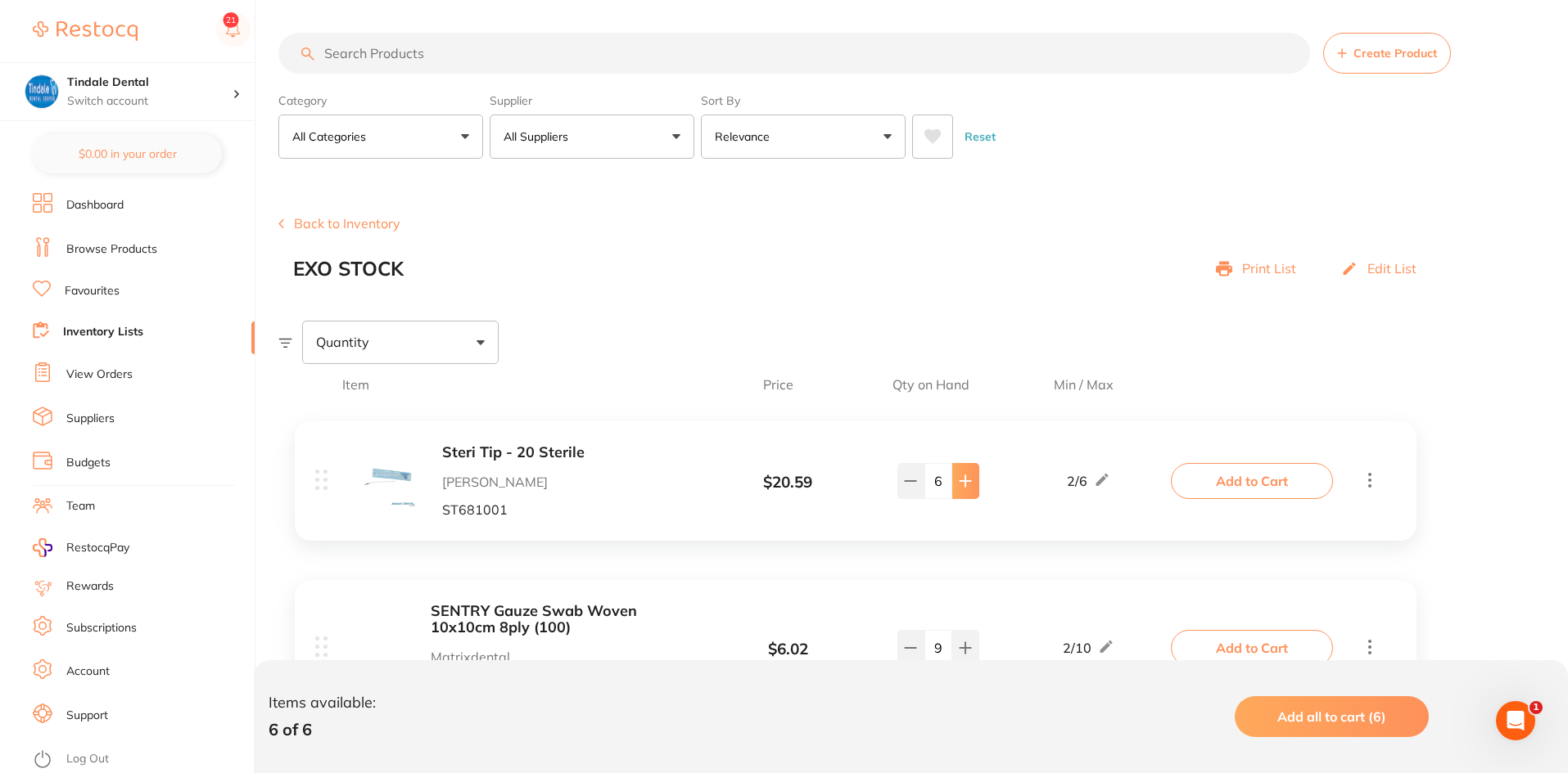
click at [961, 486] on icon at bounding box center [965, 481] width 13 height 13
type input "10"
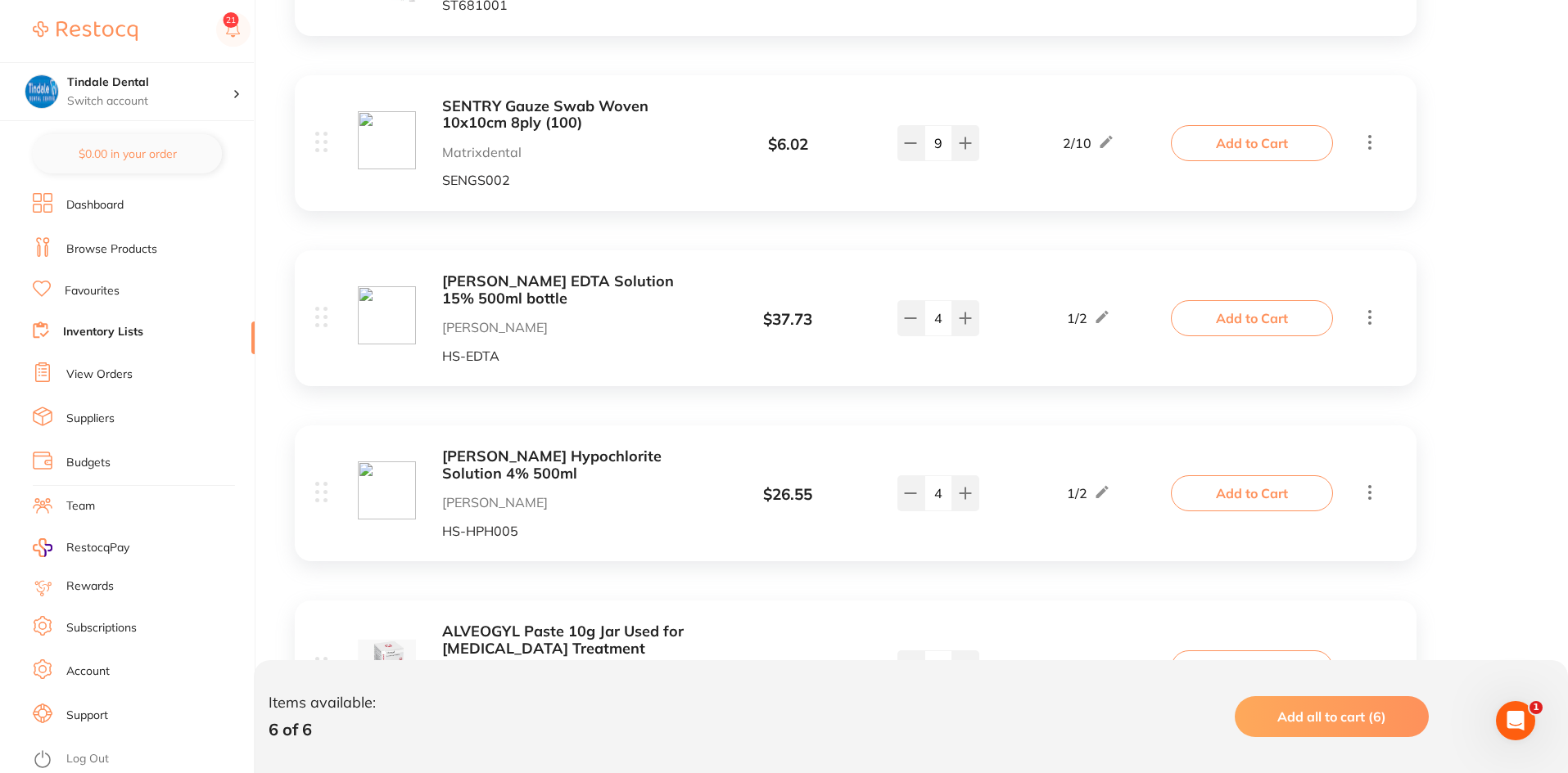
scroll to position [476, 0]
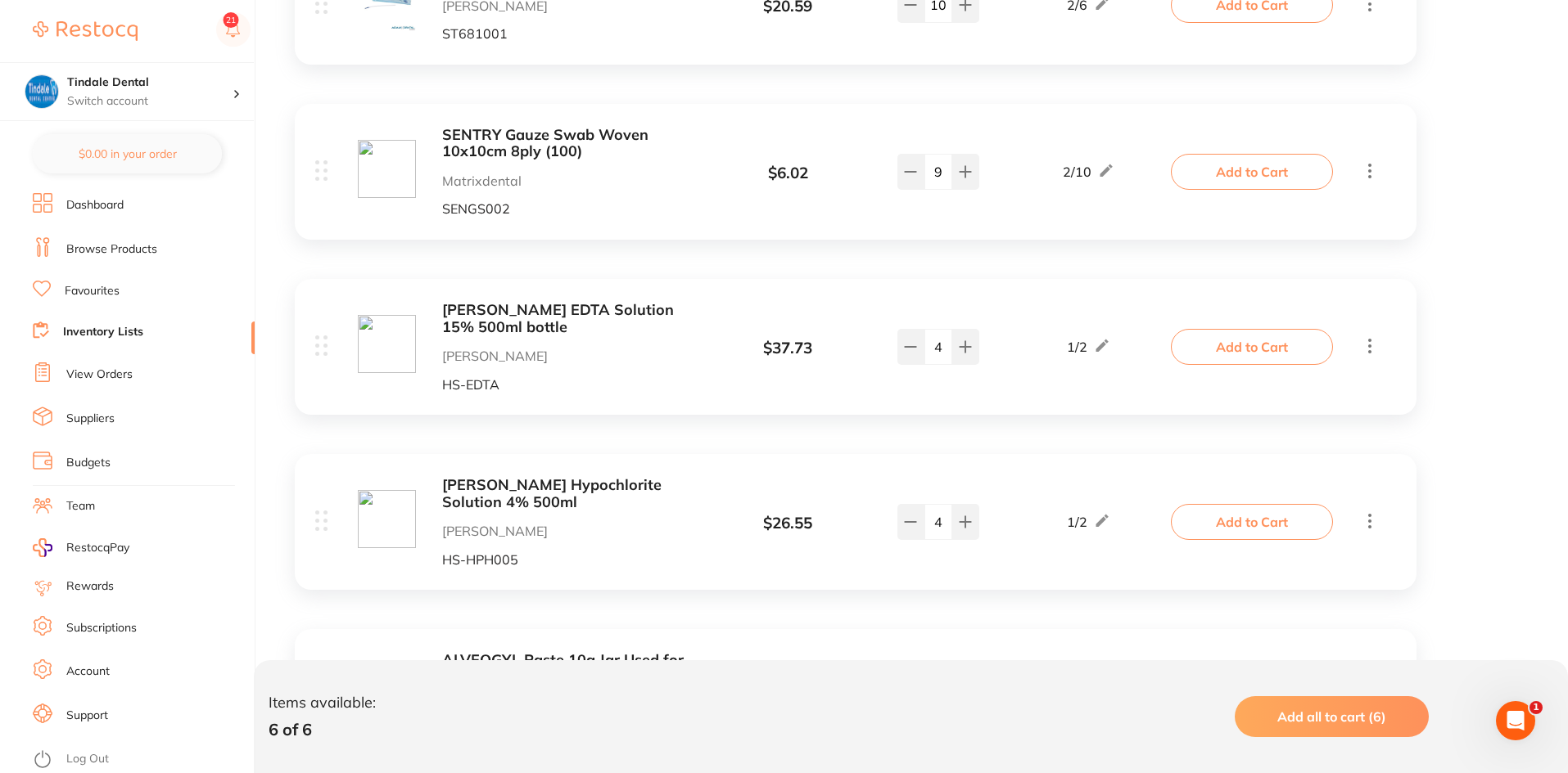
click at [110, 325] on link "Inventory Lists" at bounding box center [103, 332] width 80 height 17
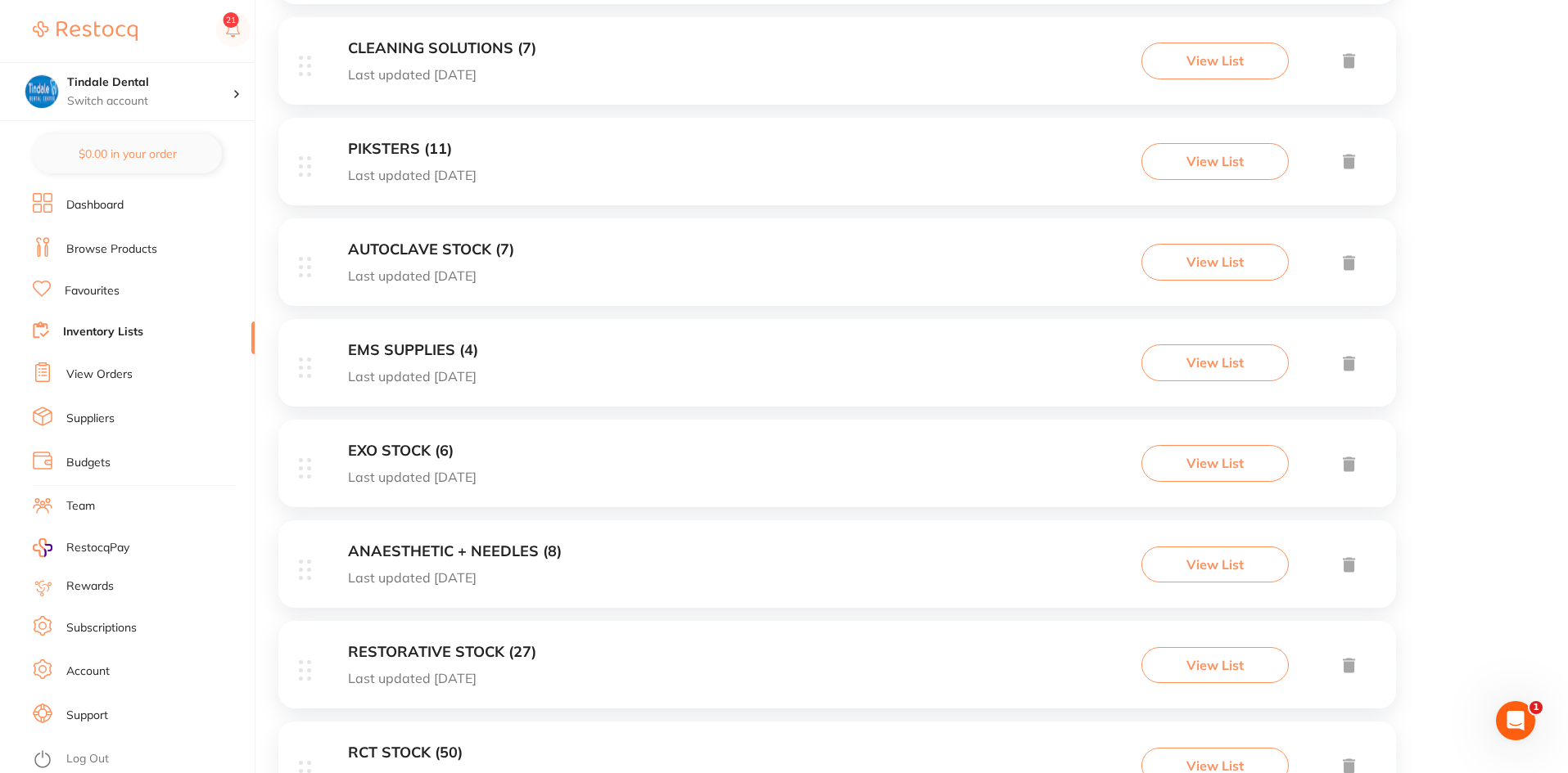
scroll to position [1211, 0]
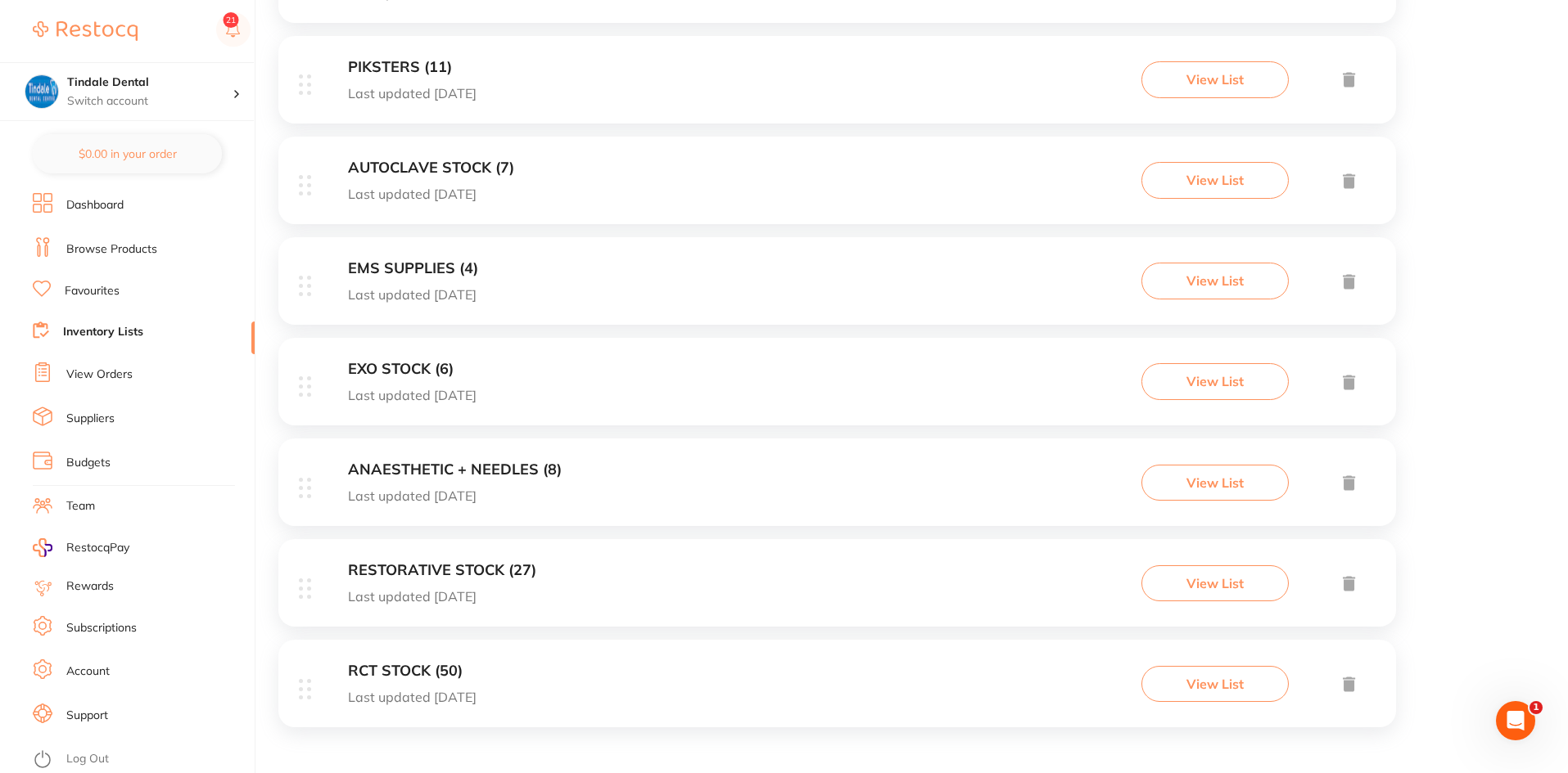
click at [445, 564] on h3 "RESTORATIVE STOCK (27)" at bounding box center [442, 571] width 189 height 18
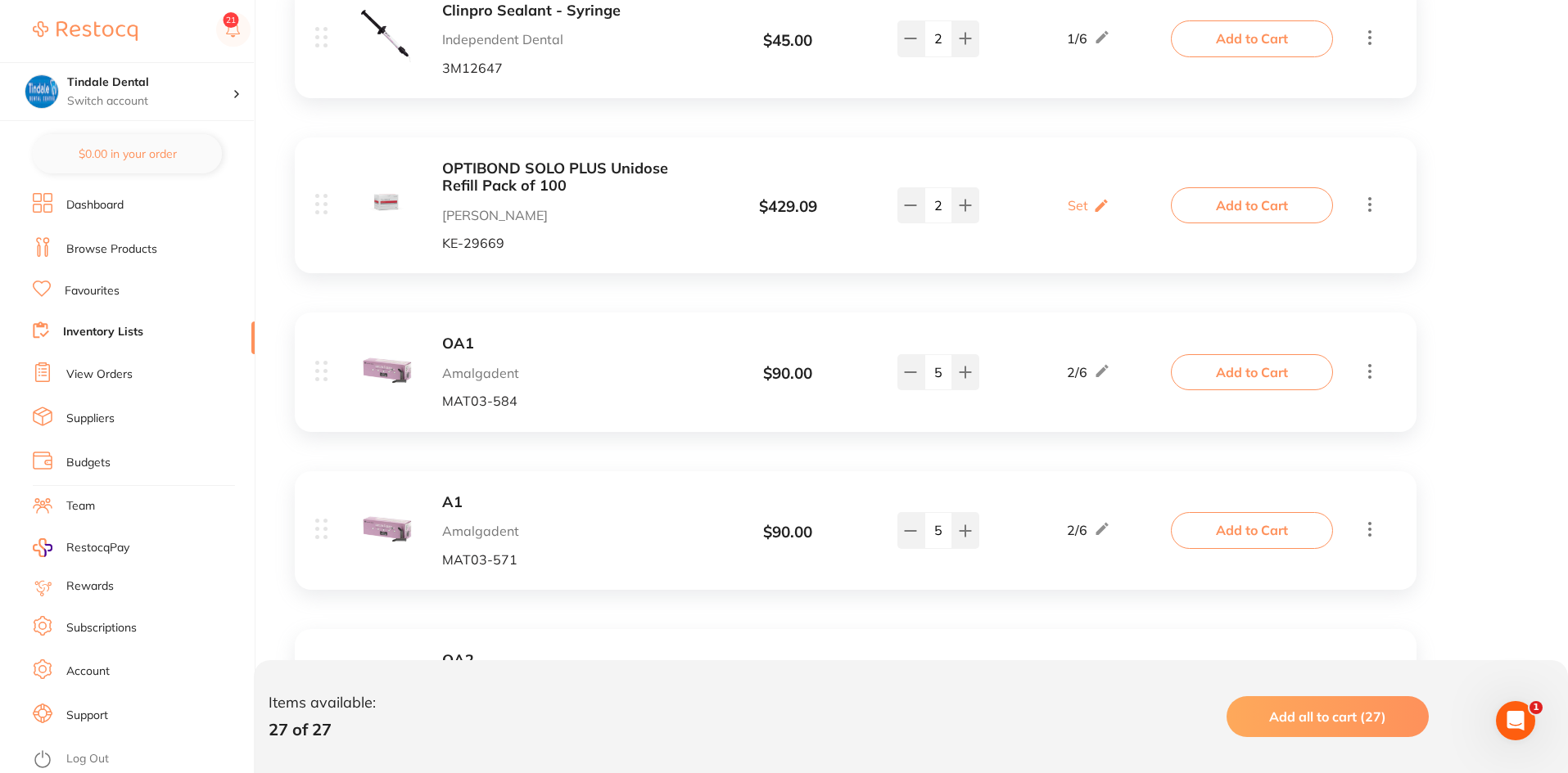
scroll to position [2467, 0]
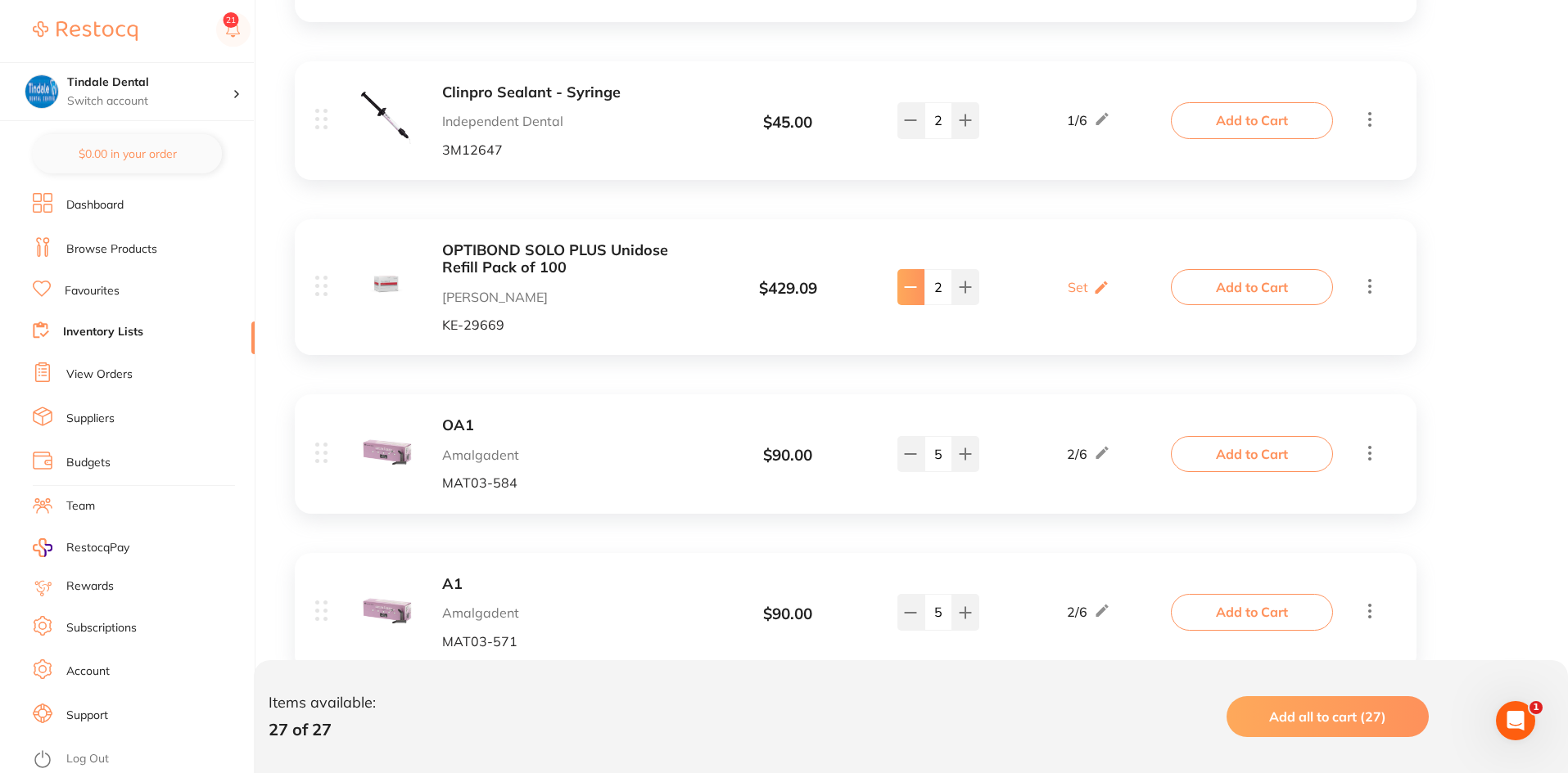
type input "1"
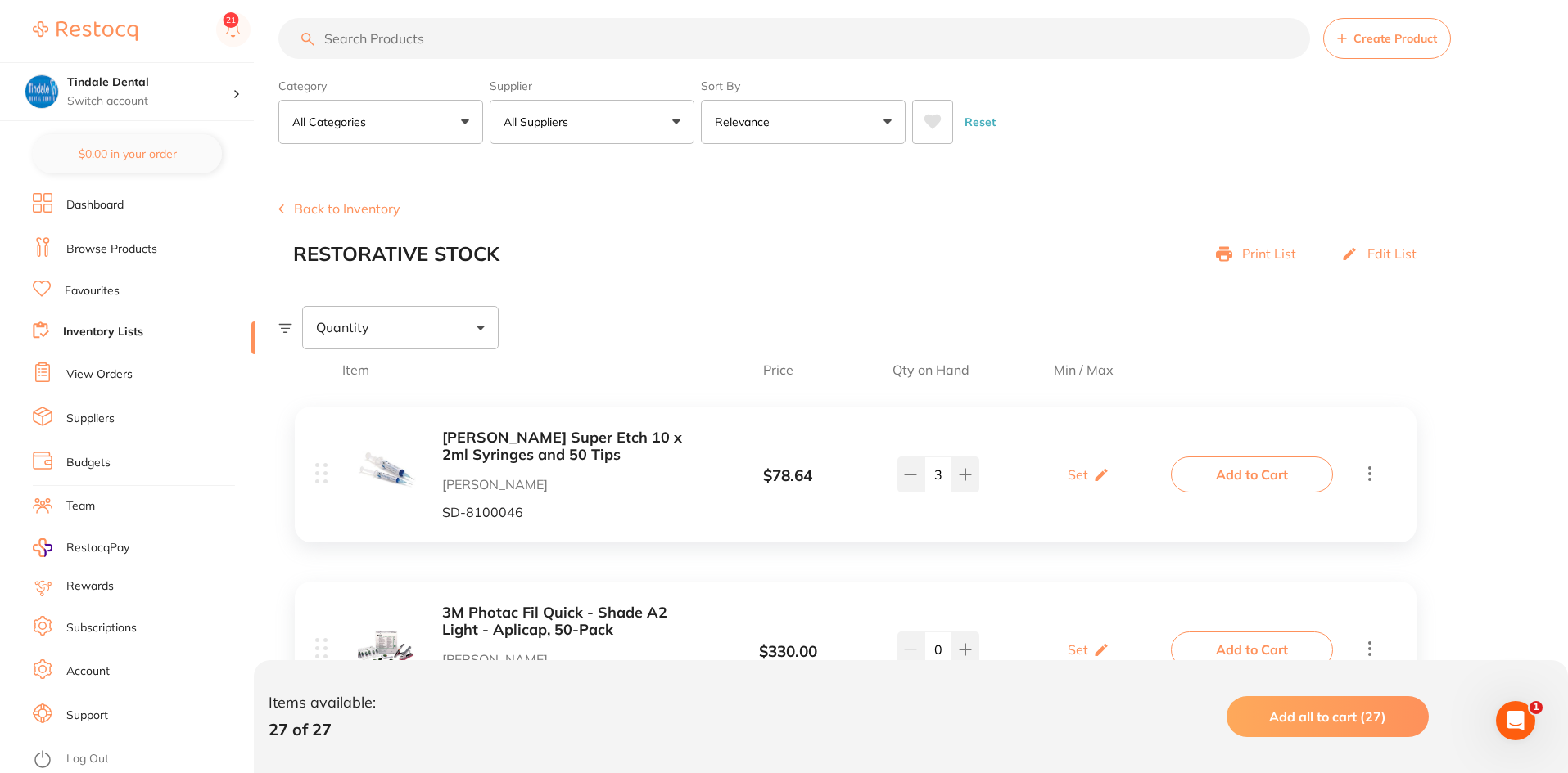
scroll to position [0, 0]
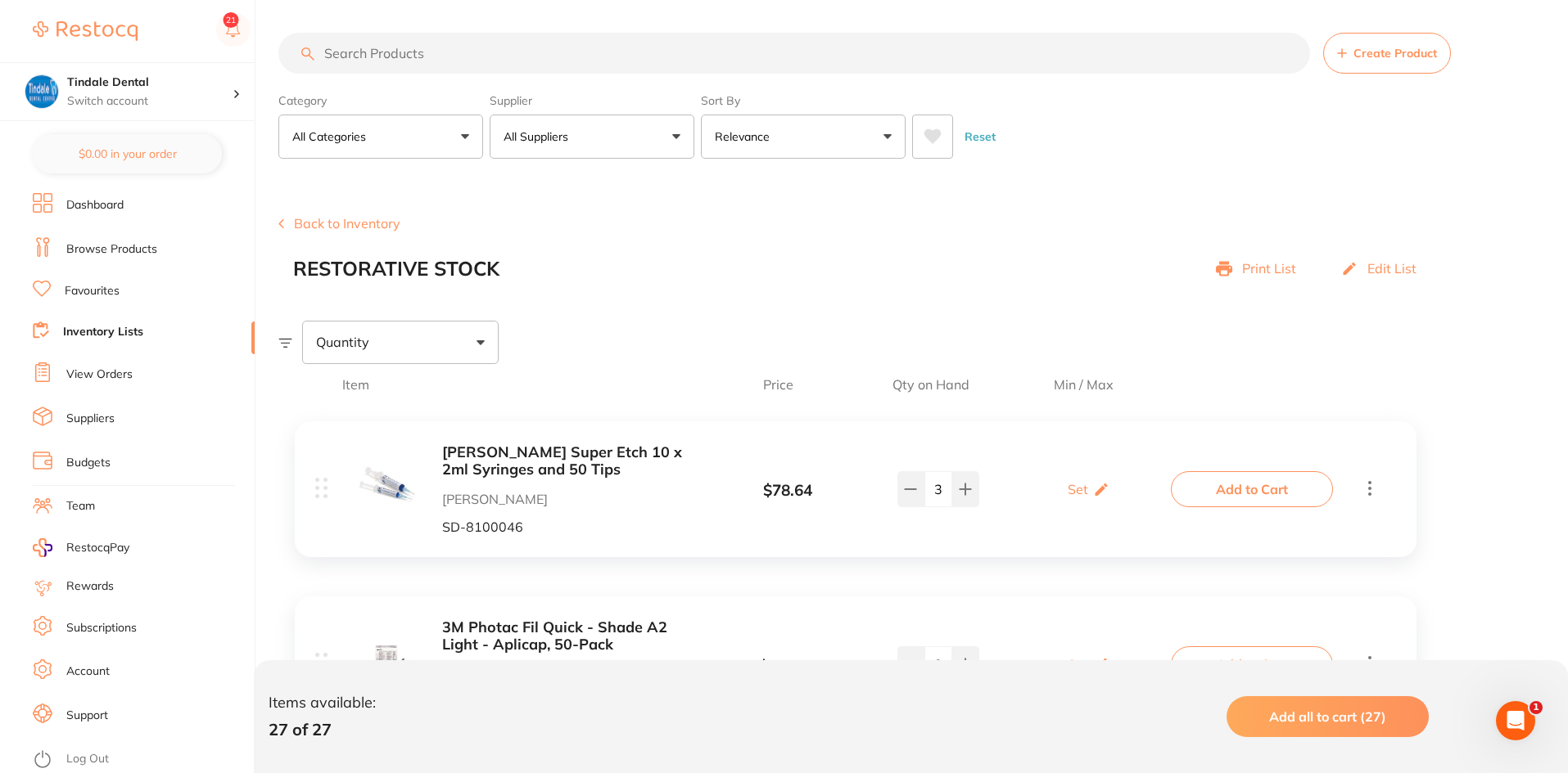
click at [113, 241] on link "Browse Products" at bounding box center [112, 249] width 91 height 17
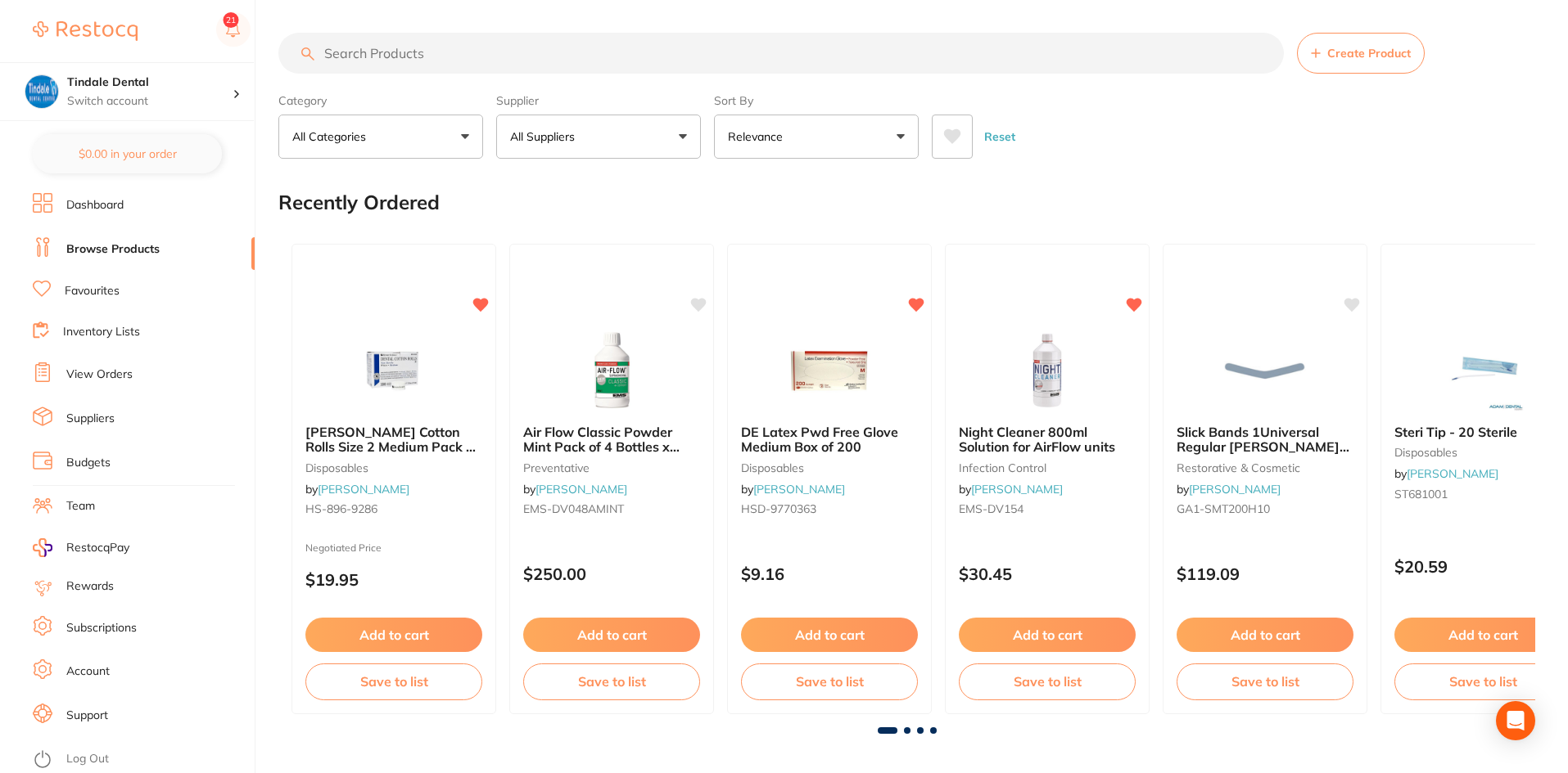
click at [425, 54] on input "search" at bounding box center [780, 53] width 1005 height 41
type input "TWMP BOND"
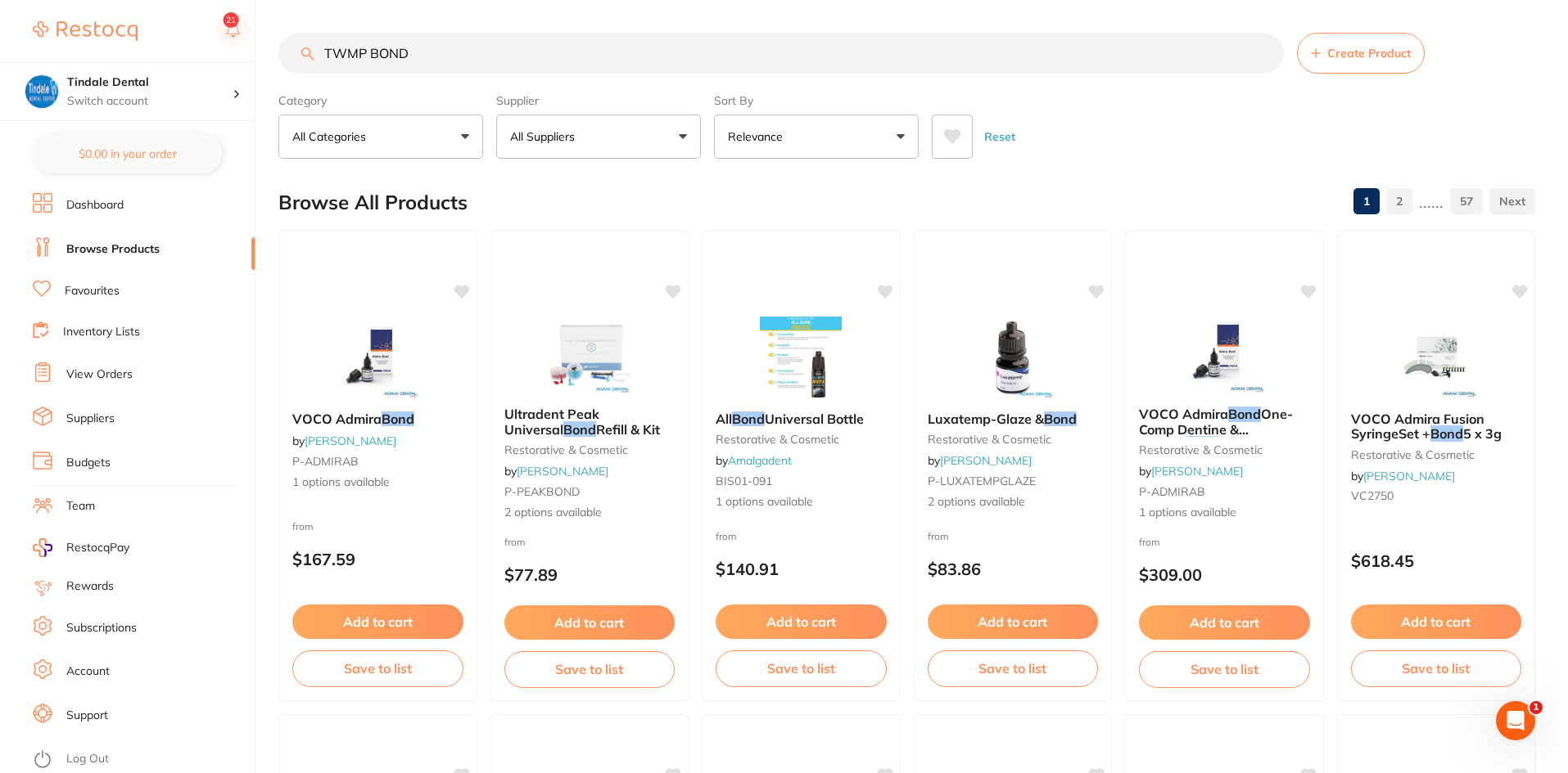
drag, startPoint x: 461, startPoint y: 60, endPoint x: 205, endPoint y: 54, distance: 256.1
click at [205, 54] on div "$0.00 Tindale Dental Switch account Tindale Dental $0.00 in your order Dashboar…" at bounding box center [784, 386] width 1568 height 773
type input "TEMP BOND UNIDOSE"
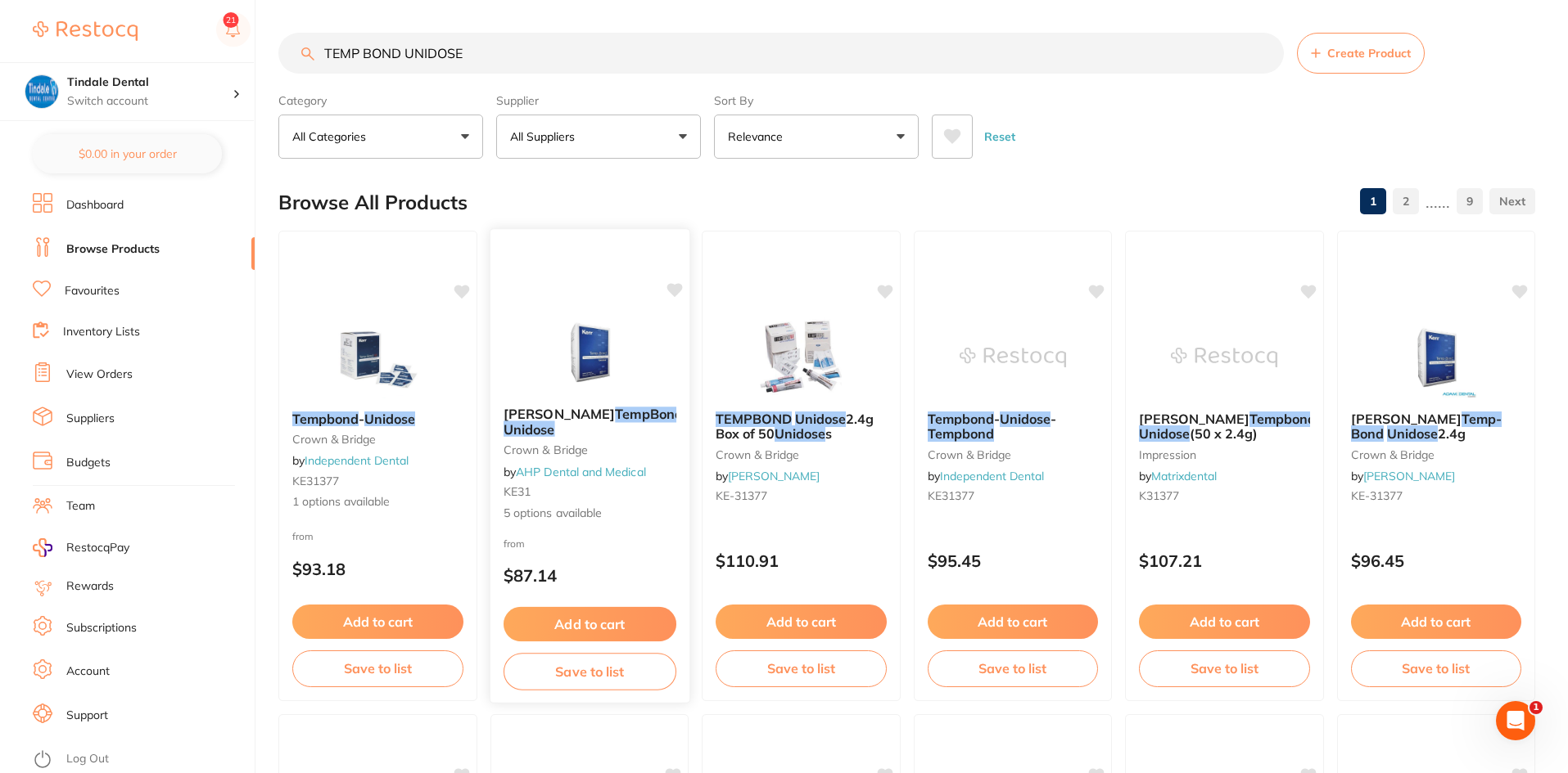
scroll to position [82, 0]
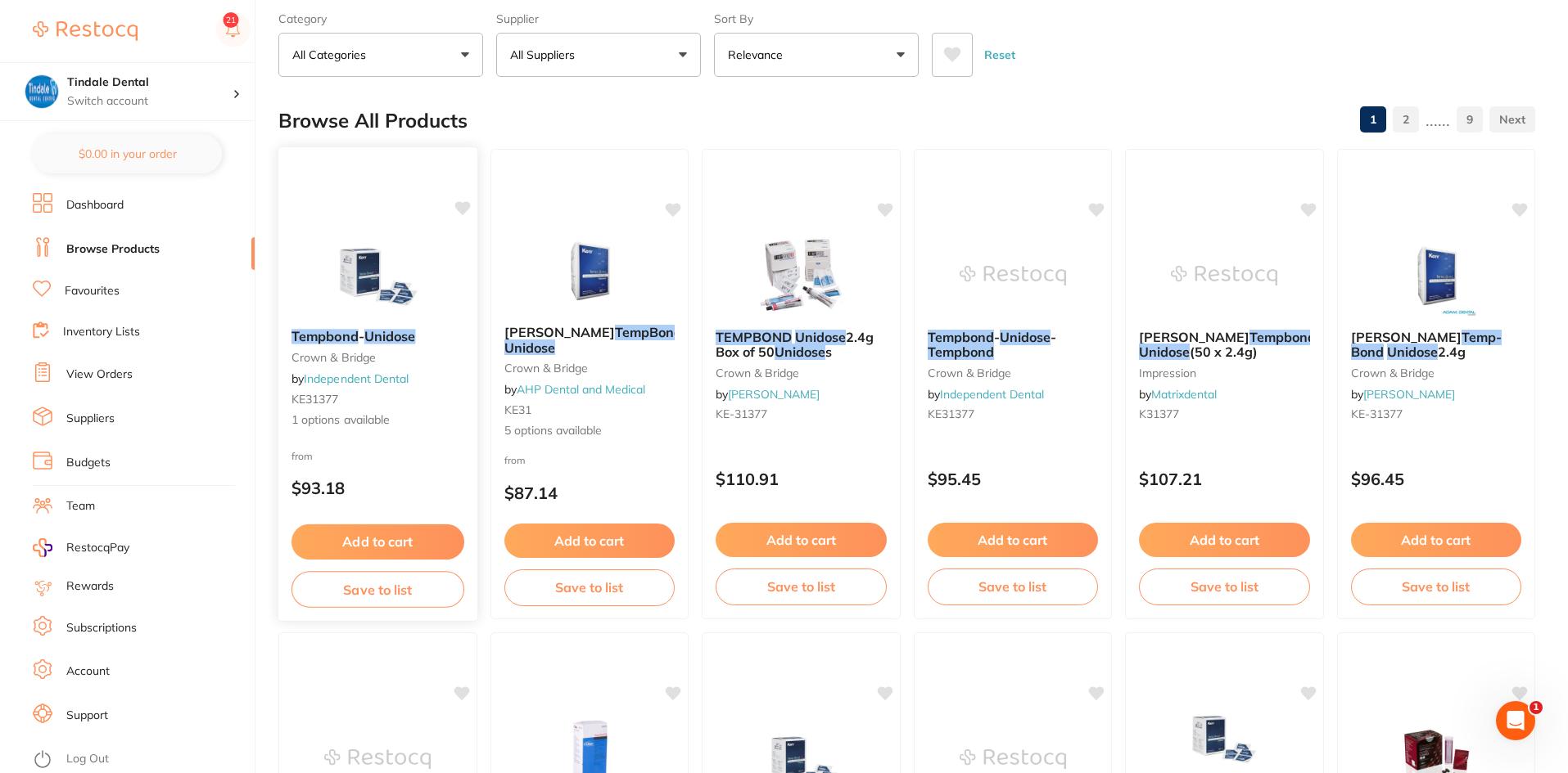
click at [378, 593] on button "Save to list" at bounding box center [378, 590] width 173 height 37
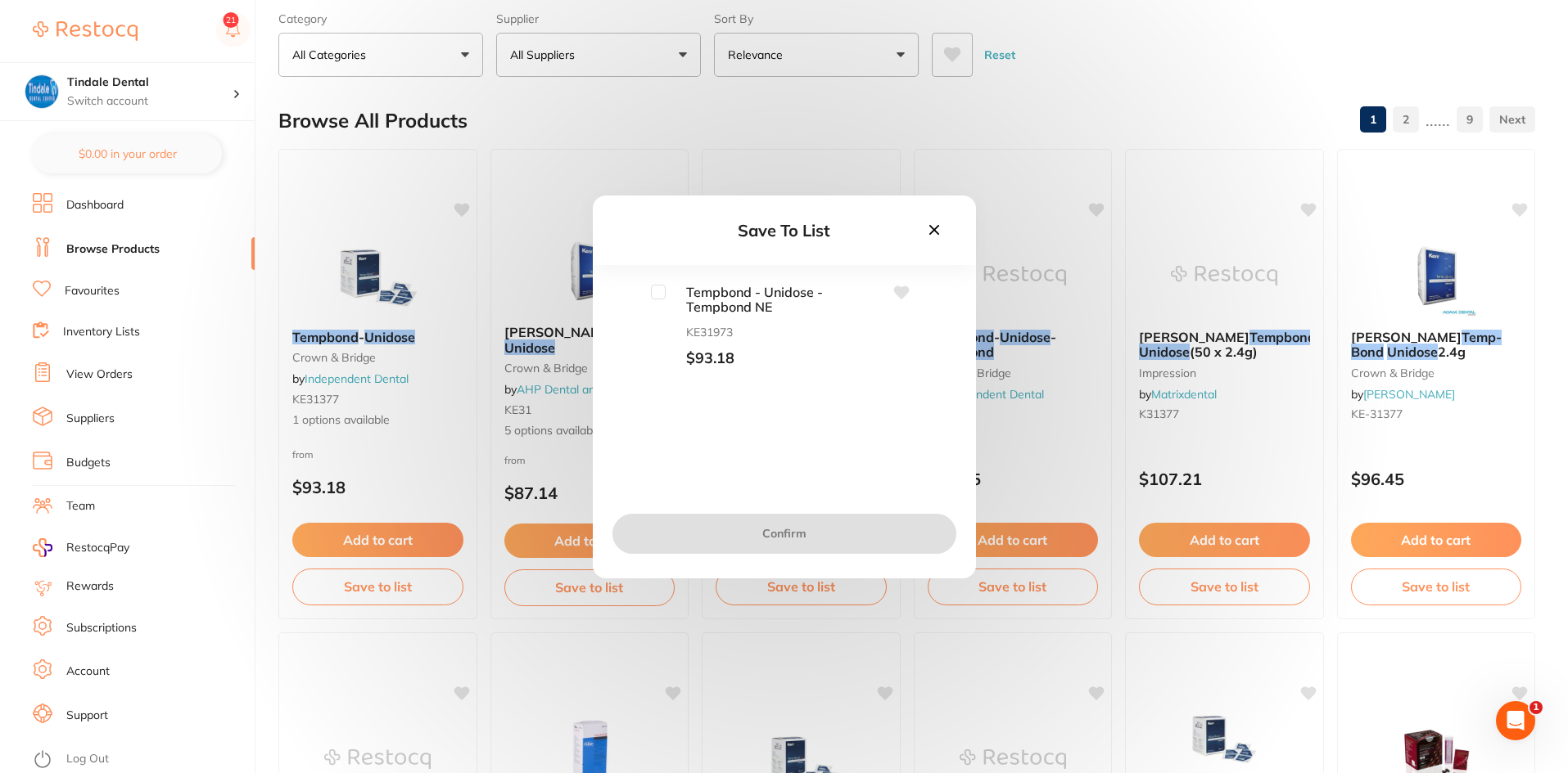
click at [665, 291] on input "checkbox" at bounding box center [658, 292] width 15 height 15
checkbox input "true"
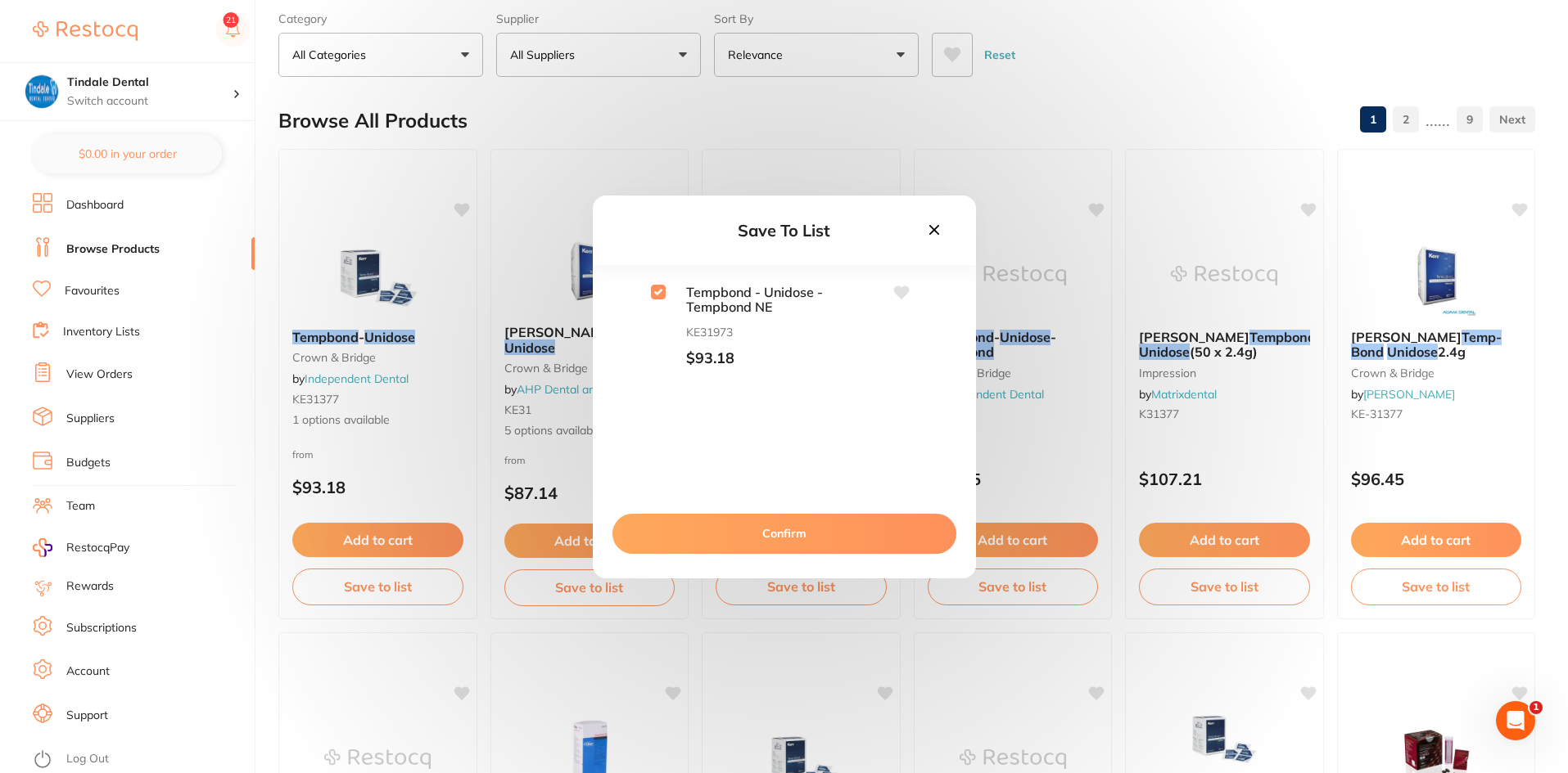
click at [760, 531] on button "Confirm" at bounding box center [785, 533] width 344 height 39
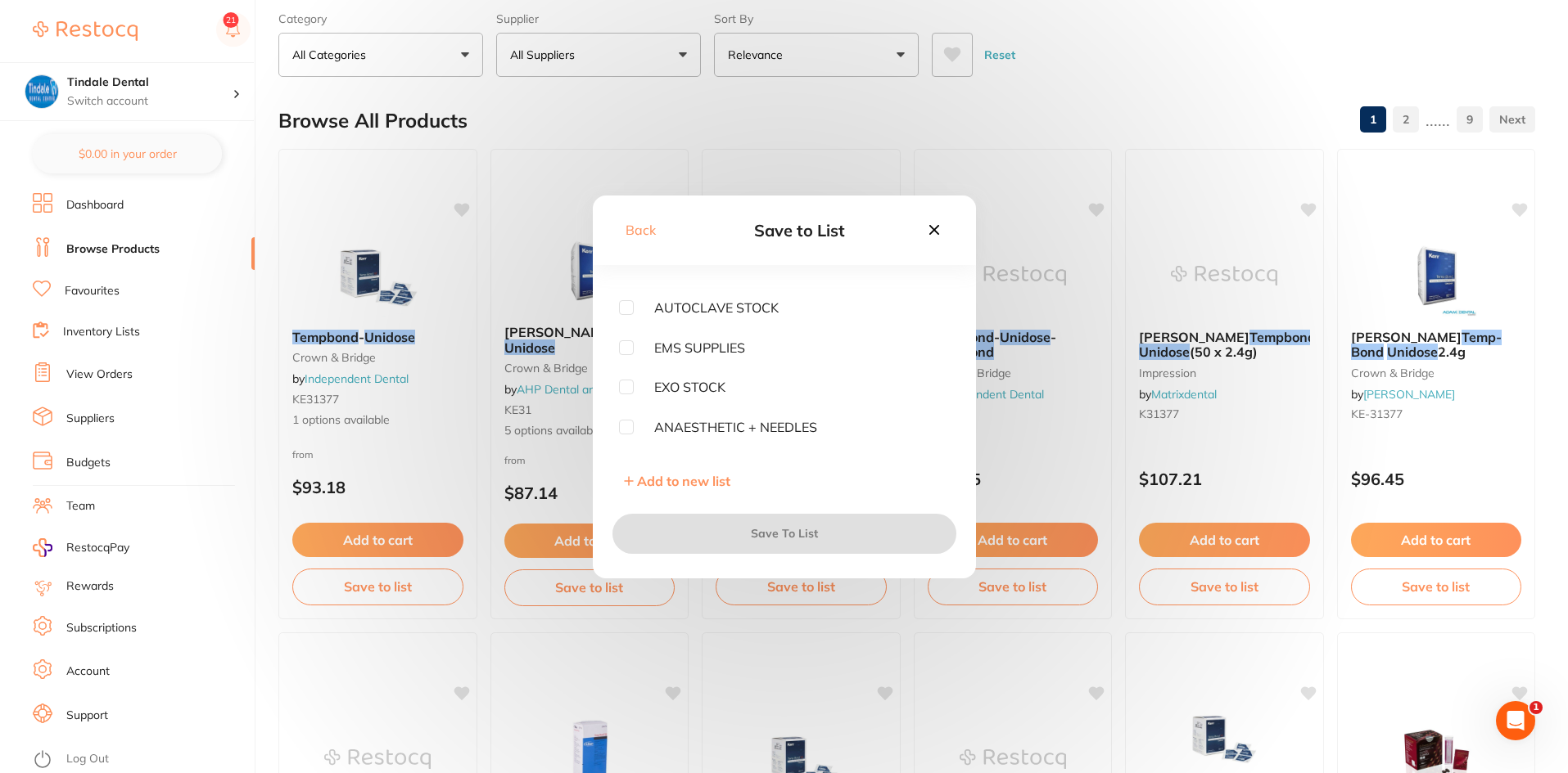
scroll to position [447, 0]
click at [625, 405] on input "checkbox" at bounding box center [626, 398] width 15 height 15
checkbox input "true"
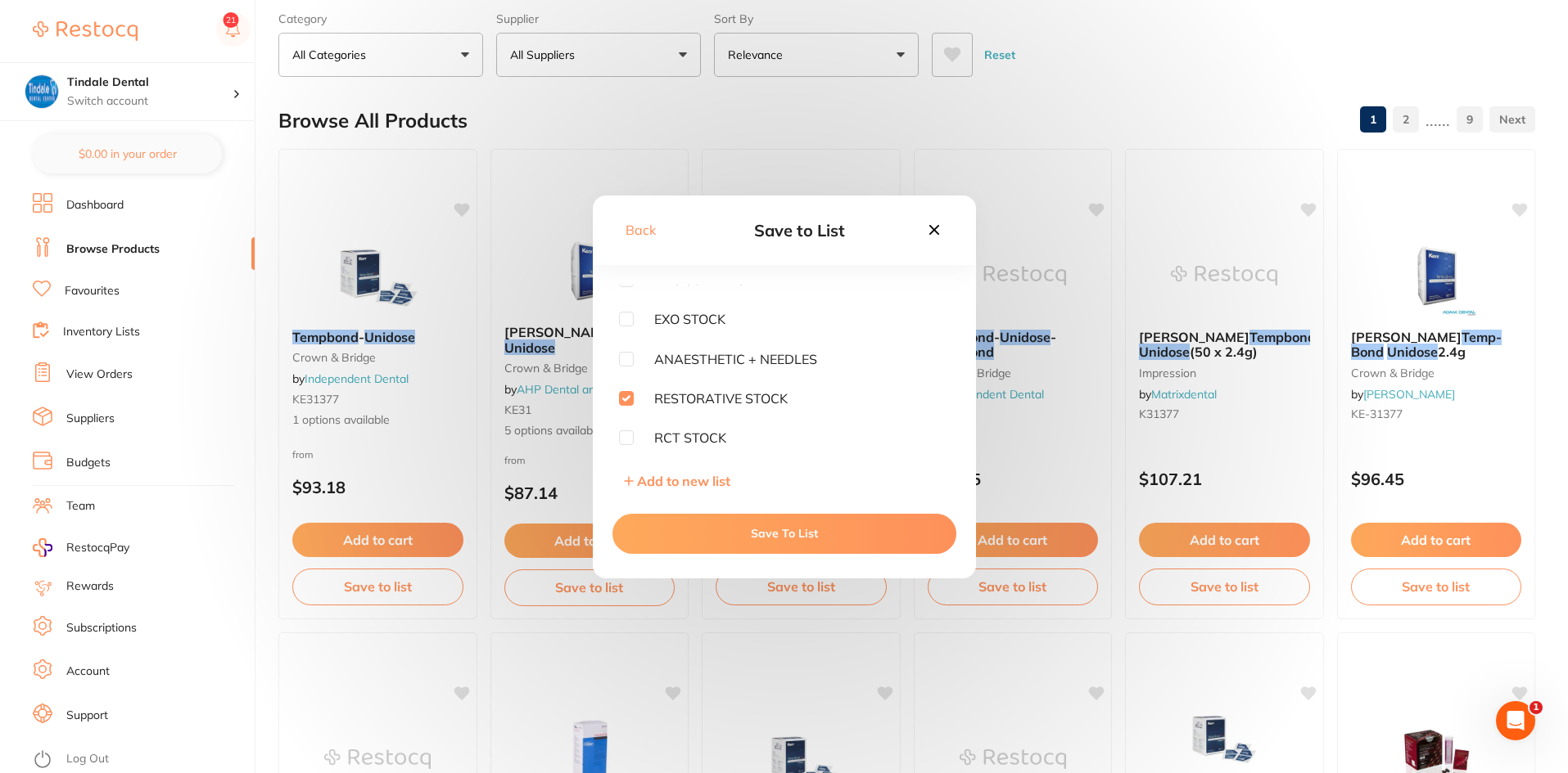
click at [766, 532] on button "Save To List" at bounding box center [785, 533] width 344 height 39
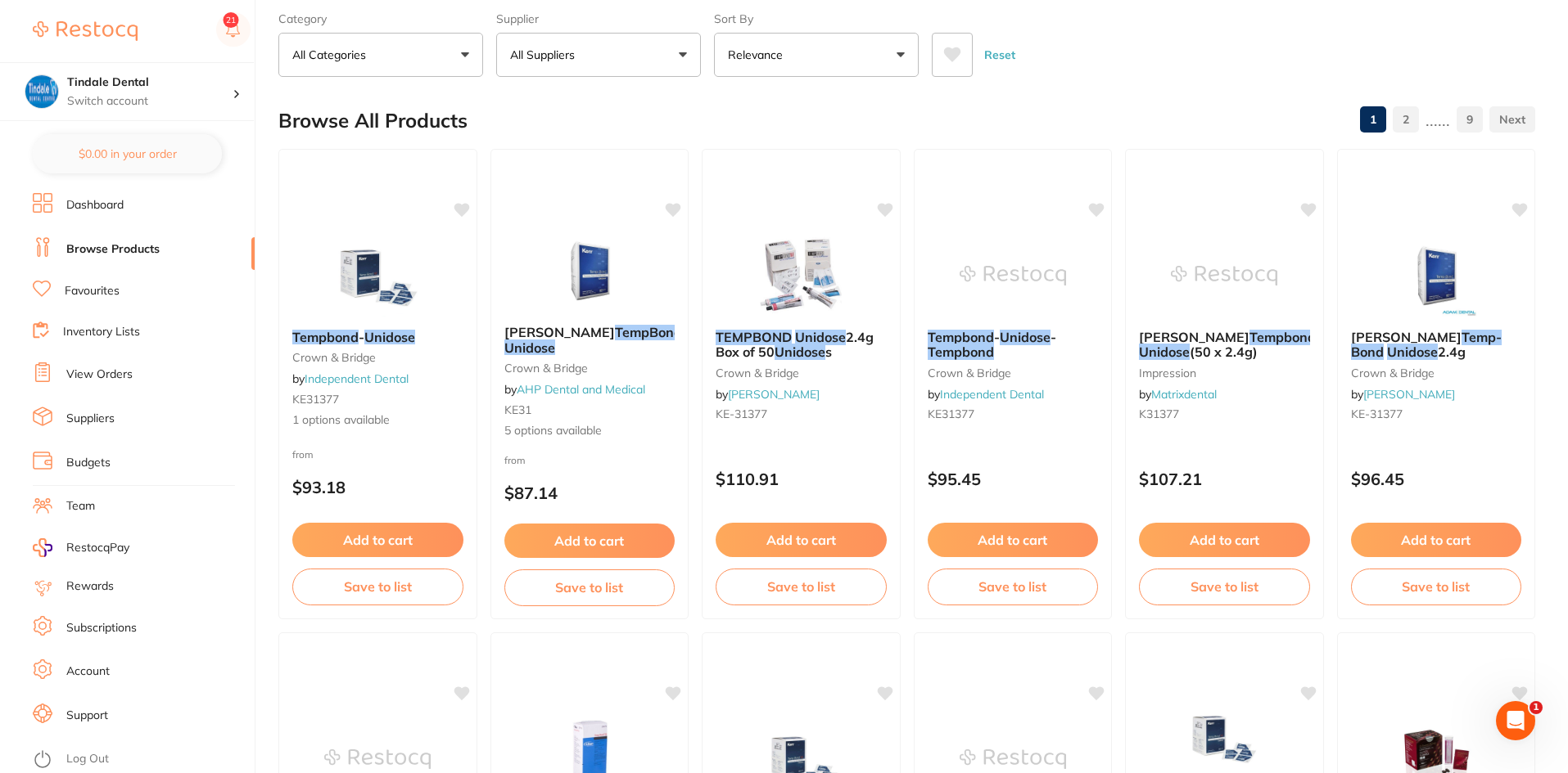
click at [107, 248] on link "Browse Products" at bounding box center [113, 249] width 93 height 17
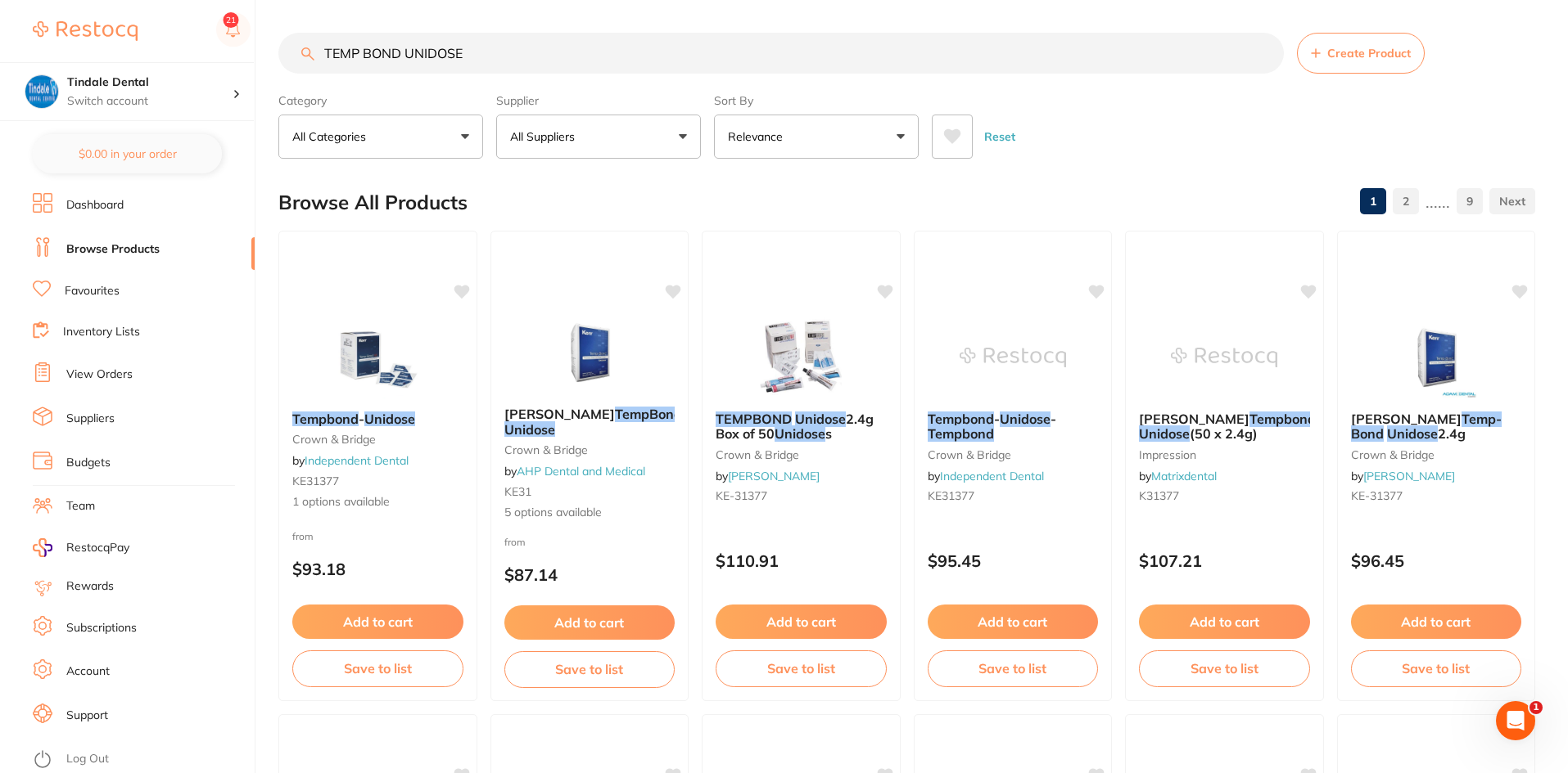
click at [113, 336] on link "Inventory Lists" at bounding box center [102, 332] width 77 height 17
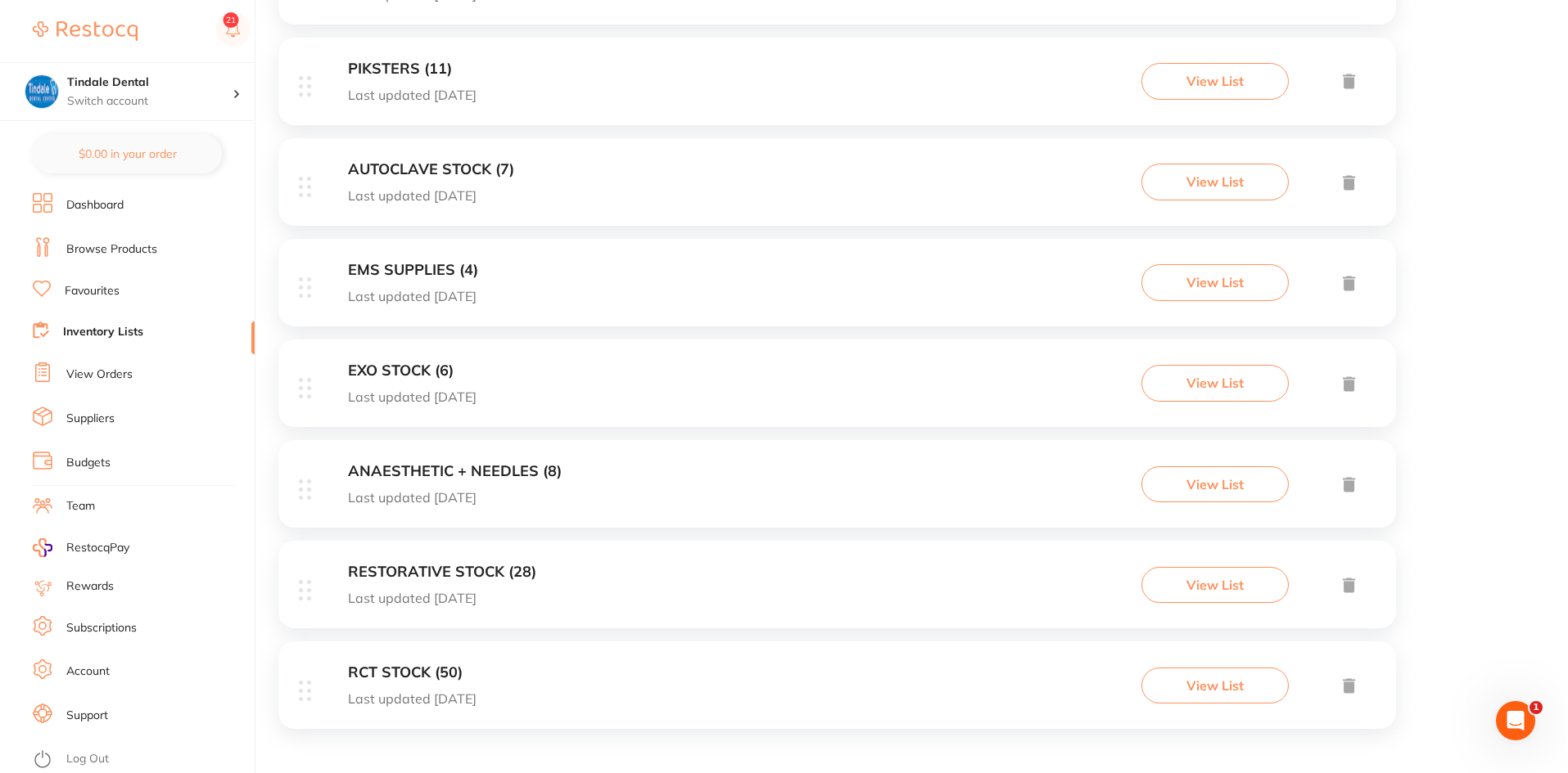
scroll to position [1211, 0]
click at [483, 570] on h3 "RESTORATIVE STOCK (28)" at bounding box center [442, 571] width 189 height 18
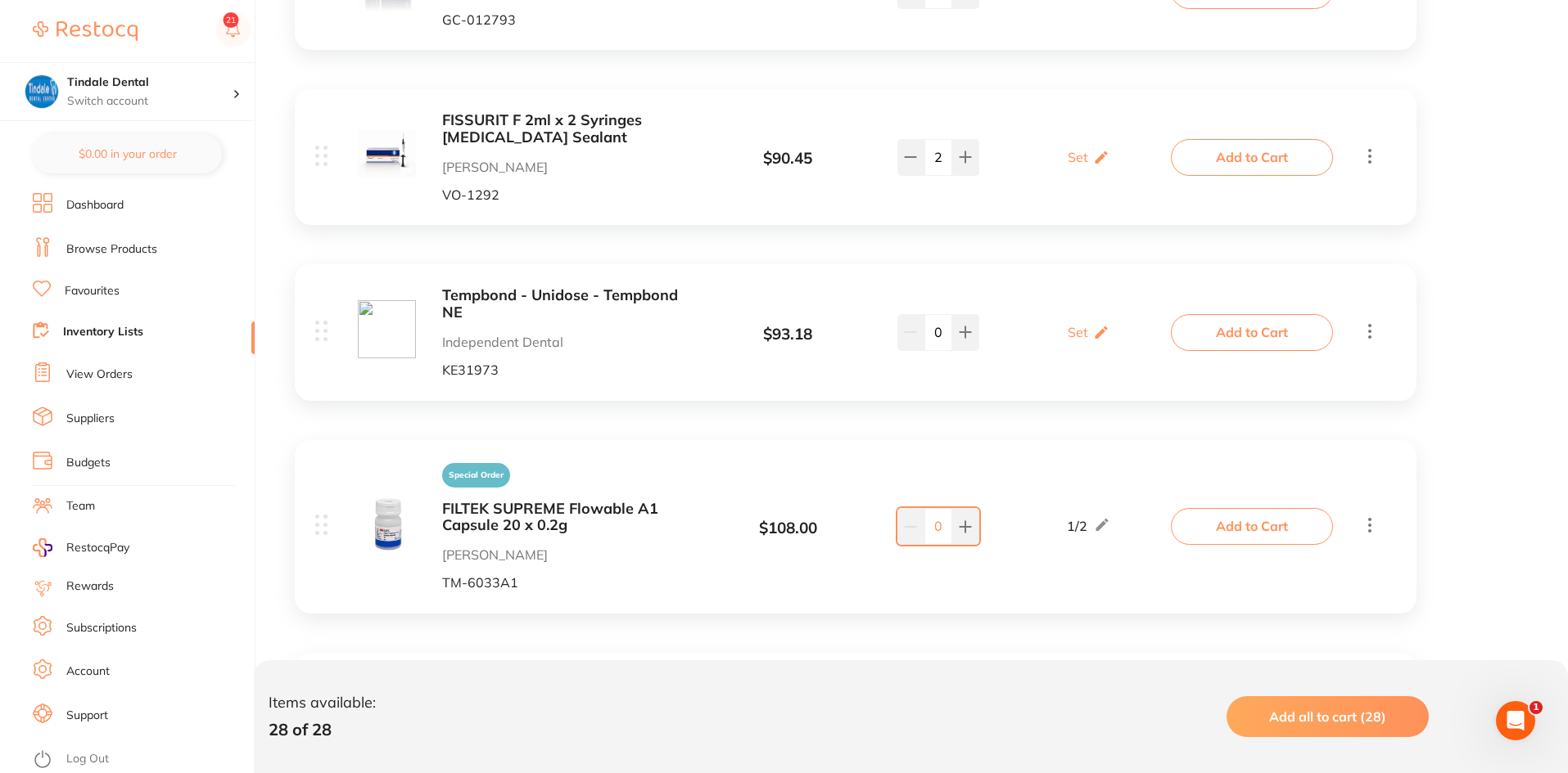
scroll to position [1882, 0]
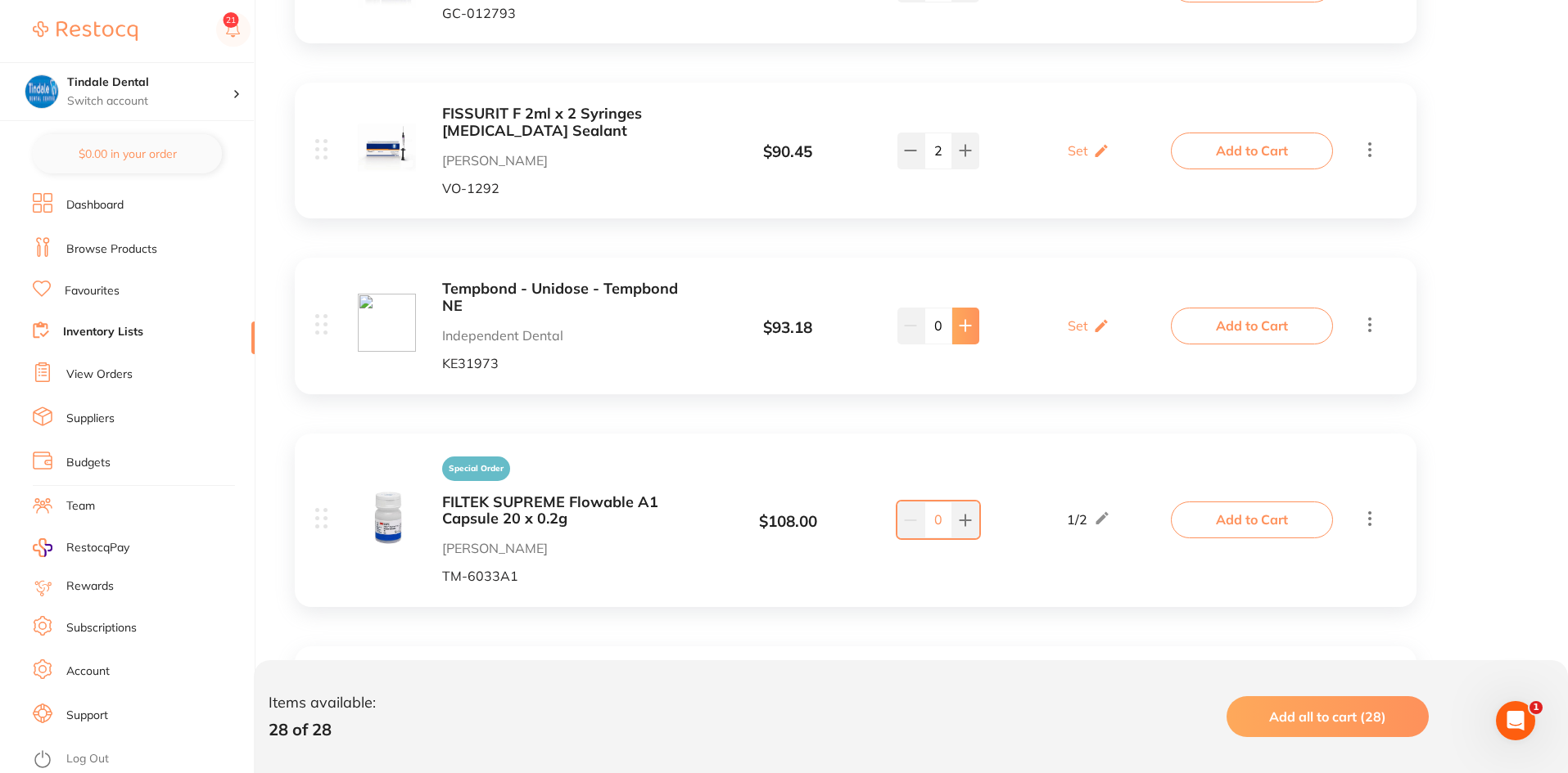
type input "2"
click at [104, 249] on link "Browse Products" at bounding box center [112, 249] width 91 height 17
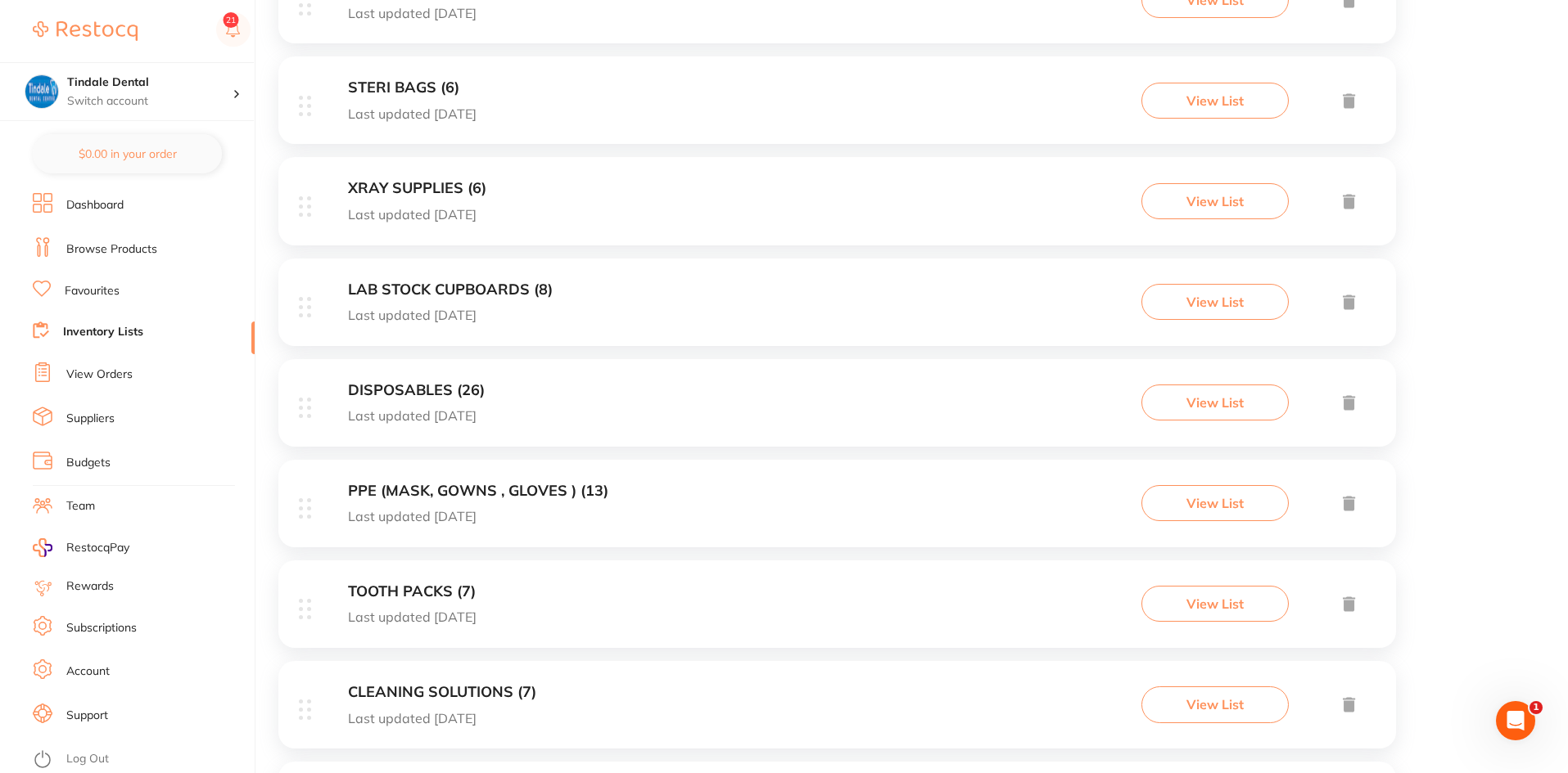
scroll to position [491, 0]
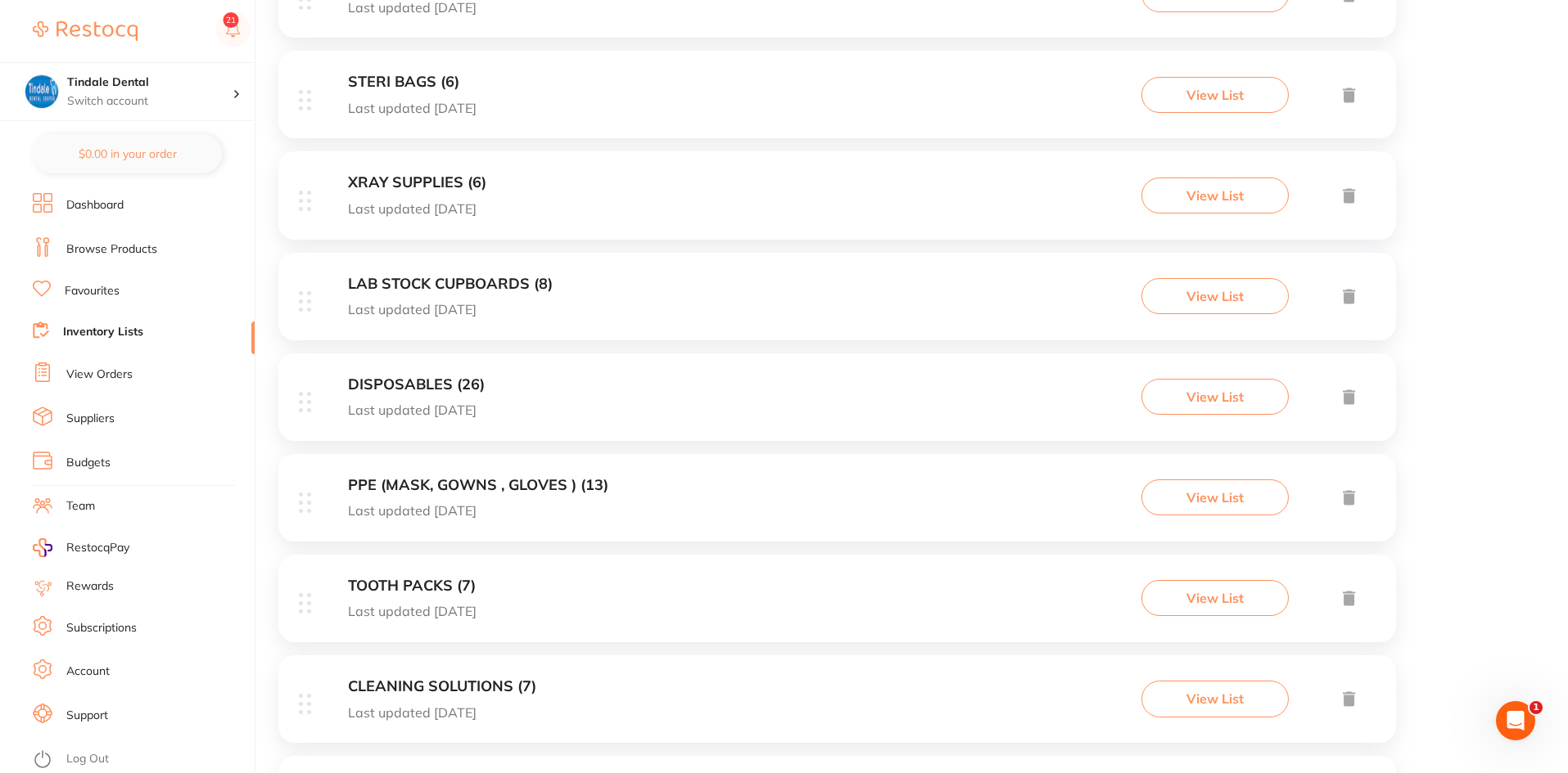
click at [428, 480] on h3 "PPE (MASK, GOWNS , GLOVES ) (13)" at bounding box center [478, 486] width 261 height 18
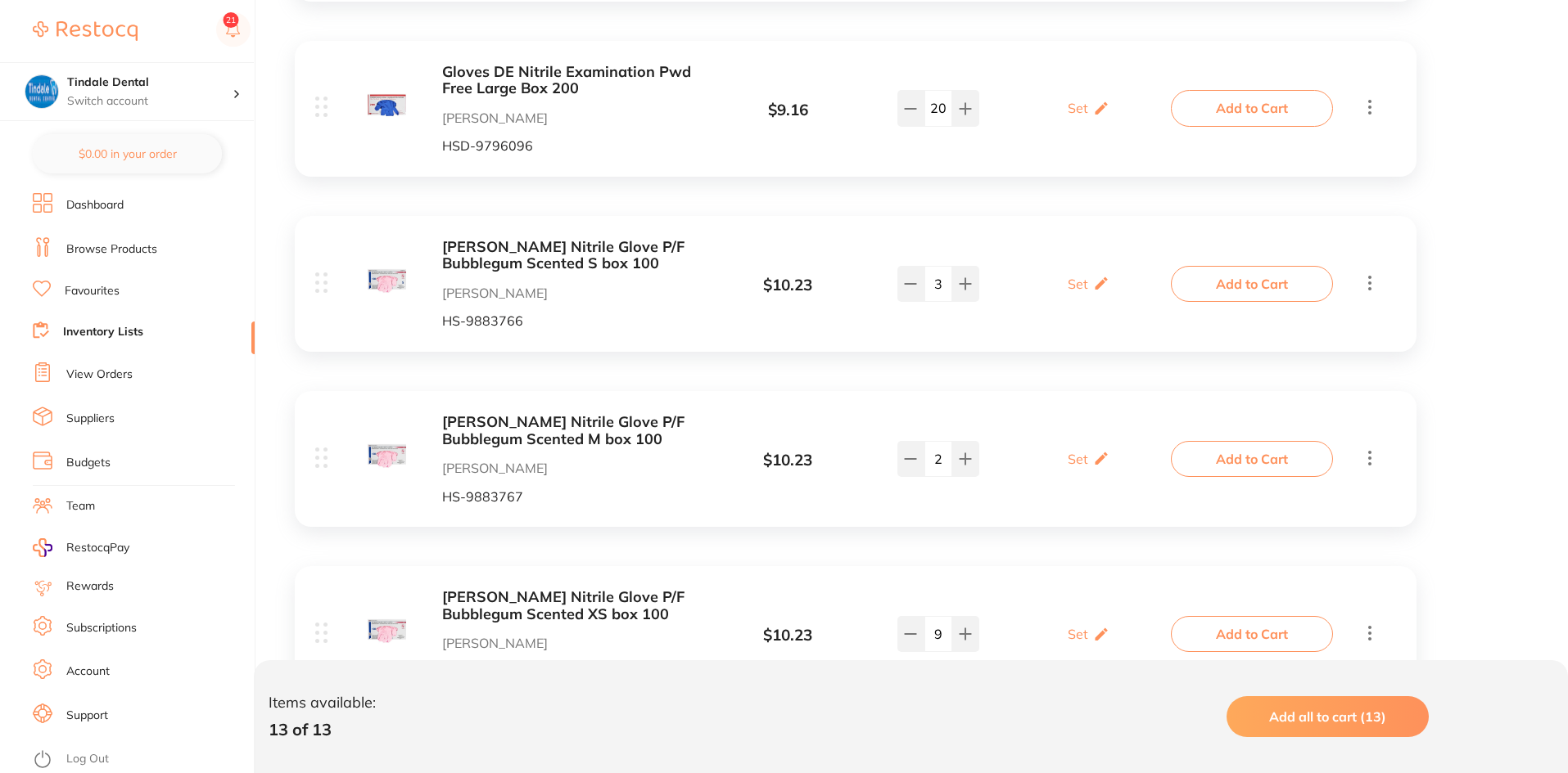
scroll to position [736, 0]
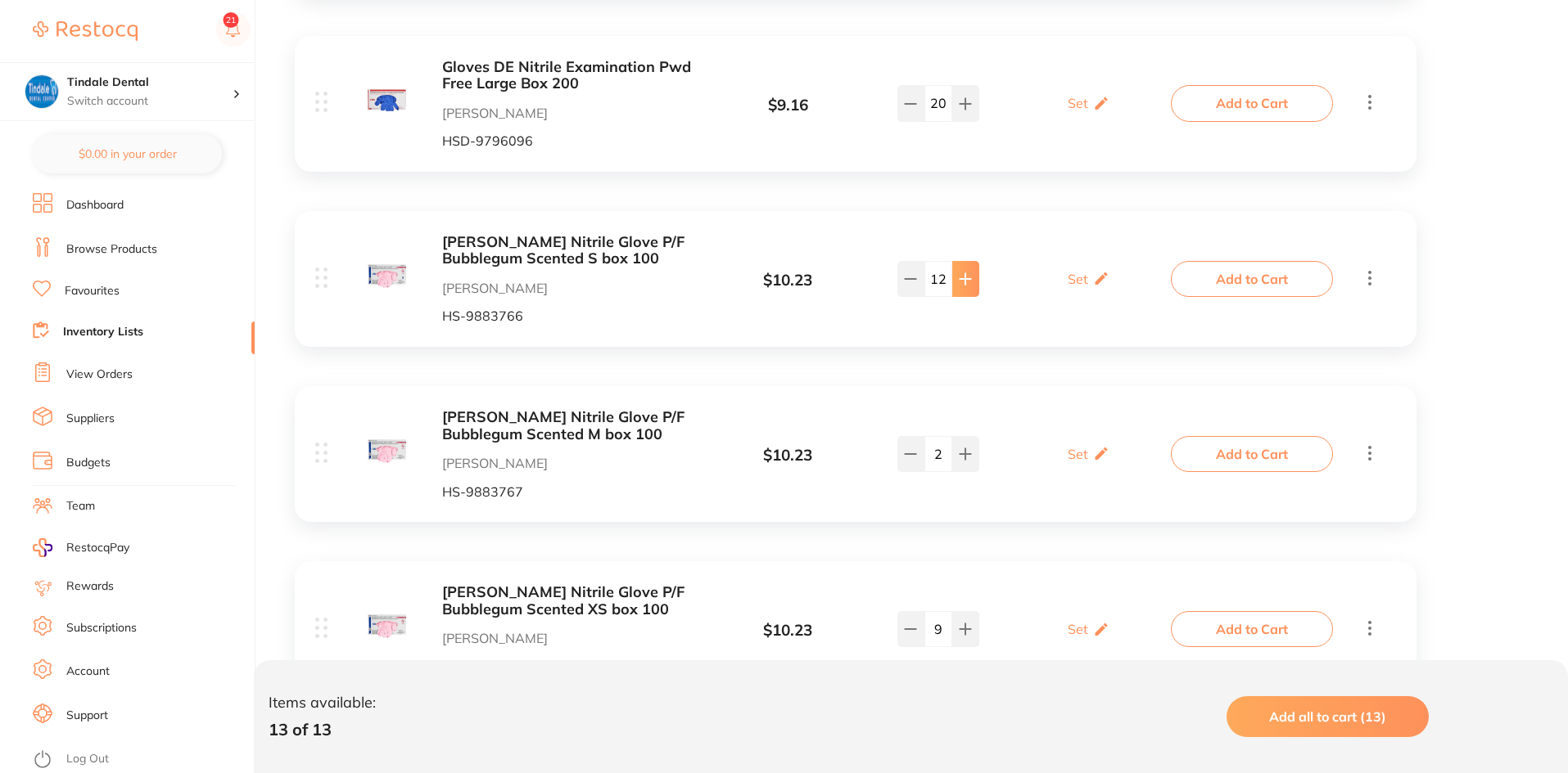
type input "13"
click at [943, 628] on input "9" at bounding box center [939, 629] width 28 height 36
type input "19"
click at [979, 585] on div "Henry Schein Nitrile Glove P/F Bubblegum Scented XS box 100 Henry Schein Halas …" at bounding box center [744, 629] width 859 height 90
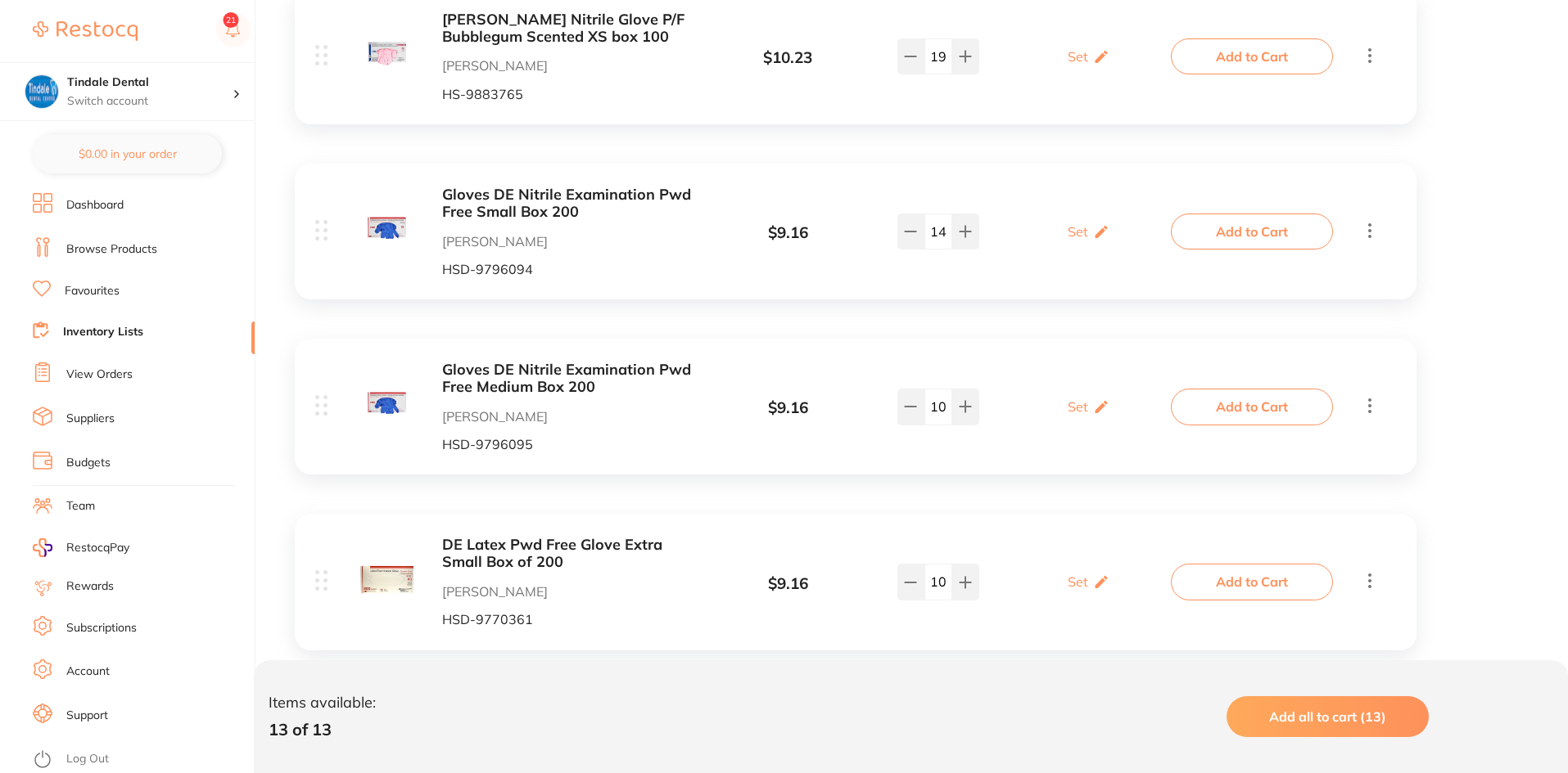
scroll to position [1555, 0]
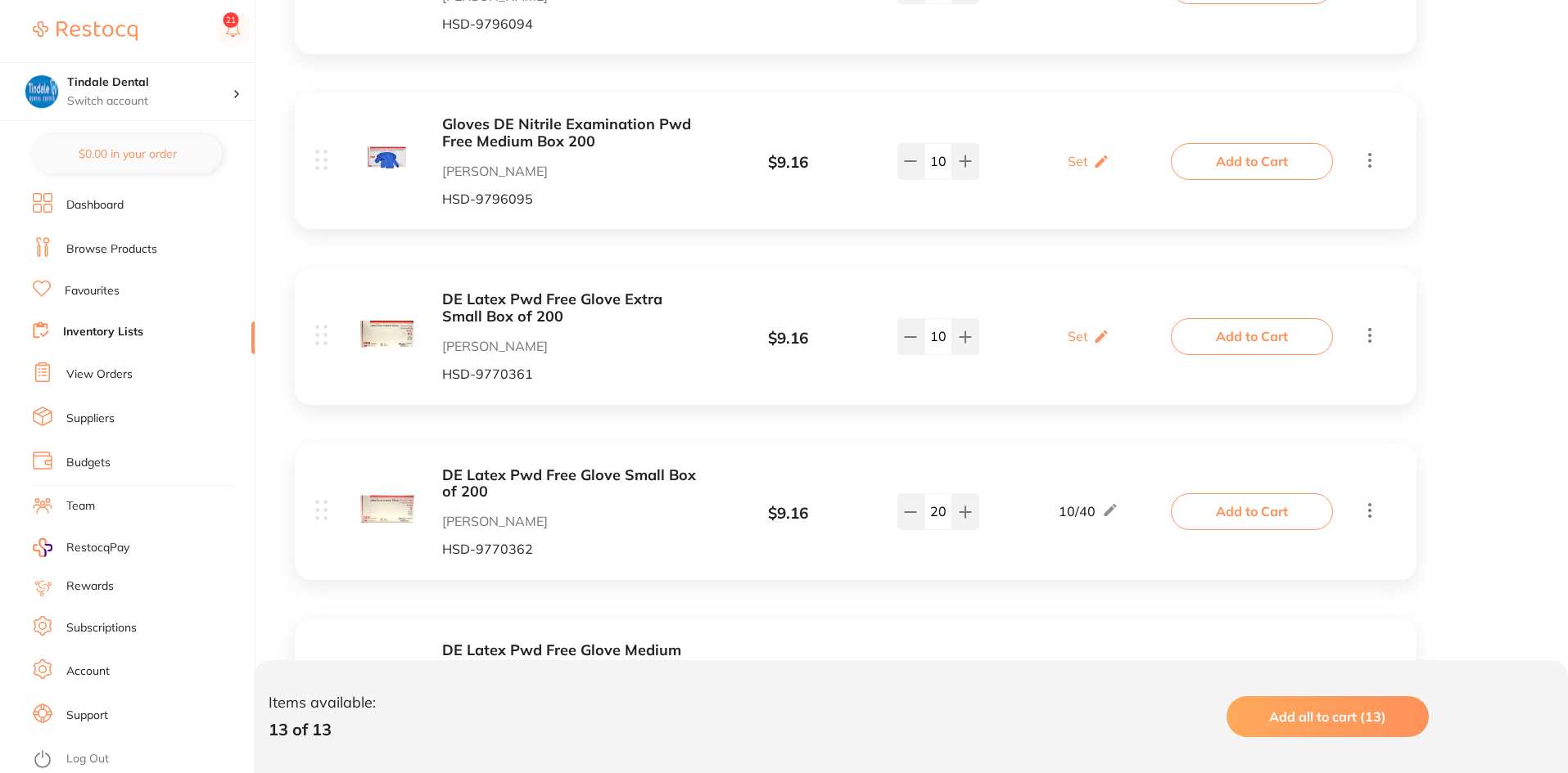
drag, startPoint x: 945, startPoint y: 331, endPoint x: 925, endPoint y: 335, distance: 20.4
click at [925, 335] on input "10" at bounding box center [939, 336] width 28 height 36
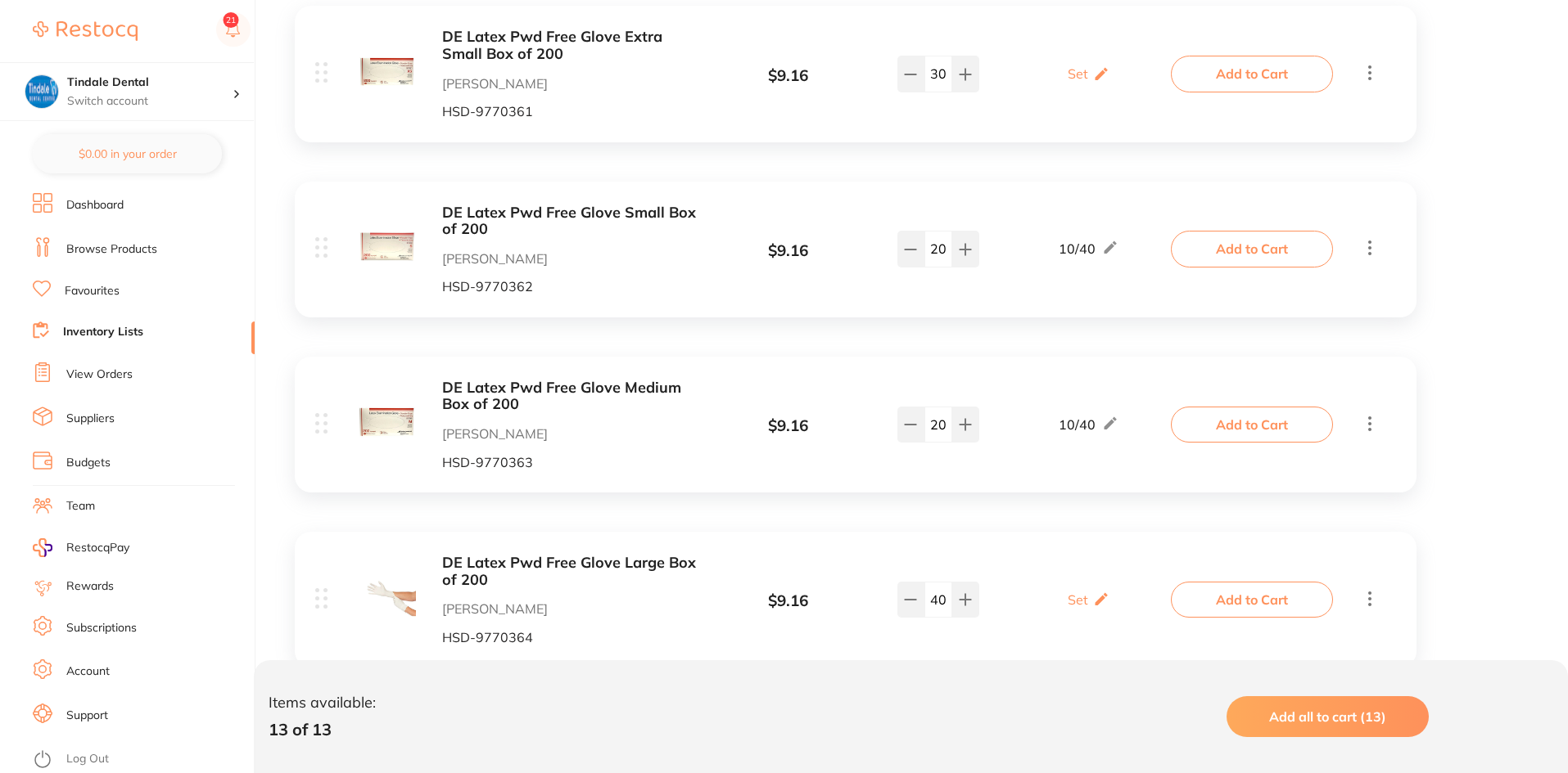
scroll to position [1800, 0]
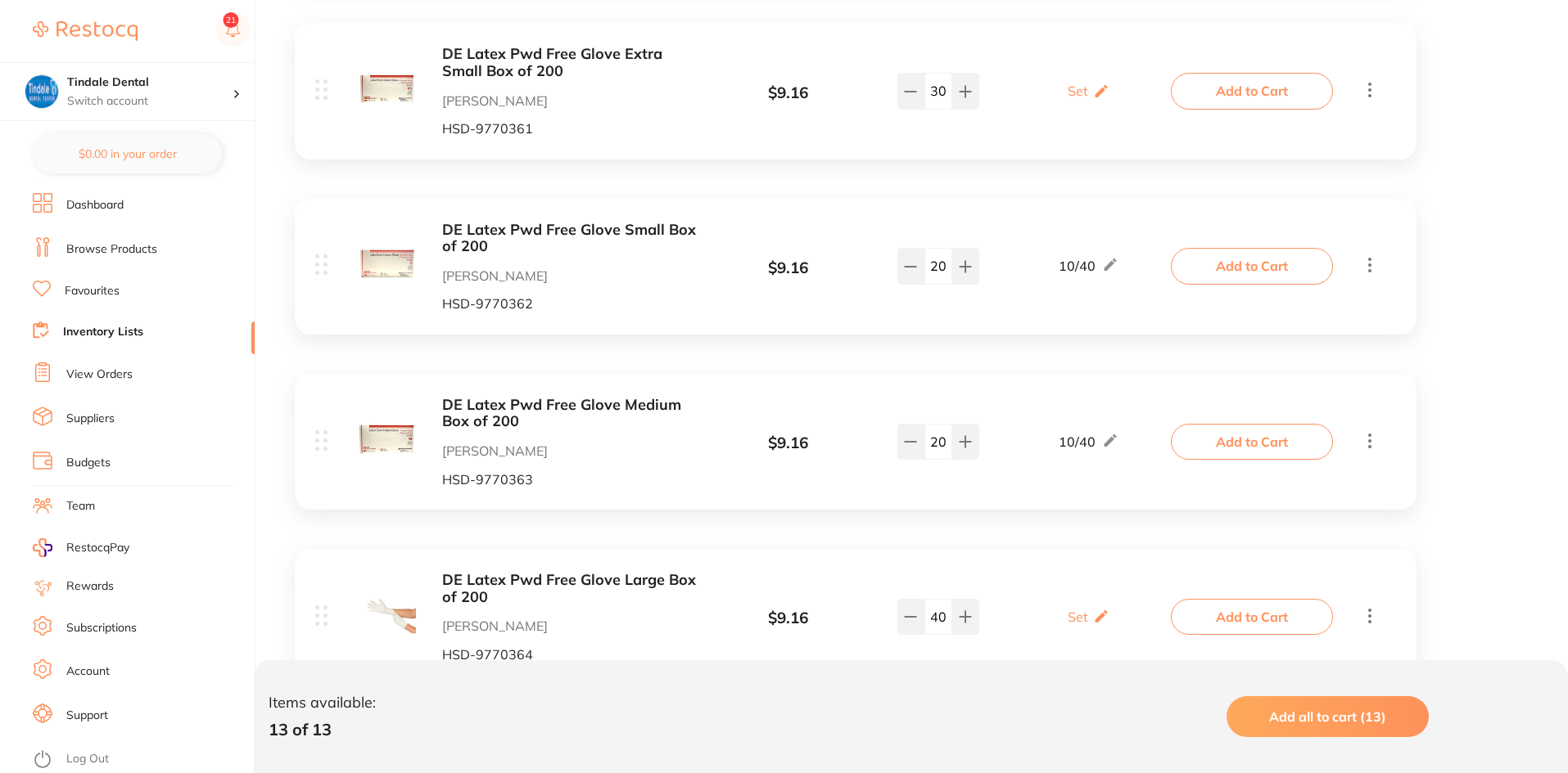
drag, startPoint x: 949, startPoint y: 92, endPoint x: 860, endPoint y: 92, distance: 89.0
click at [860, 92] on div "DE Latex Pwd Free Glove Extra Small Box of 200 Henry Schein Halas HSD-9770361 $…" at bounding box center [744, 90] width 859 height 90
type input "30"
click at [943, 133] on div "DE Latex Pwd Free Glove Extra Small Box of 200 Henry Schein Halas HSD-9770361 $…" at bounding box center [744, 90] width 859 height 90
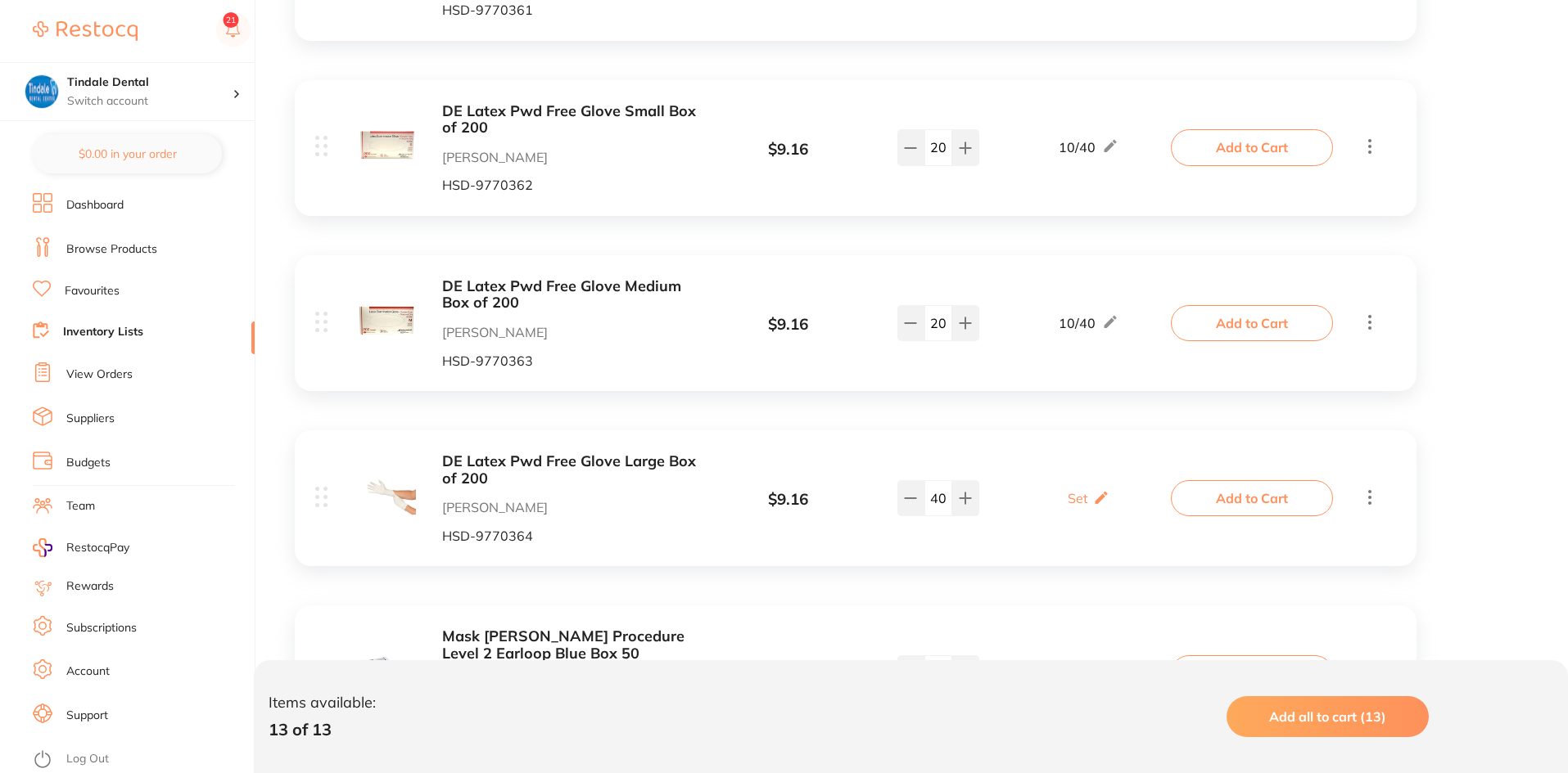
scroll to position [1964, 0]
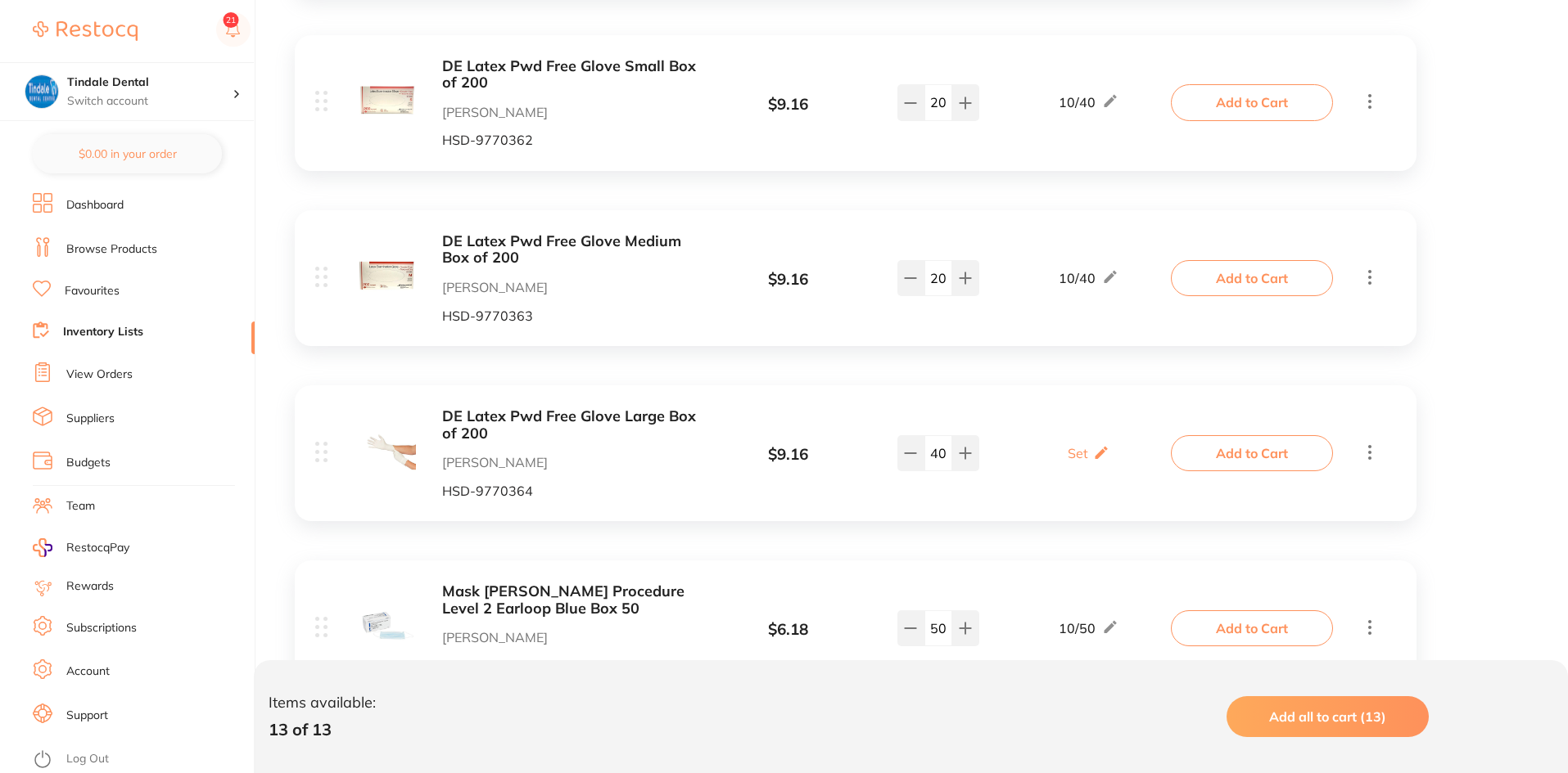
click at [114, 329] on link "Inventory Lists" at bounding box center [103, 332] width 80 height 17
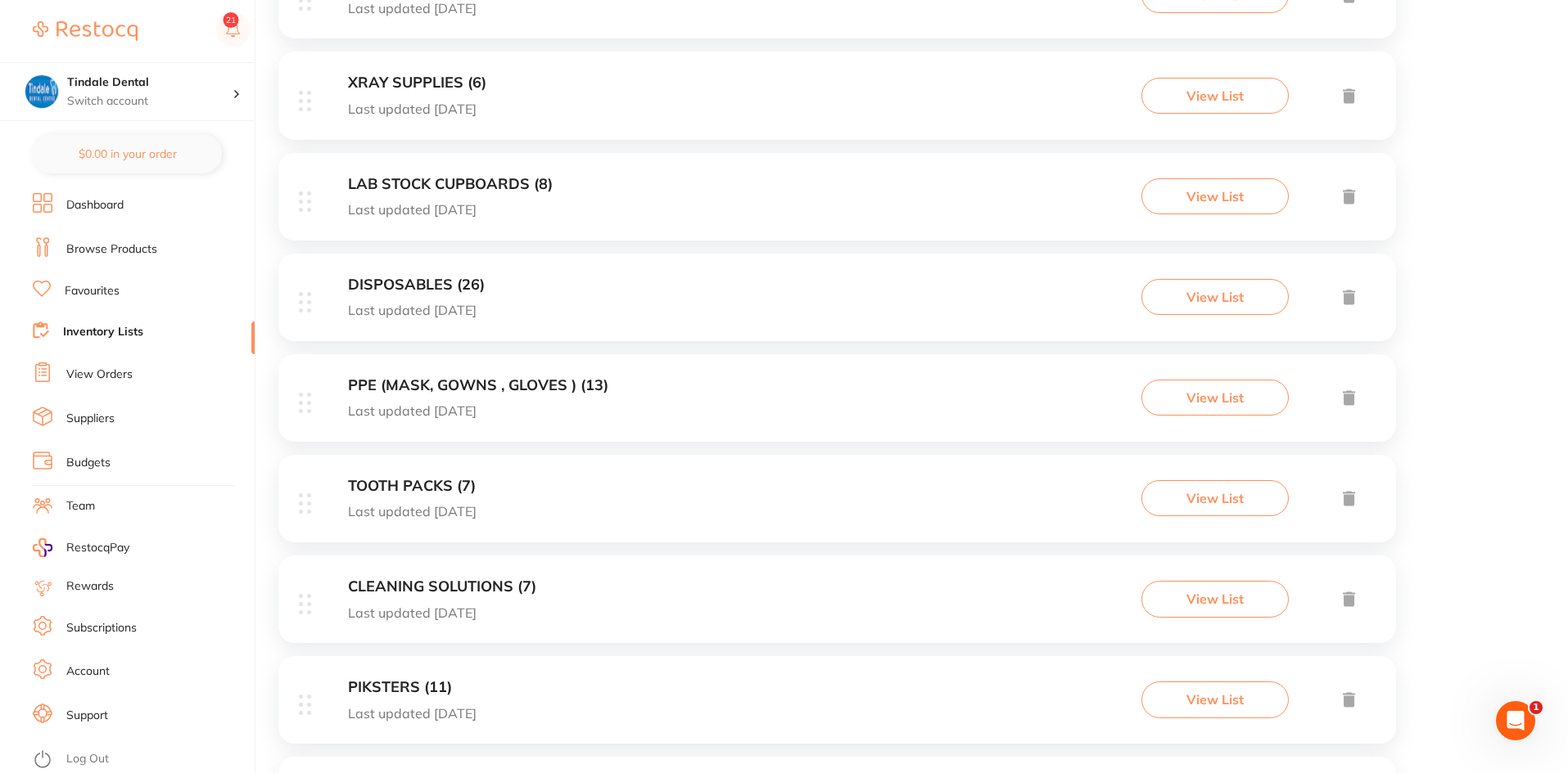
scroll to position [556, 0]
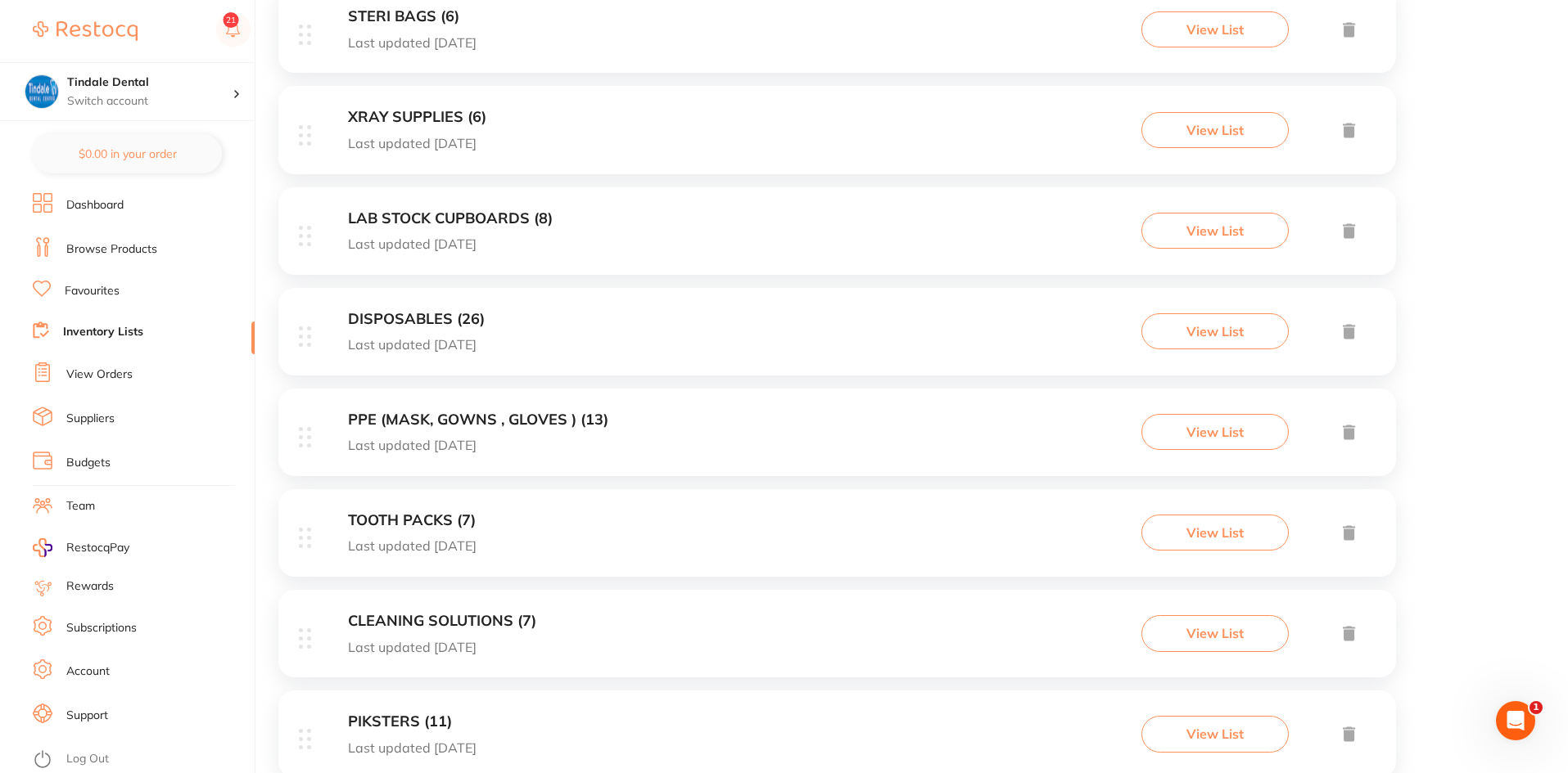
click at [409, 111] on h3 "XRAY SUPPLIES (6)" at bounding box center [417, 118] width 139 height 18
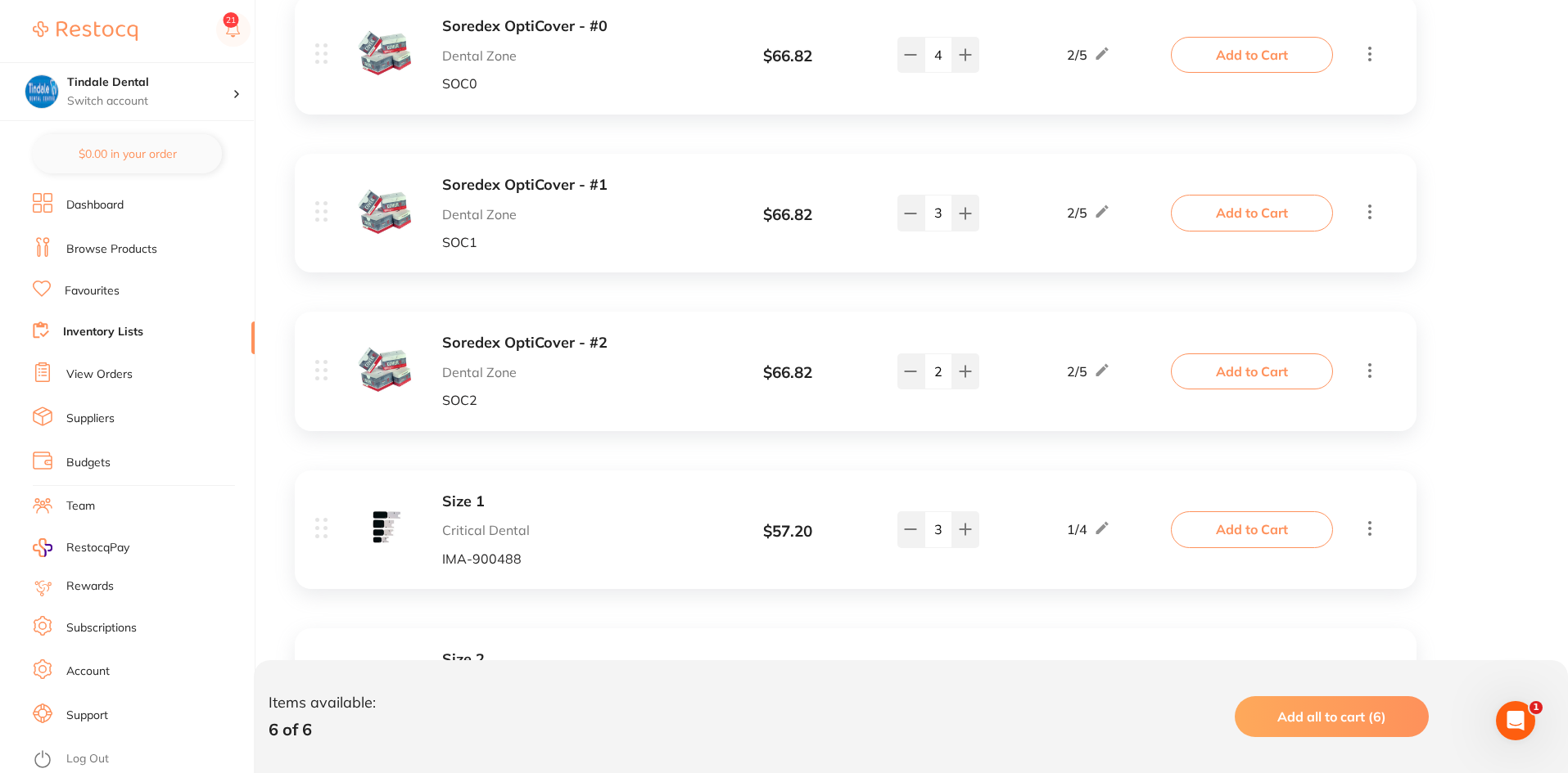
scroll to position [573, 0]
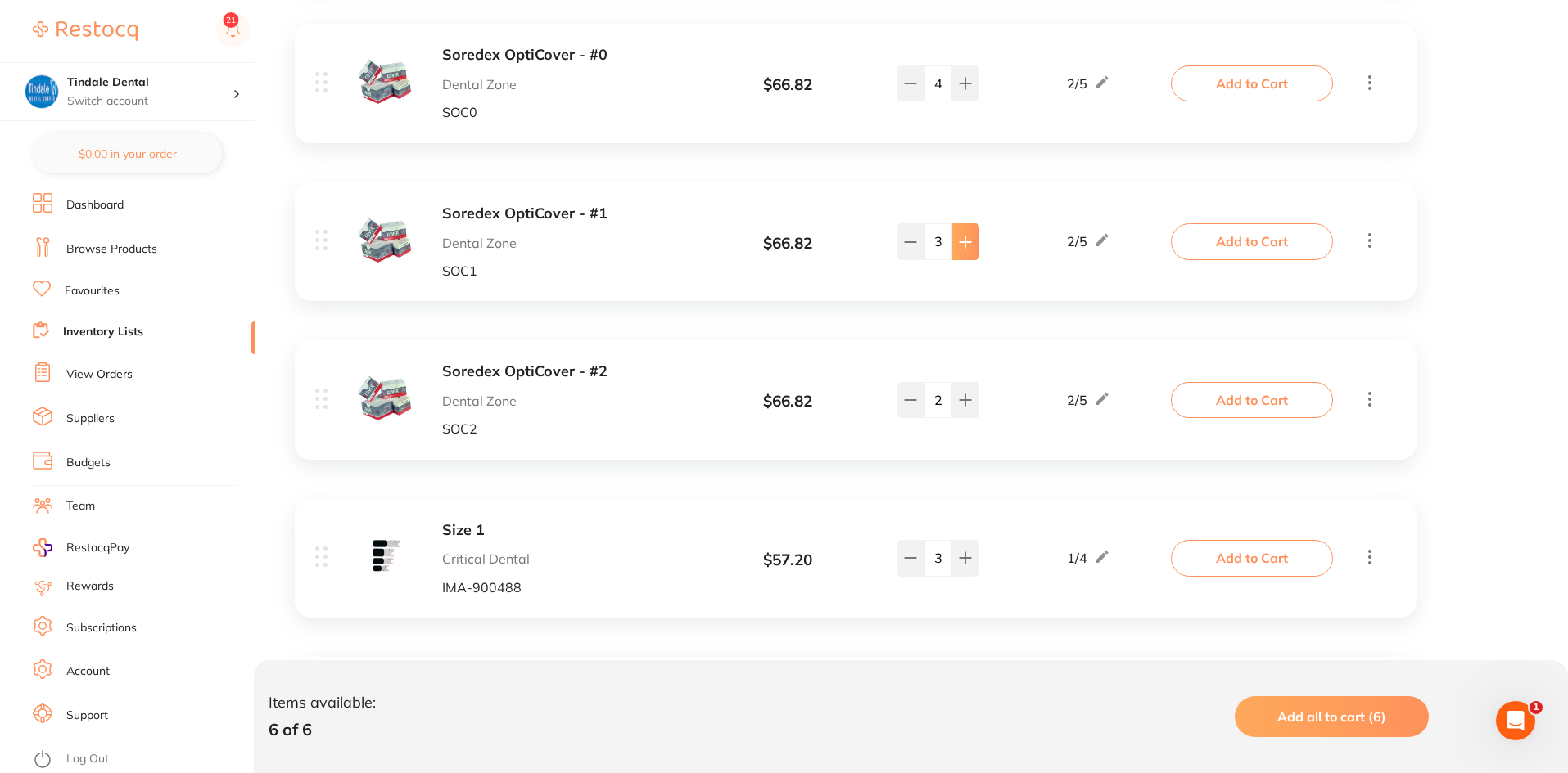
type input "6"
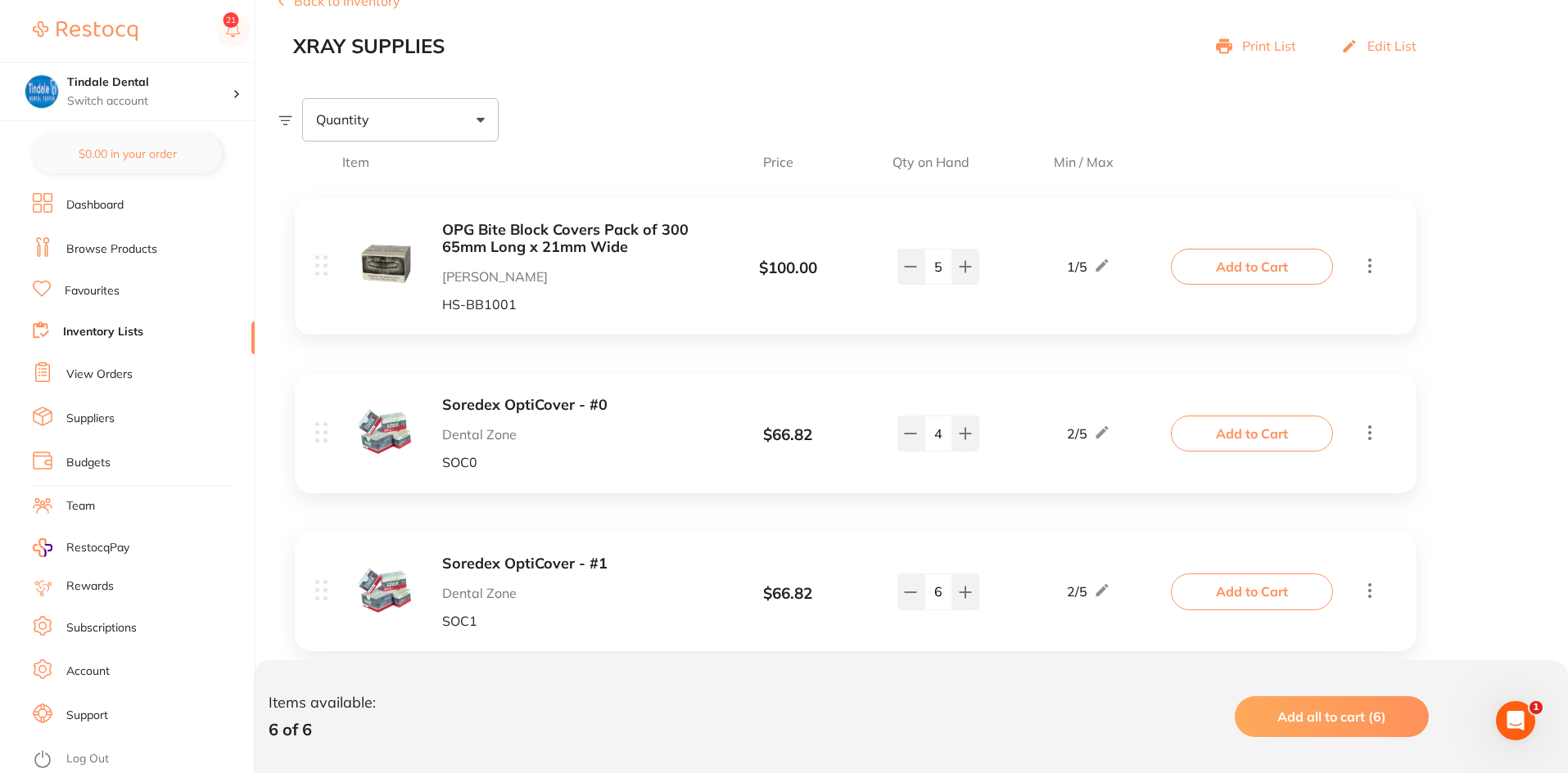
scroll to position [246, 0]
